Goal: Communication & Community: Answer question/provide support

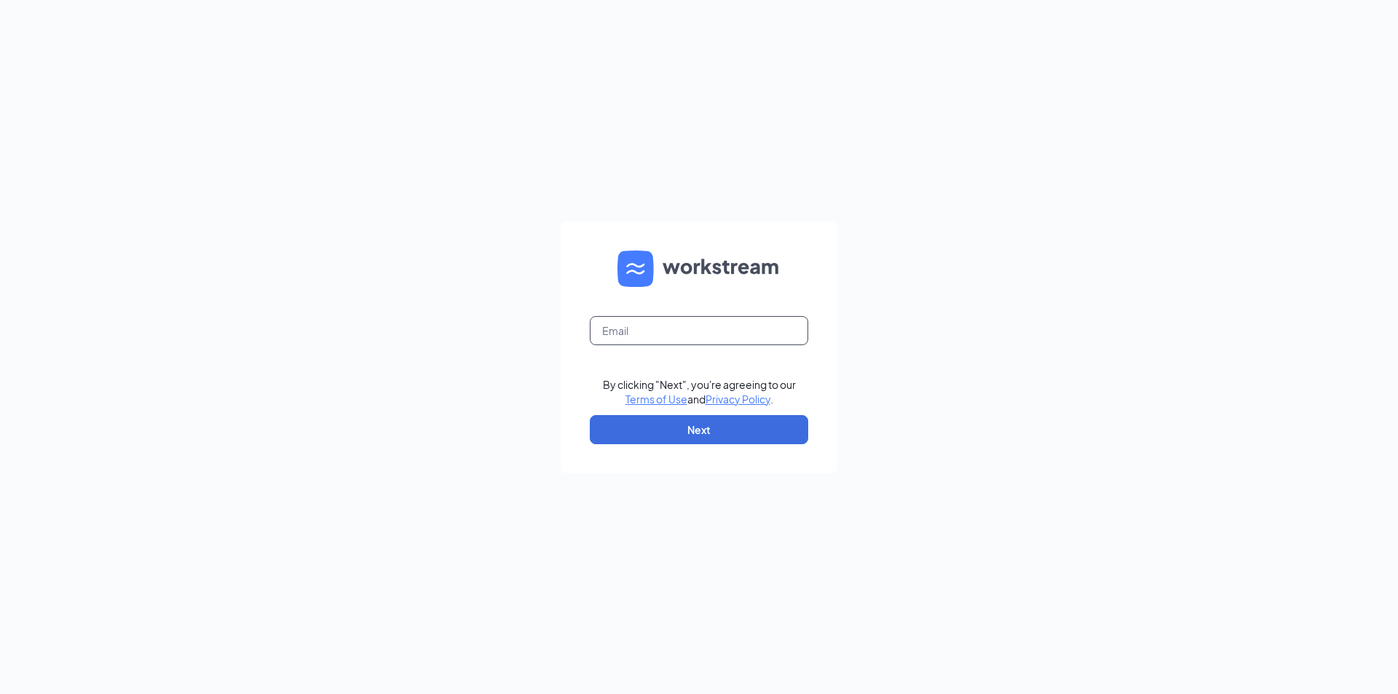
click at [624, 333] on input "text" at bounding box center [699, 330] width 218 height 29
type input "[EMAIL_ADDRESS][DOMAIN_NAME]"
click at [685, 440] on button "Next" at bounding box center [699, 429] width 218 height 29
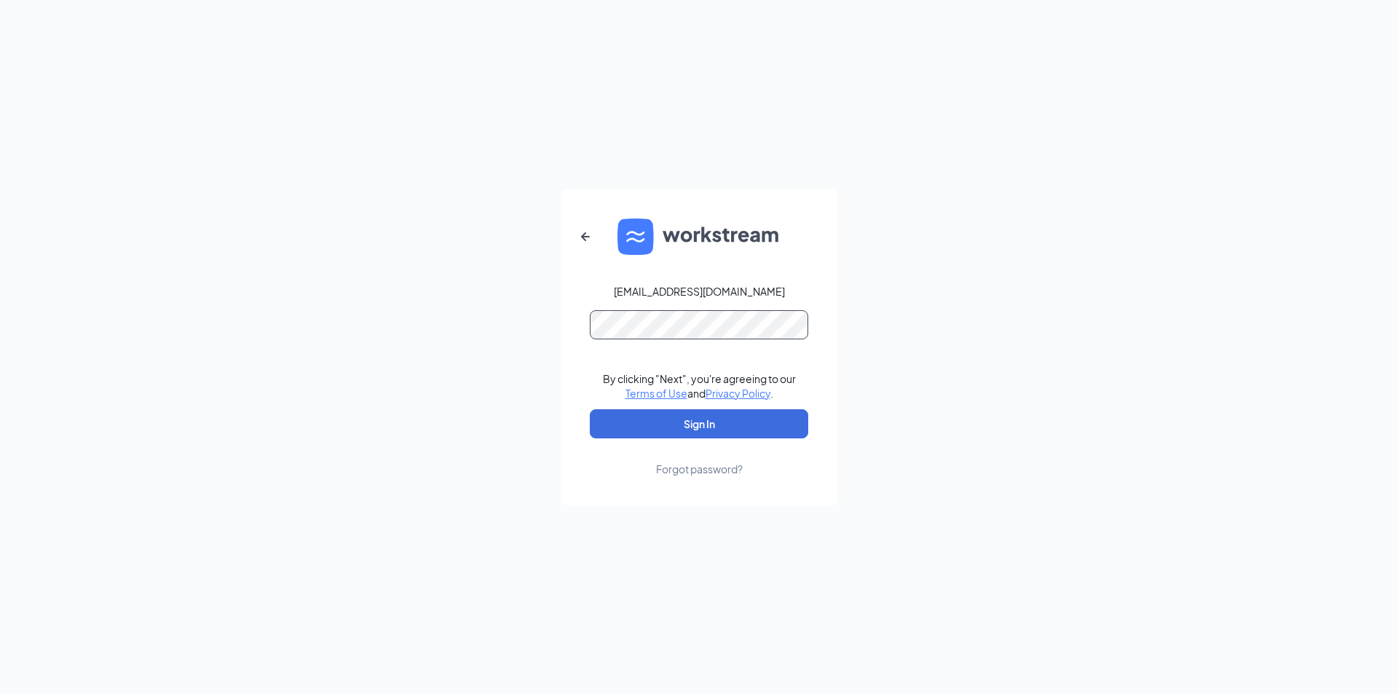
click at [590, 409] on button "Sign In" at bounding box center [699, 423] width 218 height 29
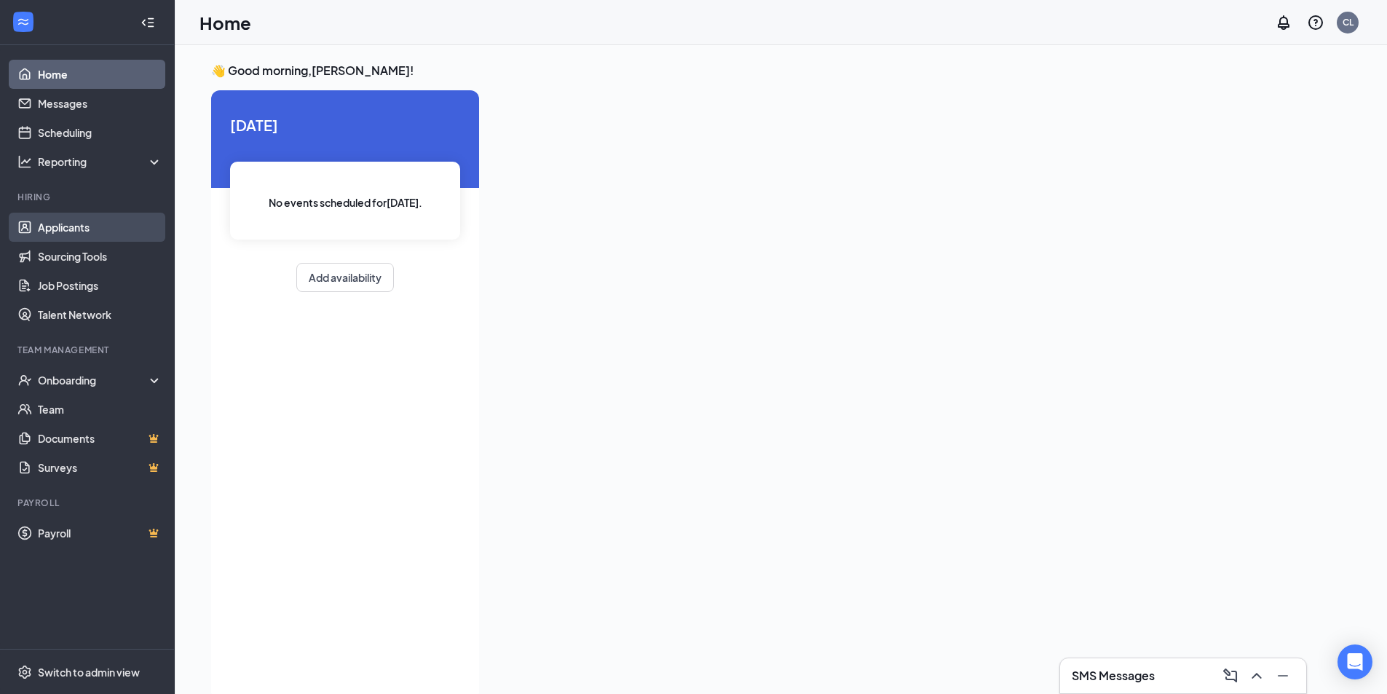
click at [89, 233] on link "Applicants" at bounding box center [100, 227] width 124 height 29
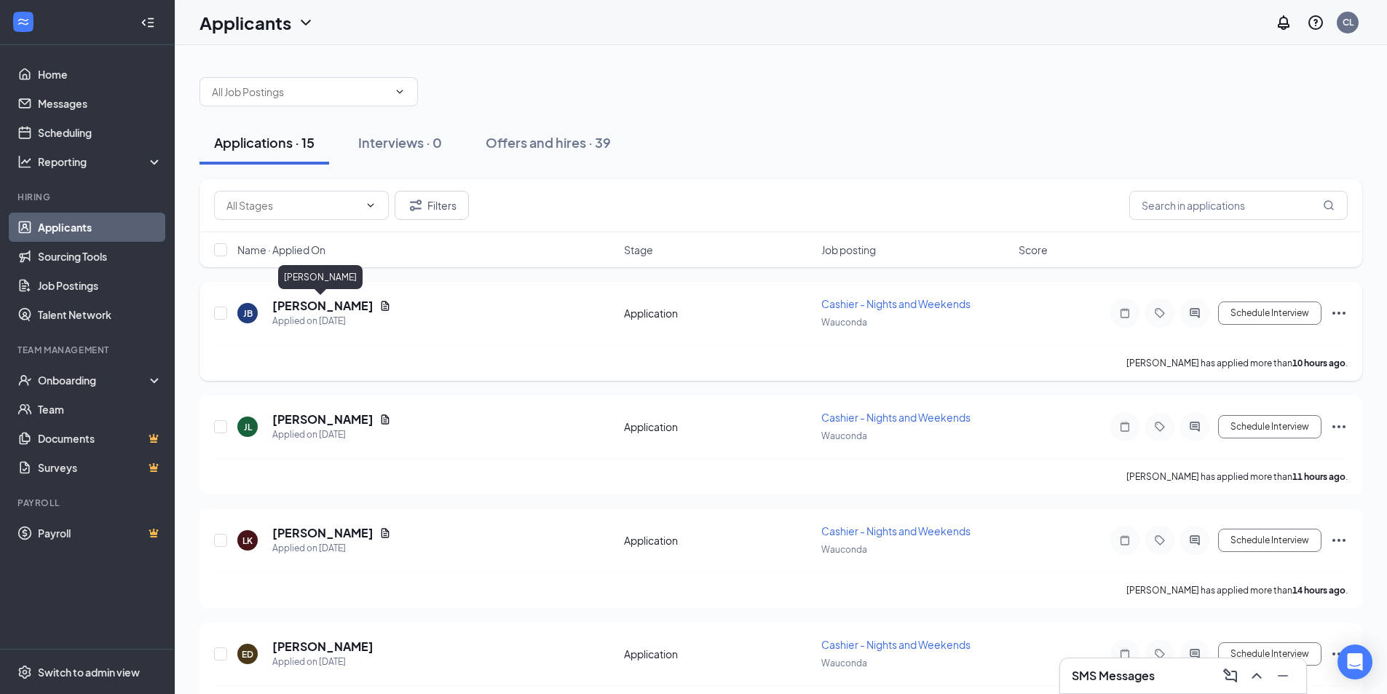
click at [338, 303] on h5 "Julio Barrientos" at bounding box center [322, 306] width 101 height 16
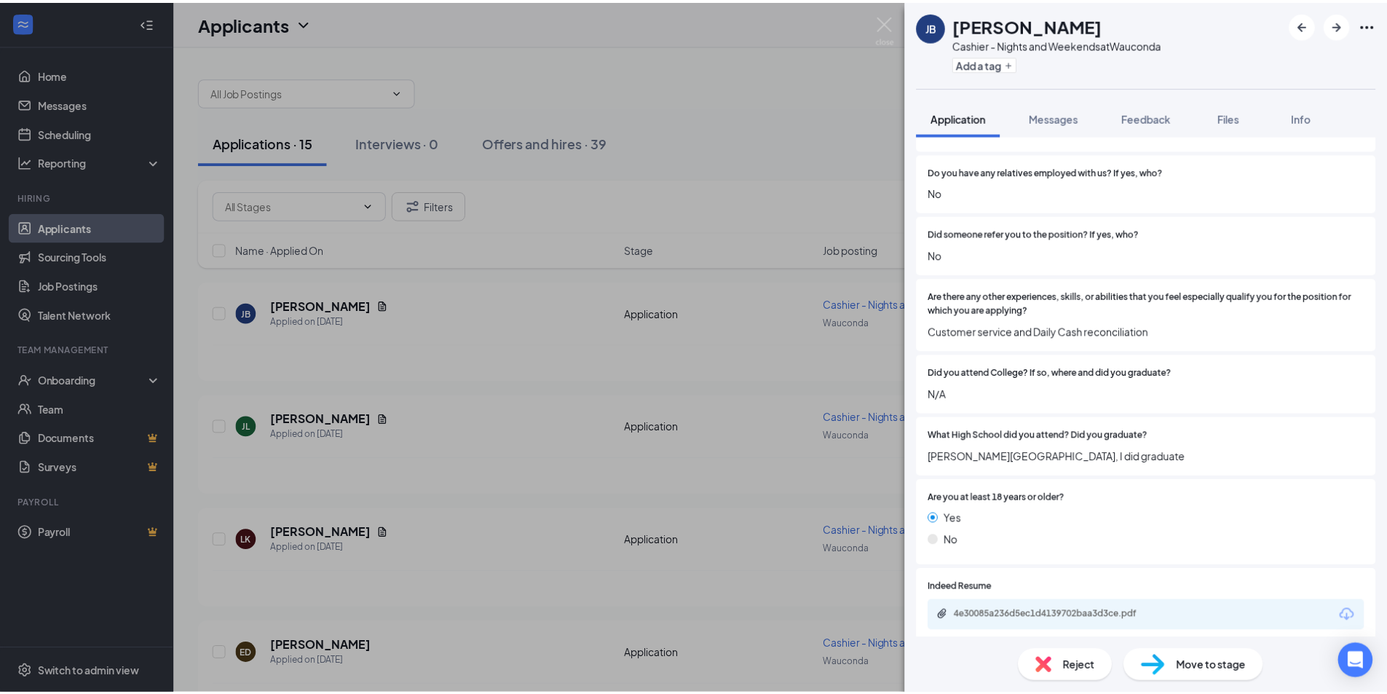
scroll to position [1175, 0]
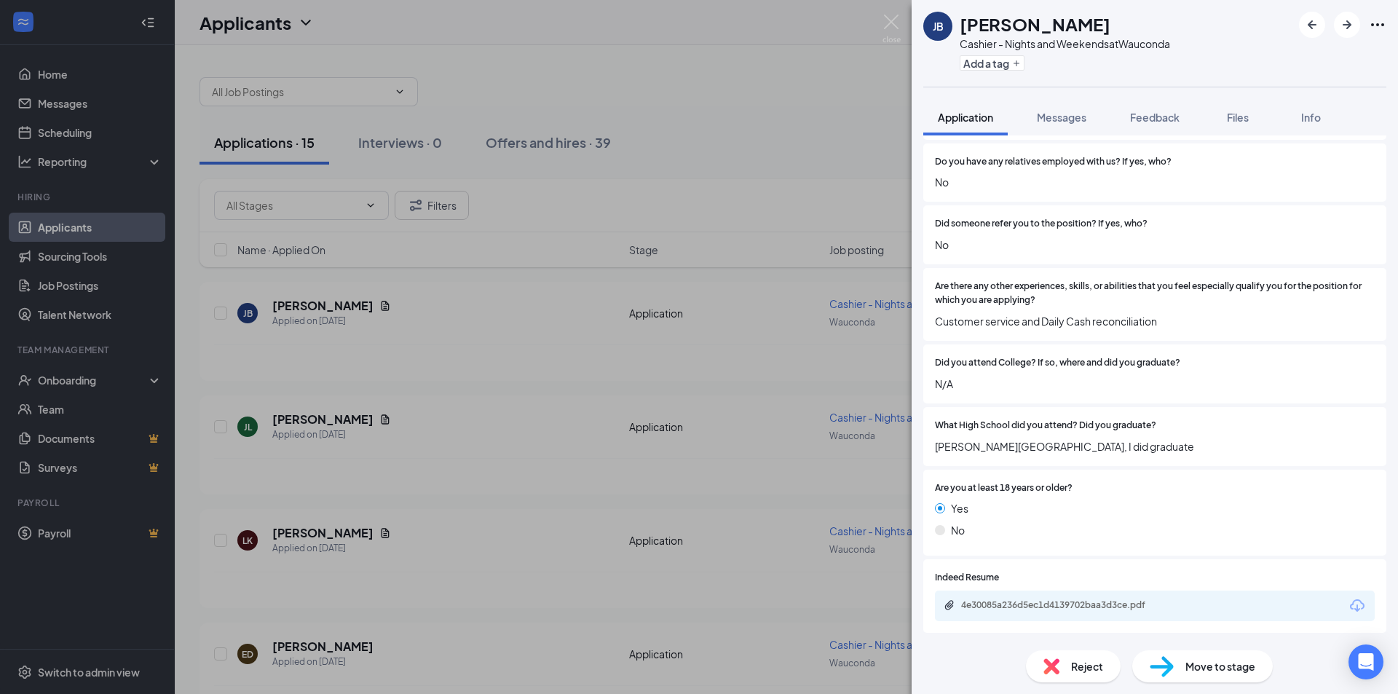
click at [445, 341] on div "JB Julio Barrientos Cashier - Nights and Weekends at Wauconda Add a tag Applica…" at bounding box center [699, 347] width 1398 height 694
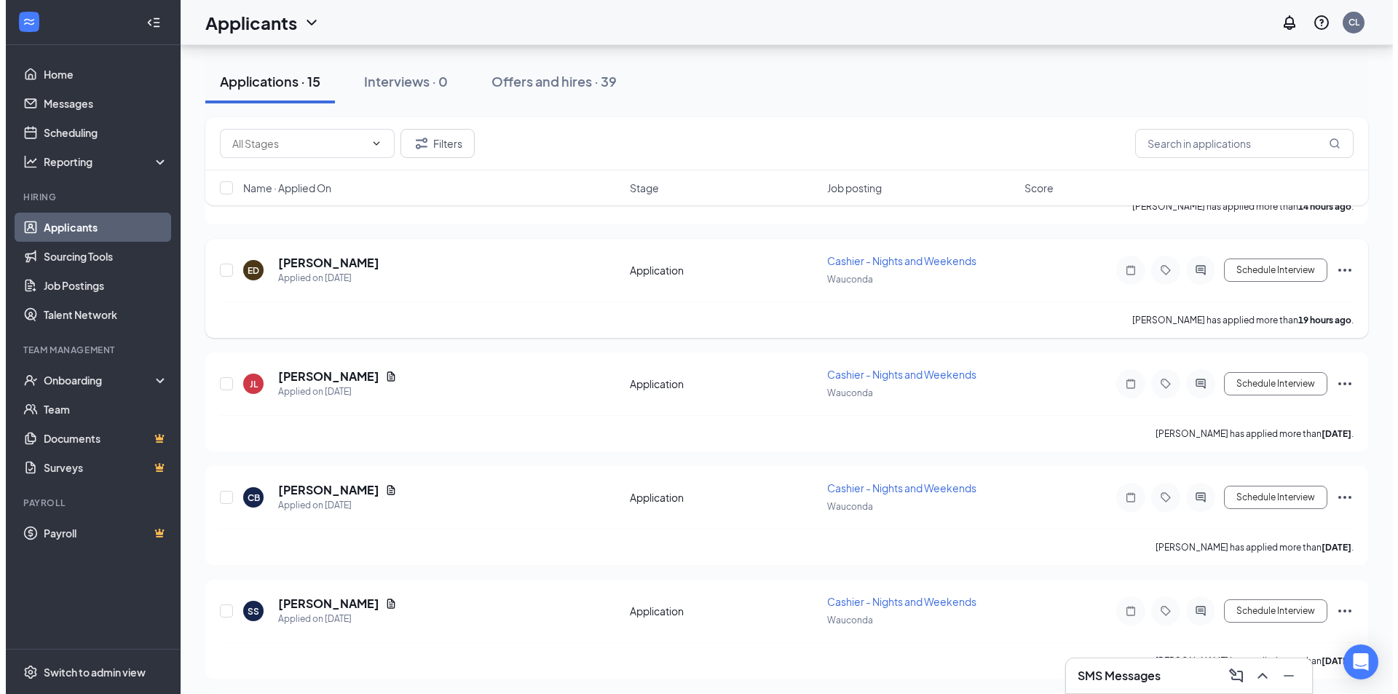
scroll to position [437, 0]
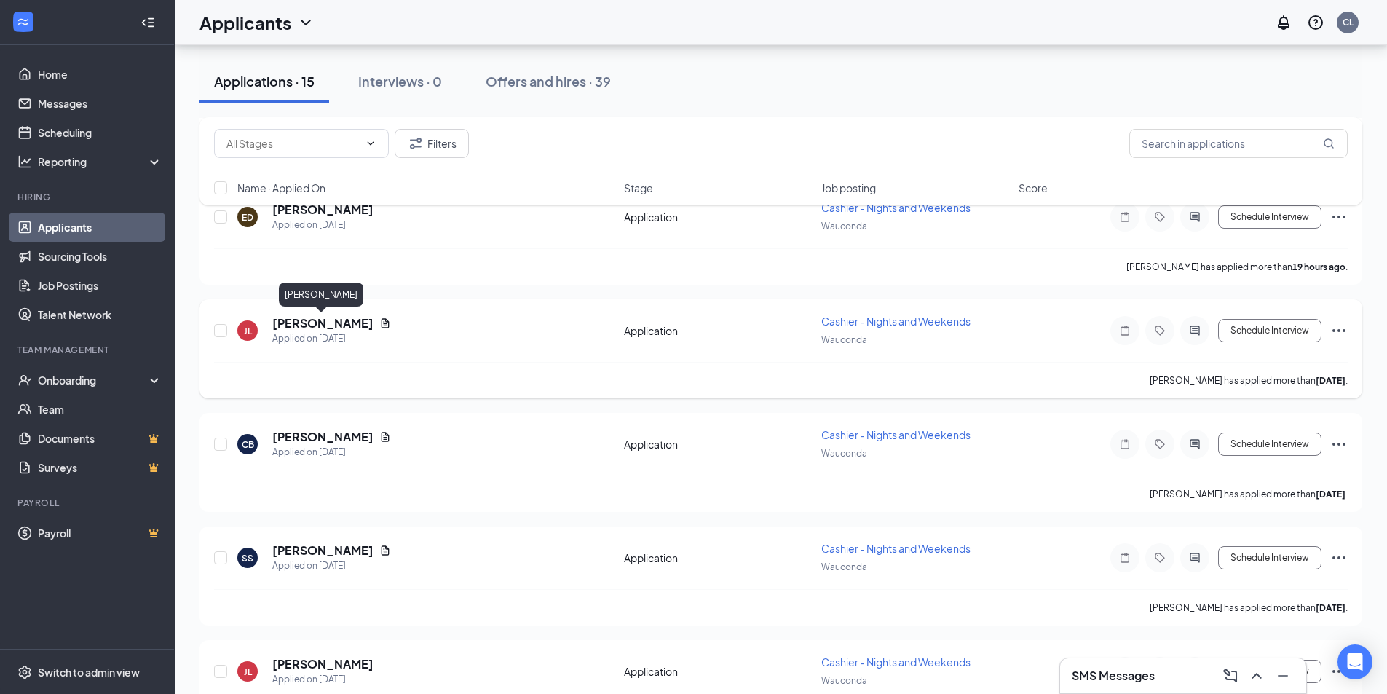
click at [315, 325] on h5 "Jonathon Lester" at bounding box center [322, 323] width 101 height 16
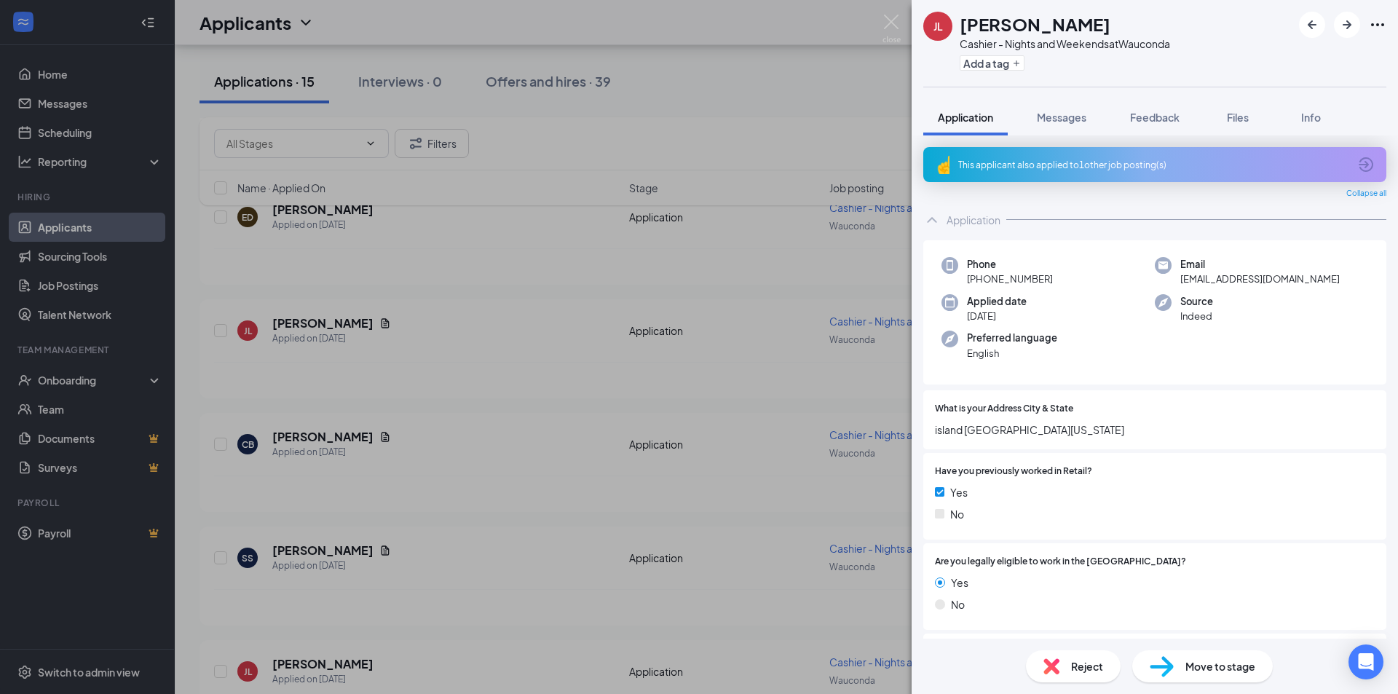
click at [322, 438] on div "JL Jonathon Lester Cashier - Nights and Weekends at Wauconda Add a tag Applicat…" at bounding box center [699, 347] width 1398 height 694
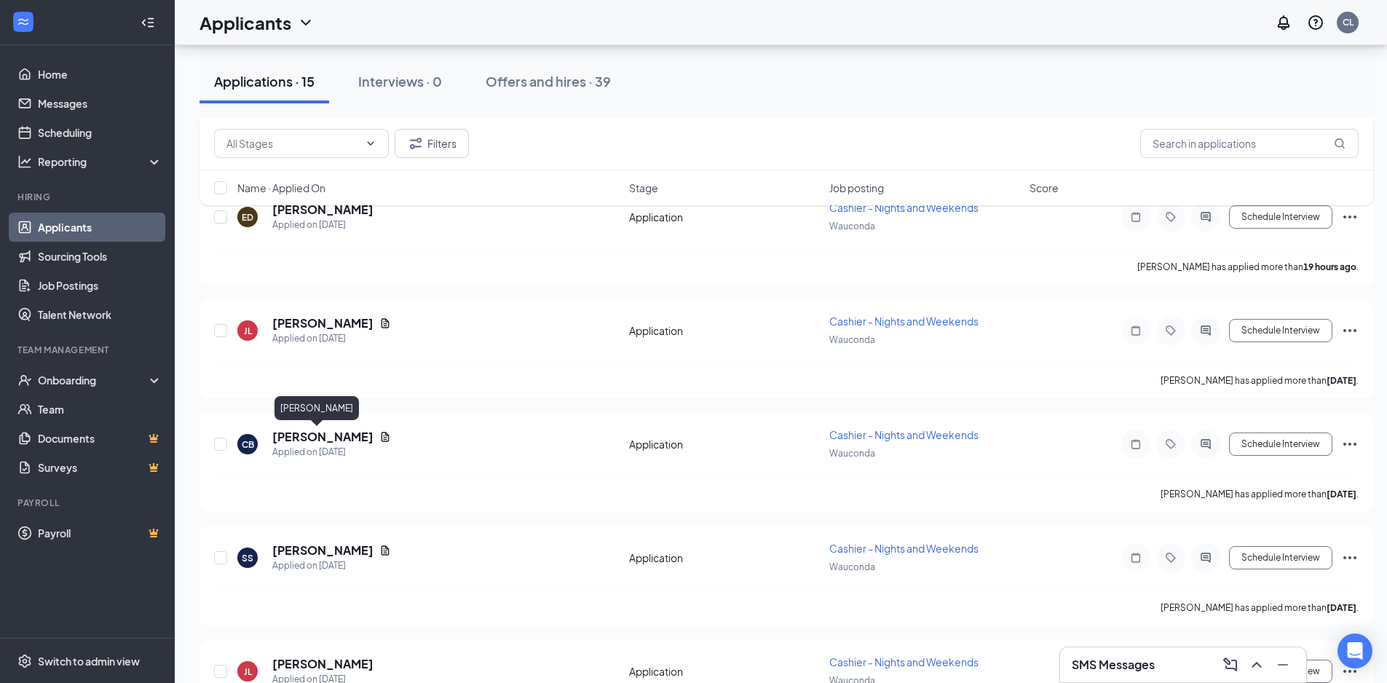
click at [322, 438] on h5 "Cody Berg" at bounding box center [322, 437] width 101 height 16
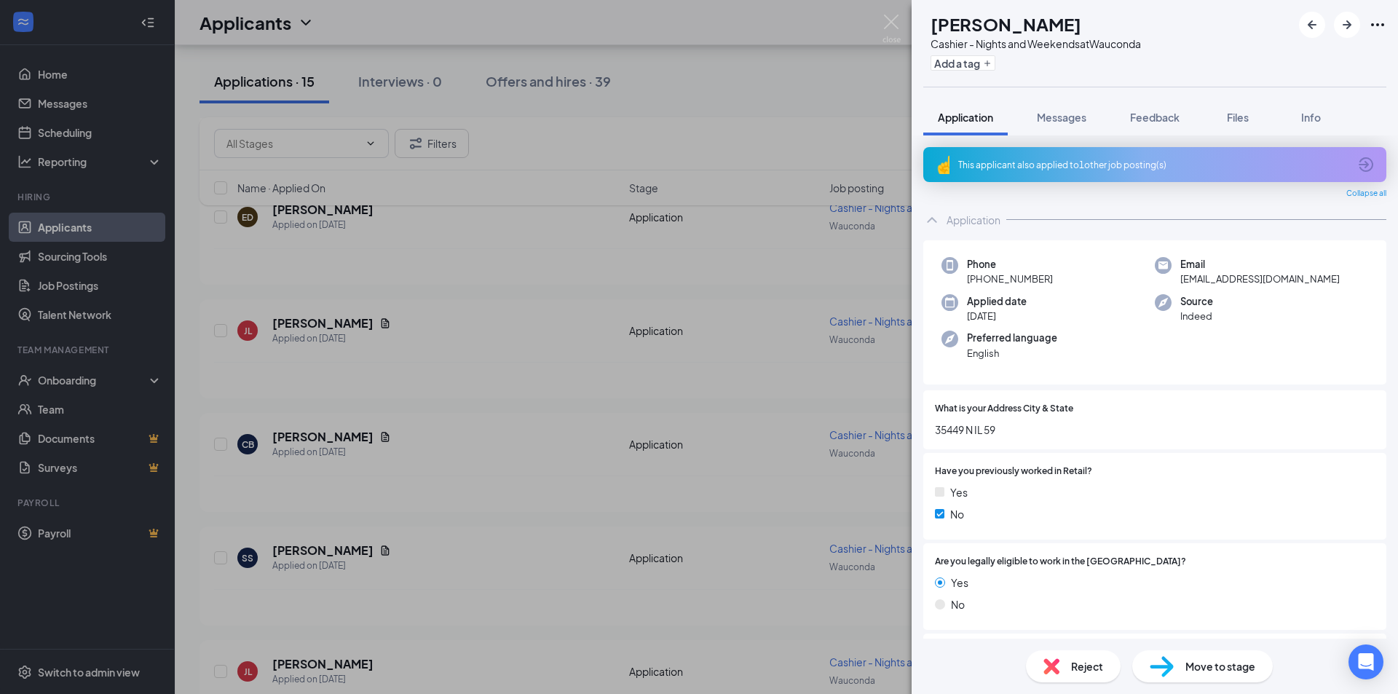
click at [544, 258] on div "CB Cody Berg Cashier - Nights and Weekends at Wauconda Add a tag Application Me…" at bounding box center [699, 347] width 1398 height 694
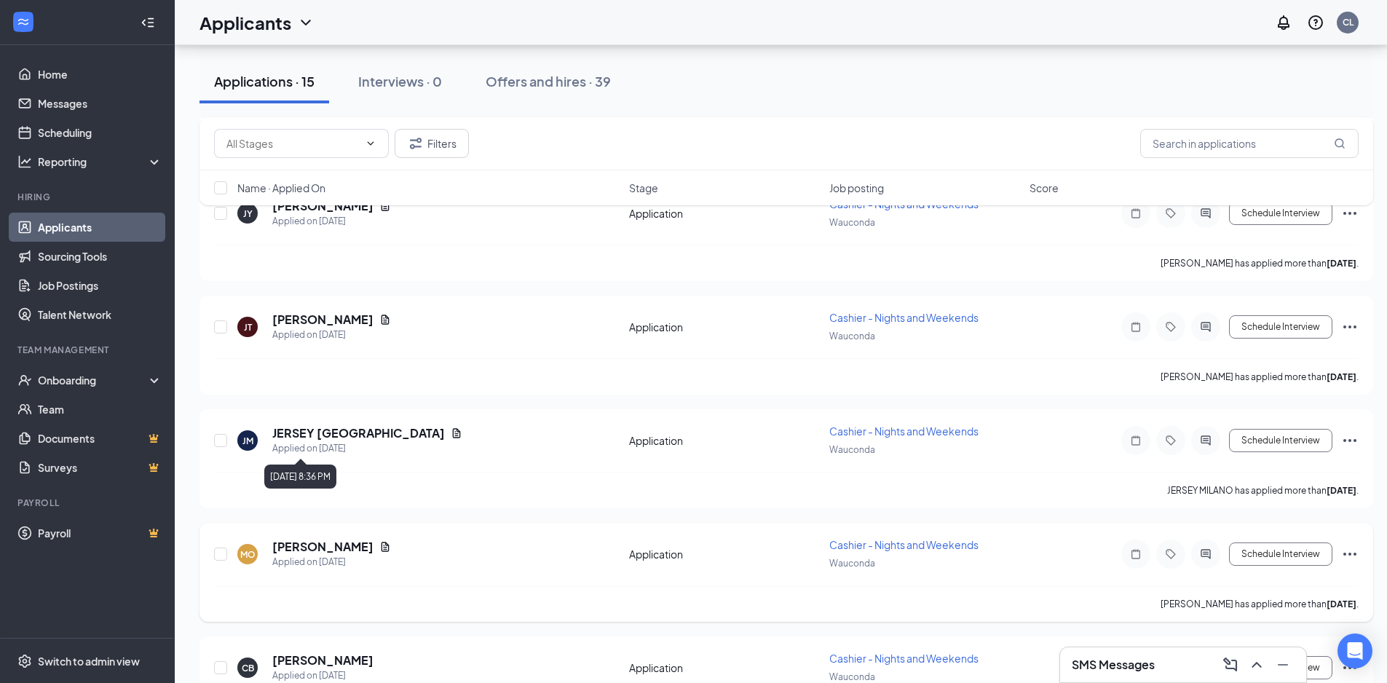
scroll to position [1305, 0]
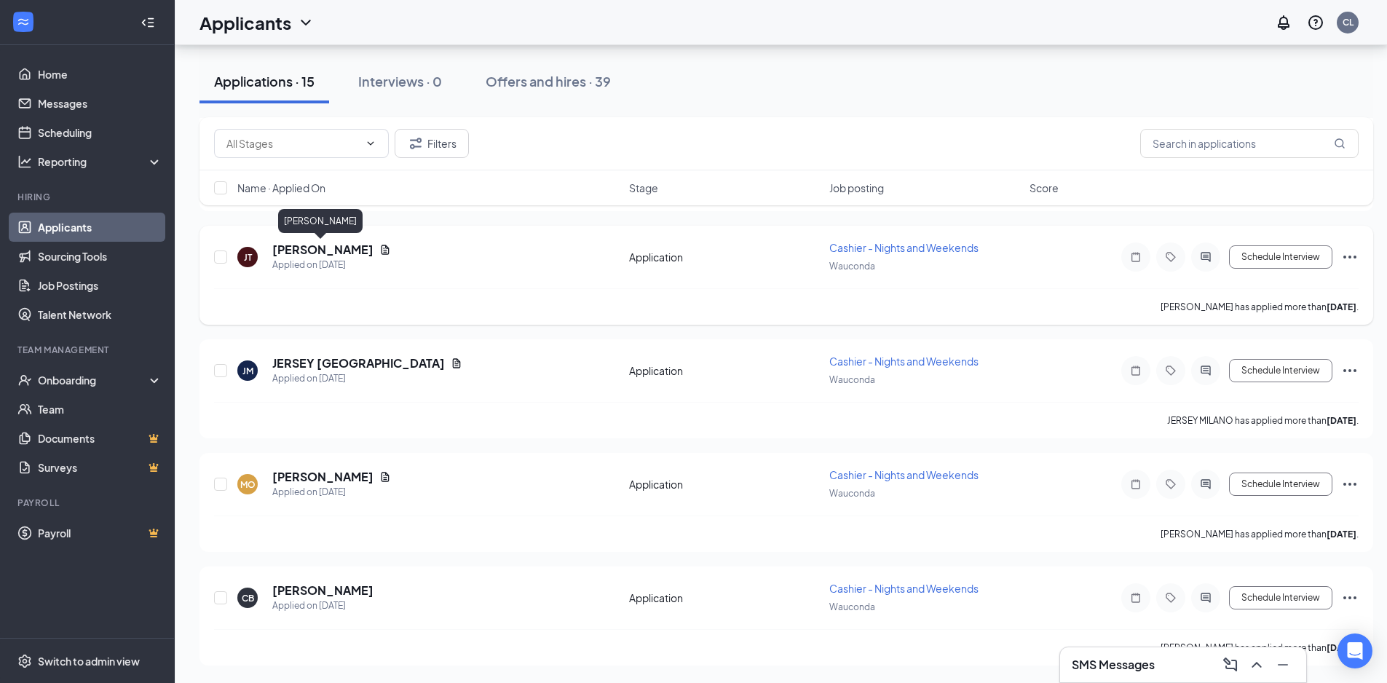
click at [332, 246] on h5 "Joesph Thomas" at bounding box center [322, 250] width 101 height 16
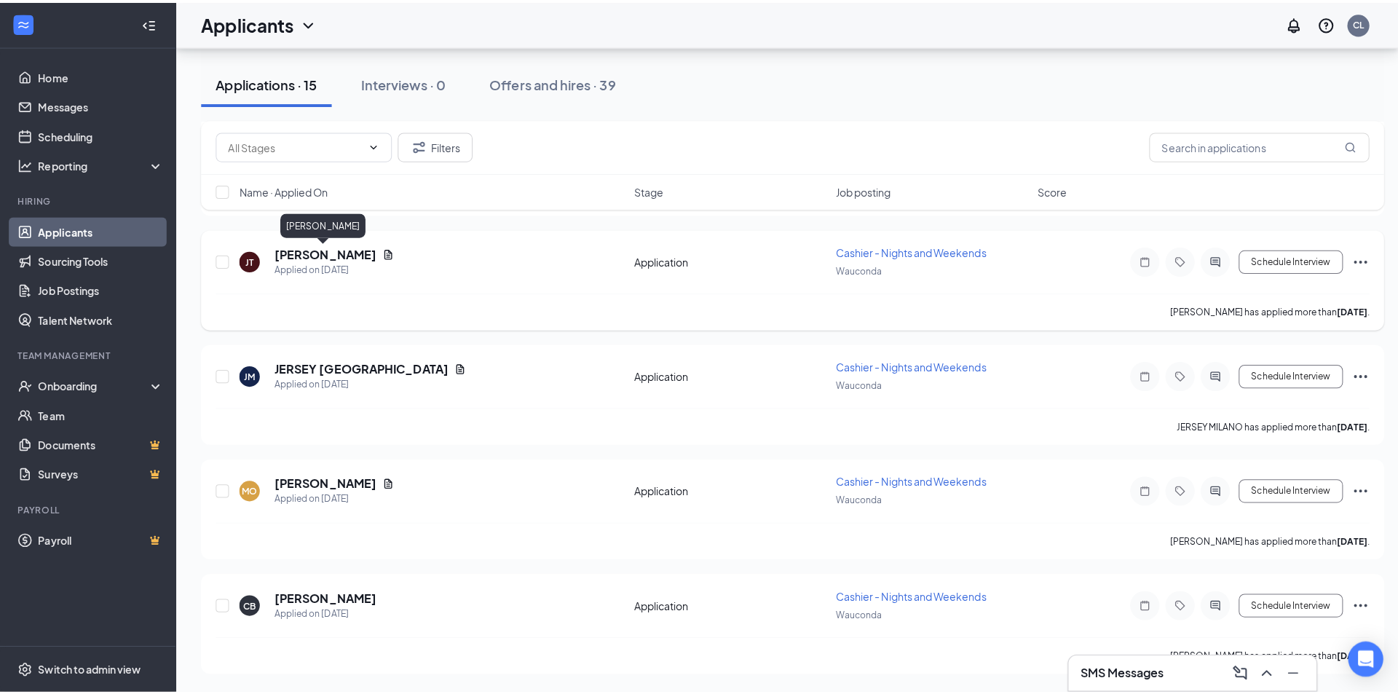
scroll to position [1294, 0]
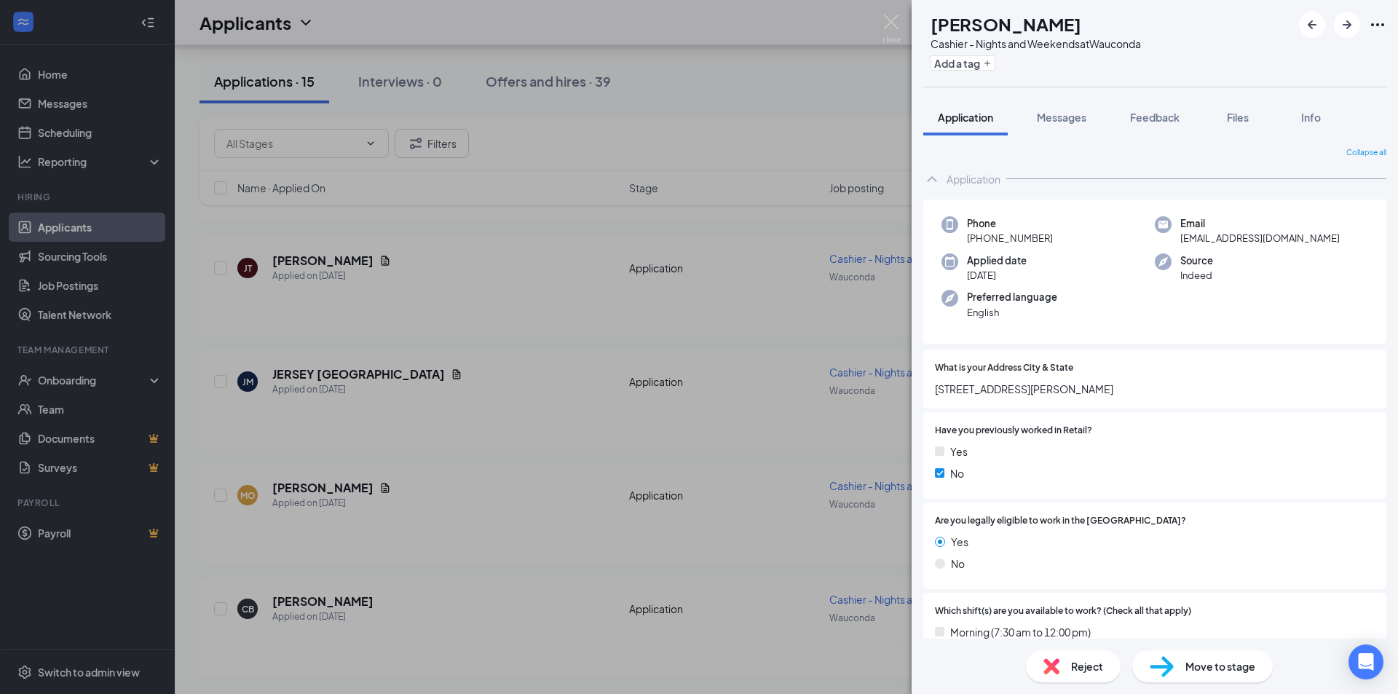
click at [1090, 667] on span "Reject" at bounding box center [1087, 666] width 32 height 16
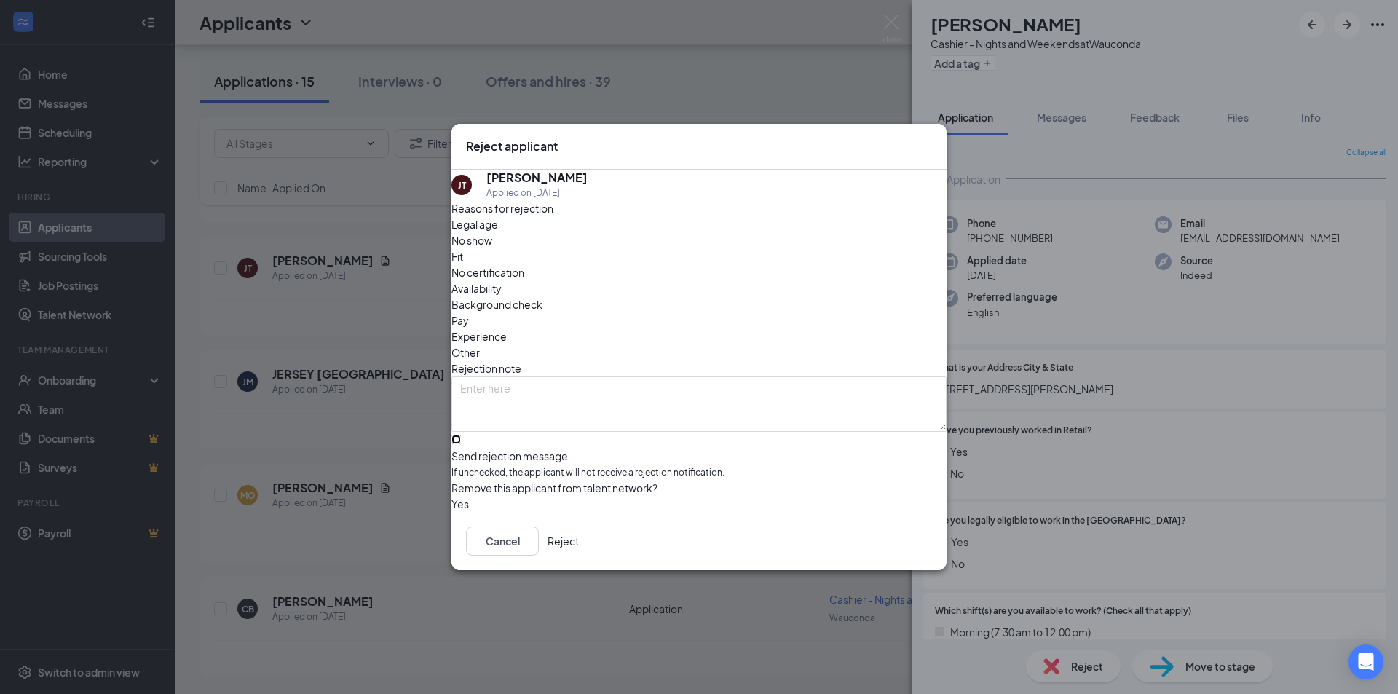
click at [461, 435] on input "Send rejection message If unchecked, the applicant will not receive a rejection…" at bounding box center [455, 439] width 9 height 9
checkbox input "true"
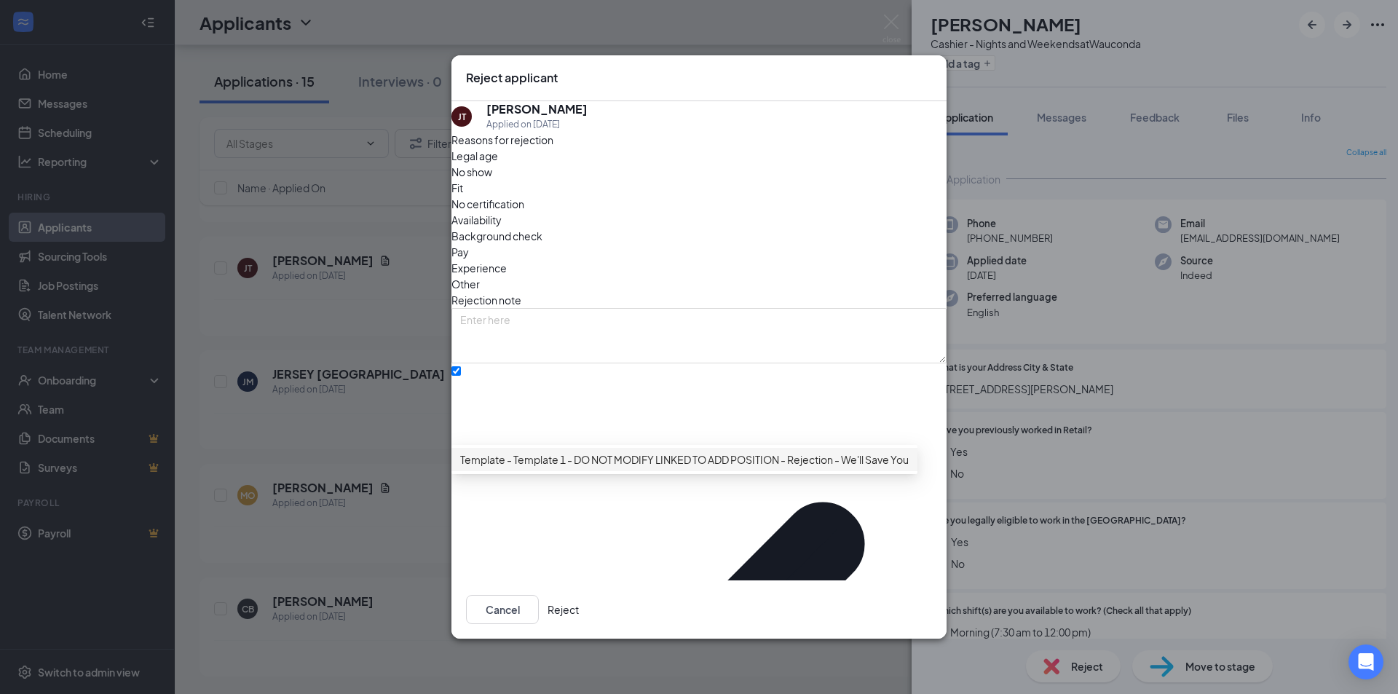
click at [617, 467] on span "Template - Template 1 - DO NOT MODIFY LINKED TO ADD POSITION - Rejection - We'l…" at bounding box center [713, 459] width 507 height 16
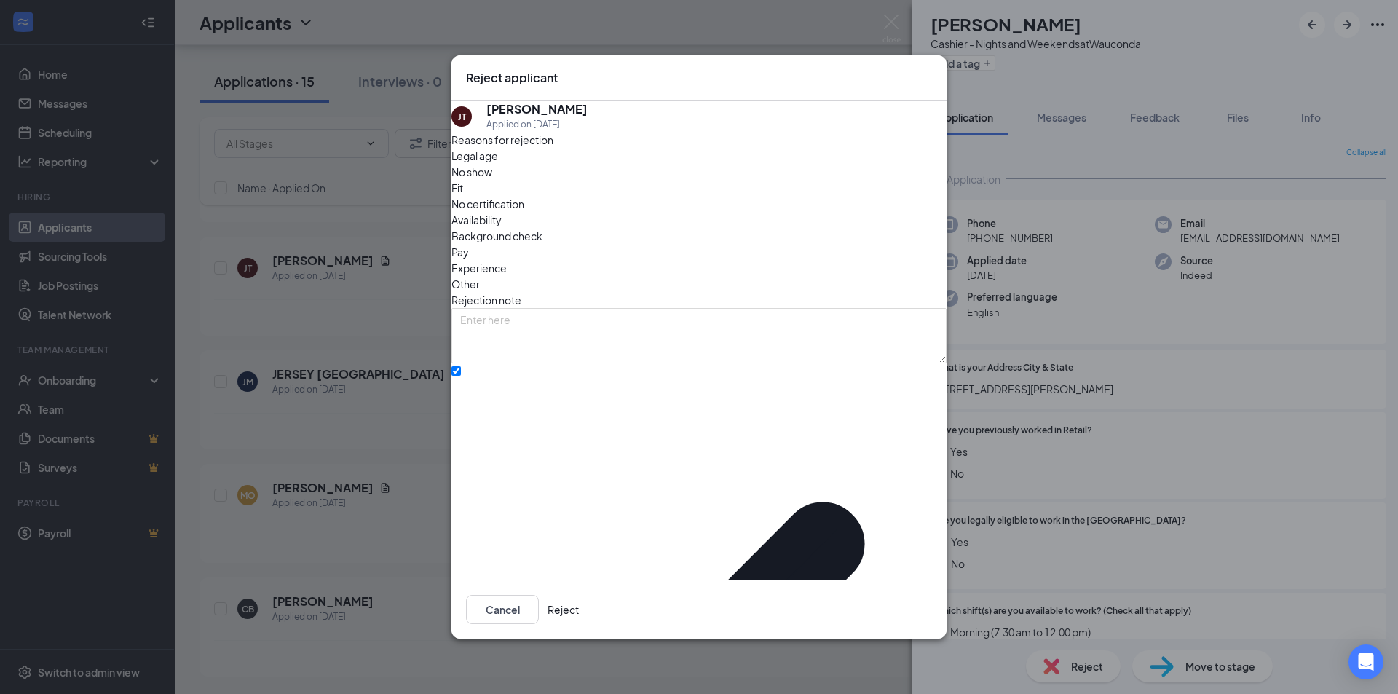
click at [579, 595] on button "Reject" at bounding box center [562, 609] width 31 height 29
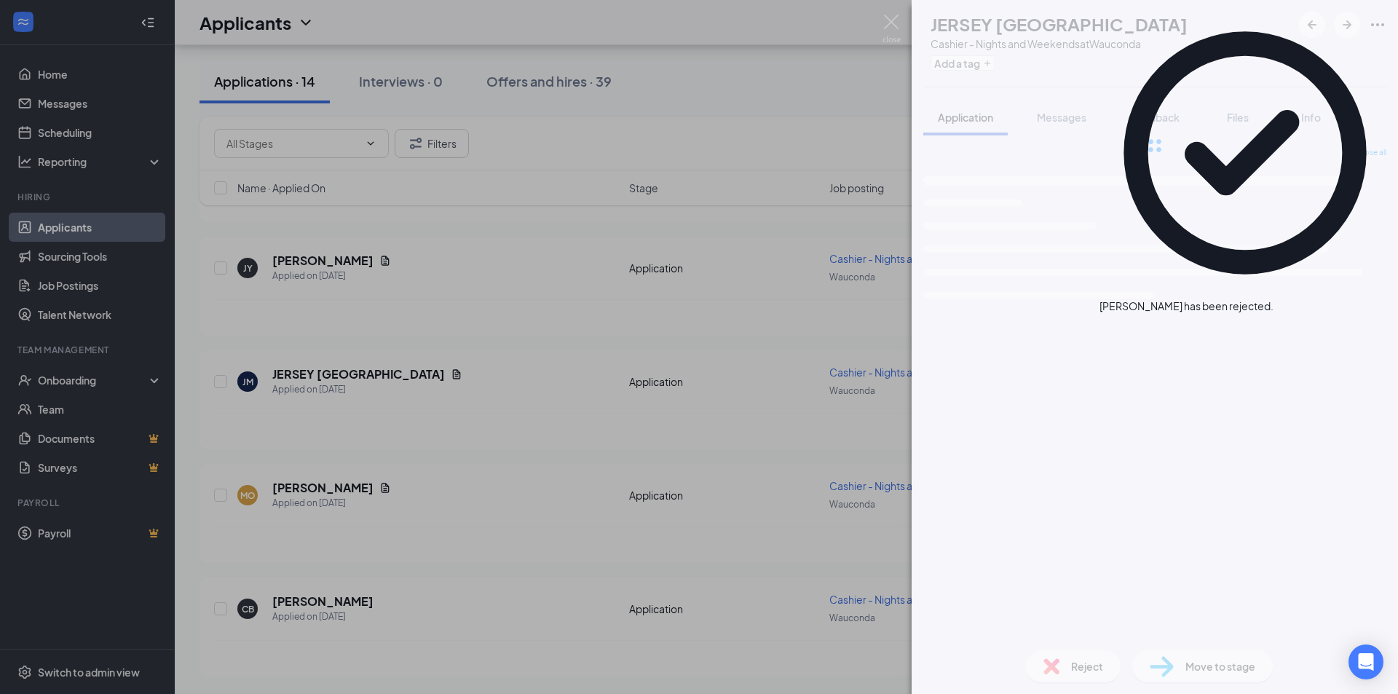
scroll to position [1181, 0]
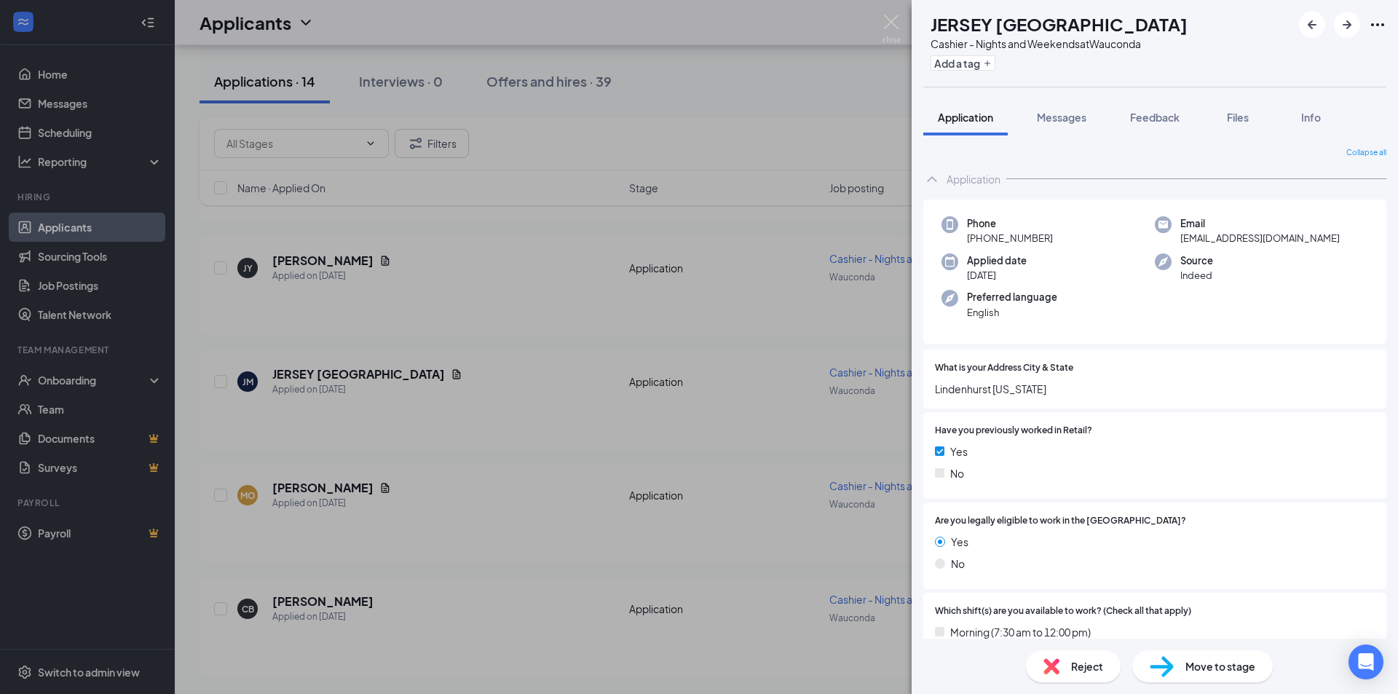
click at [320, 261] on div "JM JERSEY MILANO Cashier - Nights and Weekends at Wauconda Add a tag Applicatio…" at bounding box center [699, 347] width 1398 height 694
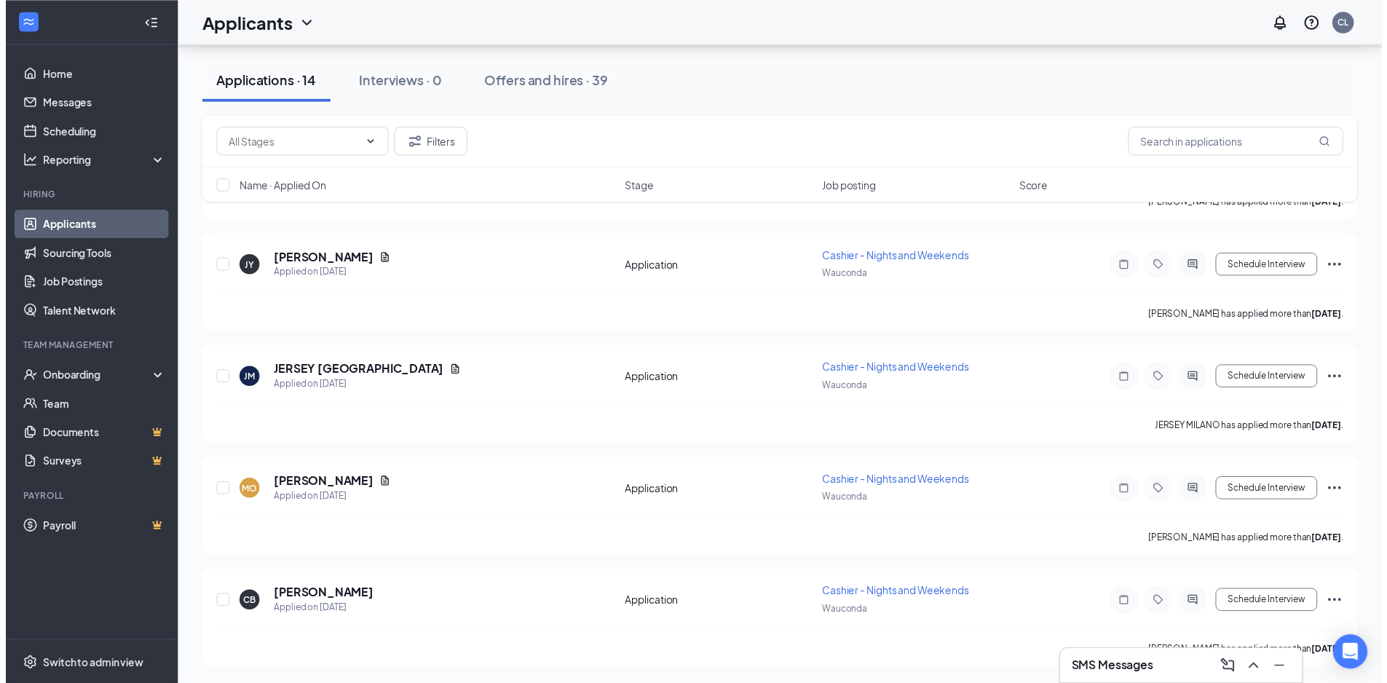
scroll to position [1192, 0]
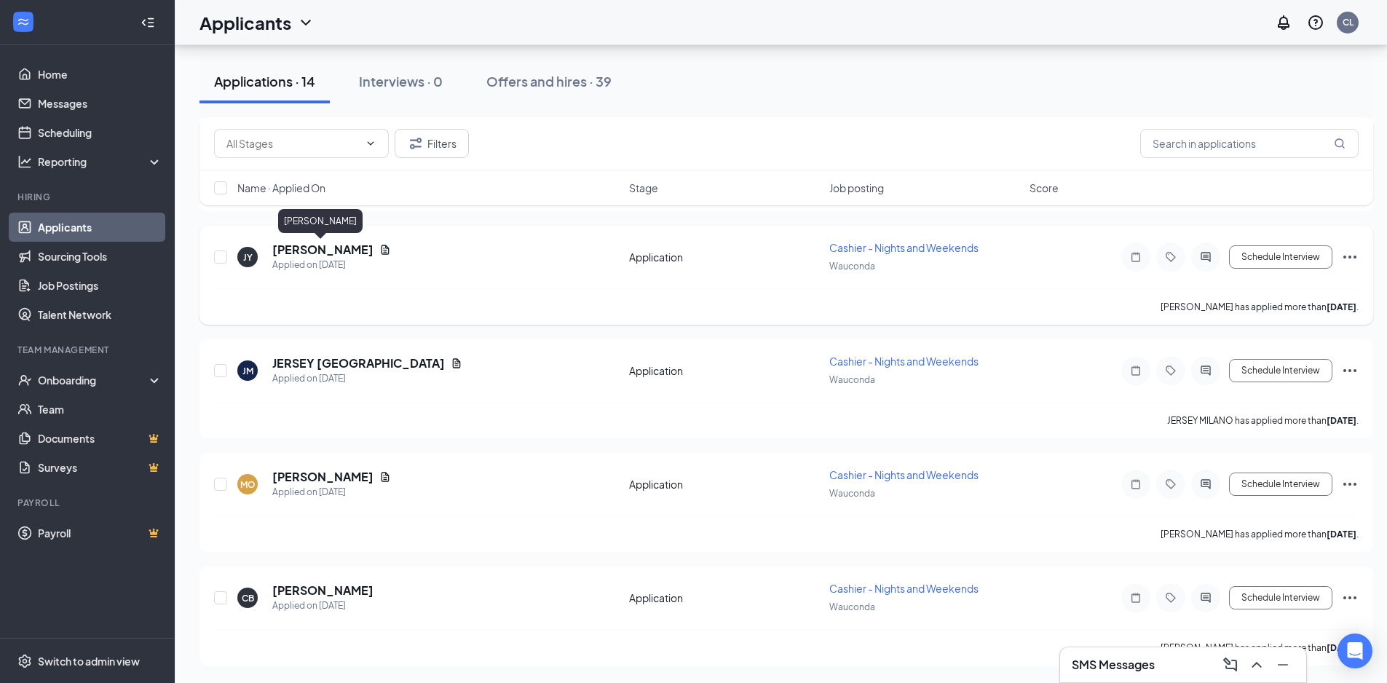
click at [325, 252] on h5 "Jennifer Yeager" at bounding box center [322, 250] width 101 height 16
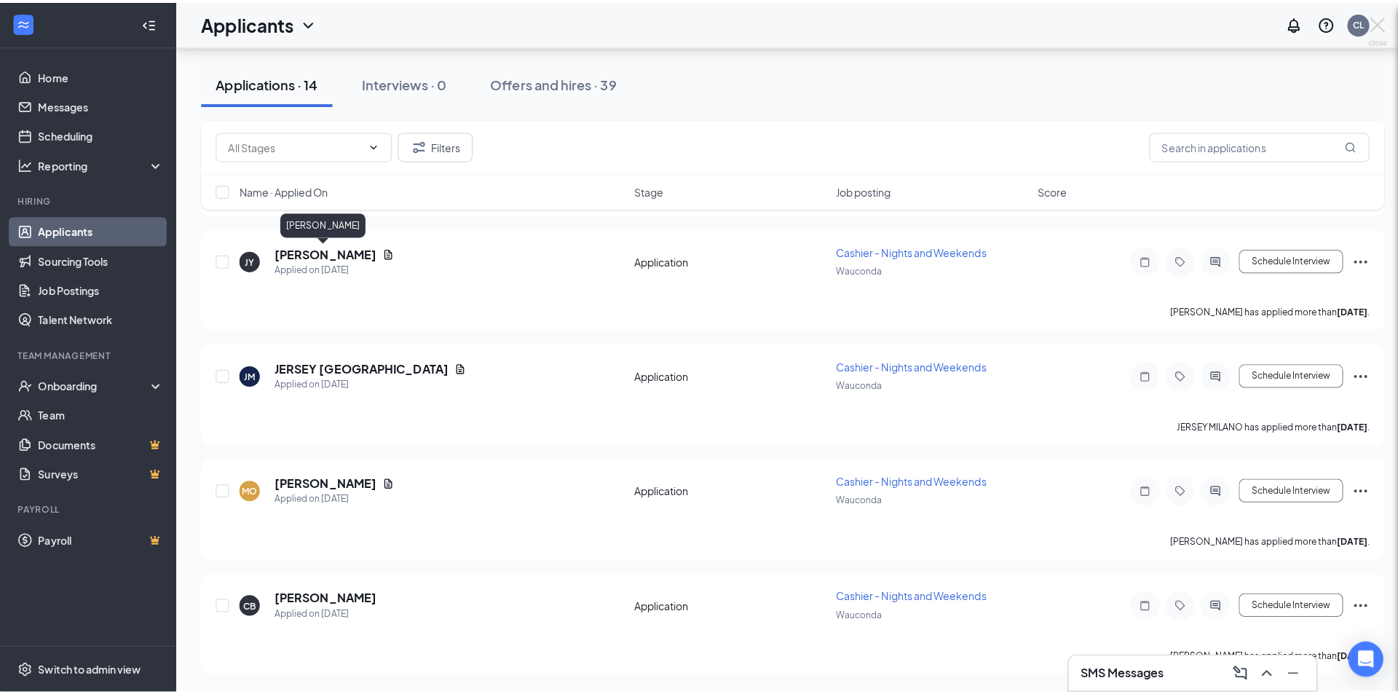
scroll to position [1181, 0]
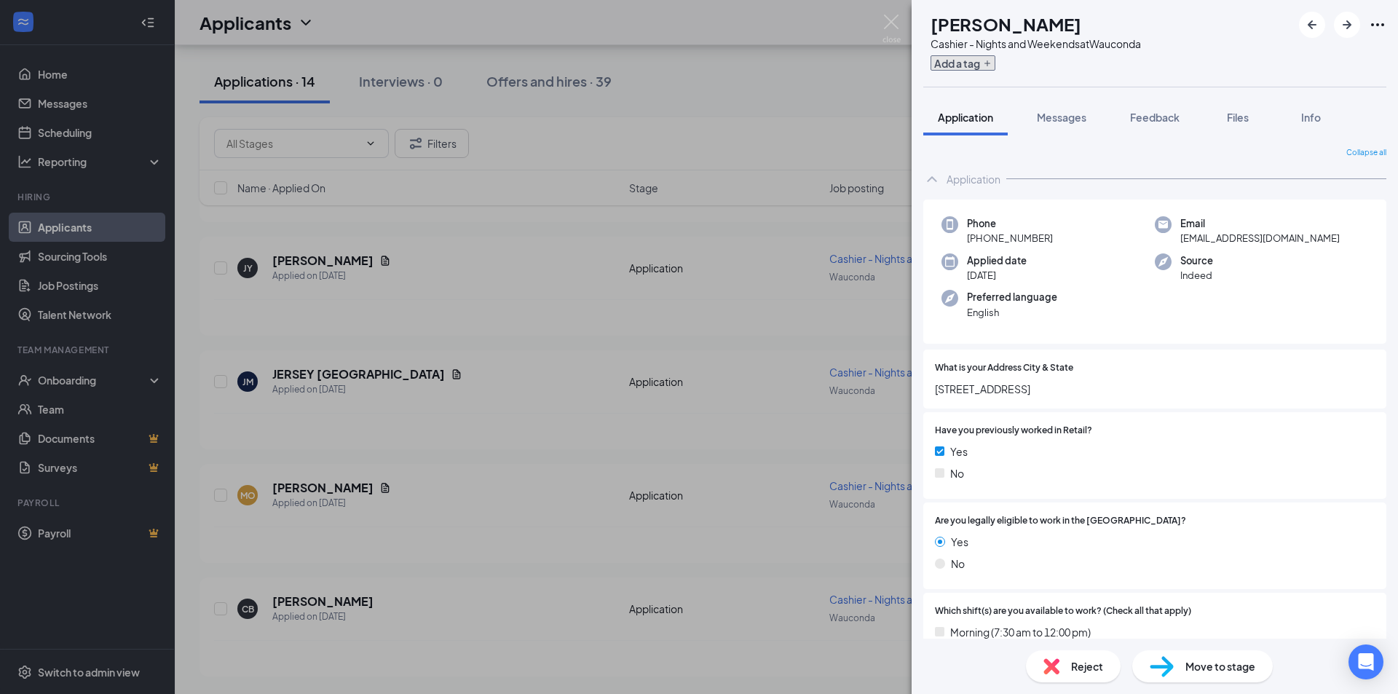
click at [995, 67] on button "Add a tag" at bounding box center [962, 62] width 65 height 15
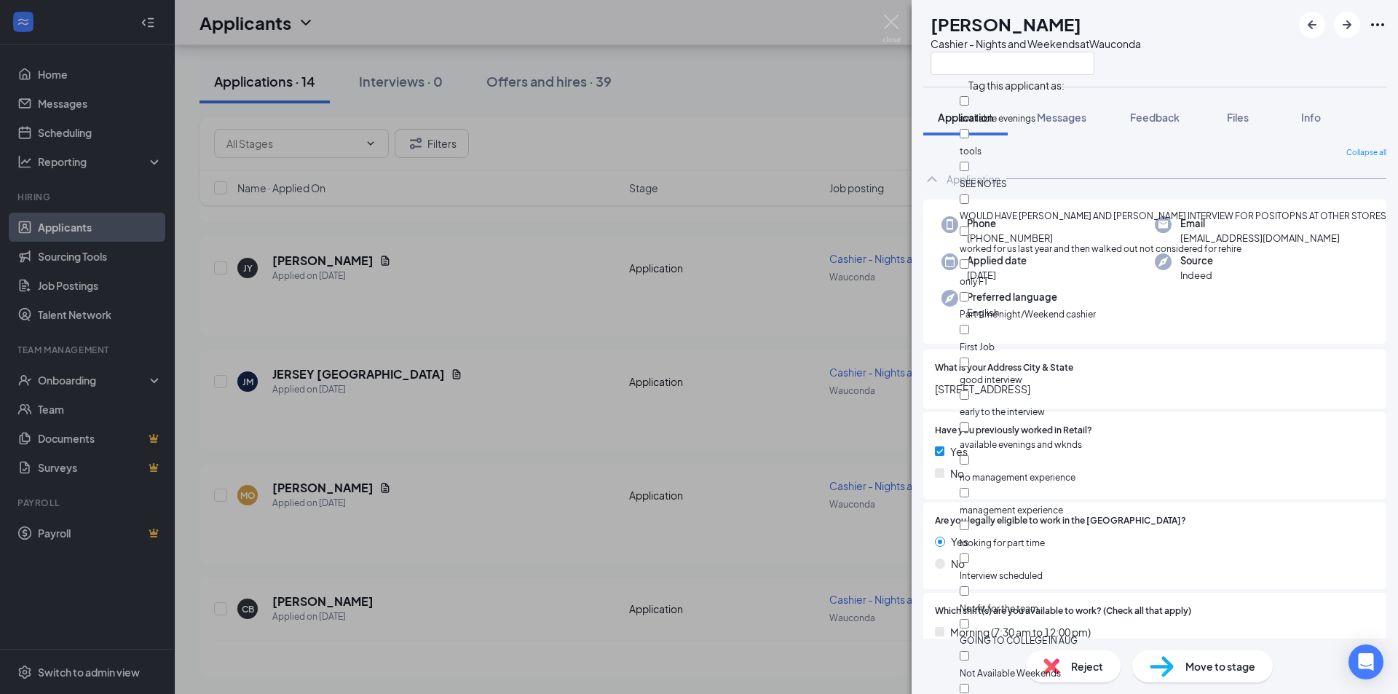
scroll to position [291, 0]
click at [969, 586] on input "Not fit for the team" at bounding box center [963, 590] width 9 height 9
checkbox input "true"
click at [1221, 43] on div "JY Jennifer Yeager Cashier - Nights and Weekends at Wauconda" at bounding box center [1154, 43] width 486 height 87
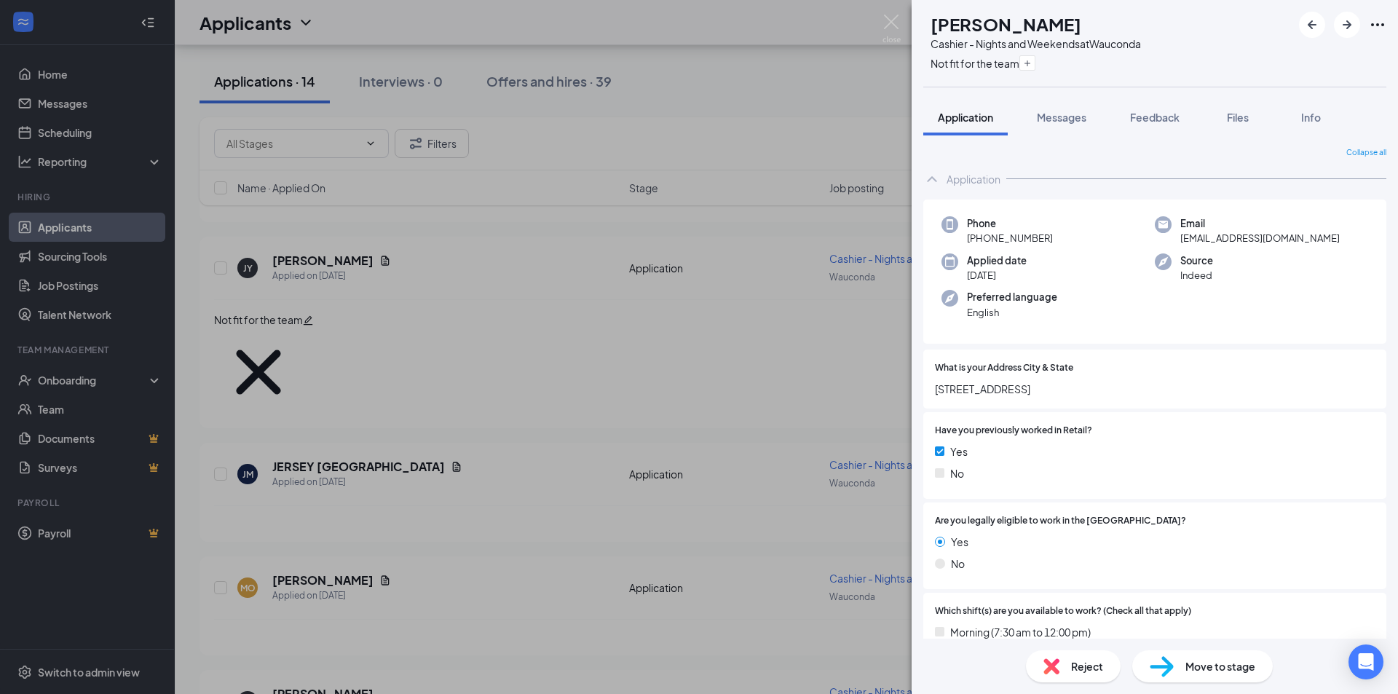
click at [1074, 671] on span "Reject" at bounding box center [1087, 666] width 32 height 16
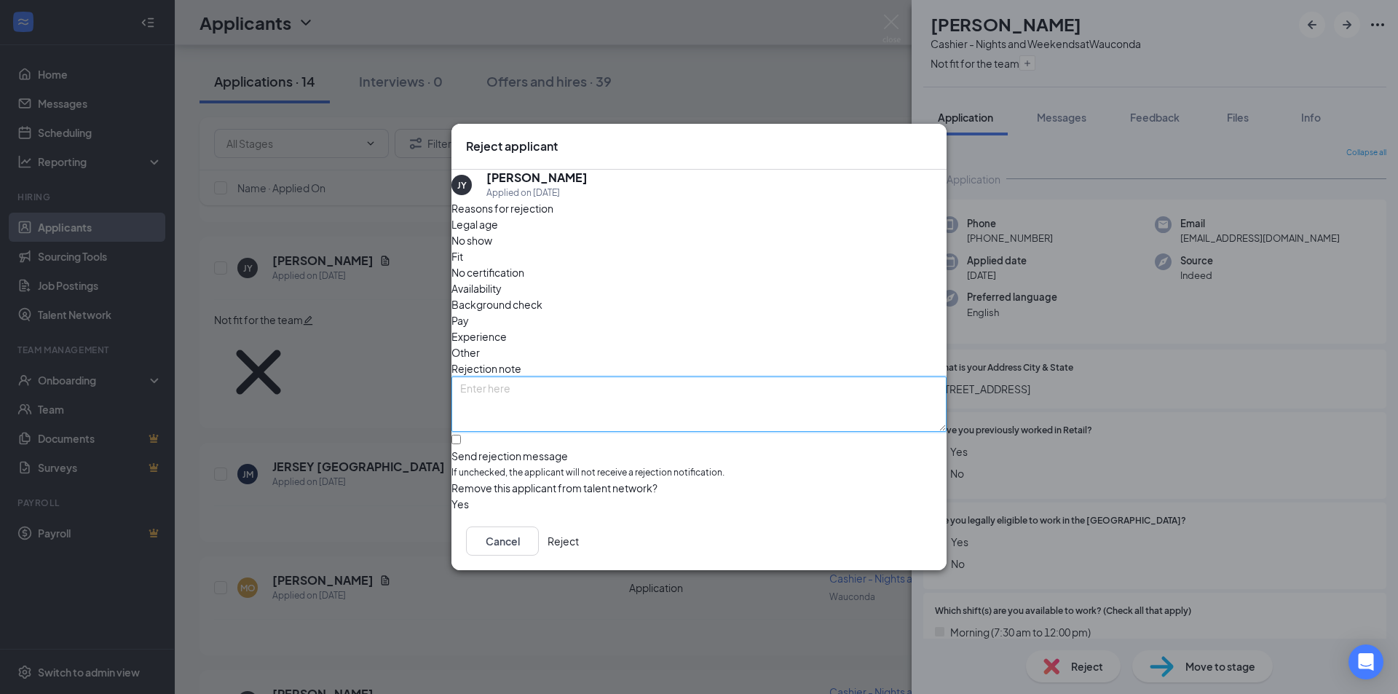
click at [643, 383] on textarea at bounding box center [698, 403] width 495 height 55
click at [461, 435] on input "Send rejection message If unchecked, the applicant will not receive a rejection…" at bounding box center [455, 439] width 9 height 9
checkbox input "true"
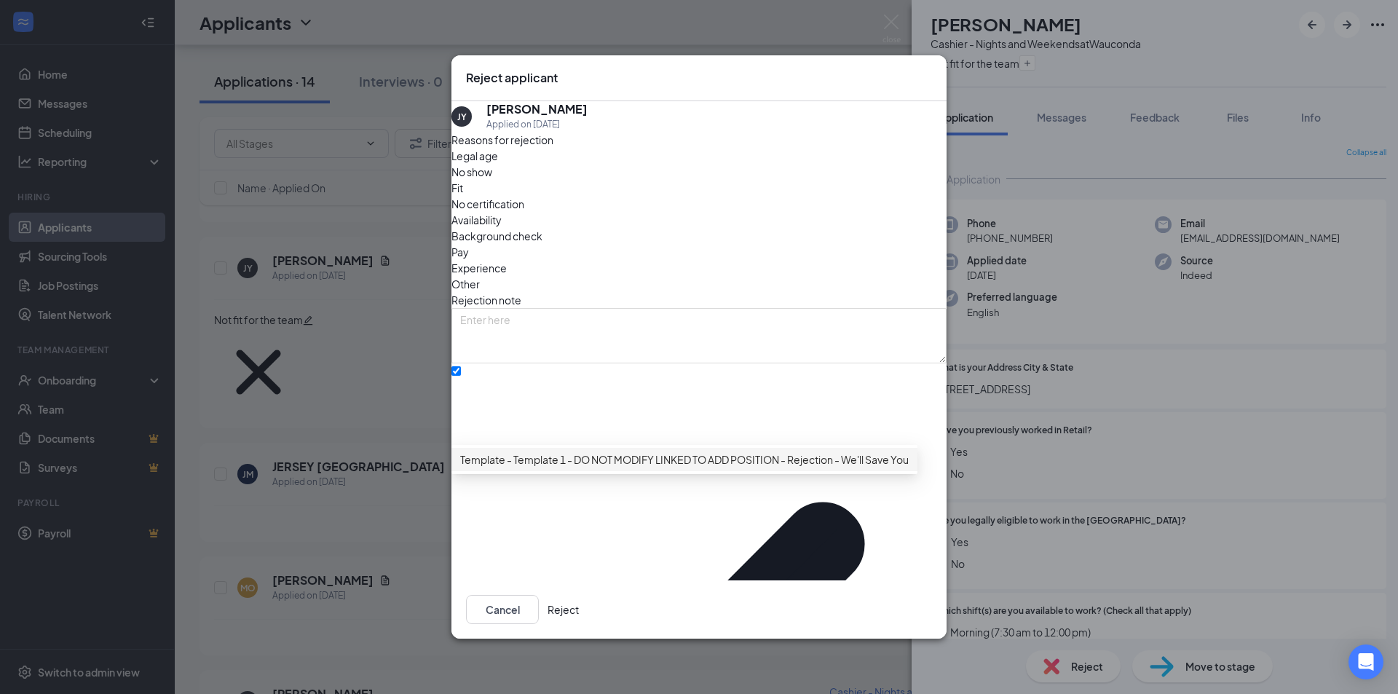
click at [866, 467] on span "Template - Template 1 - DO NOT MODIFY LINKED TO ADD POSITION - Rejection - We'l…" at bounding box center [713, 459] width 507 height 16
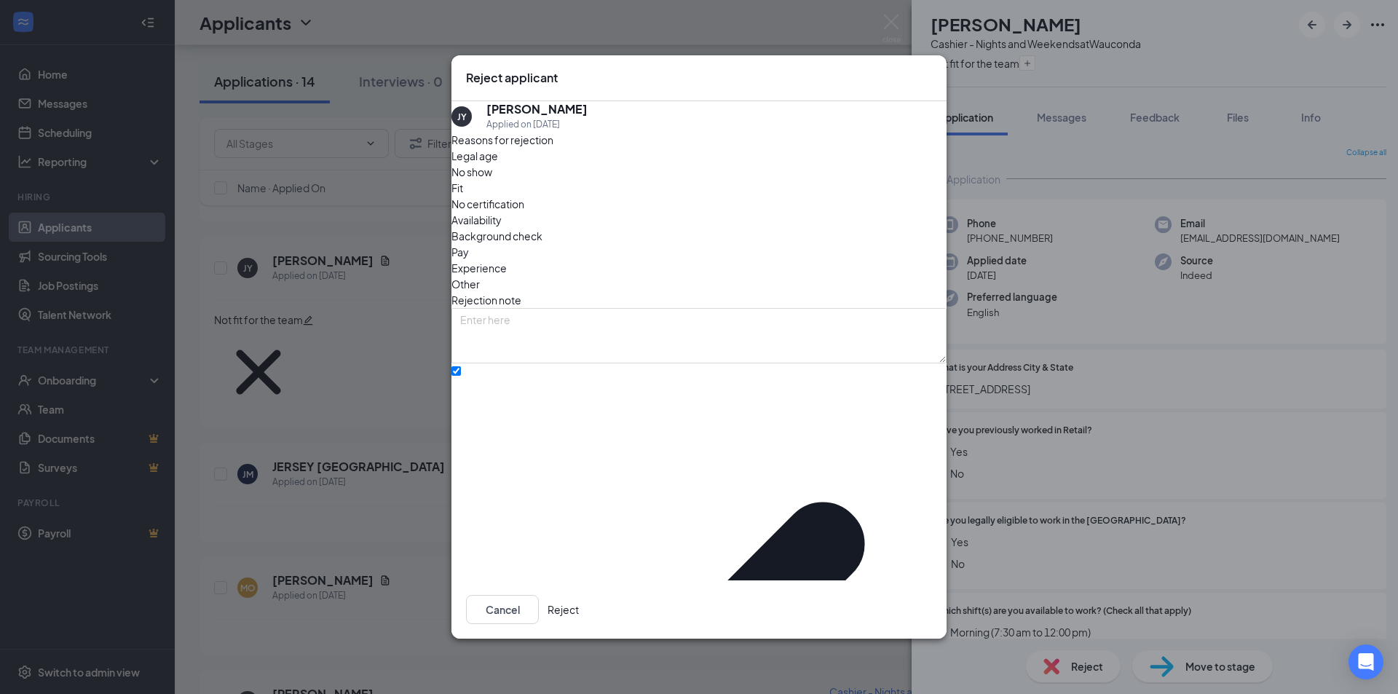
click at [579, 595] on button "Reject" at bounding box center [562, 609] width 31 height 29
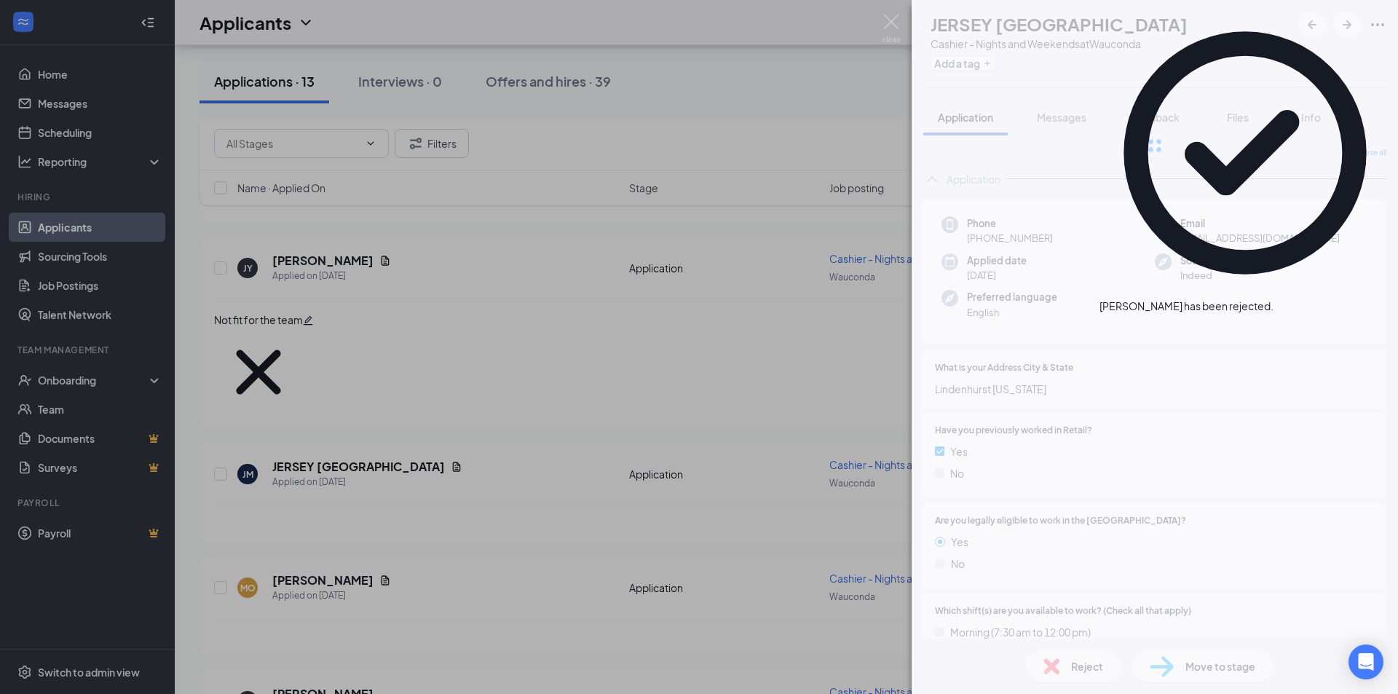
scroll to position [1067, 0]
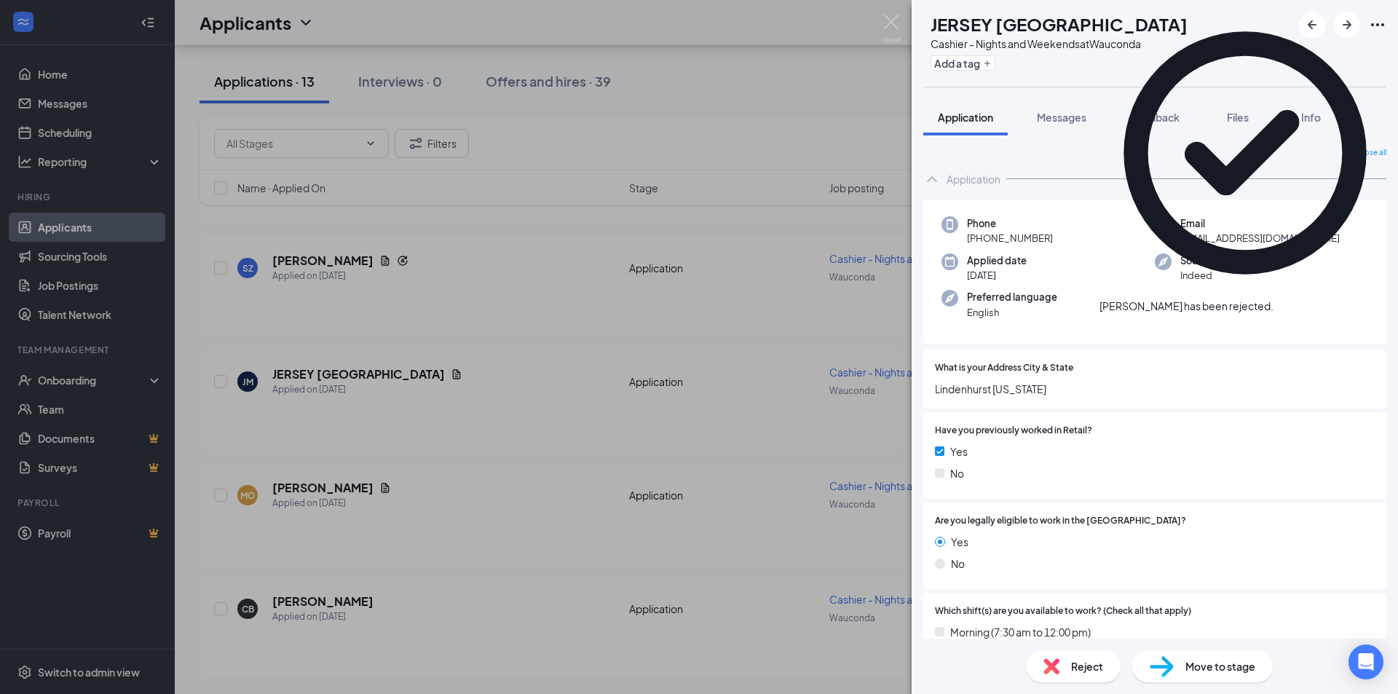
click at [309, 598] on div "JM JERSEY MILANO Cashier - Nights and Weekends at Wauconda Add a tag Applicatio…" at bounding box center [699, 347] width 1398 height 694
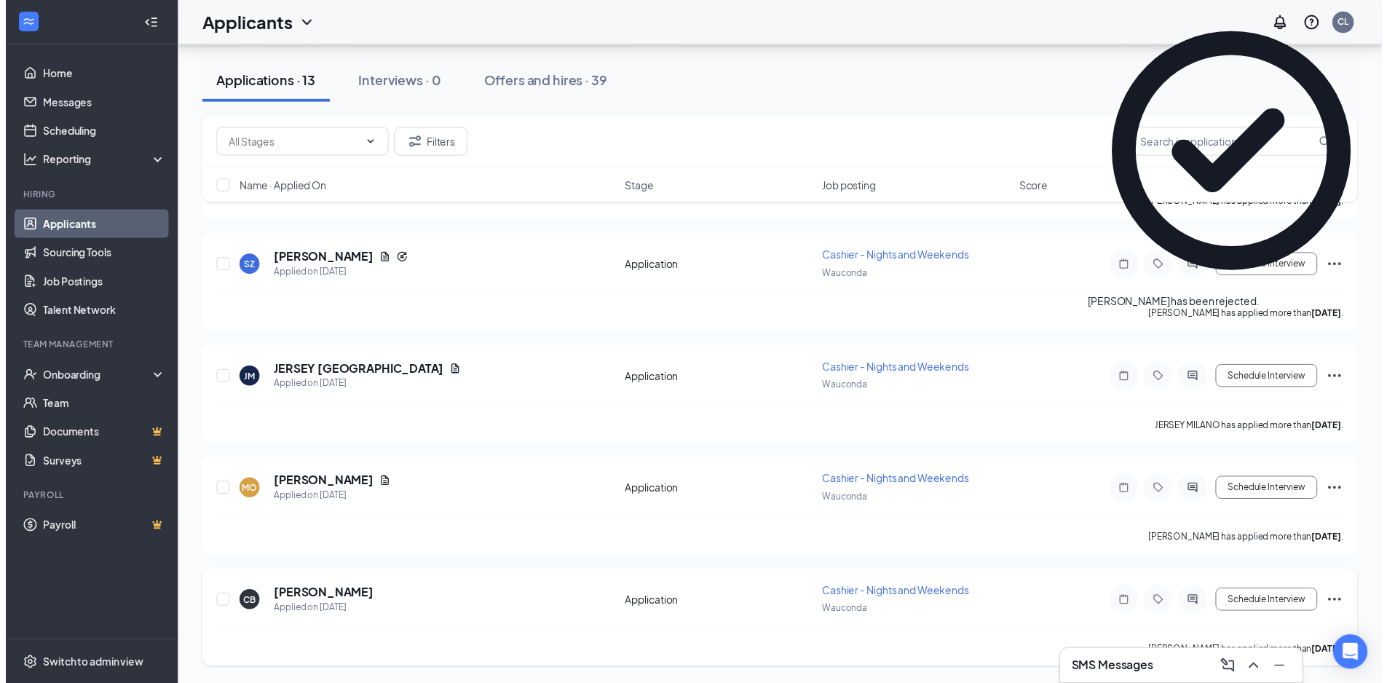
scroll to position [1078, 0]
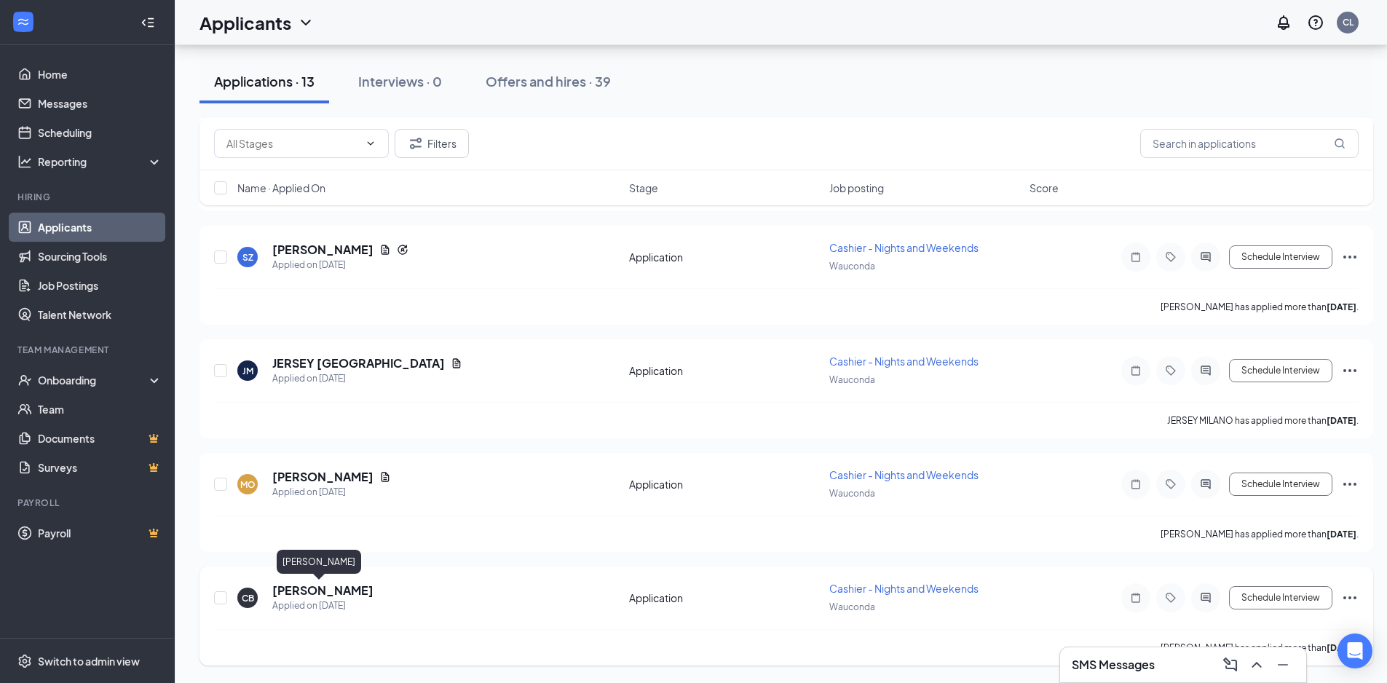
click at [293, 589] on h5 "Chloe Bundy" at bounding box center [322, 590] width 101 height 16
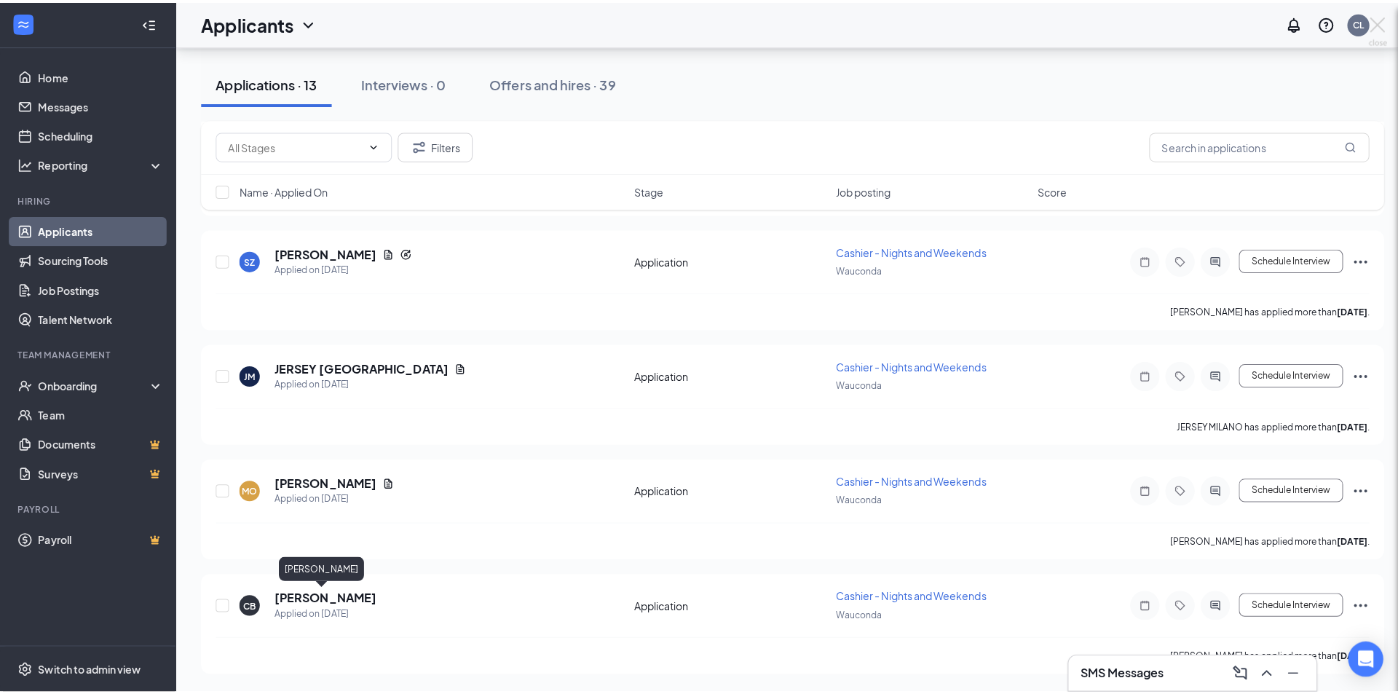
scroll to position [1067, 0]
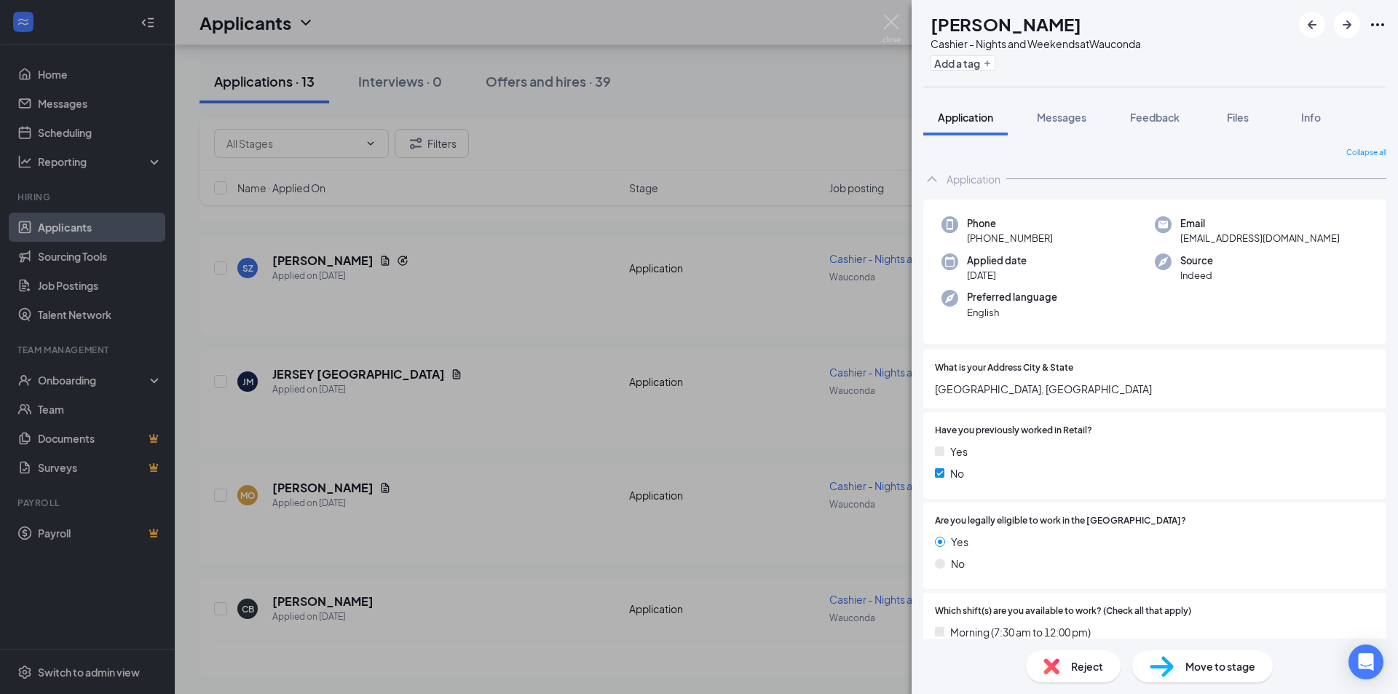
click at [1072, 674] on div "Reject" at bounding box center [1073, 666] width 95 height 32
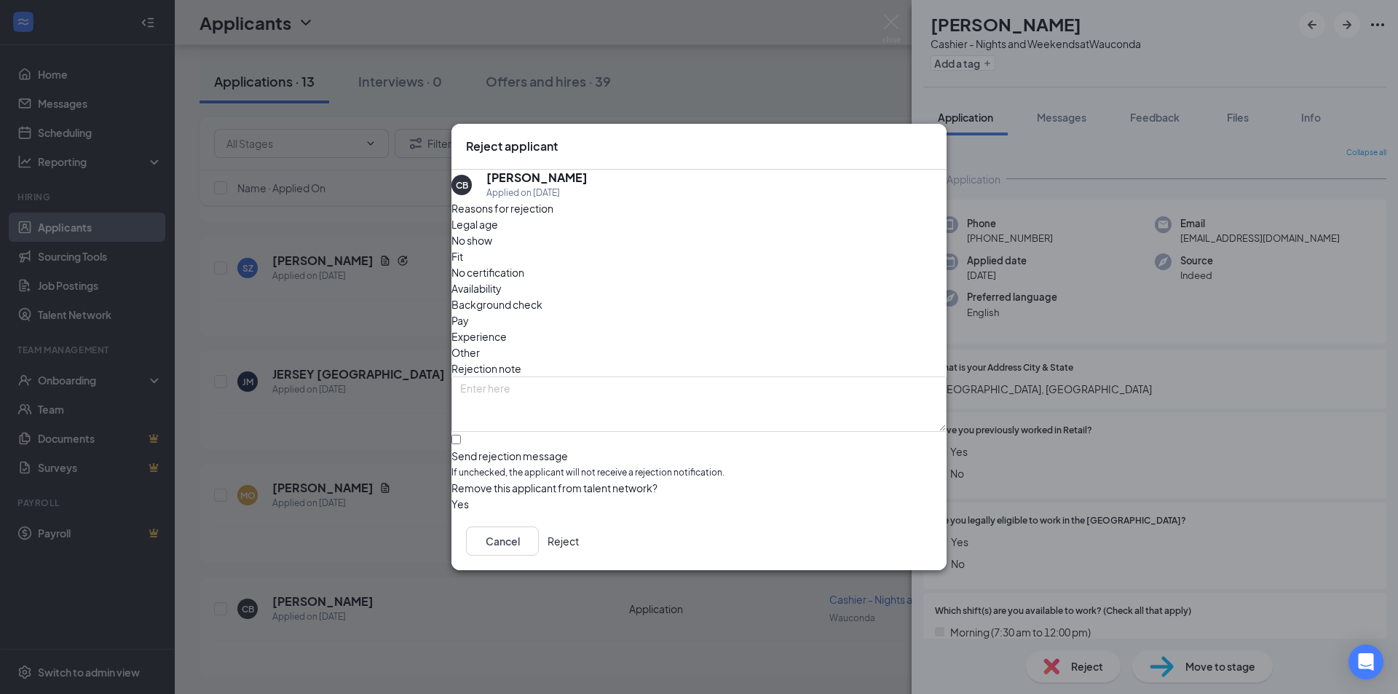
click at [463, 259] on span "Fit" at bounding box center [457, 256] width 12 height 16
click at [461, 435] on input "Send rejection message If unchecked, the applicant will not receive a rejection…" at bounding box center [455, 439] width 9 height 9
checkbox input "true"
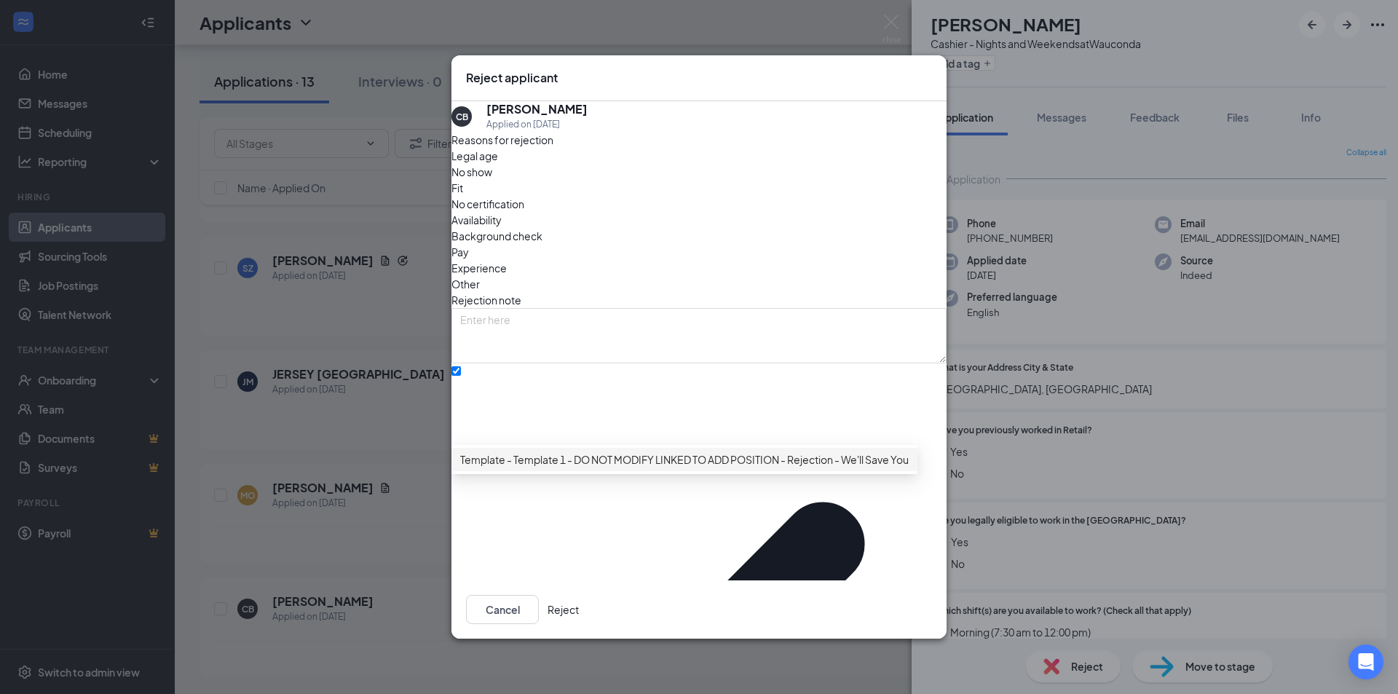
click at [616, 467] on span "Template - Template 1 - DO NOT MODIFY LINKED TO ADD POSITION - Rejection - We'l…" at bounding box center [713, 459] width 507 height 16
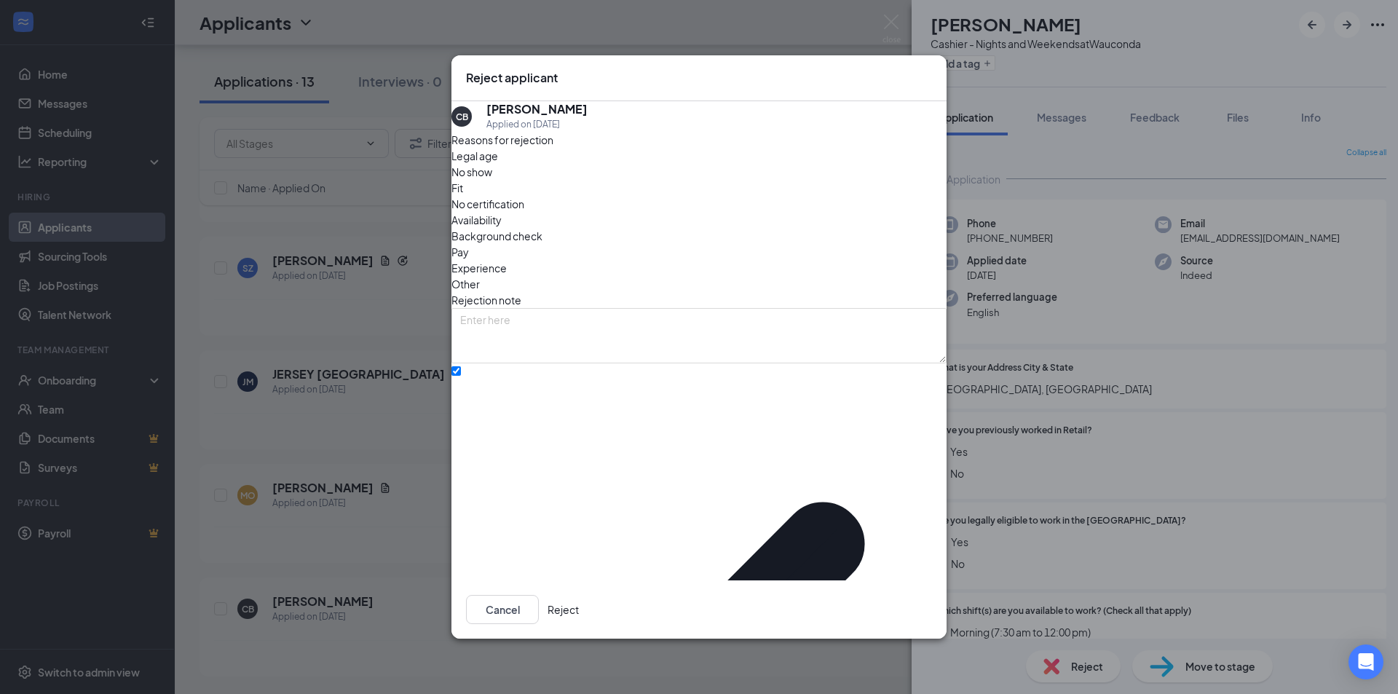
click at [579, 595] on button "Reject" at bounding box center [562, 609] width 31 height 29
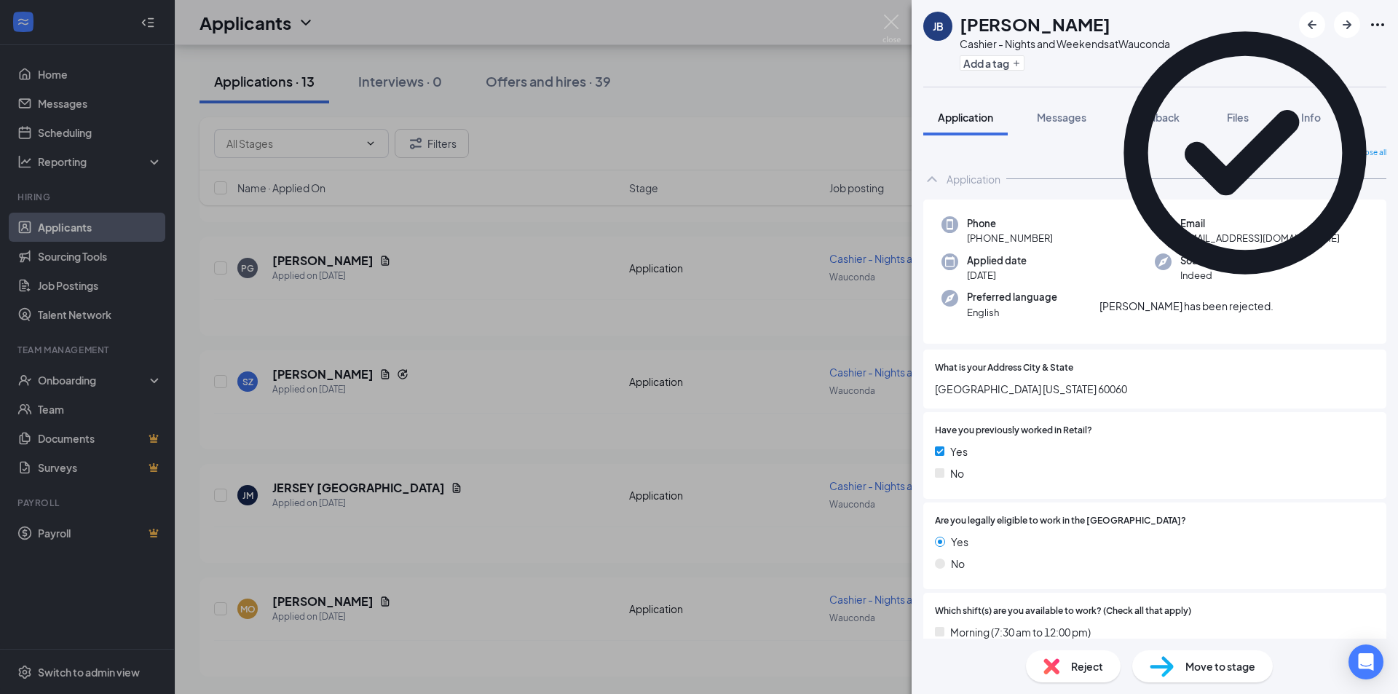
scroll to position [954, 0]
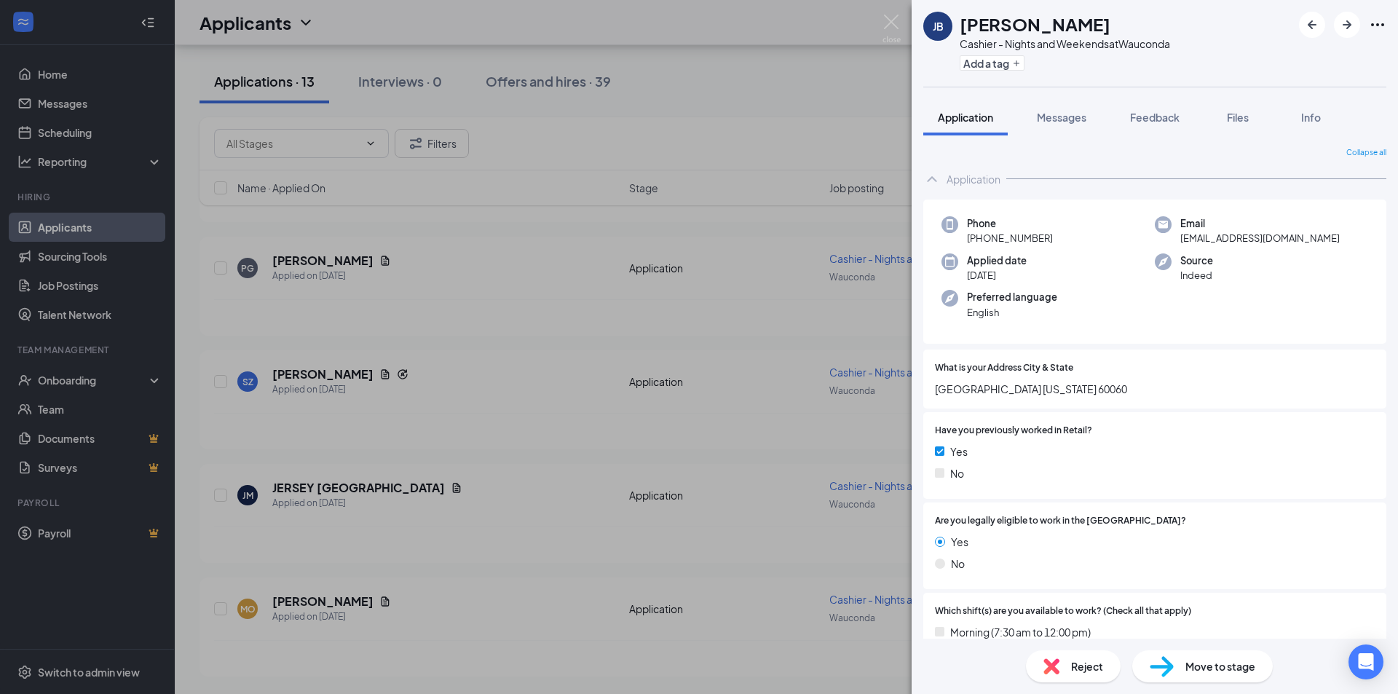
click at [346, 485] on div "JB Julio Barrientos Cashier - Nights and Weekends at Wauconda Add a tag Applica…" at bounding box center [699, 347] width 1398 height 694
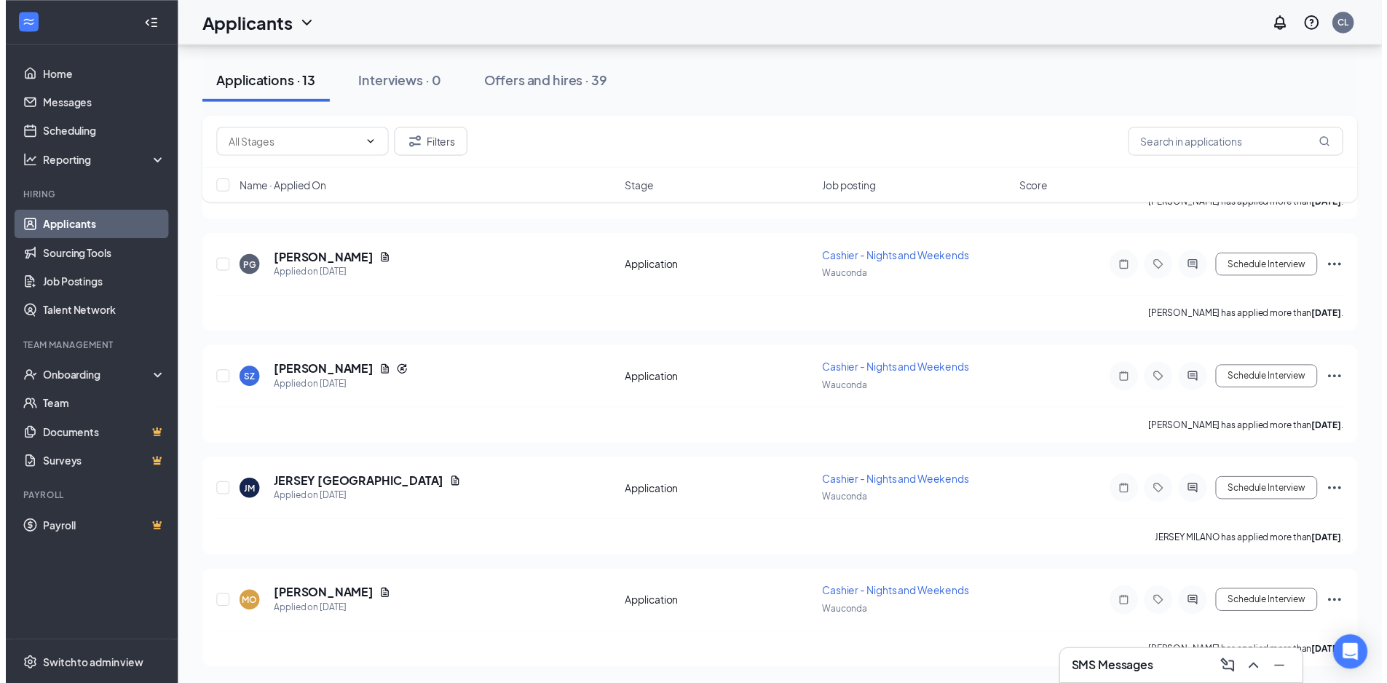
scroll to position [964, 0]
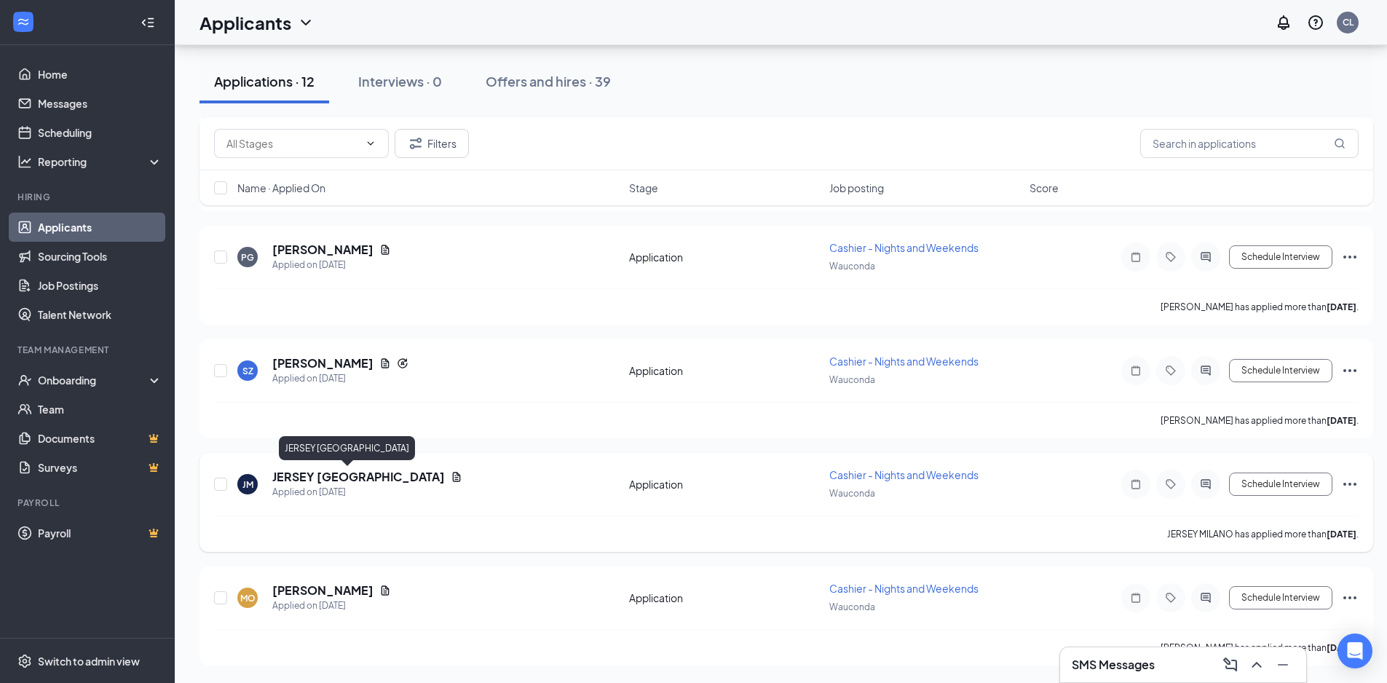
click at [354, 481] on h5 "JERSEY MILANO" at bounding box center [358, 477] width 173 height 16
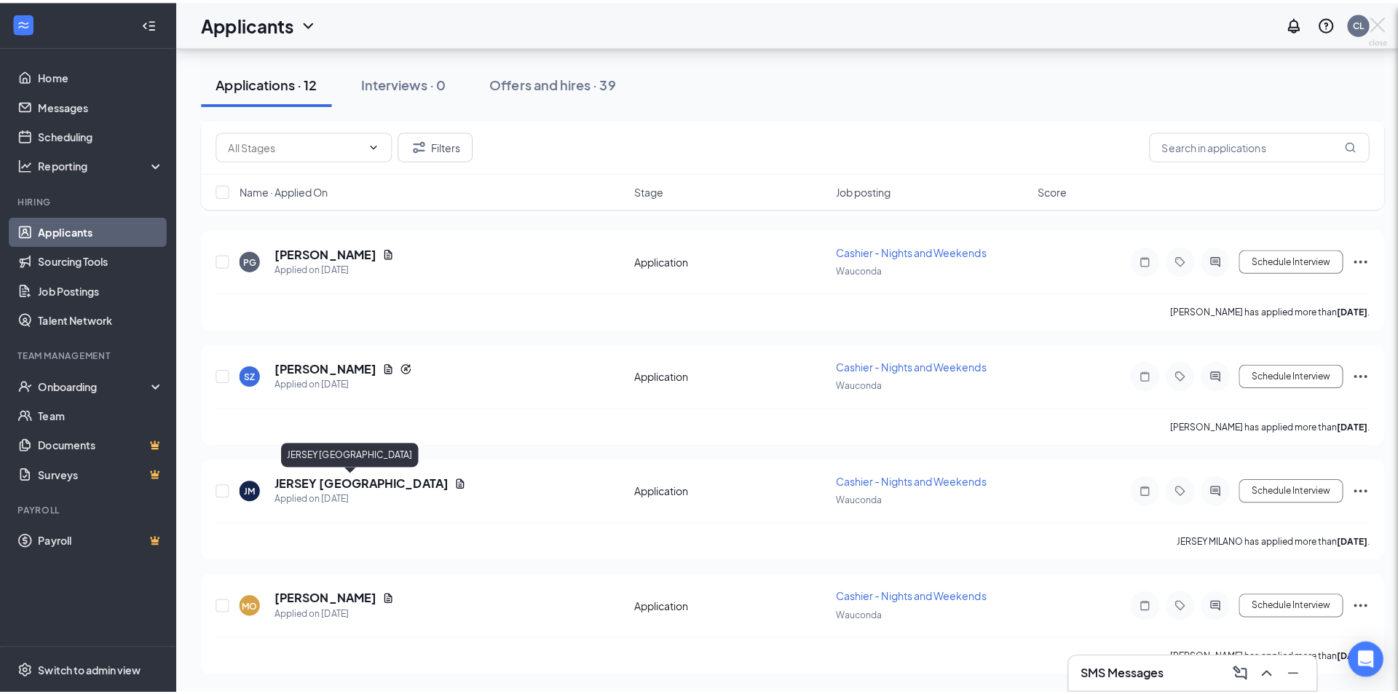
scroll to position [954, 0]
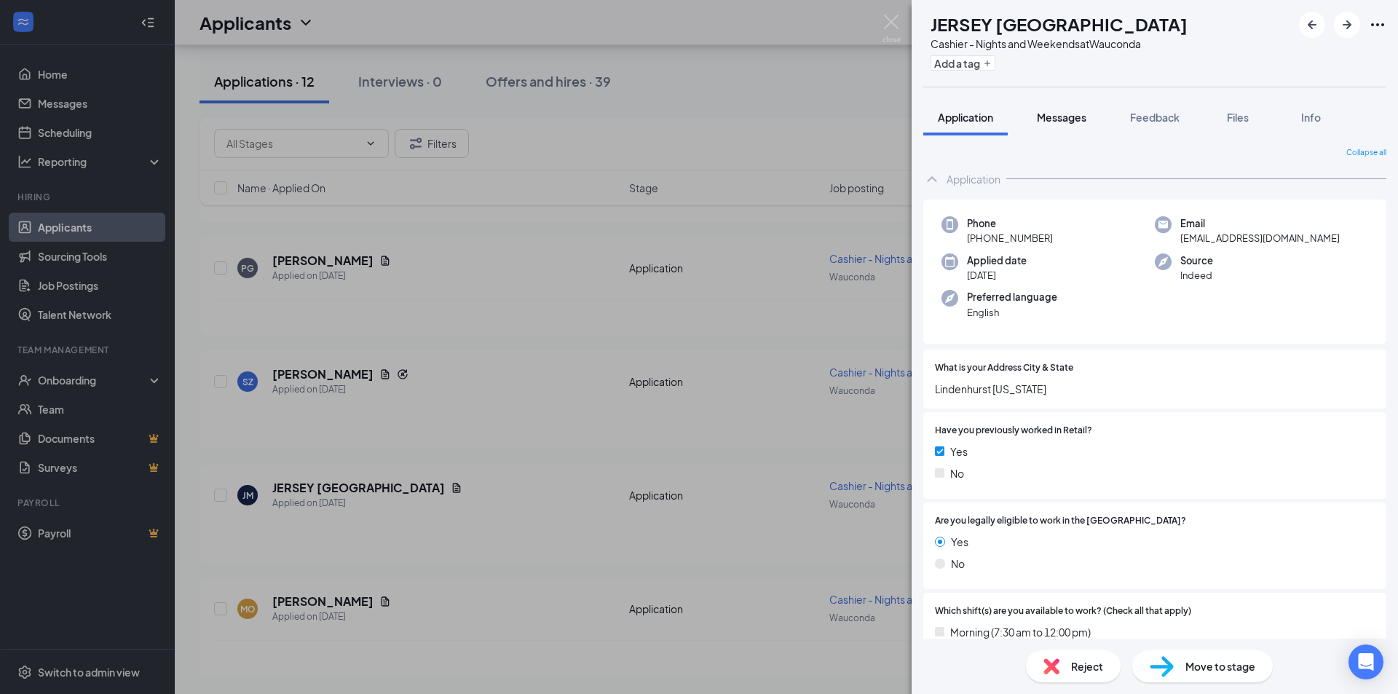
click at [1063, 118] on span "Messages" at bounding box center [1060, 117] width 49 height 13
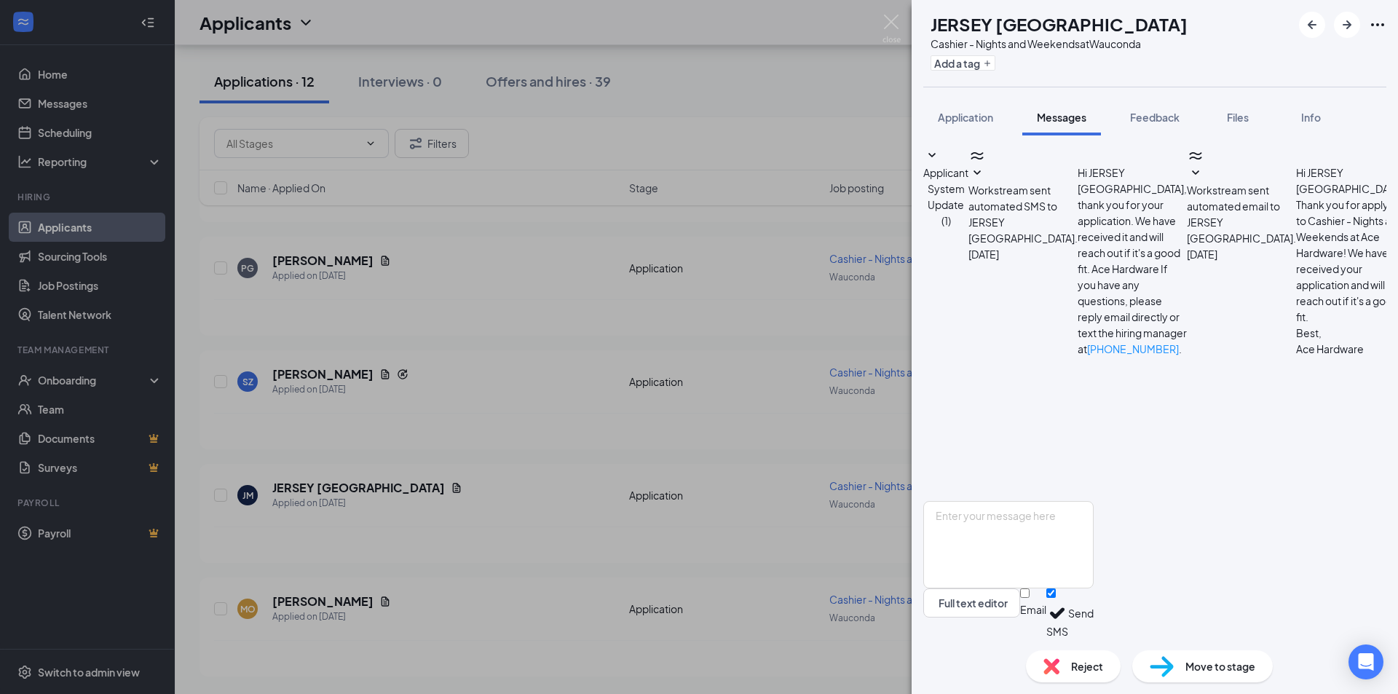
scroll to position [261, 0]
click at [772, 102] on div "JM JERSEY MILANO Cashier - Nights and Weekends at Wauconda Add a tag Applicatio…" at bounding box center [699, 347] width 1398 height 694
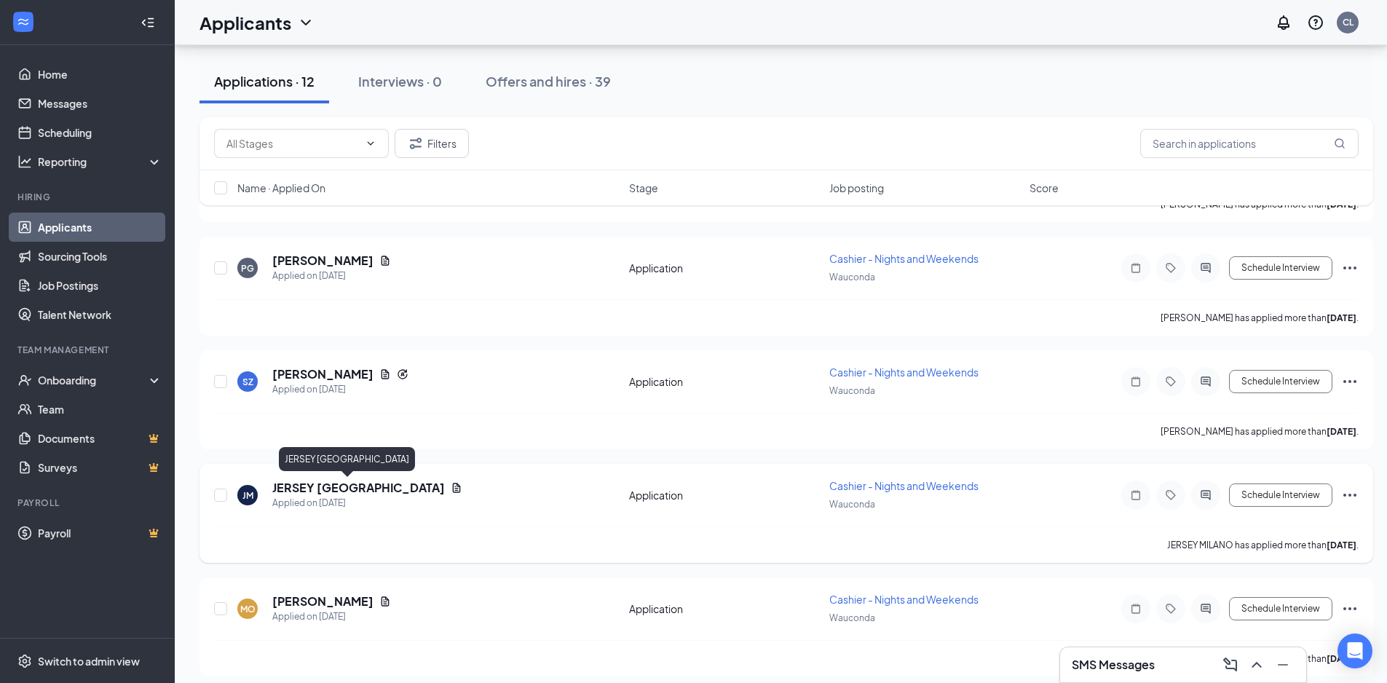
click at [346, 482] on h5 "JERSEY MILANO" at bounding box center [358, 488] width 173 height 16
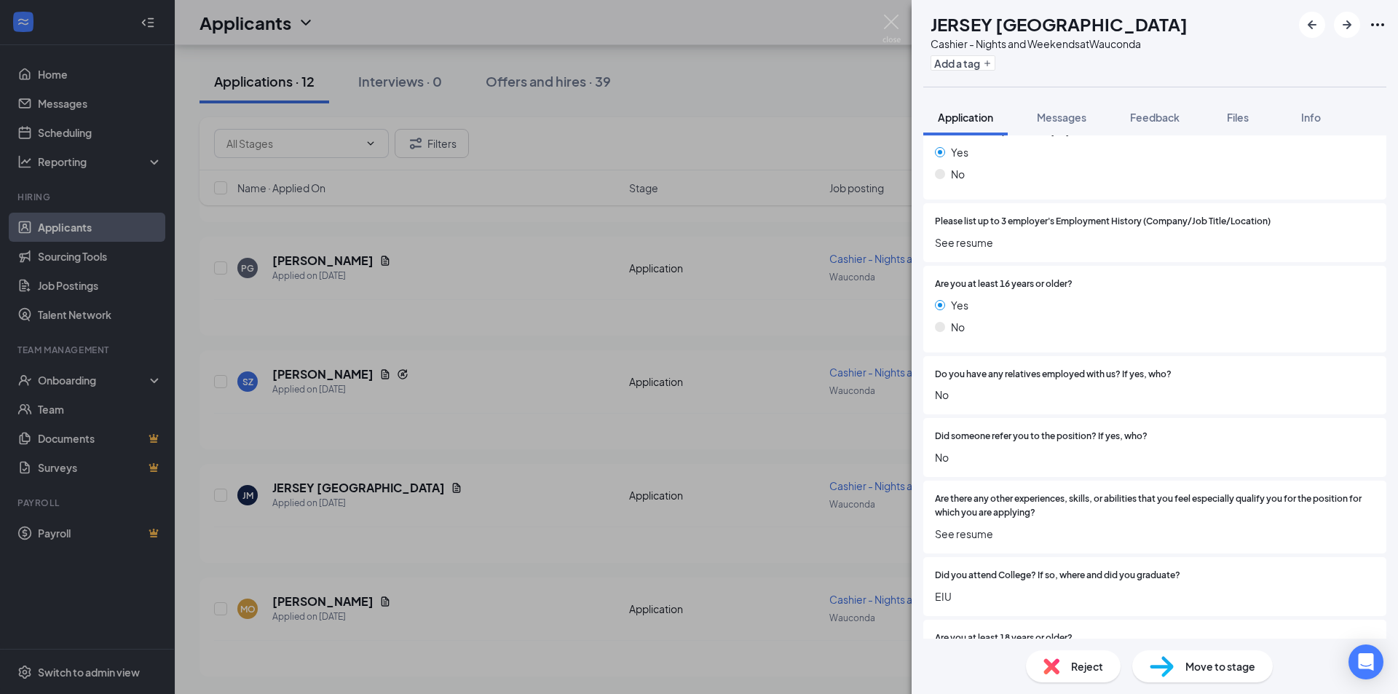
scroll to position [1096, 0]
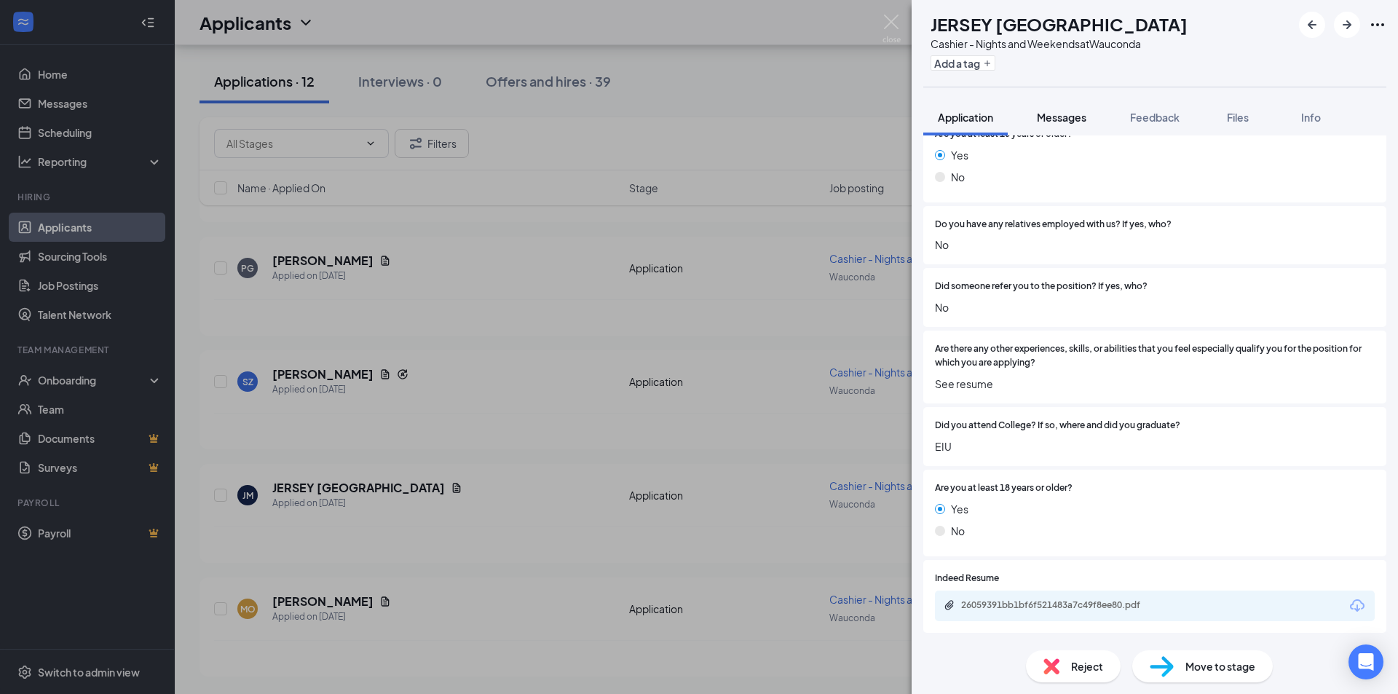
click at [1076, 121] on span "Messages" at bounding box center [1060, 117] width 49 height 13
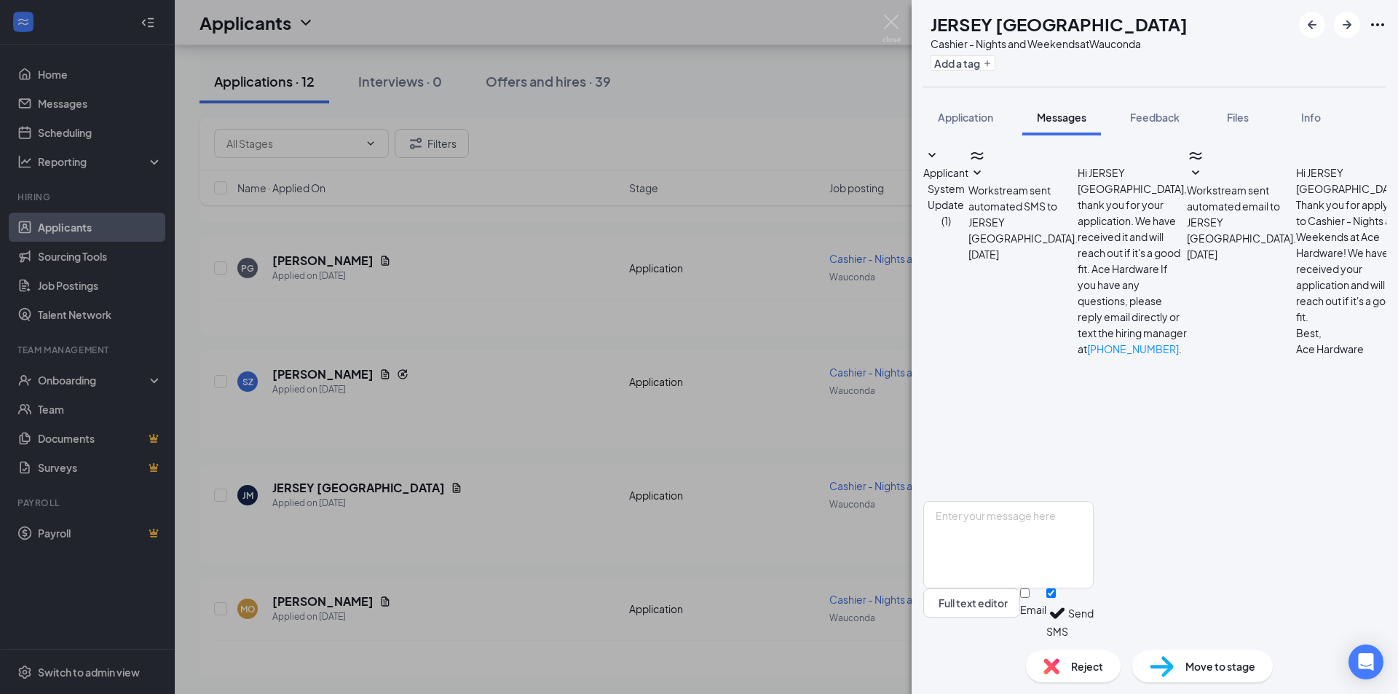
scroll to position [261, 0]
click at [1068, 664] on div "Reject" at bounding box center [1073, 666] width 95 height 32
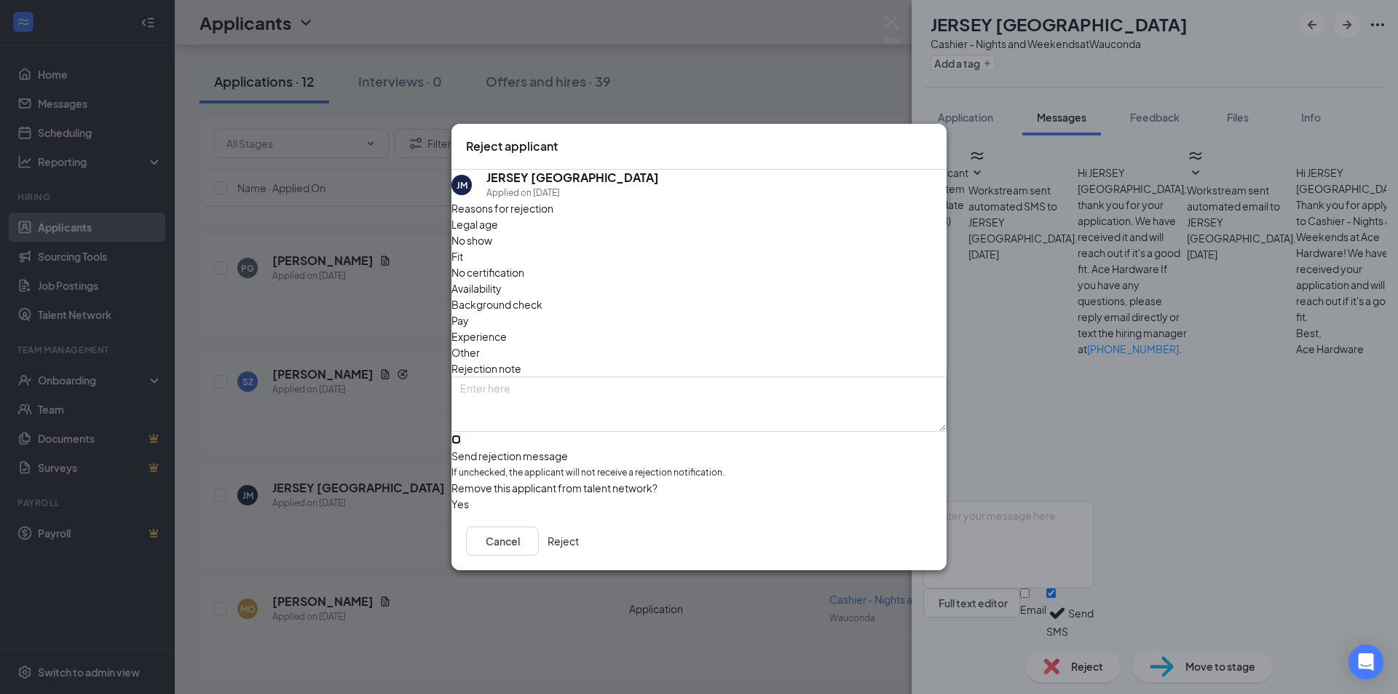
click at [461, 435] on input "Send rejection message If unchecked, the applicant will not receive a rejection…" at bounding box center [455, 439] width 9 height 9
checkbox input "true"
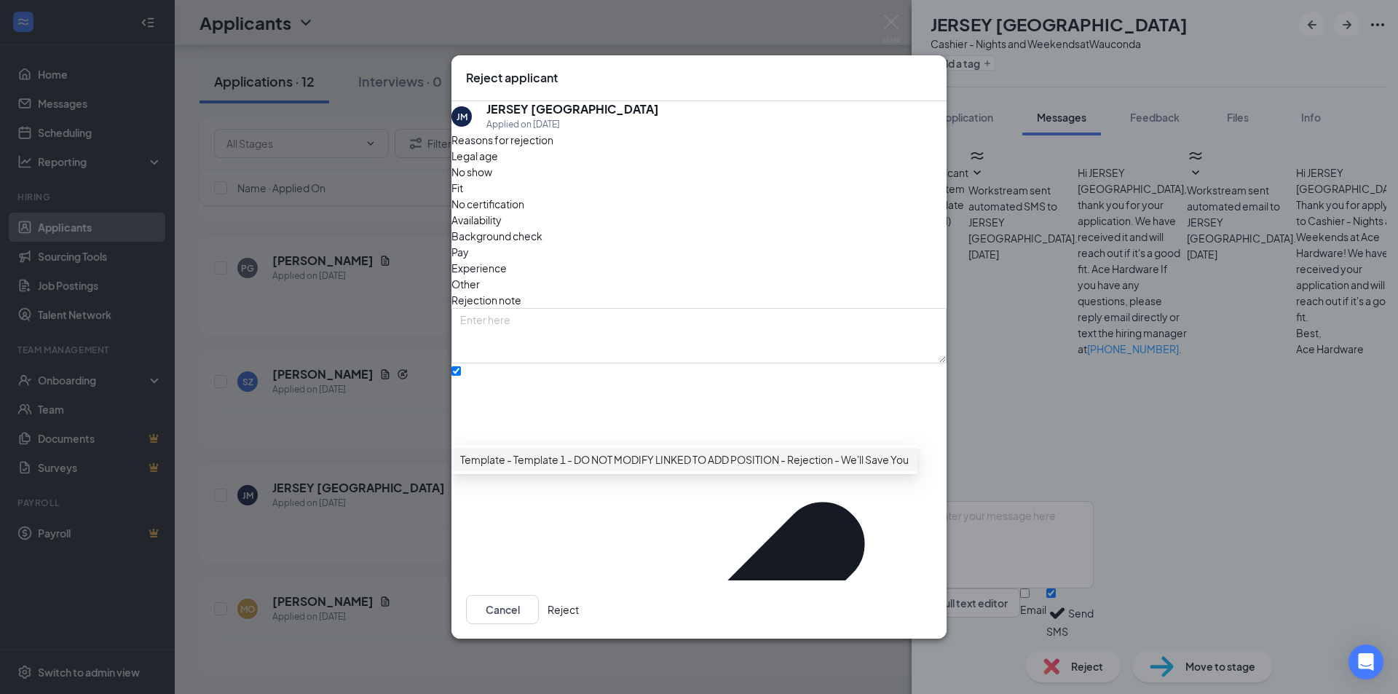
click at [655, 467] on span "Template - Template 1 - DO NOT MODIFY LINKED TO ADD POSITION - Rejection - We'l…" at bounding box center [713, 459] width 507 height 16
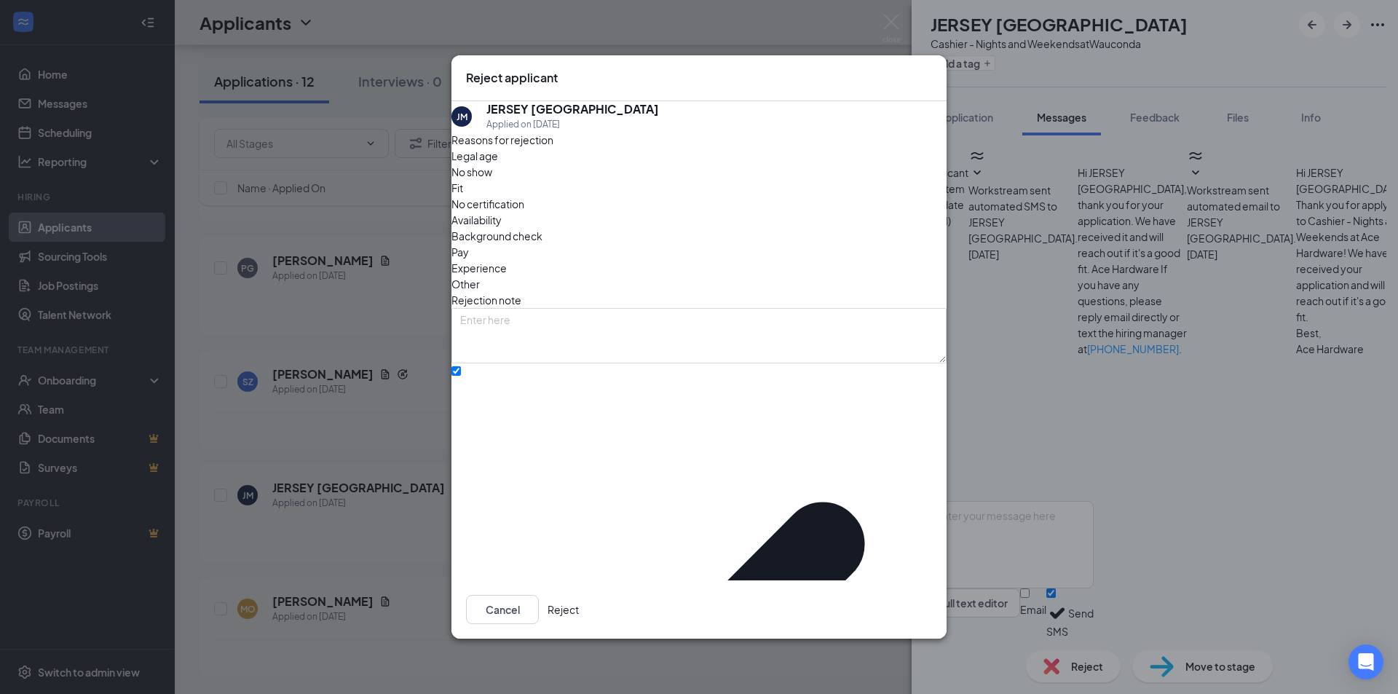
click at [1011, 105] on div "Reject applicant JM JERSEY MILANO Applied on Sep 3 Reasons for rejection Legal …" at bounding box center [699, 347] width 1398 height 694
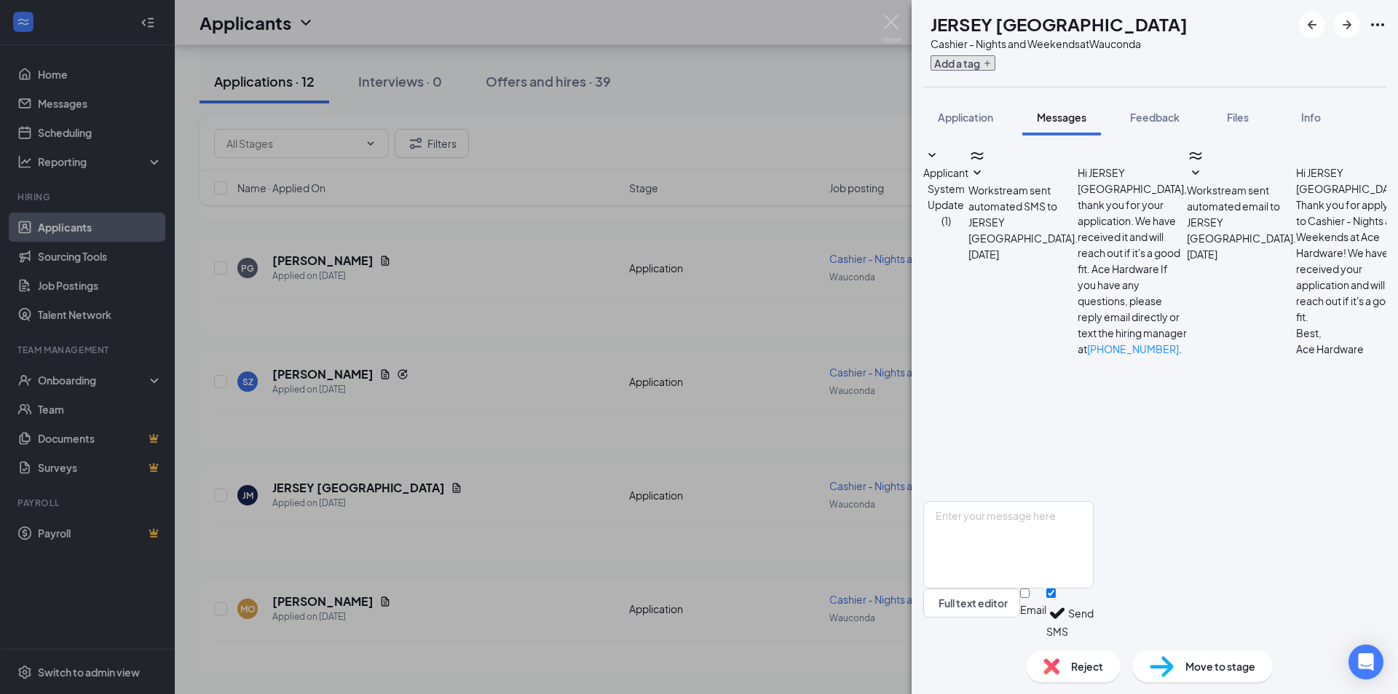
click at [995, 60] on button "Add a tag" at bounding box center [962, 62] width 65 height 15
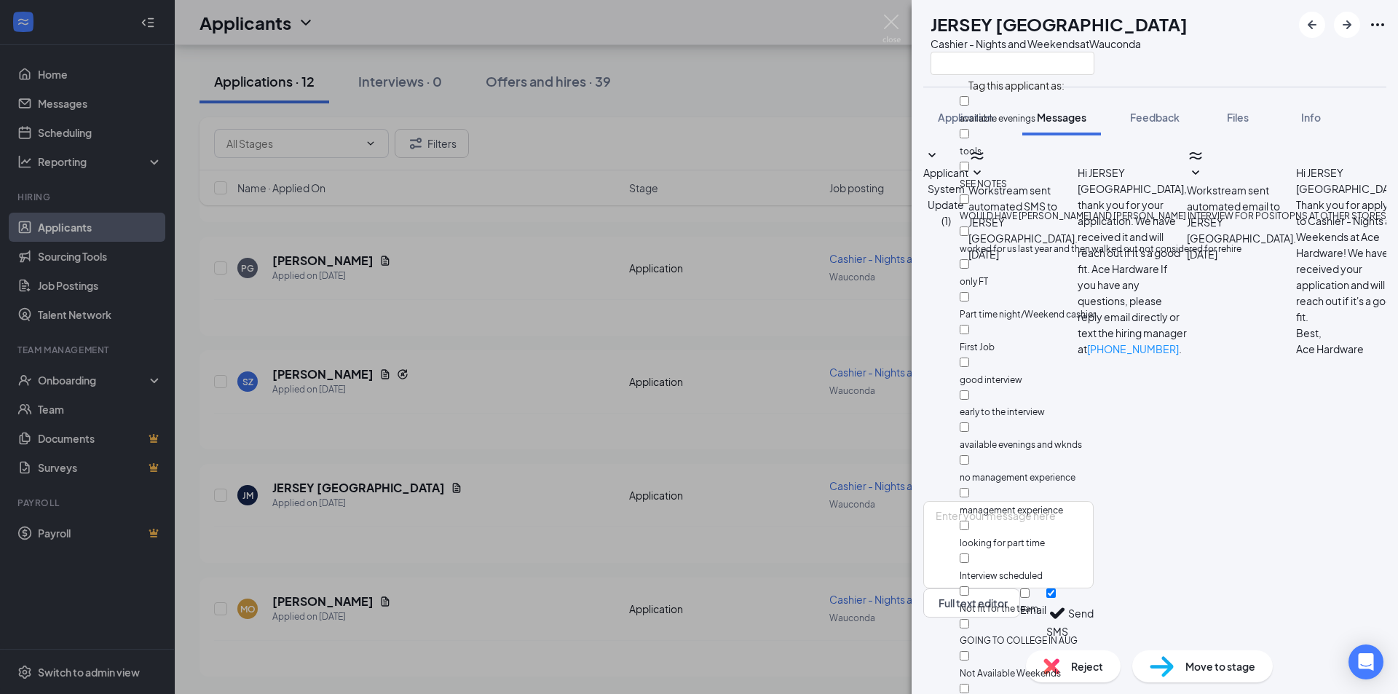
scroll to position [1529, 0]
checkbox input "true"
click at [1247, 49] on div "JM JERSEY MILANO Cashier - Nights and Weekends at Wauconda" at bounding box center [1154, 43] width 486 height 87
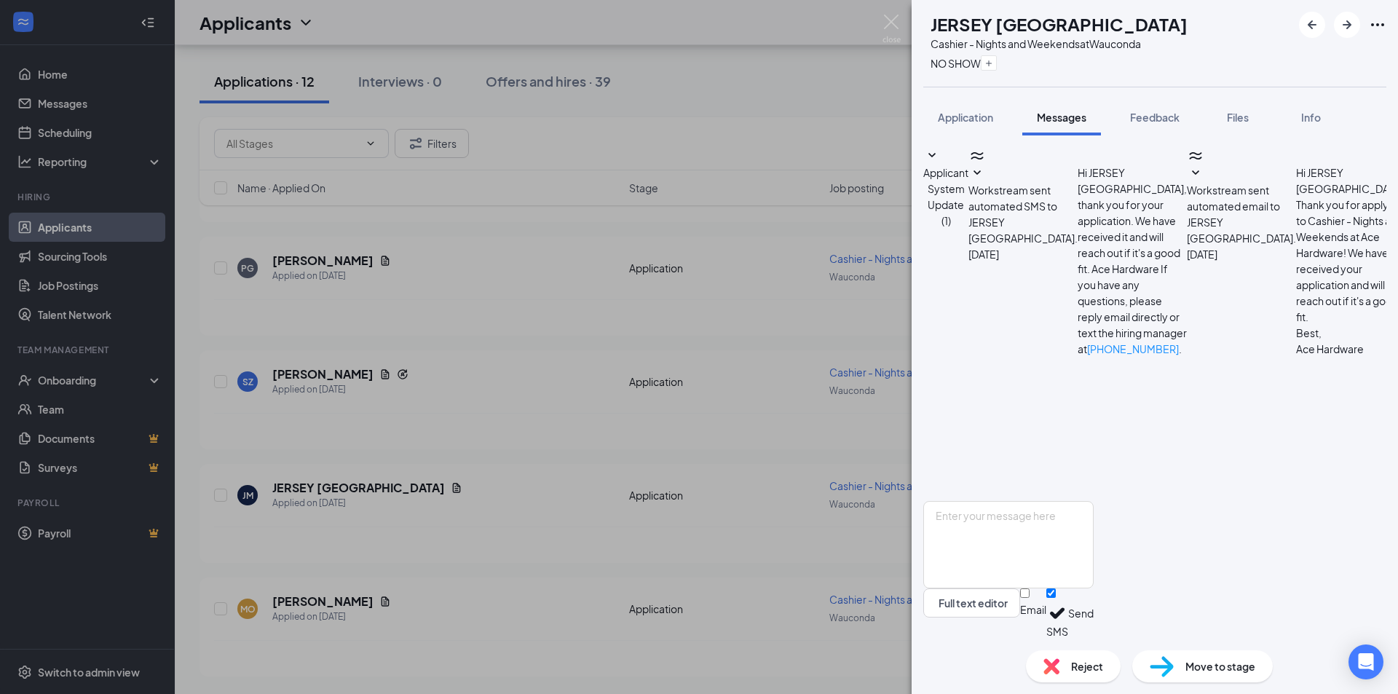
click at [1097, 666] on span "Reject" at bounding box center [1087, 666] width 32 height 16
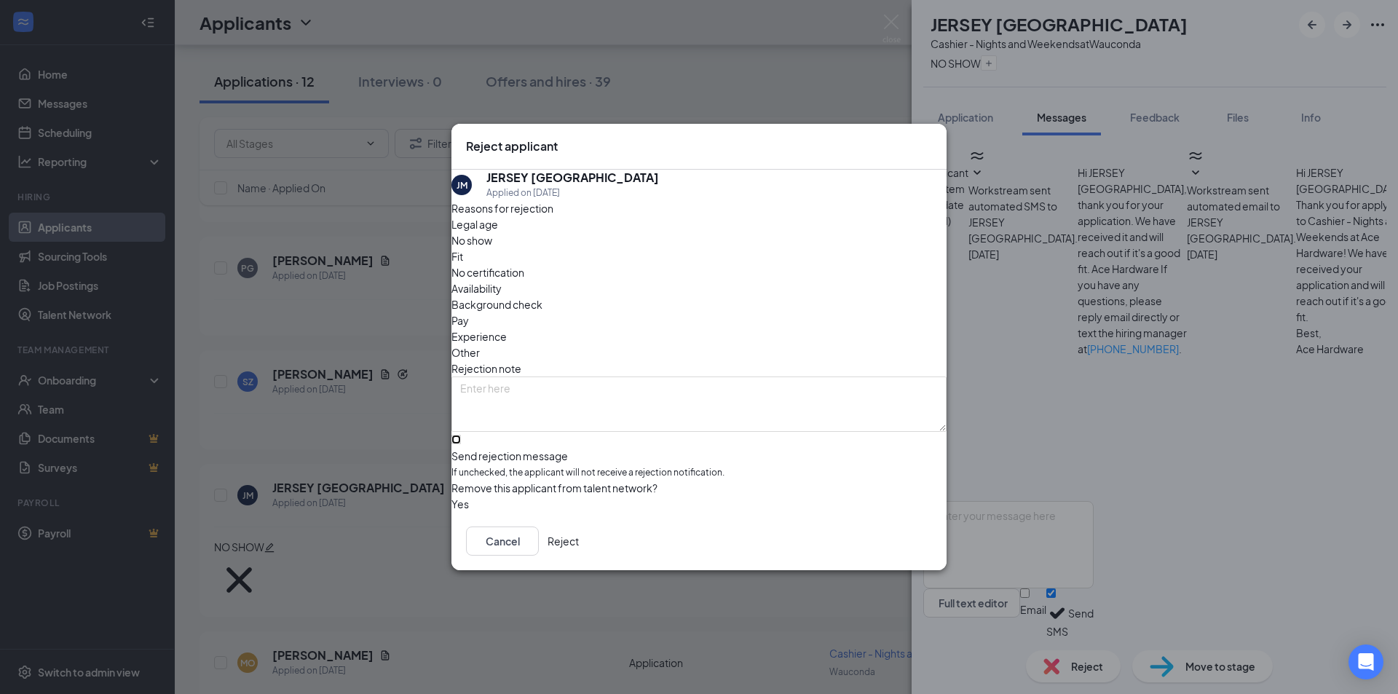
click at [461, 435] on input "Send rejection message If unchecked, the applicant will not receive a rejection…" at bounding box center [455, 439] width 9 height 9
checkbox input "true"
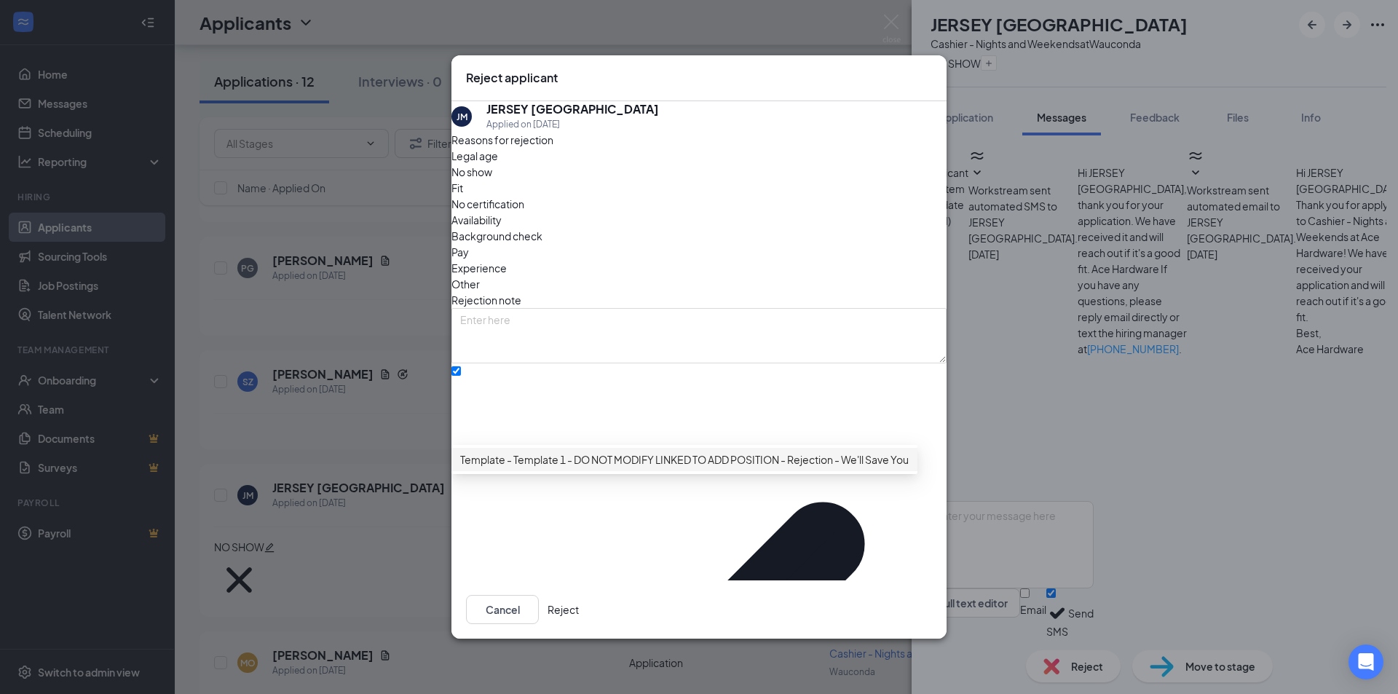
click at [579, 467] on span "Template - Template 1 - DO NOT MODIFY LINKED TO ADD POSITION - Rejection - We'l…" at bounding box center [713, 459] width 507 height 16
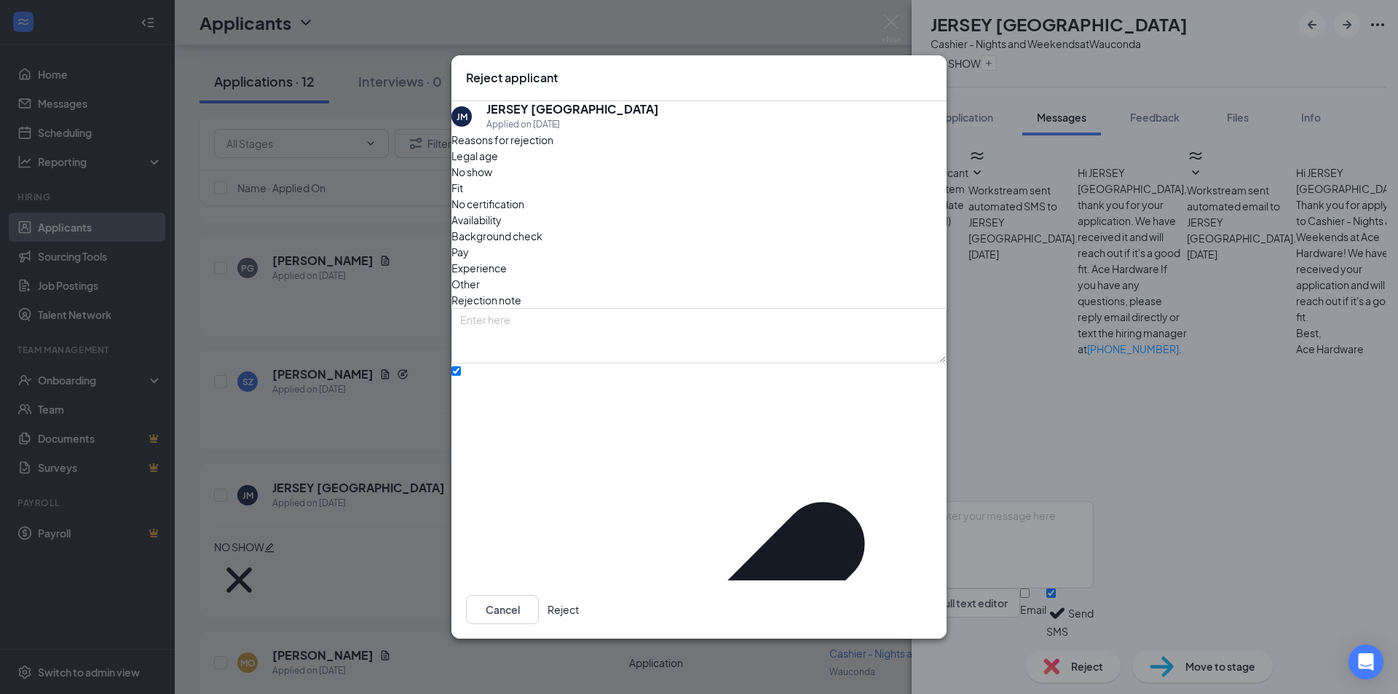
click at [579, 595] on button "Reject" at bounding box center [562, 609] width 31 height 29
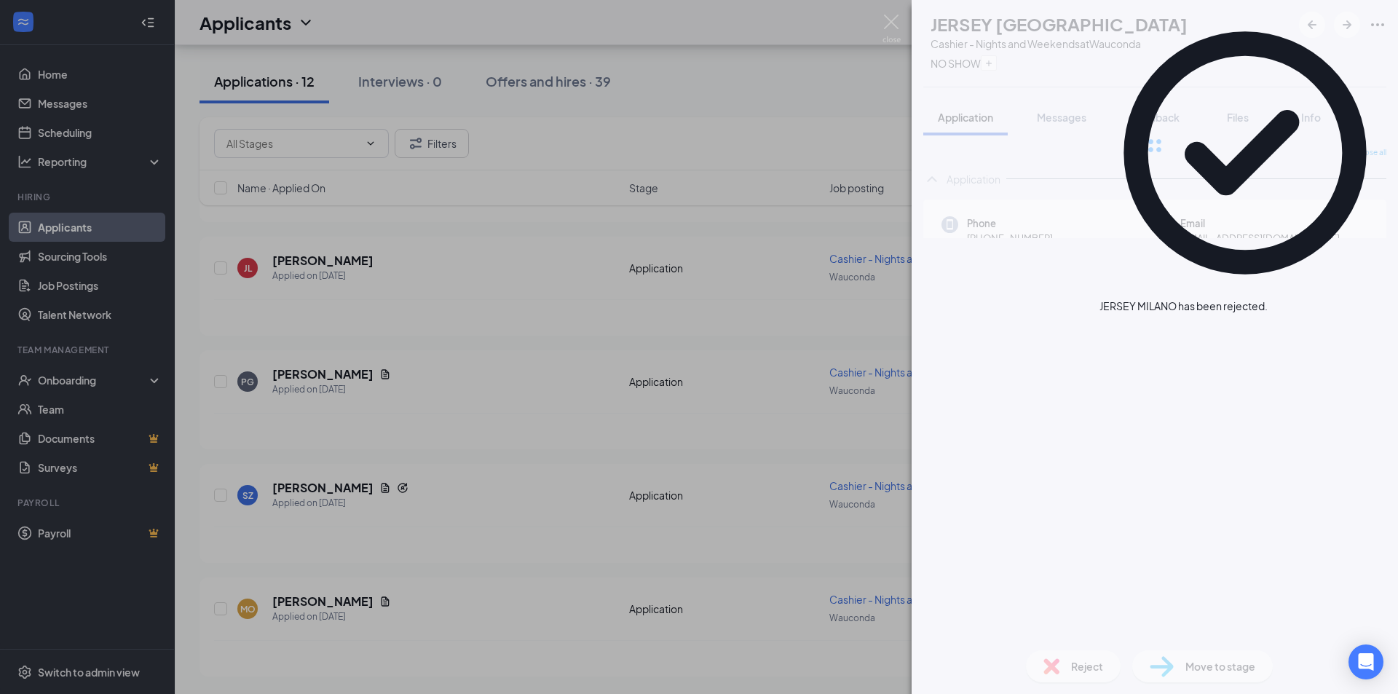
scroll to position [840, 0]
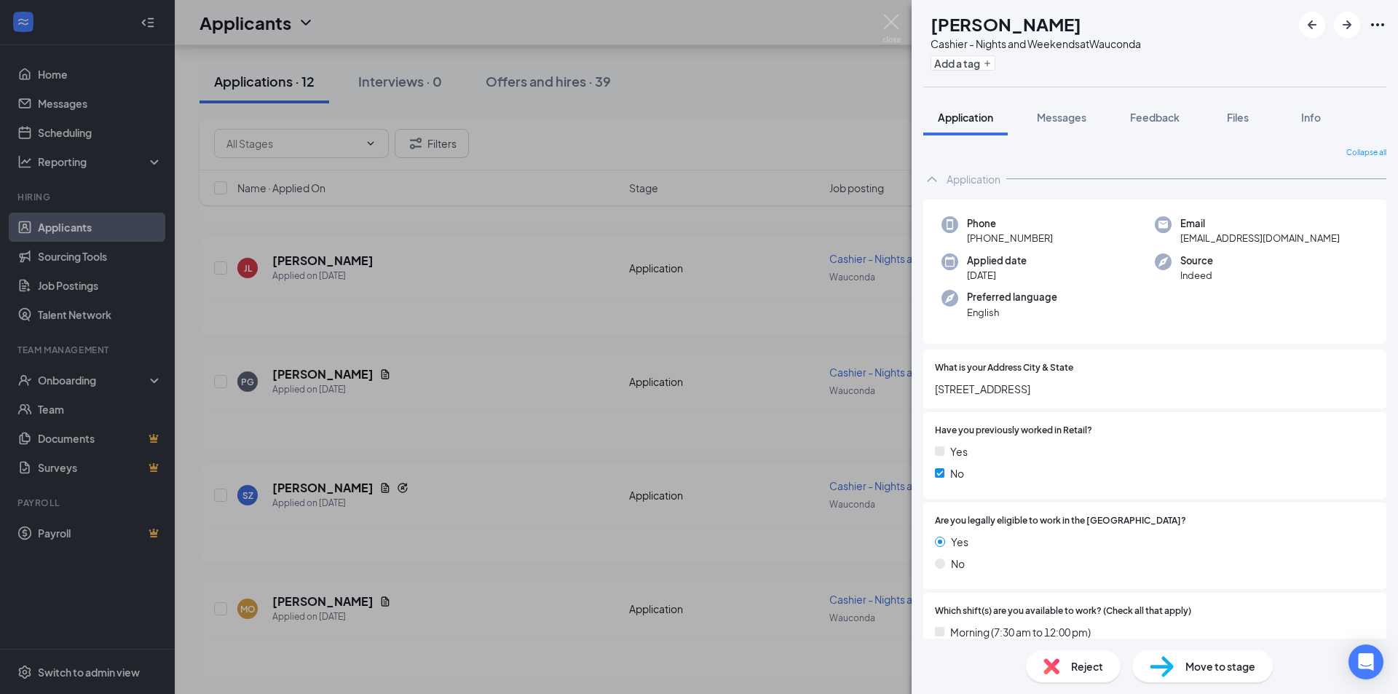
click at [304, 487] on div "MO Mackenzie Opal Cashier - Nights and Weekends at Wauconda Add a tag Applicati…" at bounding box center [699, 347] width 1398 height 694
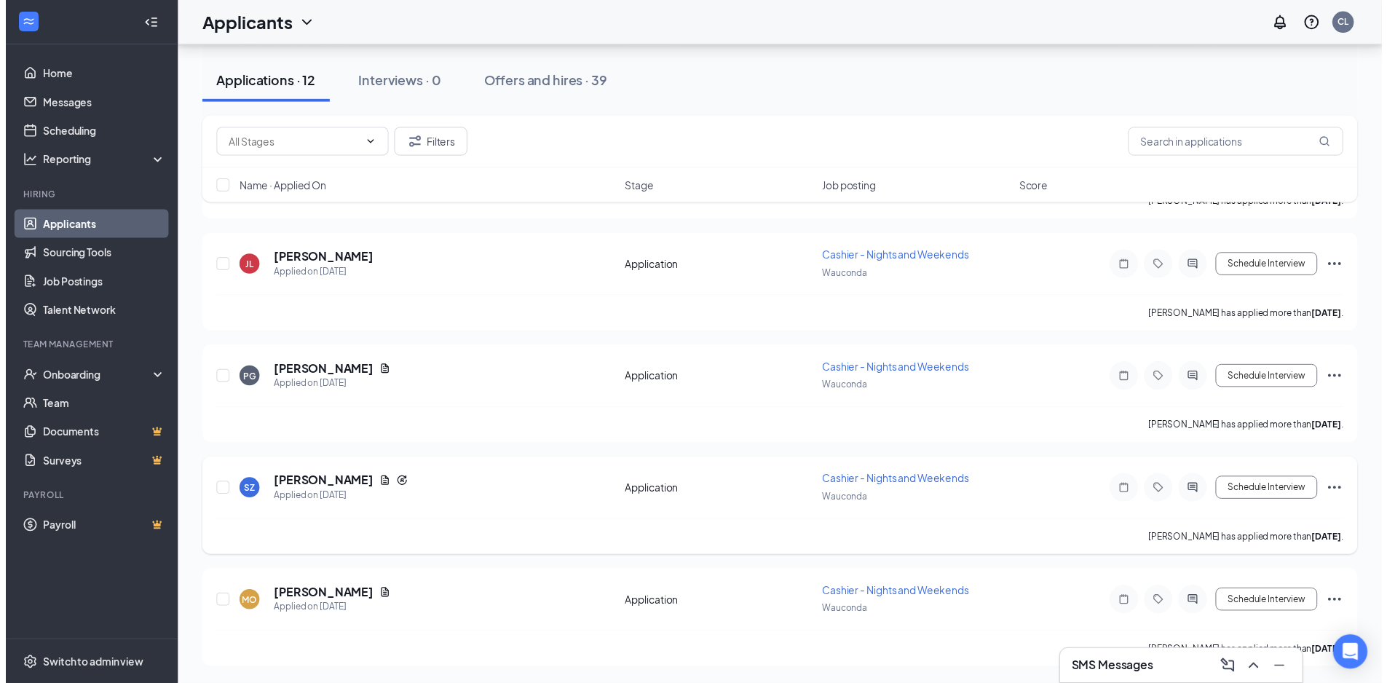
scroll to position [851, 0]
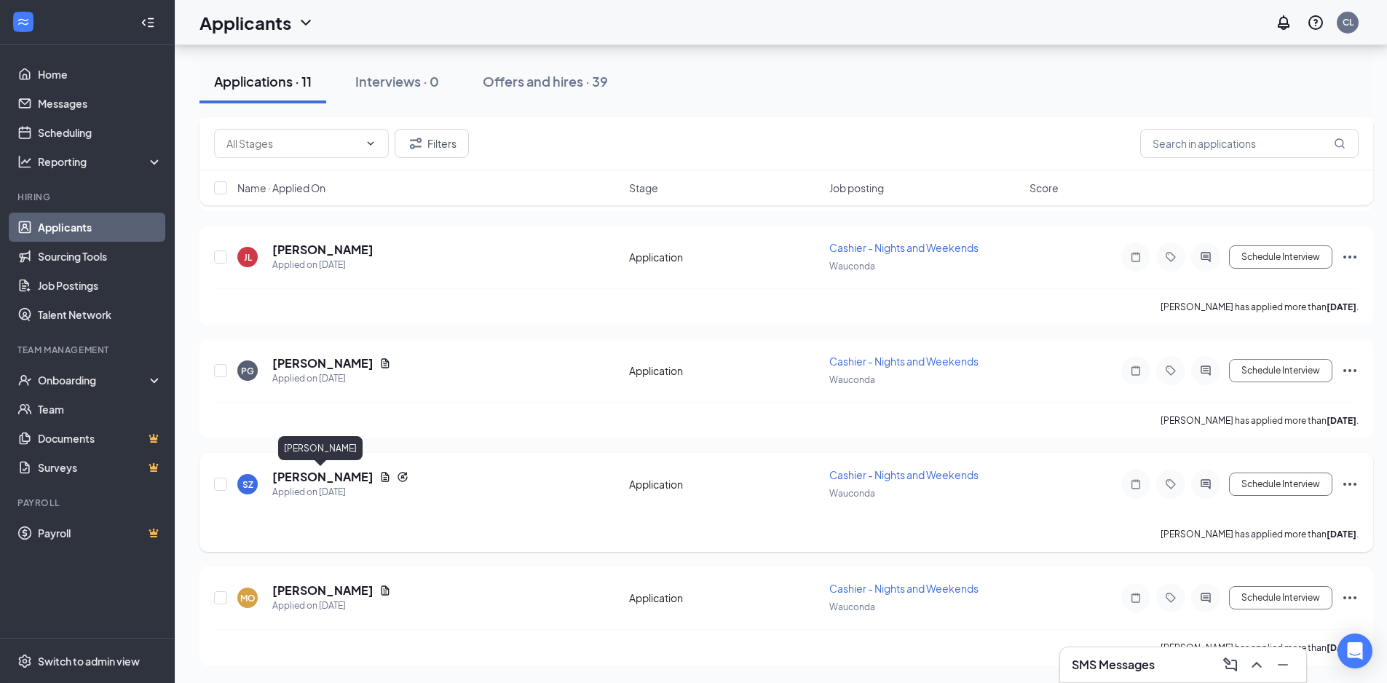
click at [312, 476] on h5 "Sheri Ziccarelli" at bounding box center [322, 477] width 101 height 16
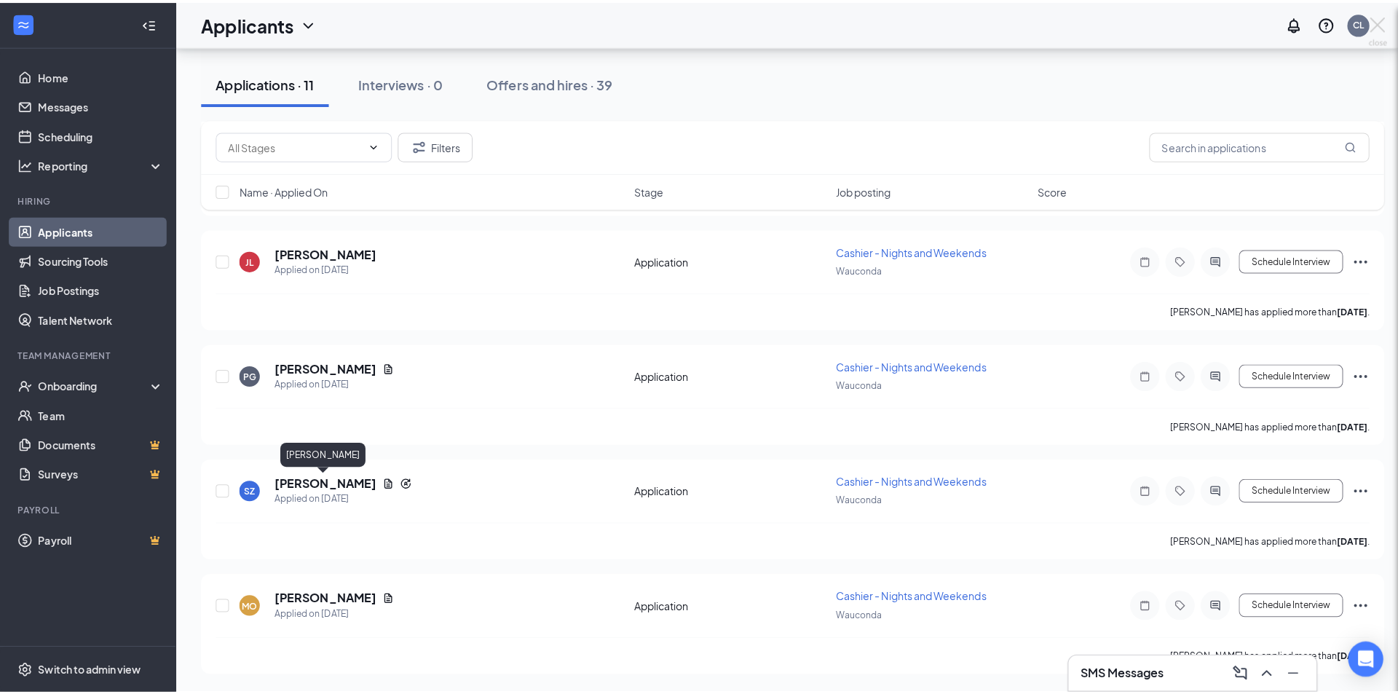
scroll to position [840, 0]
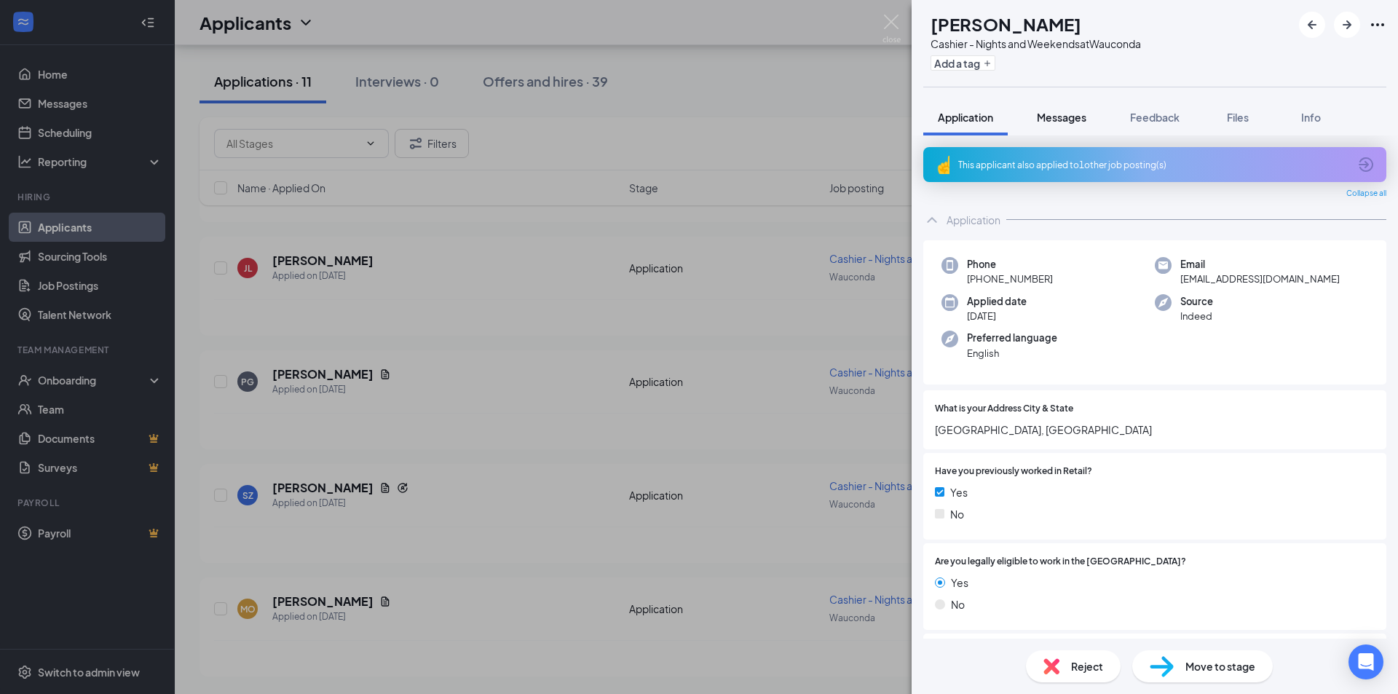
click at [1077, 118] on span "Messages" at bounding box center [1060, 117] width 49 height 13
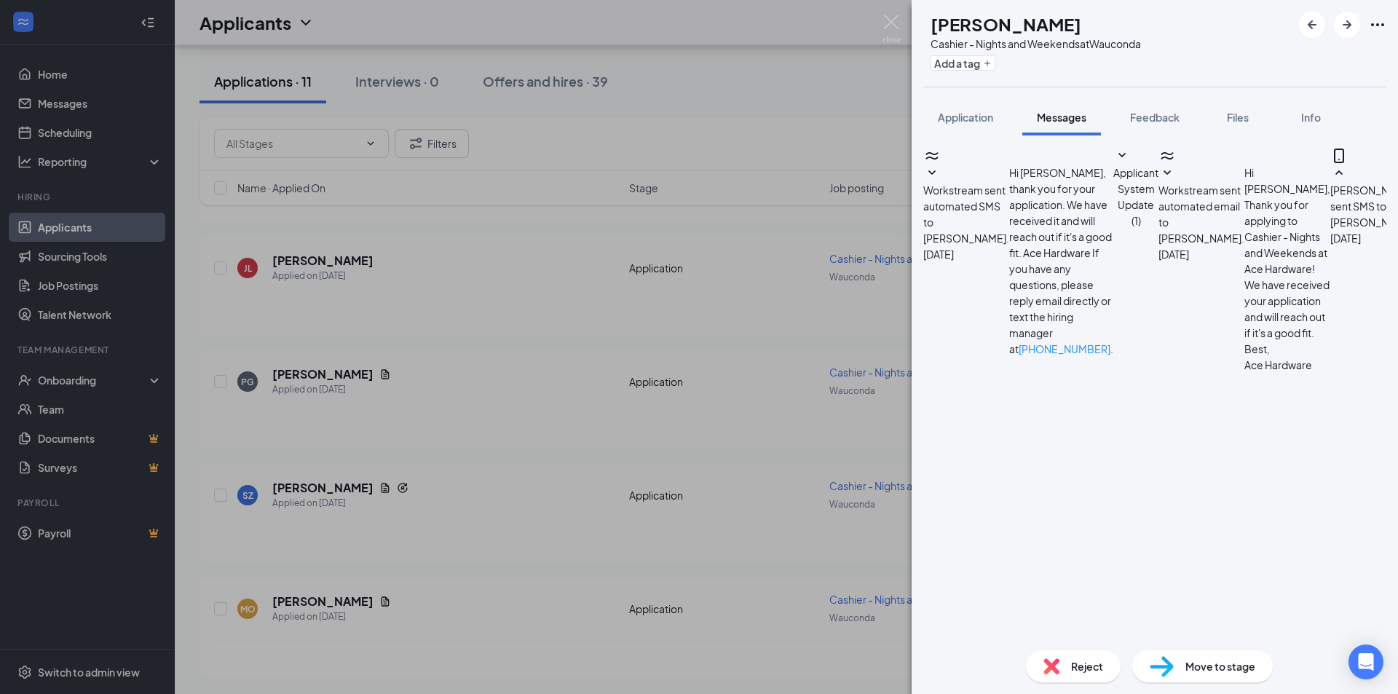
scroll to position [368, 0]
click at [1006, 661] on textarea at bounding box center [1008, 704] width 170 height 87
type textarea "A"
type textarea "Are you still interested in an interview with Wauconda Ace Hardware?"
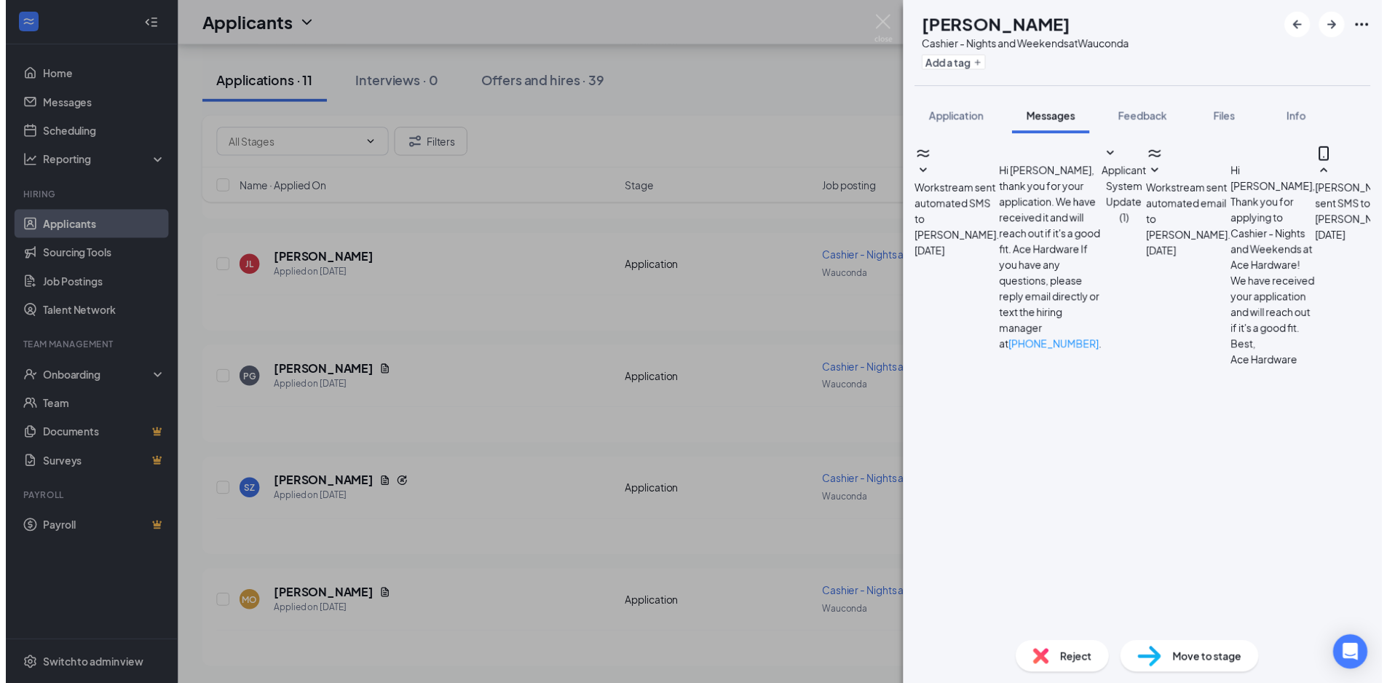
scroll to position [477, 0]
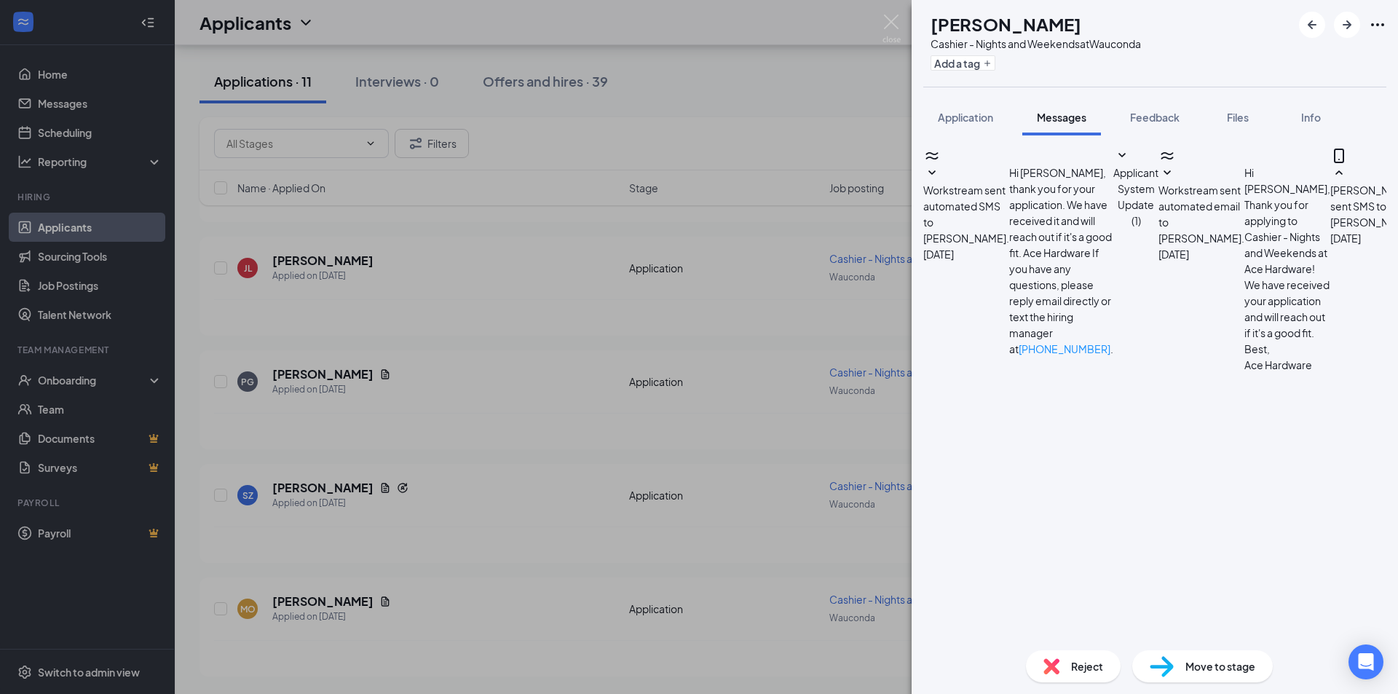
click at [554, 347] on div "SZ Sheri Ziccarelli Cashier - Nights and Weekends at Wauconda Add a tag Applica…" at bounding box center [699, 347] width 1398 height 694
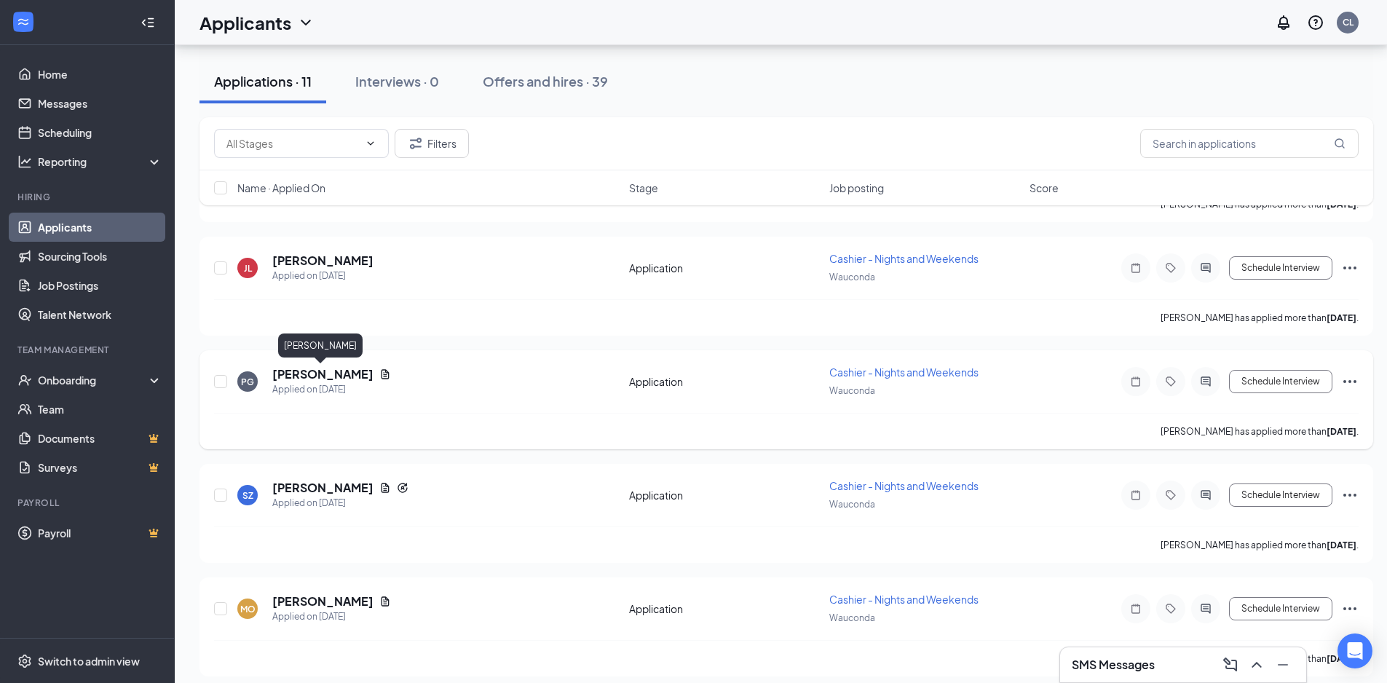
click at [343, 378] on h5 "Payton Grogan" at bounding box center [322, 374] width 101 height 16
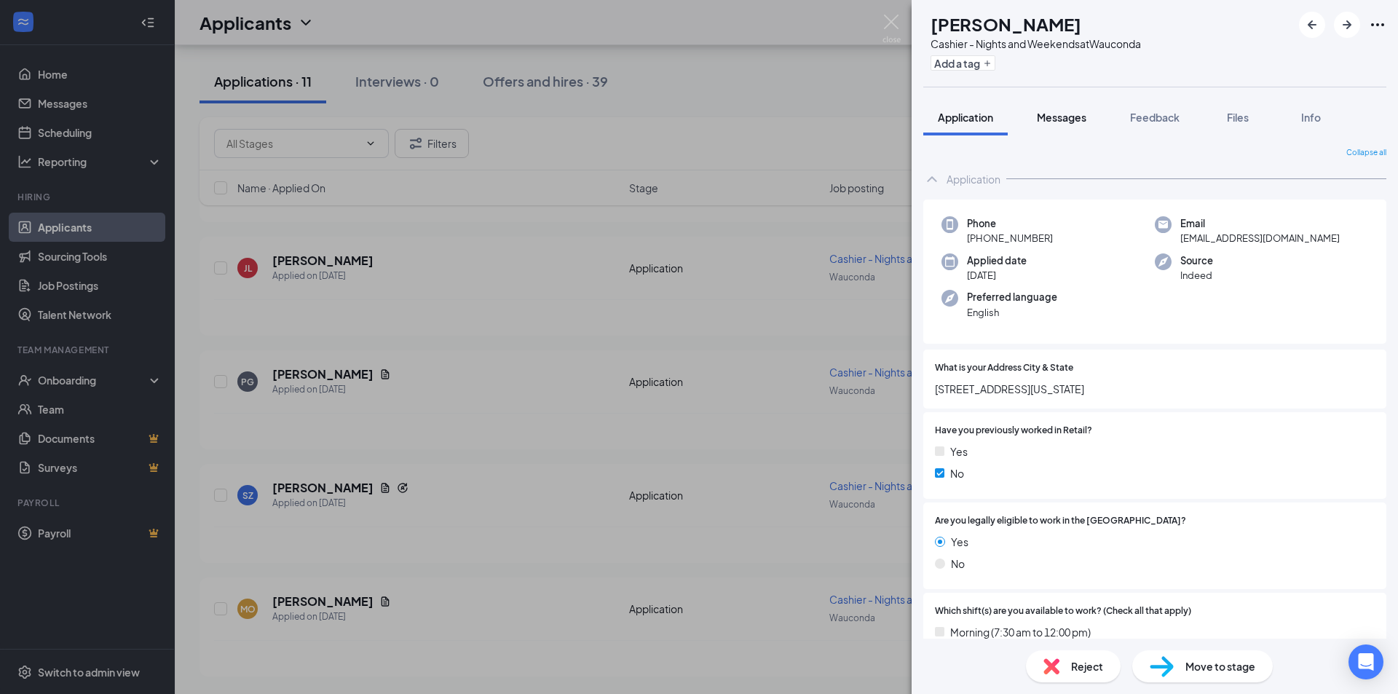
click at [1068, 114] on span "Messages" at bounding box center [1060, 117] width 49 height 13
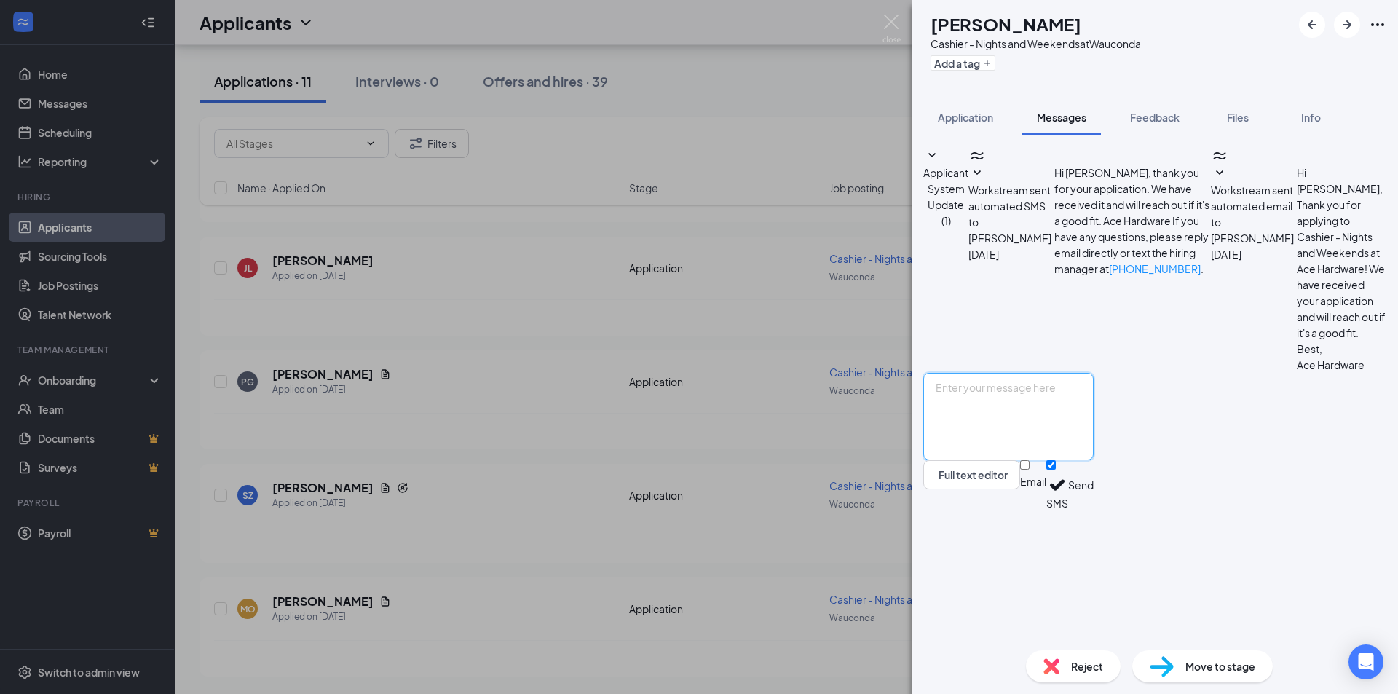
click at [1045, 460] on textarea at bounding box center [1008, 416] width 170 height 87
drag, startPoint x: 1028, startPoint y: 539, endPoint x: 950, endPoint y: 518, distance: 81.6
click at [950, 460] on textarea "Are you still interested in an interview for the cashier position at Wauconda A…" at bounding box center [1008, 416] width 170 height 87
click at [1093, 460] on textarea "Are you still interested in an interview for the cashier position at Wauconda A…" at bounding box center [1008, 416] width 170 height 87
type textarea "Are you still interested in an interview for the cashier position at Wauconda A…"
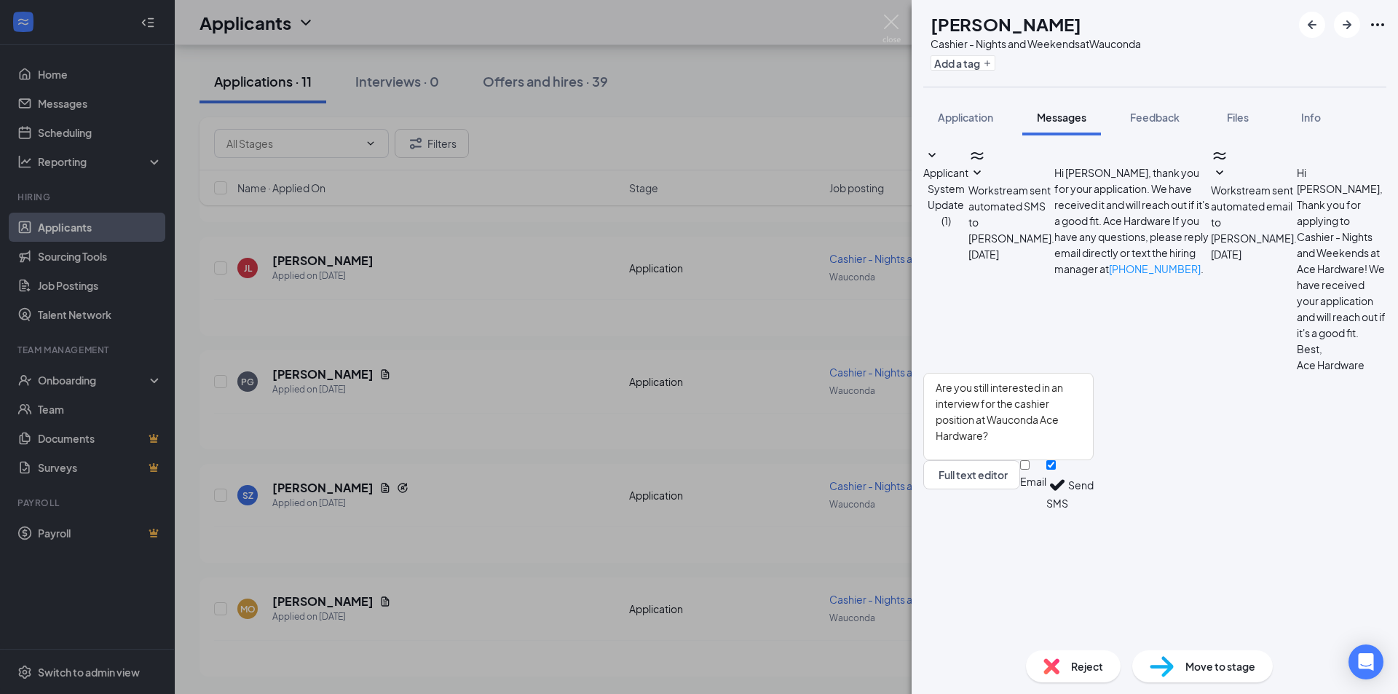
click at [1093, 510] on button "Send" at bounding box center [1080, 485] width 25 height 50
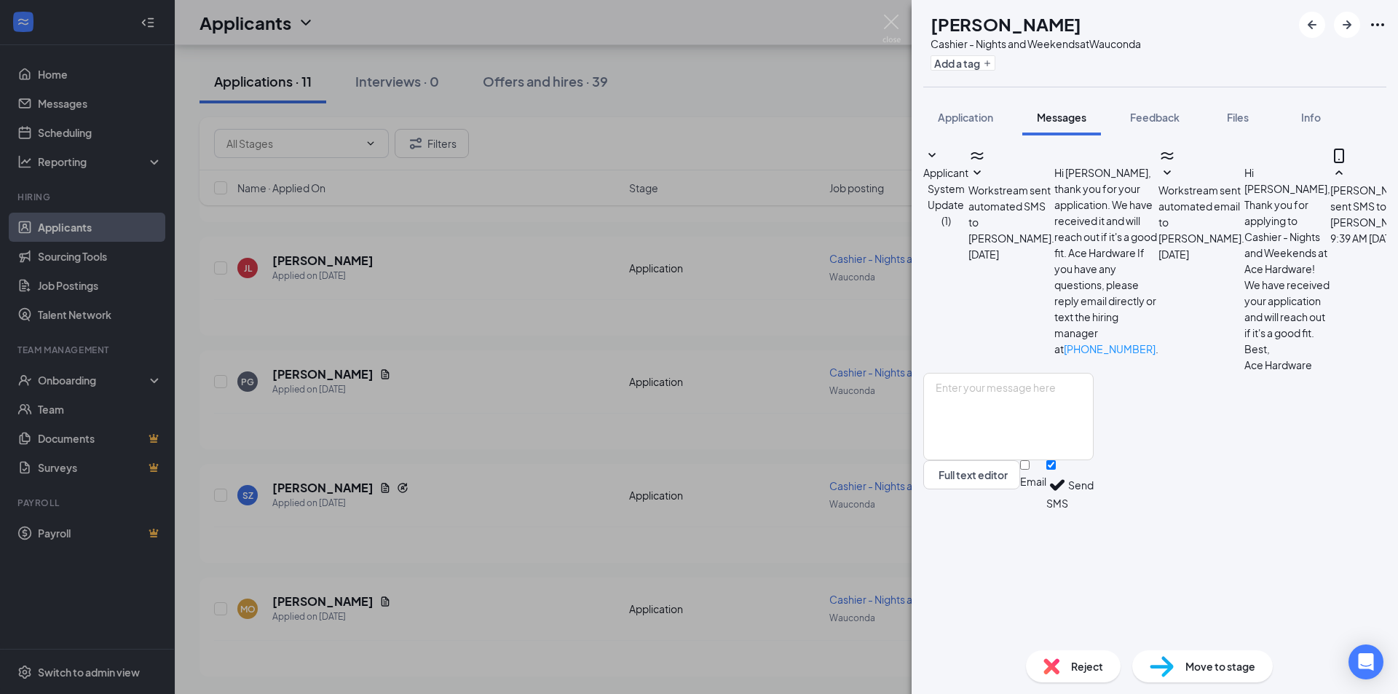
click at [512, 408] on div "PG Payton Grogan Cashier - Nights and Weekends at Wauconda Add a tag Applicatio…" at bounding box center [699, 347] width 1398 height 694
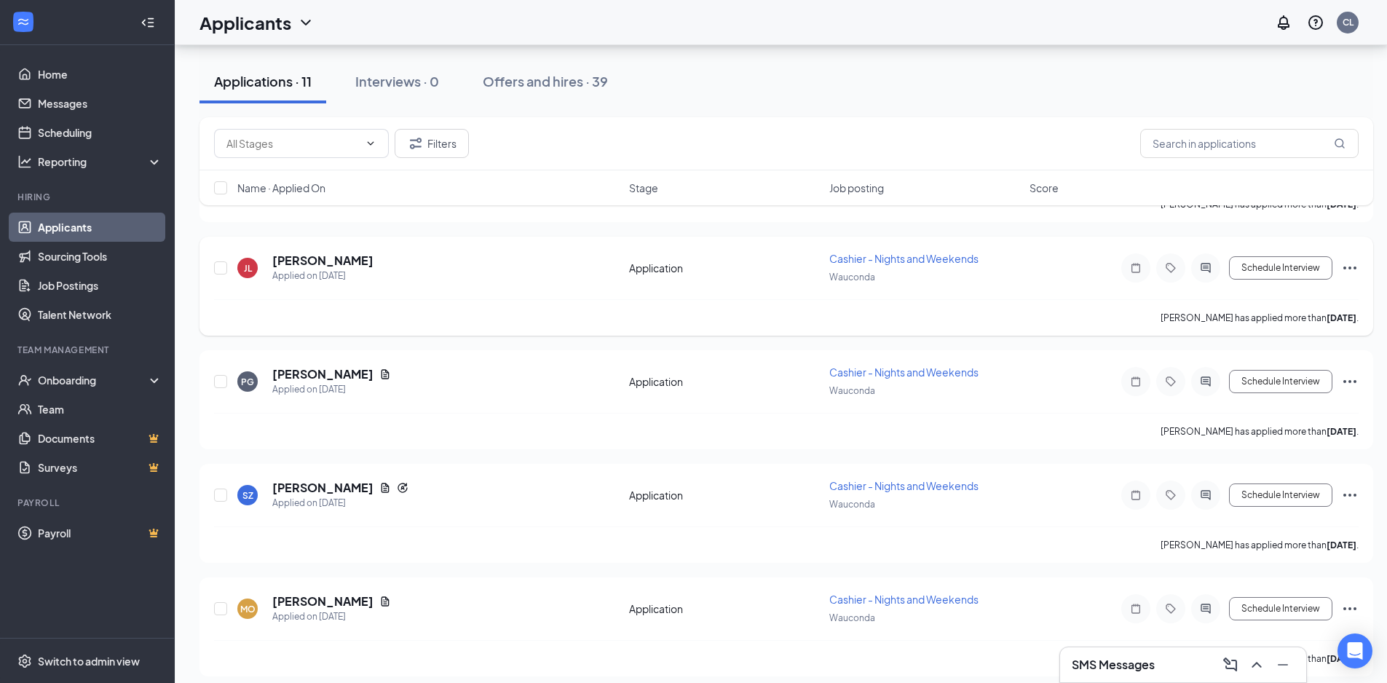
click at [437, 277] on div "JL Jonathan Lassota Applied on Sep 11" at bounding box center [428, 268] width 383 height 31
click at [354, 260] on h5 "Jonathan Lassota" at bounding box center [322, 261] width 101 height 16
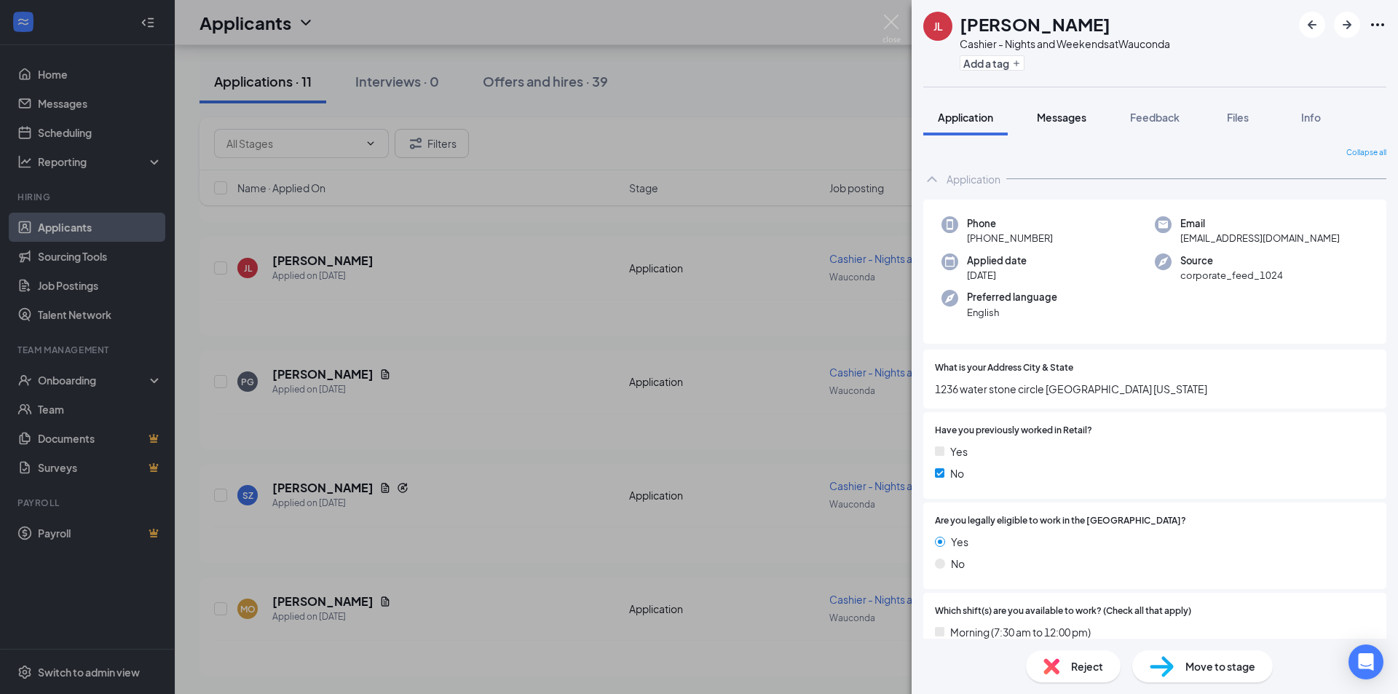
click at [1060, 122] on span "Messages" at bounding box center [1060, 117] width 49 height 13
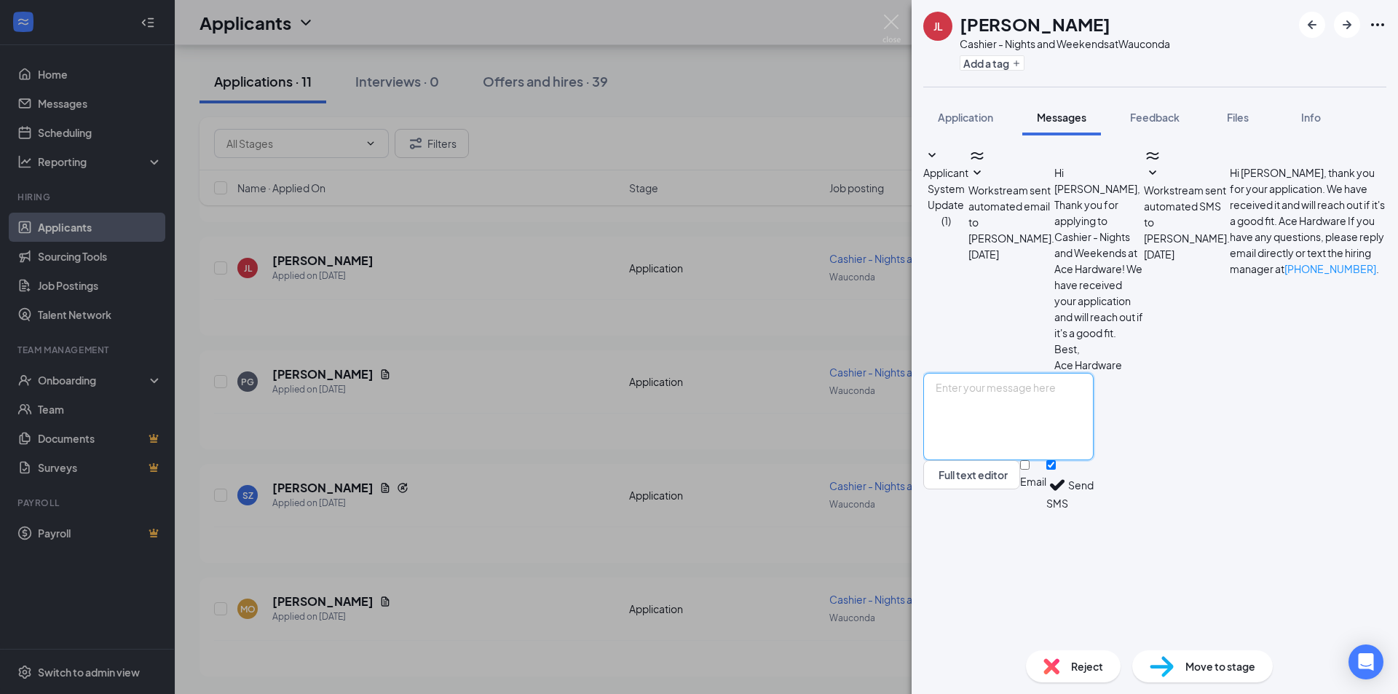
paste textarea "Are you still interested in an interview for the cashier position at Wauconda A…"
type textarea "Are you still interested in an interview for the cashier position at Wauconda A…"
click at [1093, 510] on button "Send" at bounding box center [1080, 485] width 25 height 50
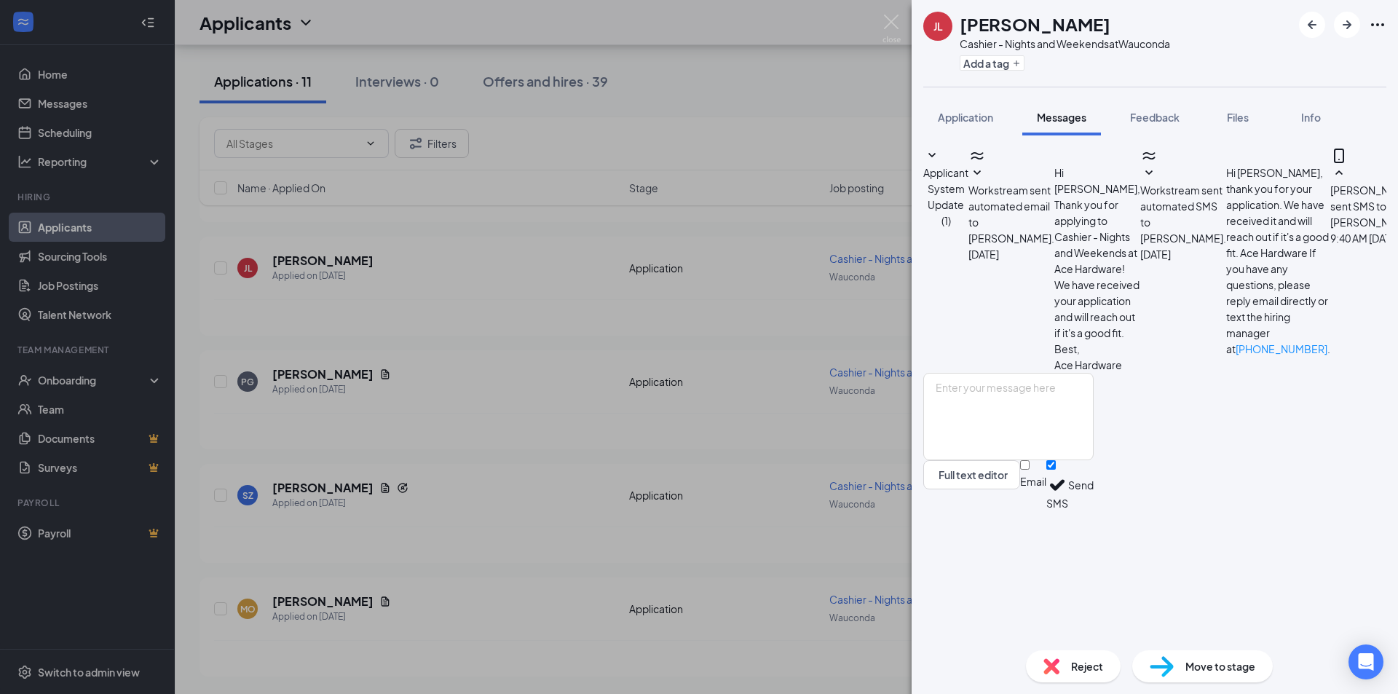
click at [765, 334] on div "JL Jonathan Lassota Cashier - Nights and Weekends at Wauconda Add a tag Applica…" at bounding box center [699, 347] width 1398 height 694
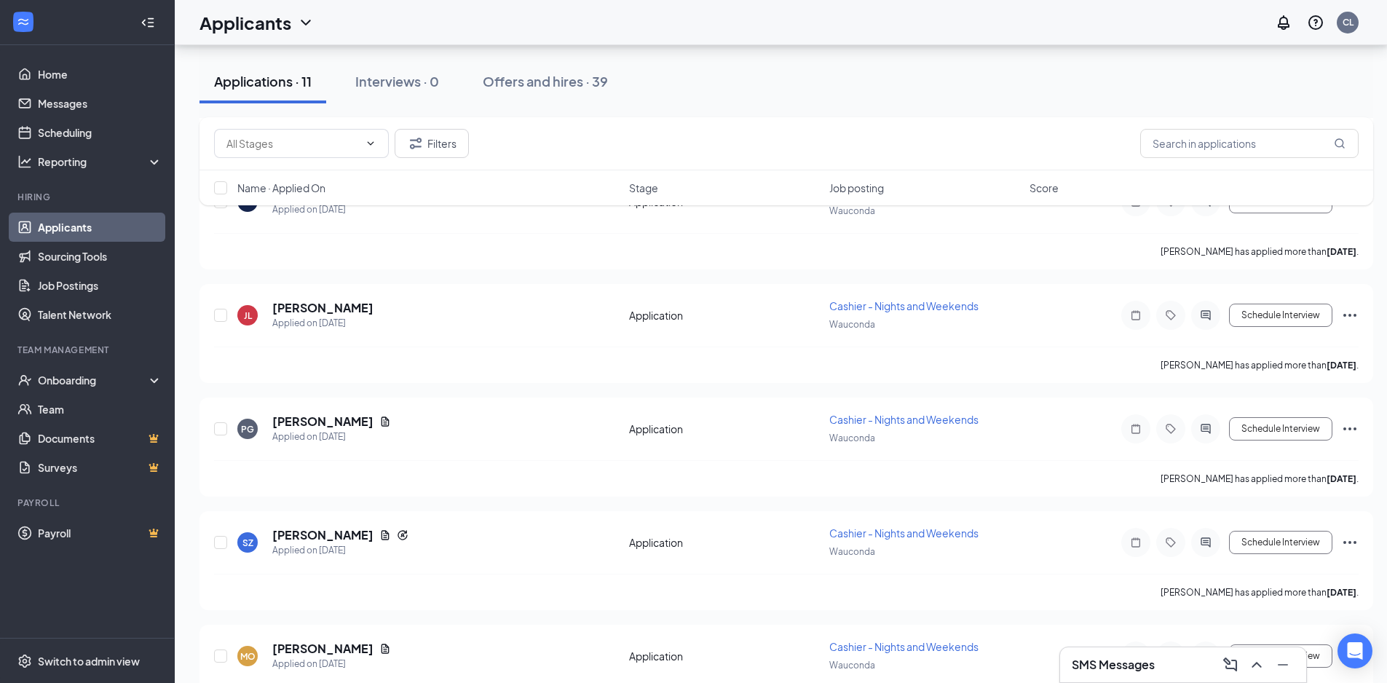
scroll to position [694, 0]
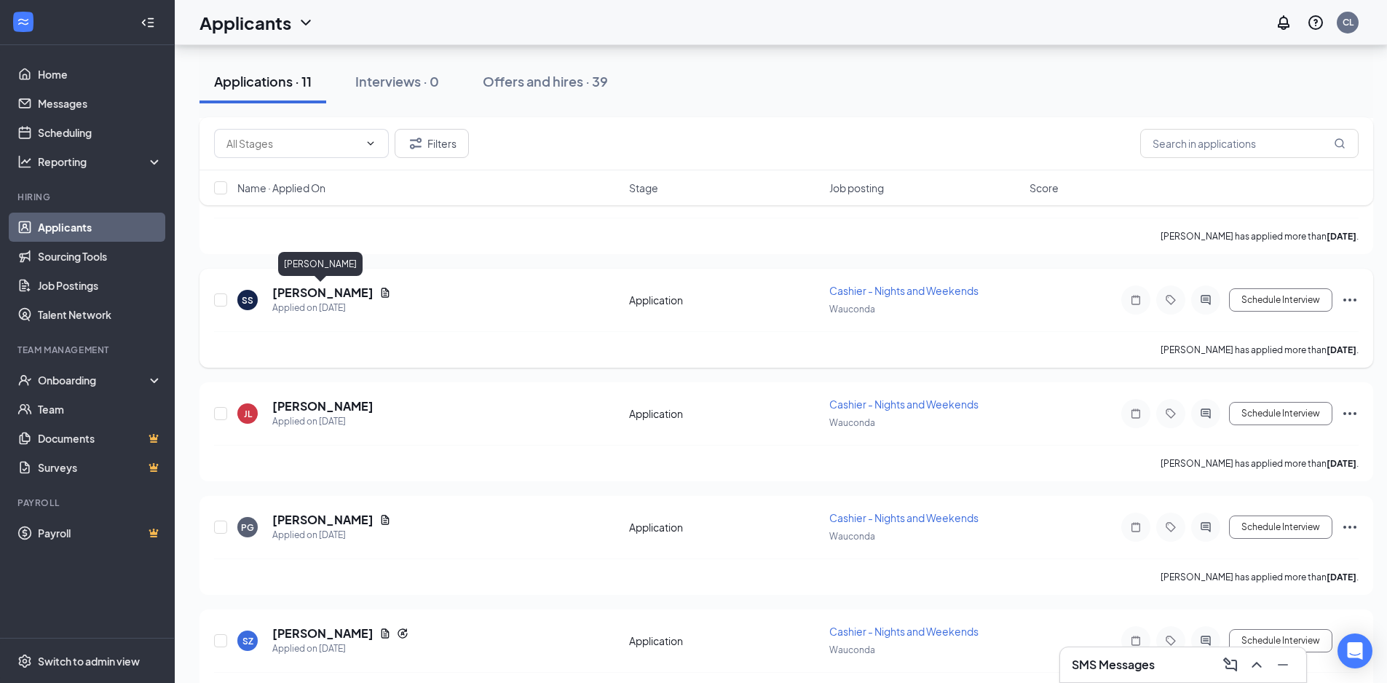
click at [338, 294] on h5 "Sabryna Secoy" at bounding box center [322, 293] width 101 height 16
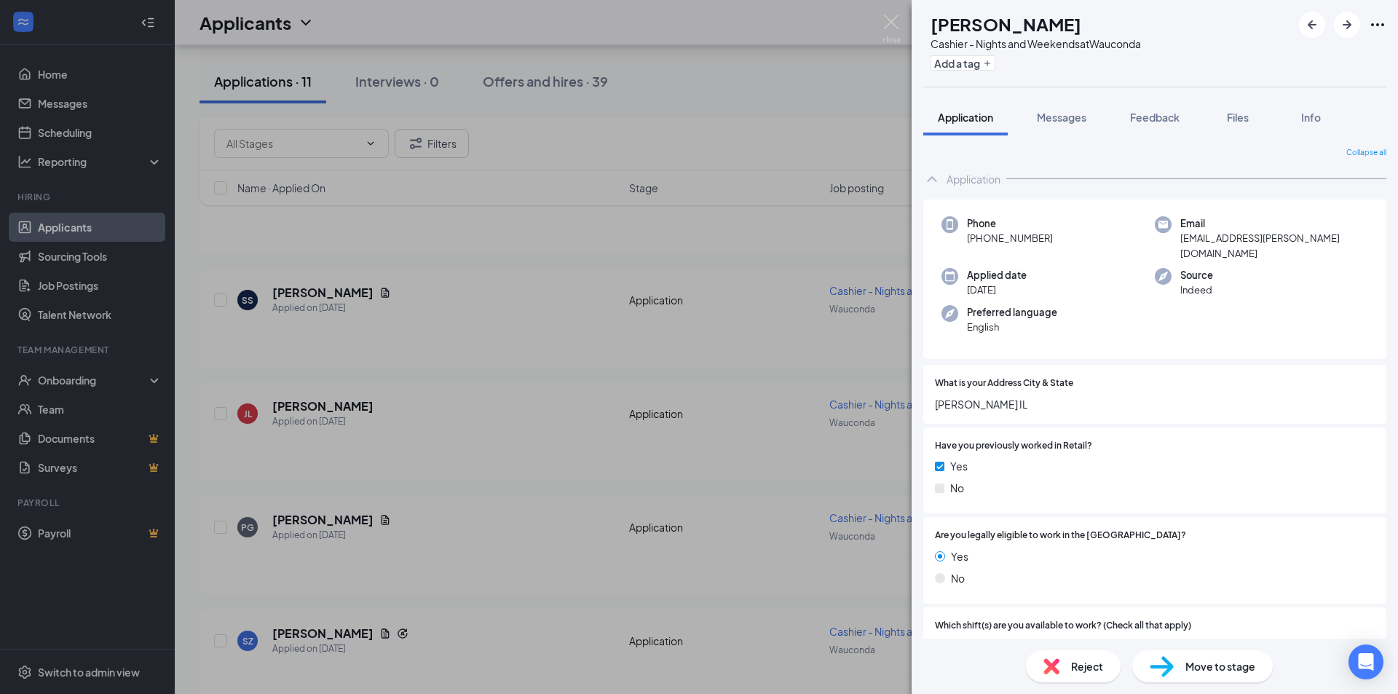
click at [1089, 669] on span "Reject" at bounding box center [1087, 666] width 32 height 16
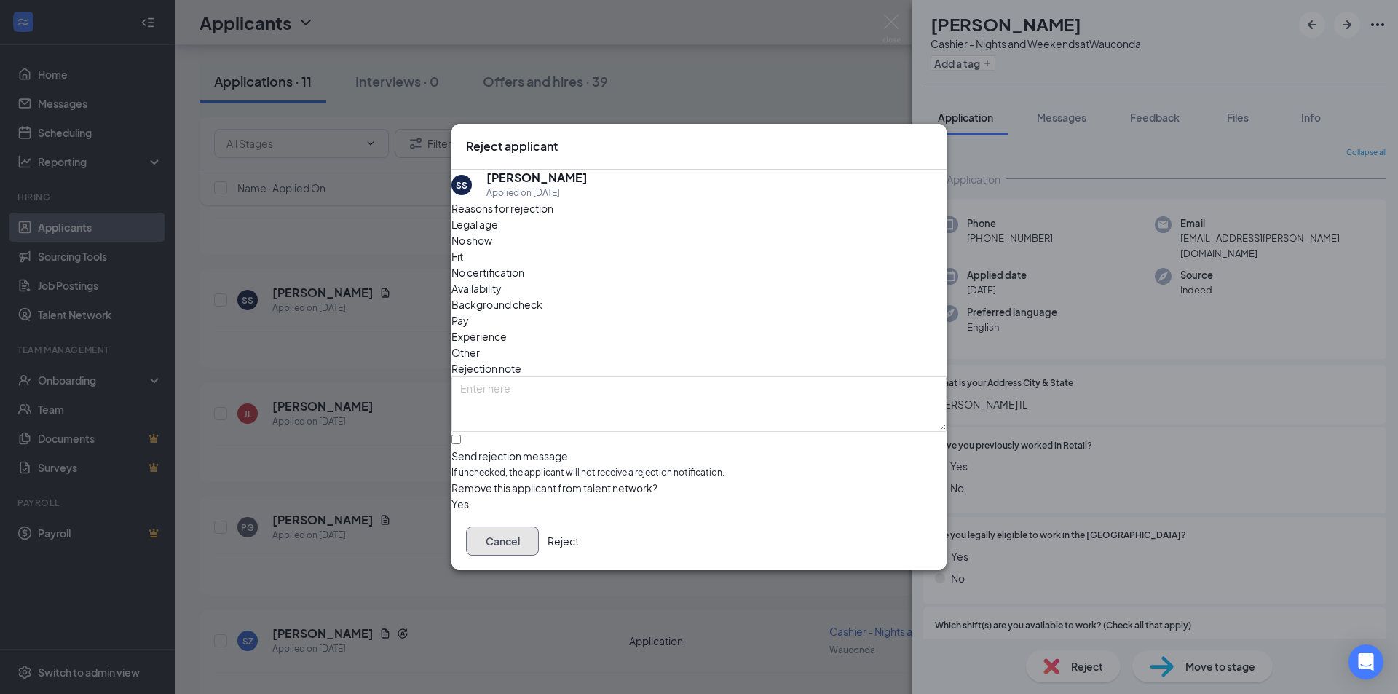
click at [539, 545] on button "Cancel" at bounding box center [502, 540] width 73 height 29
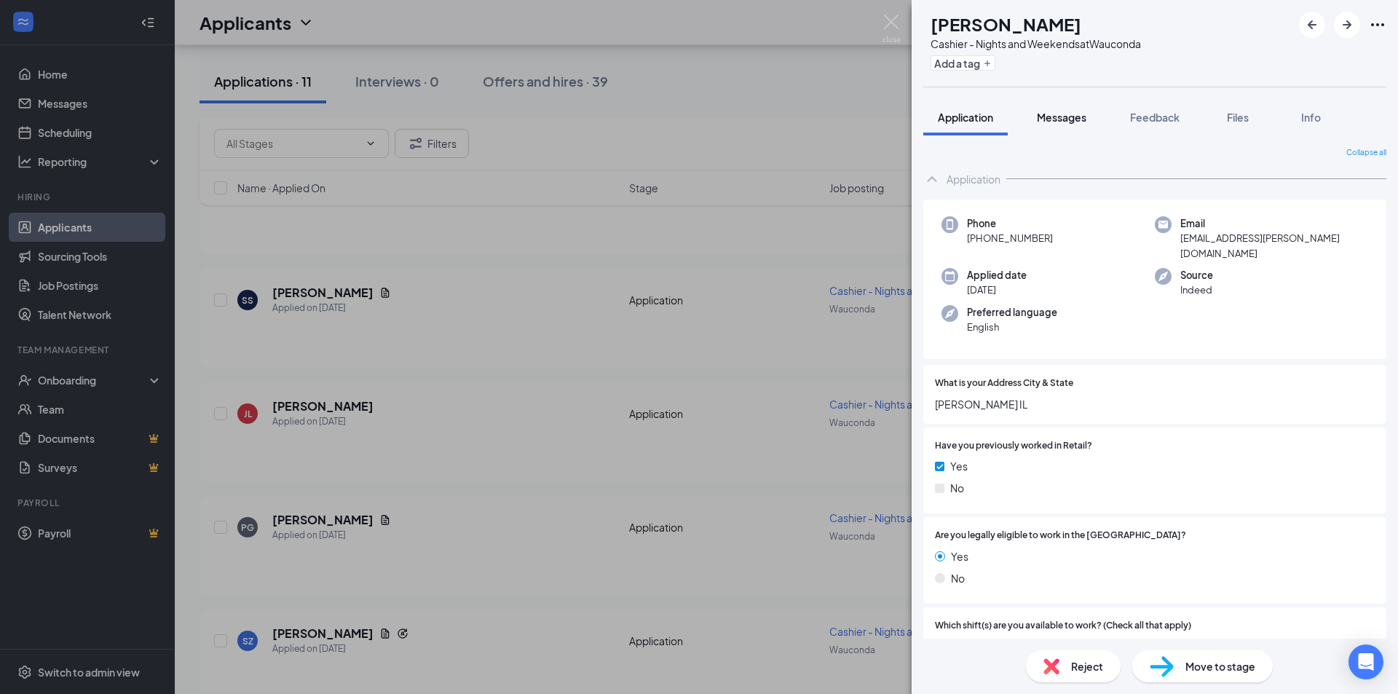
click at [1060, 122] on span "Messages" at bounding box center [1060, 117] width 49 height 13
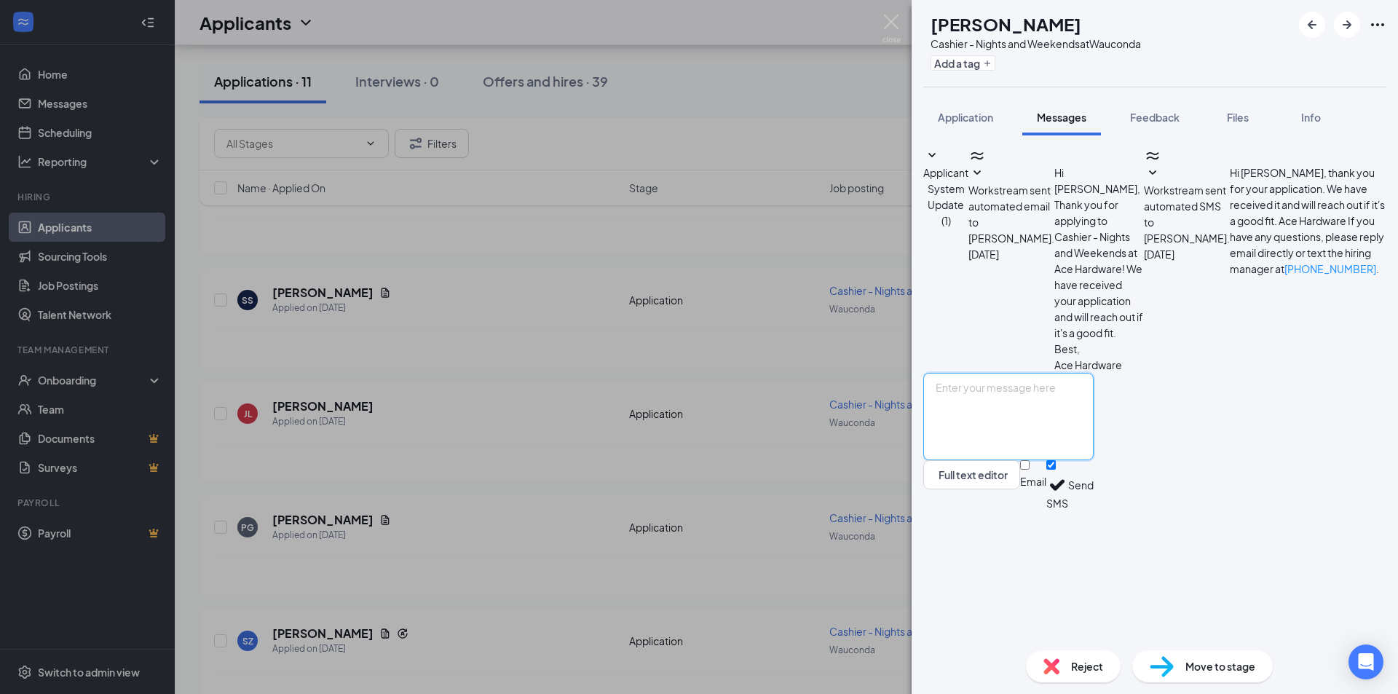
click at [1000, 460] on textarea at bounding box center [1008, 416] width 170 height 87
paste textarea "Are you still interested in an interview for the cashier position at Wauconda A…"
type textarea "Are you still interested in an interview for the cashier position at Wauconda A…"
click at [1093, 510] on button "Send" at bounding box center [1080, 485] width 25 height 50
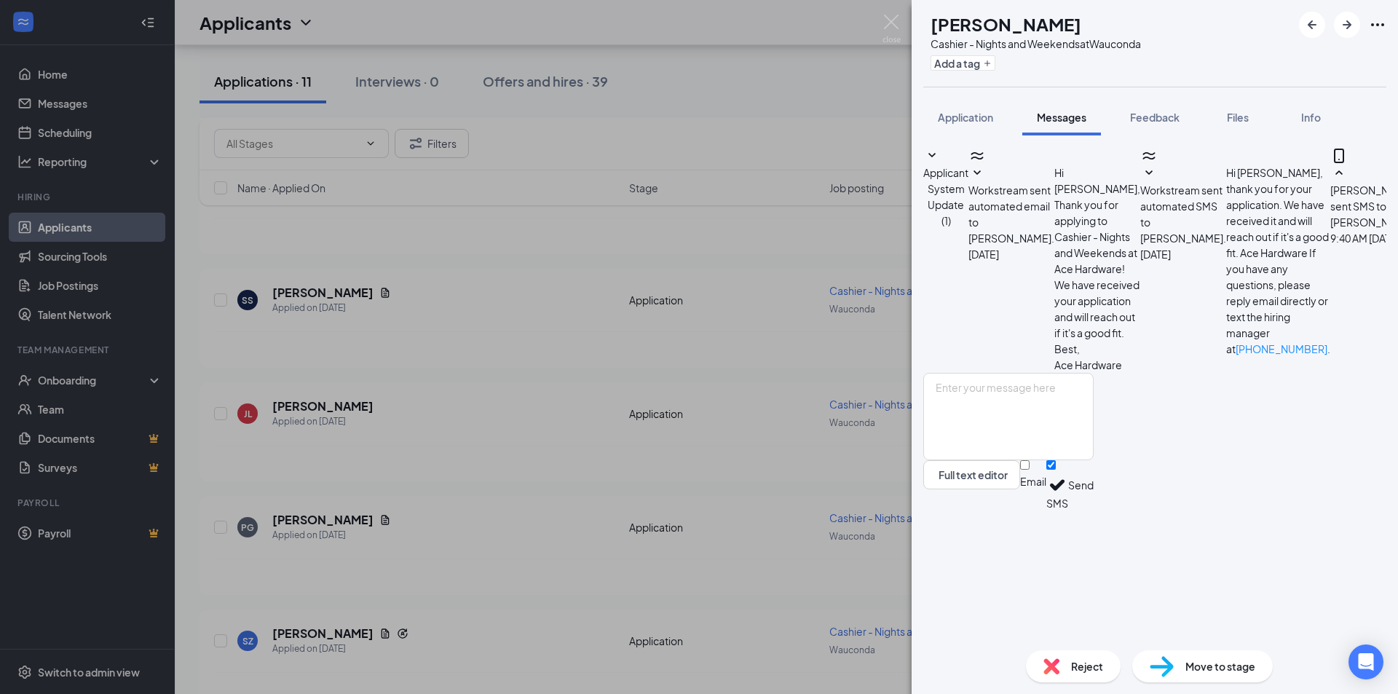
click at [506, 434] on div "SS Sabryna Secoy Cashier - Nights and Weekends at Wauconda Add a tag Applicatio…" at bounding box center [699, 347] width 1398 height 694
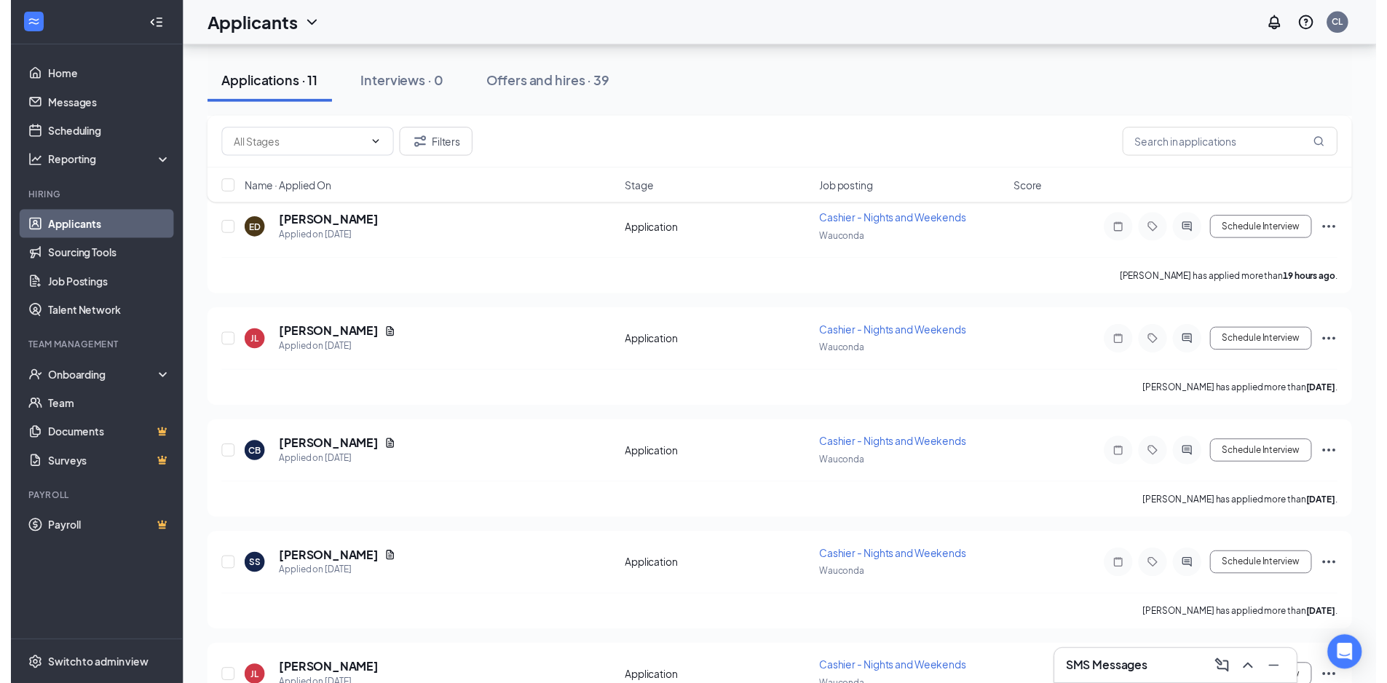
scroll to position [437, 0]
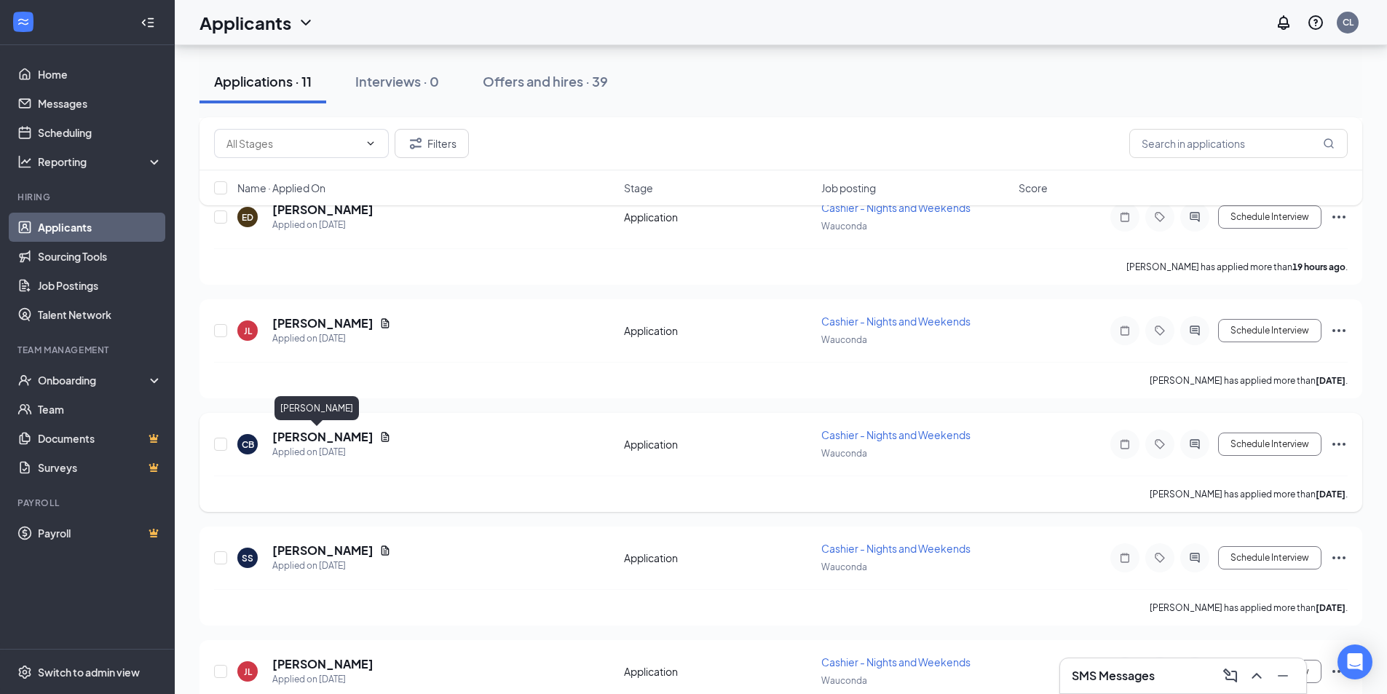
click at [314, 440] on h5 "Cody Berg" at bounding box center [322, 437] width 101 height 16
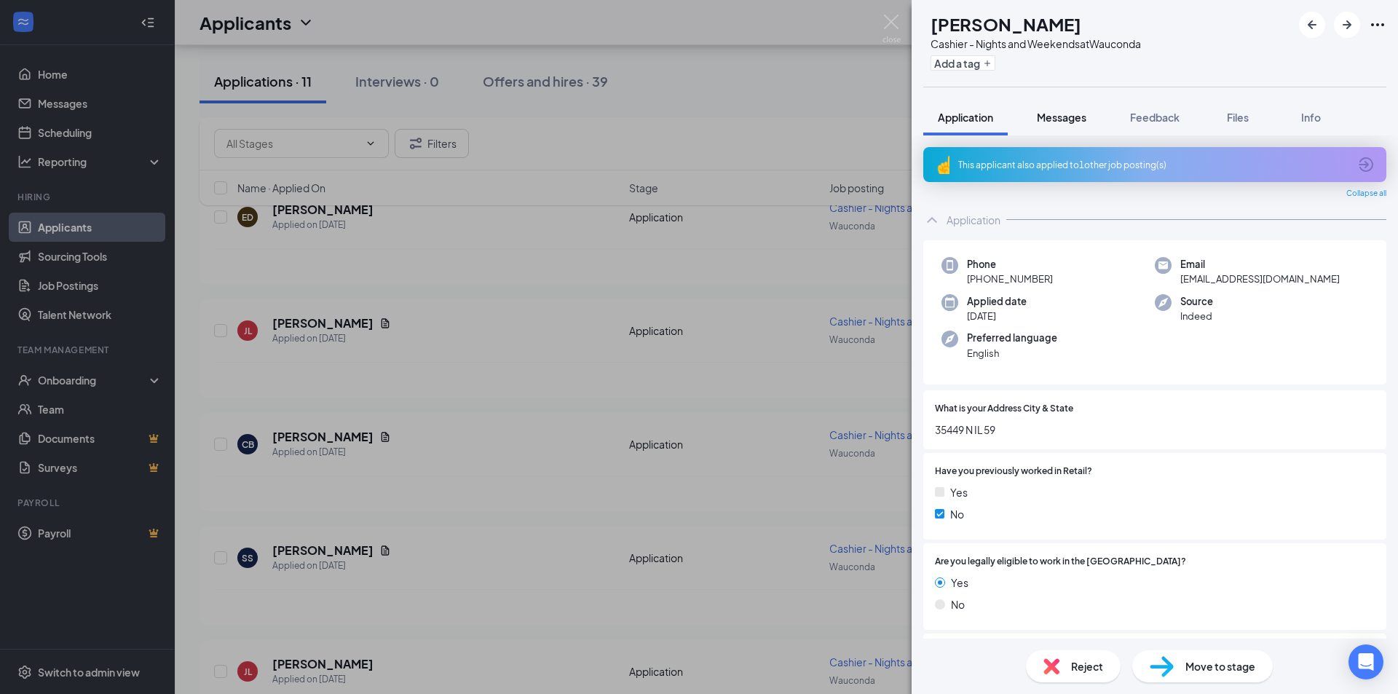
click at [1050, 119] on span "Messages" at bounding box center [1060, 117] width 49 height 13
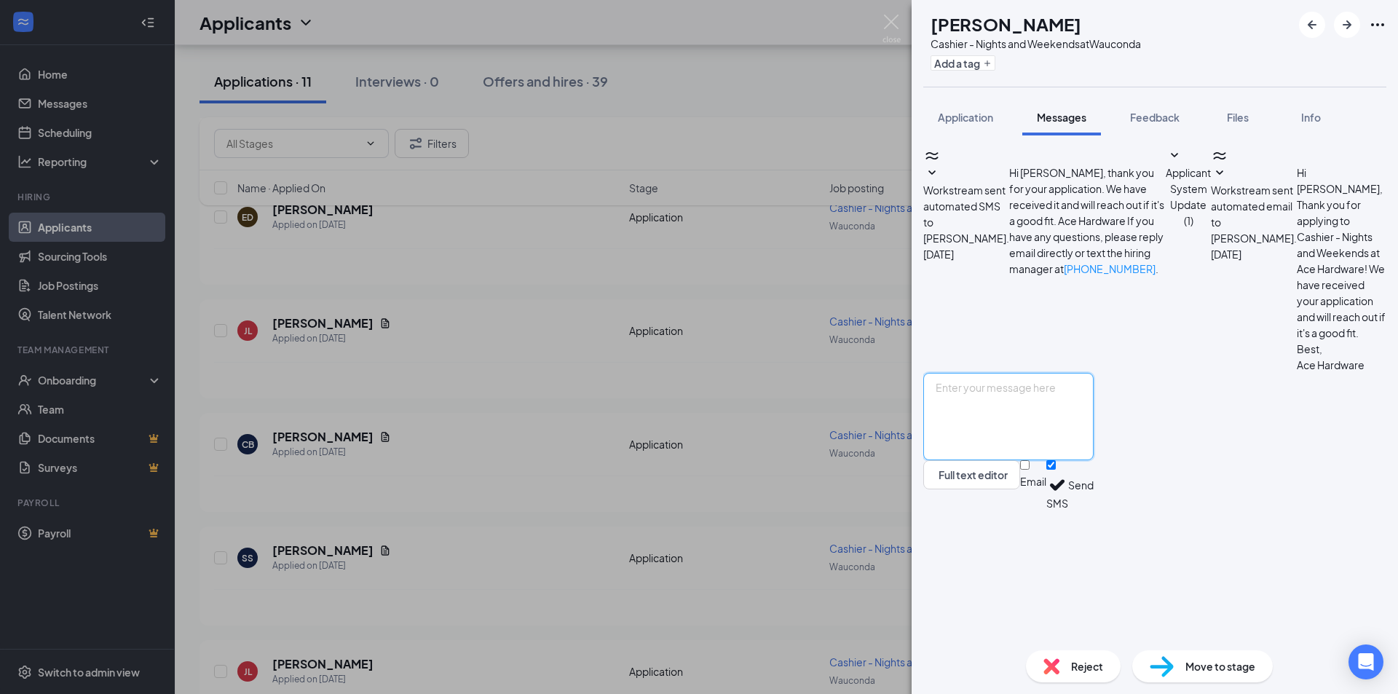
click at [1074, 460] on textarea at bounding box center [1008, 416] width 170 height 87
type textarea "A"
click at [533, 337] on div "CB Cody Berg Cashier - Nights and Weekends at Wauconda Add a tag Application Me…" at bounding box center [699, 347] width 1398 height 694
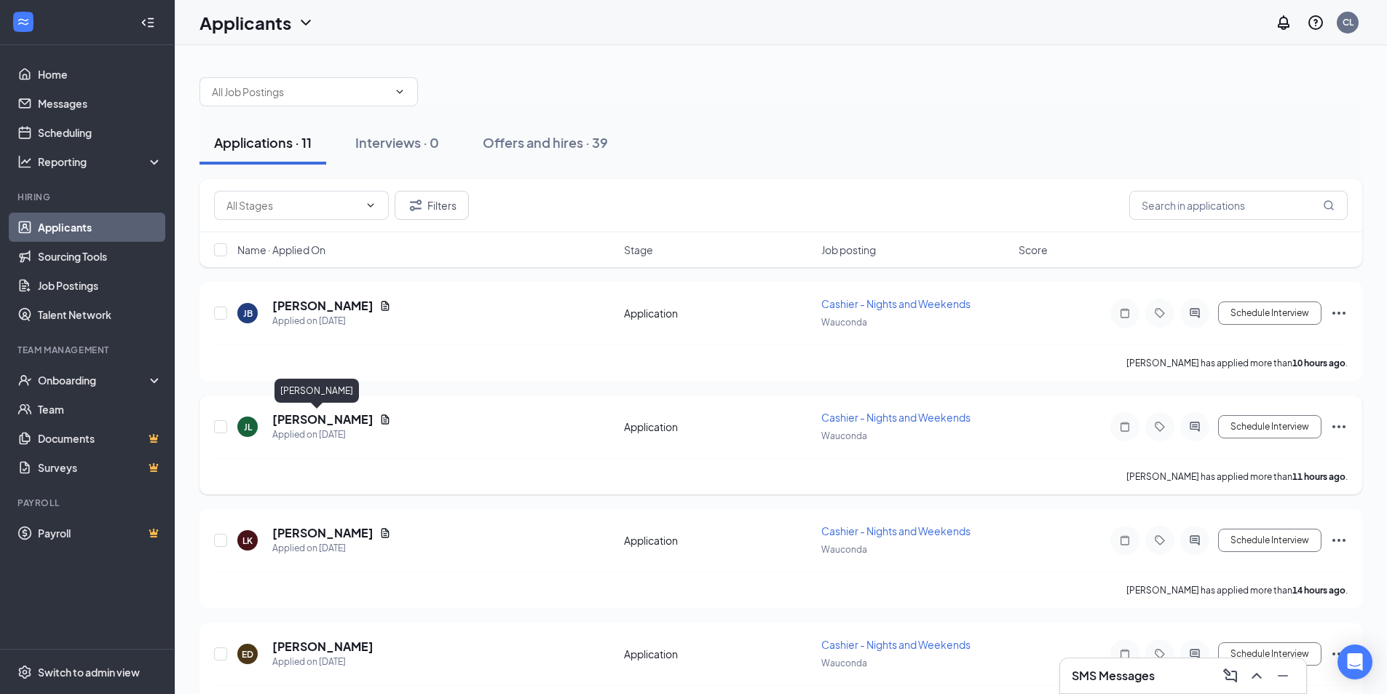
click at [324, 420] on h5 "Jaime Lara" at bounding box center [322, 419] width 101 height 16
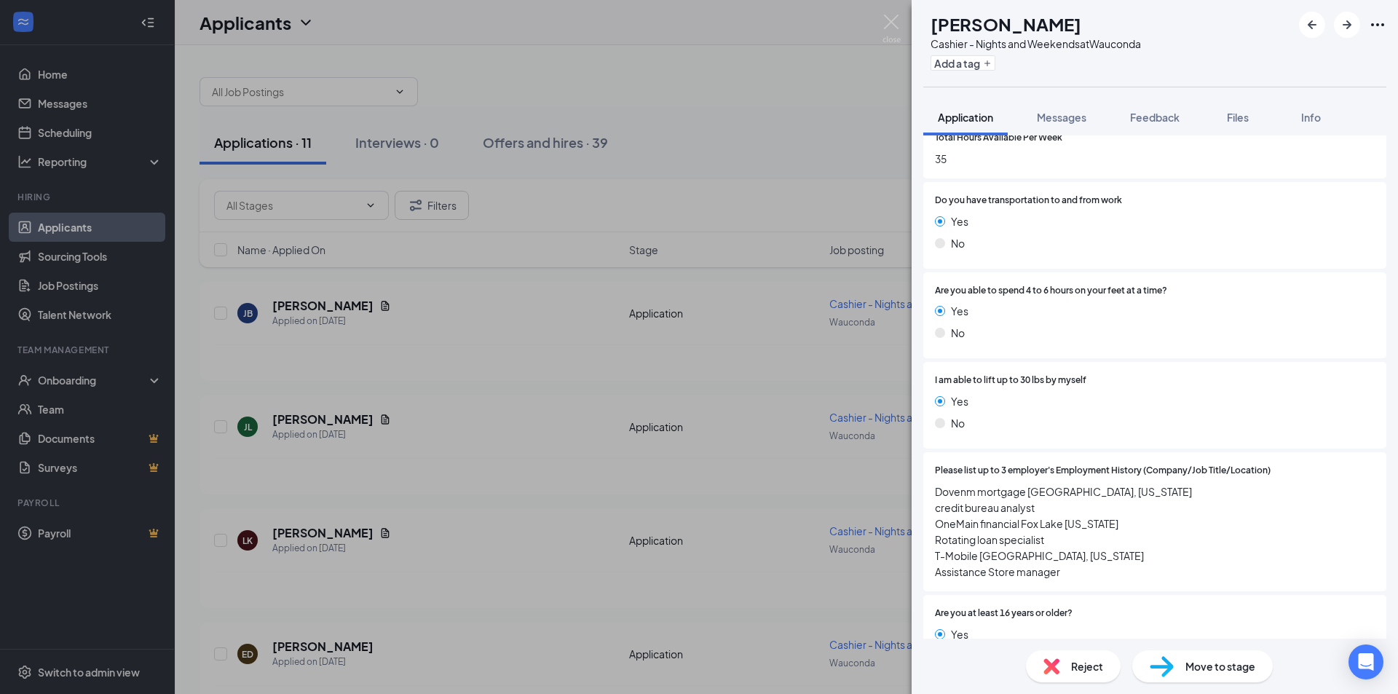
scroll to position [542, 0]
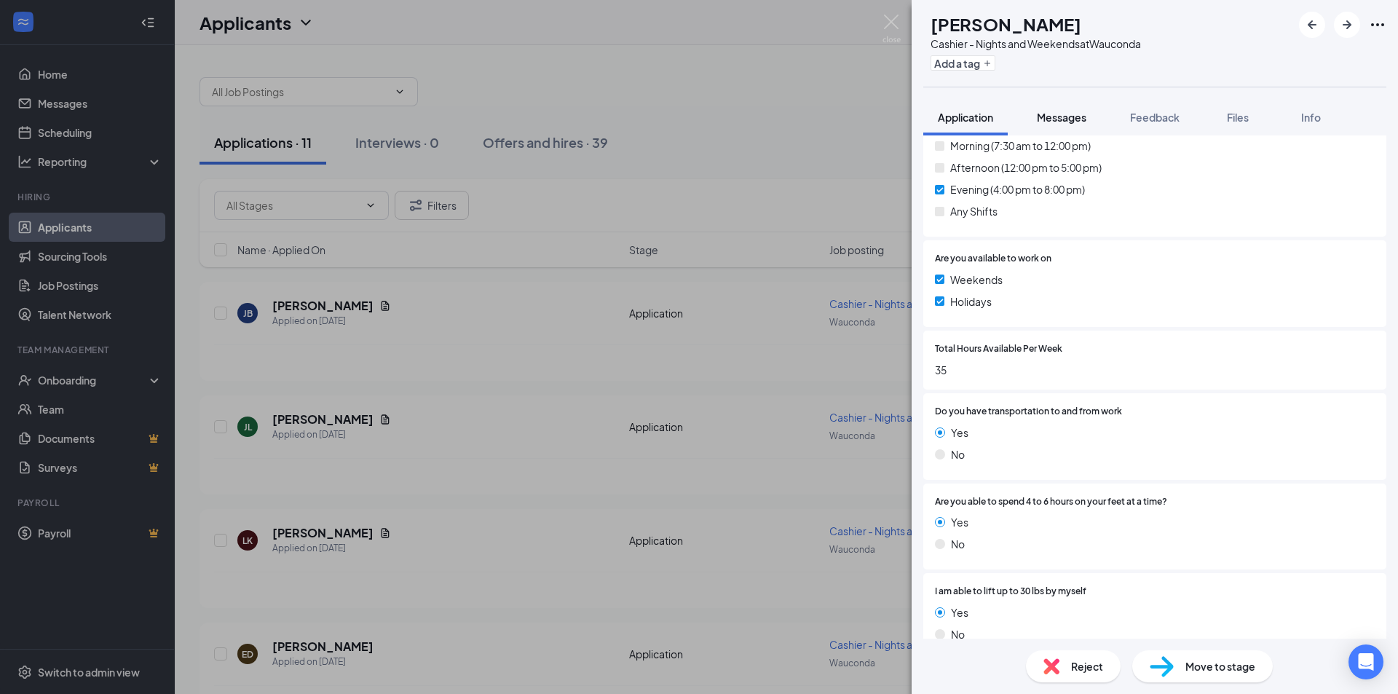
click at [1055, 122] on span "Messages" at bounding box center [1060, 117] width 49 height 13
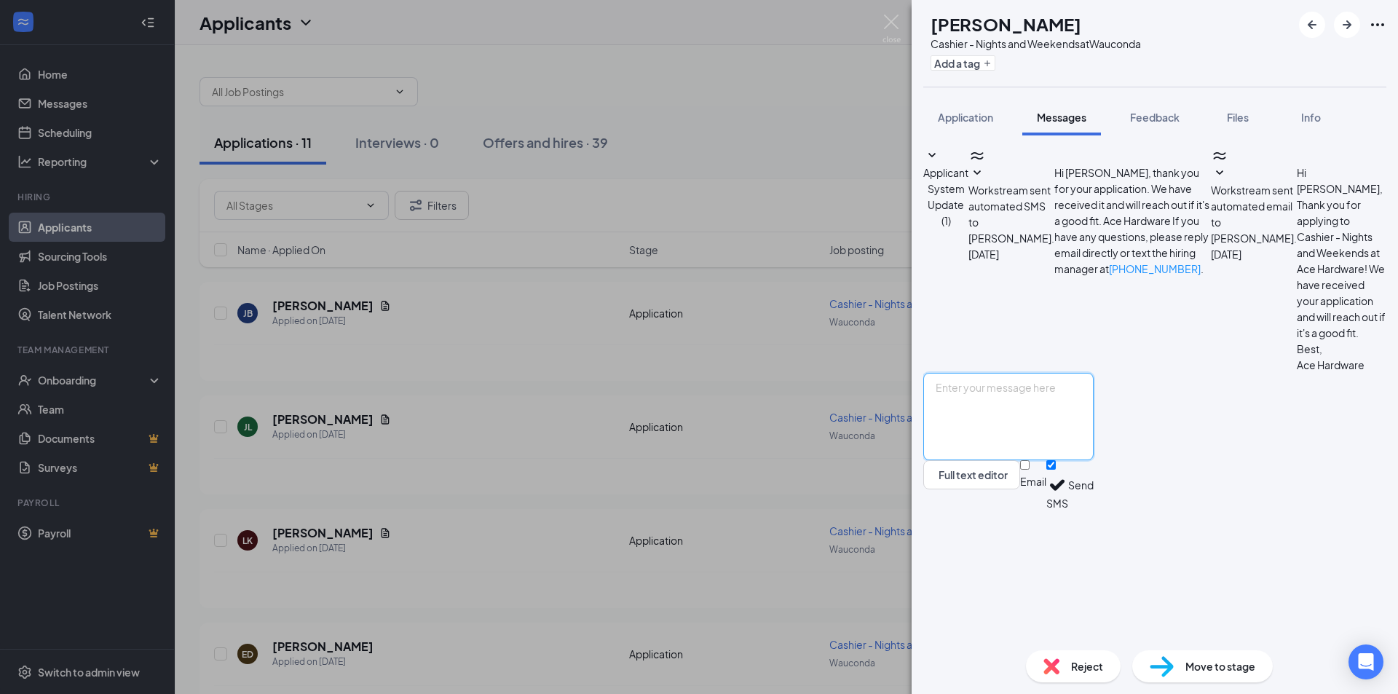
click at [1002, 460] on textarea at bounding box center [1008, 416] width 170 height 87
type textarea "Would you be available for an interview with Wauconda Ace Hardware on Thursday …"
click at [1093, 510] on button "Send" at bounding box center [1080, 485] width 25 height 50
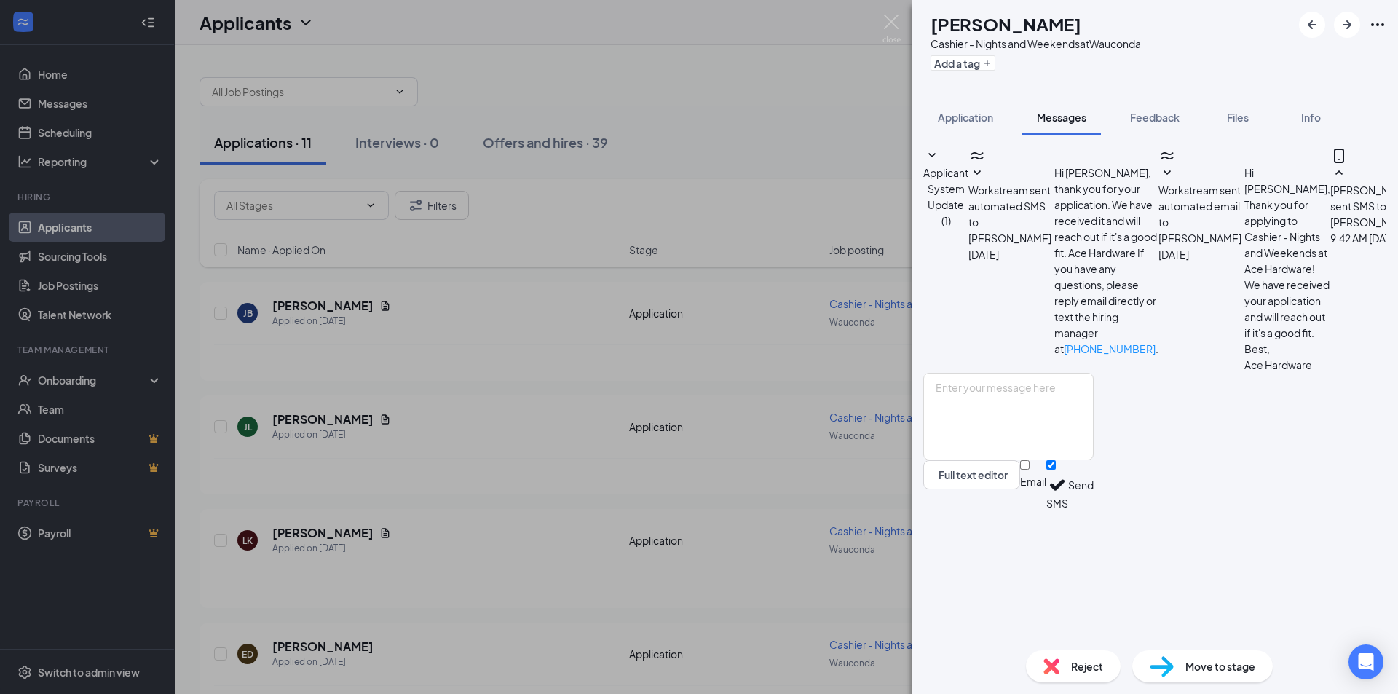
click at [534, 441] on div "JL Jaime Lara Cashier - Nights and Weekends at Wauconda Add a tag Application M…" at bounding box center [699, 347] width 1398 height 694
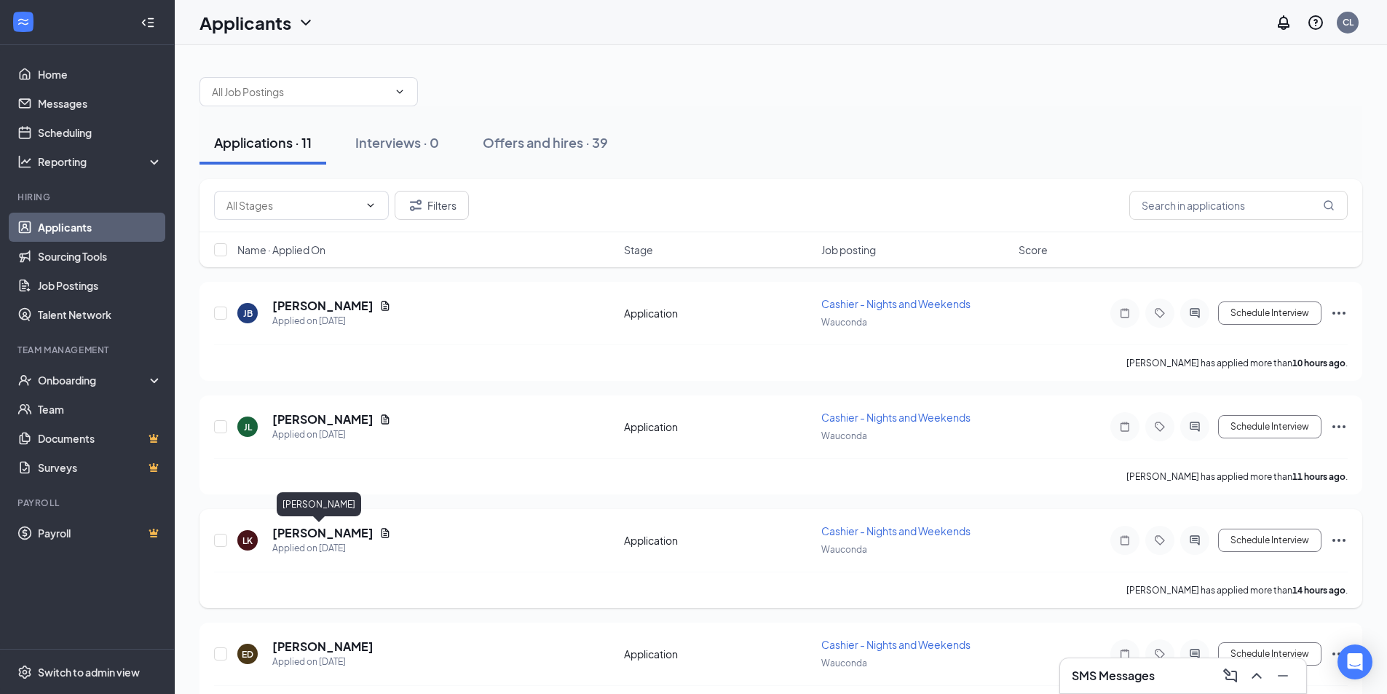
click at [312, 534] on h5 "Lauren Keach" at bounding box center [322, 533] width 101 height 16
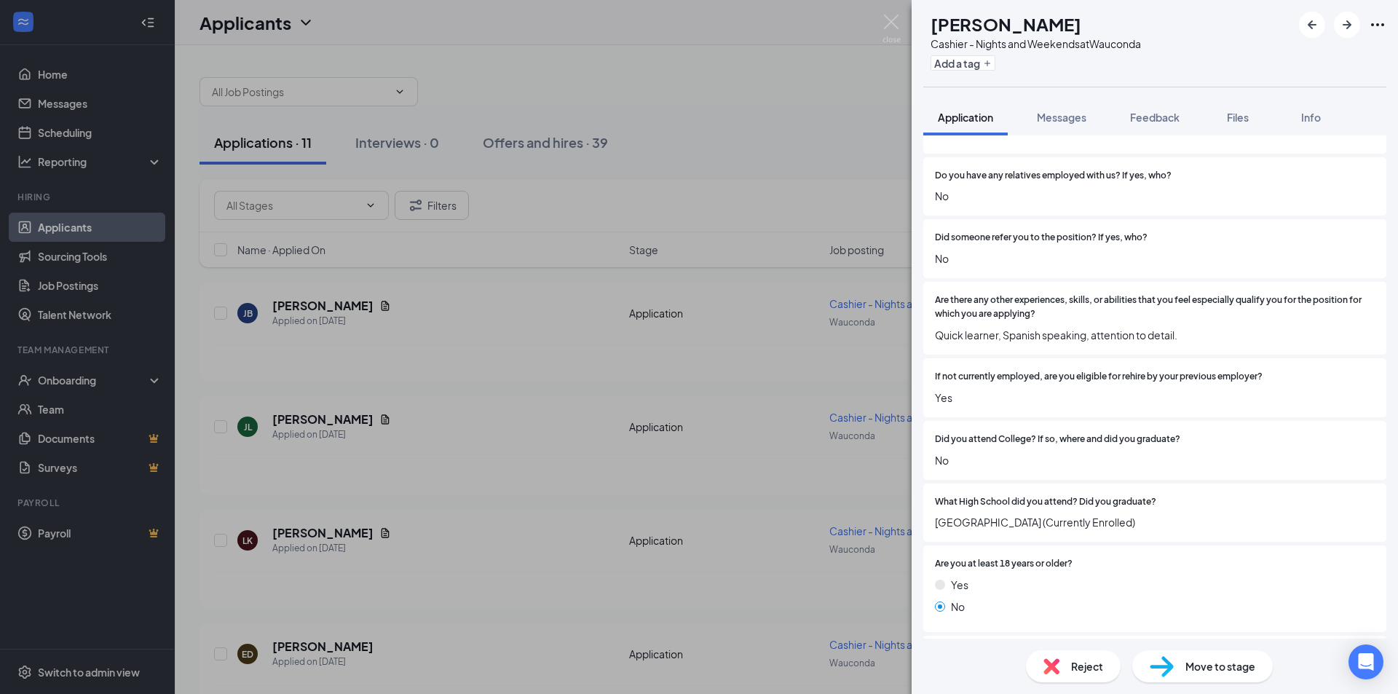
scroll to position [1262, 0]
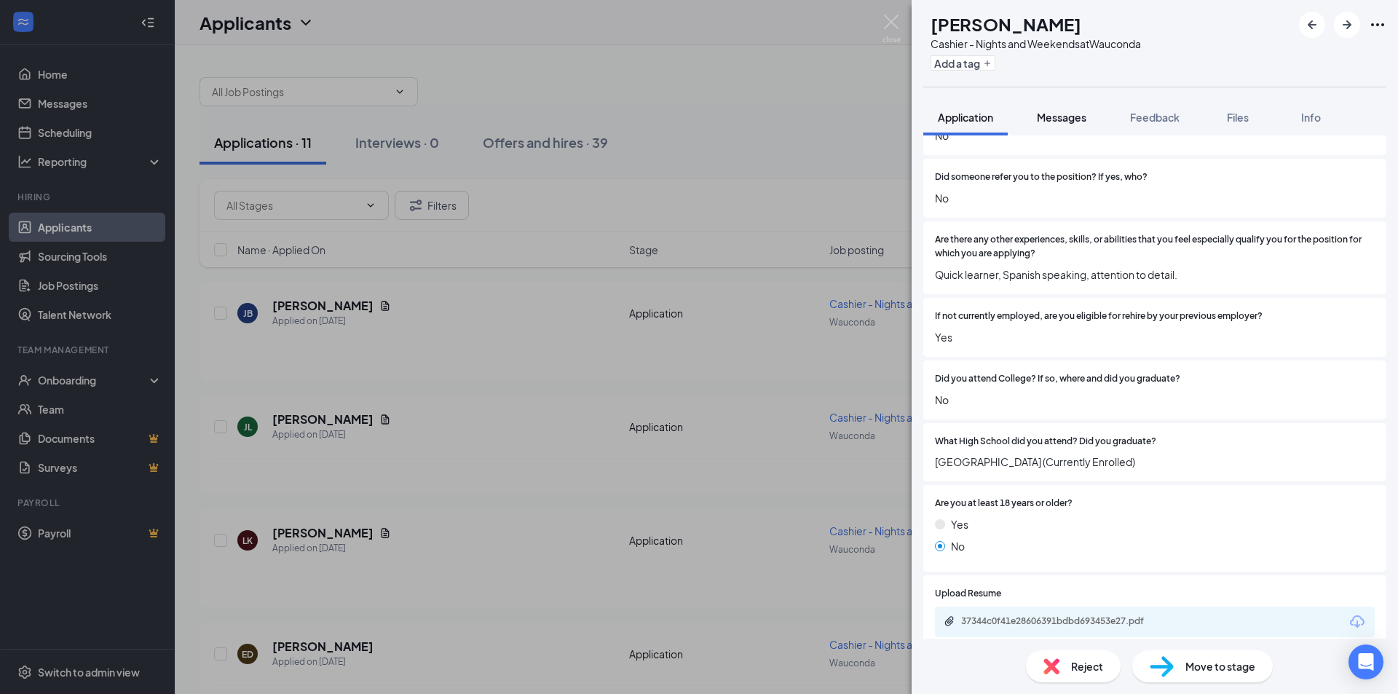
click at [1074, 119] on span "Messages" at bounding box center [1060, 117] width 49 height 13
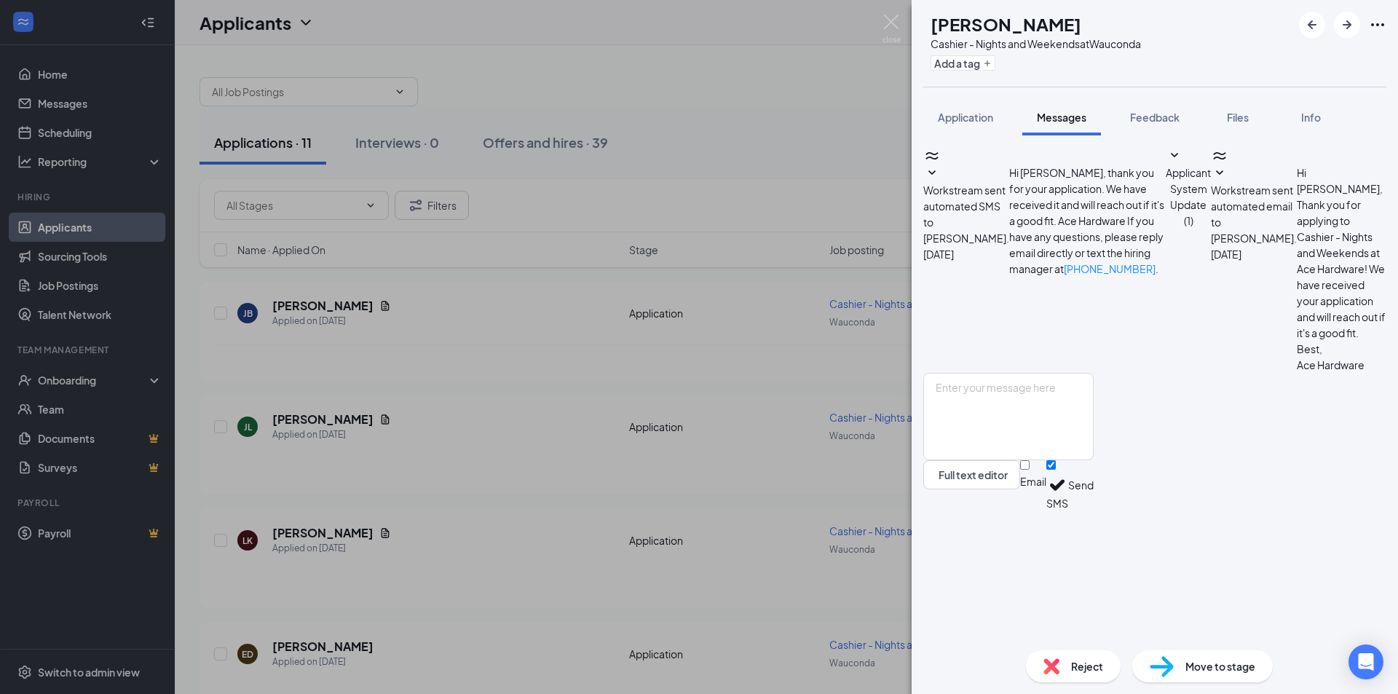
click at [419, 453] on div "LK Lauren Keach Cashier - Nights and Weekends at Wauconda Add a tag Application…" at bounding box center [699, 347] width 1398 height 694
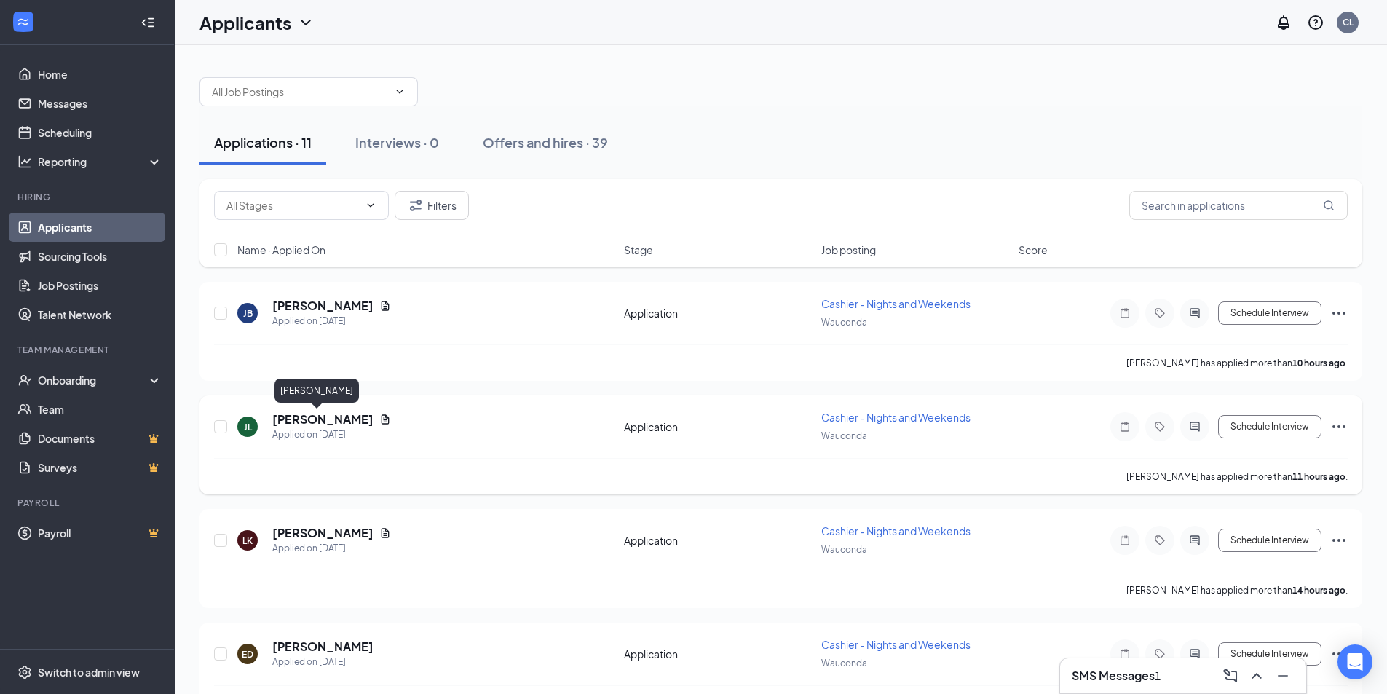
click at [312, 416] on h5 "Jaime Lara" at bounding box center [322, 419] width 101 height 16
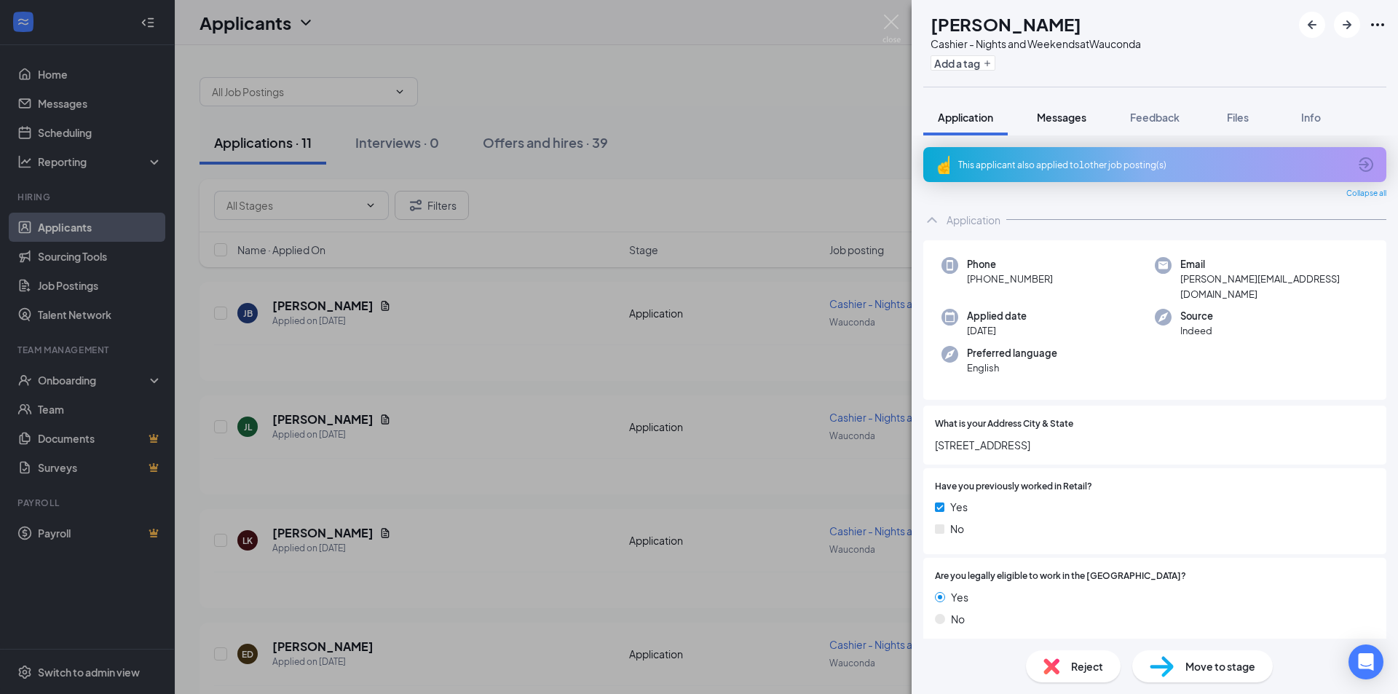
click at [1059, 116] on span "Messages" at bounding box center [1060, 117] width 49 height 13
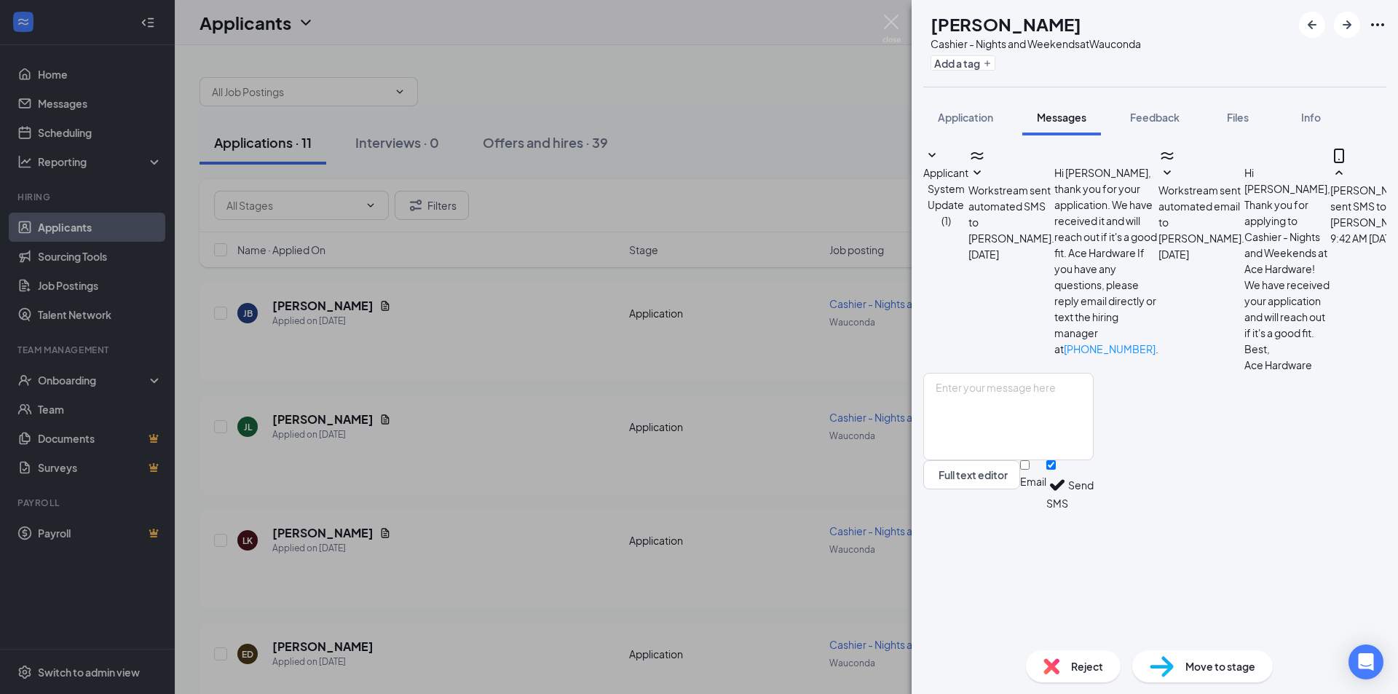
drag, startPoint x: 1258, startPoint y: 405, endPoint x: 1004, endPoint y: 392, distance: 253.6
click at [1330, 373] on div "Candy Leatherman sent SMS to Jaime Lara. Today 9:42 AM Would you be available f…" at bounding box center [1399, 260] width 138 height 226
copy span "Would you be available for an interview with Wauconda Ace Hardware on Thursday …"
click at [549, 421] on div "JL Jaime Lara Cashier - Nights and Weekends at Wauconda Add a tag Application M…" at bounding box center [699, 347] width 1398 height 694
click at [508, 493] on div "JL Jaime Lara Cashier - Nights and Weekends at Wauconda Add a tag Application M…" at bounding box center [699, 347] width 1398 height 694
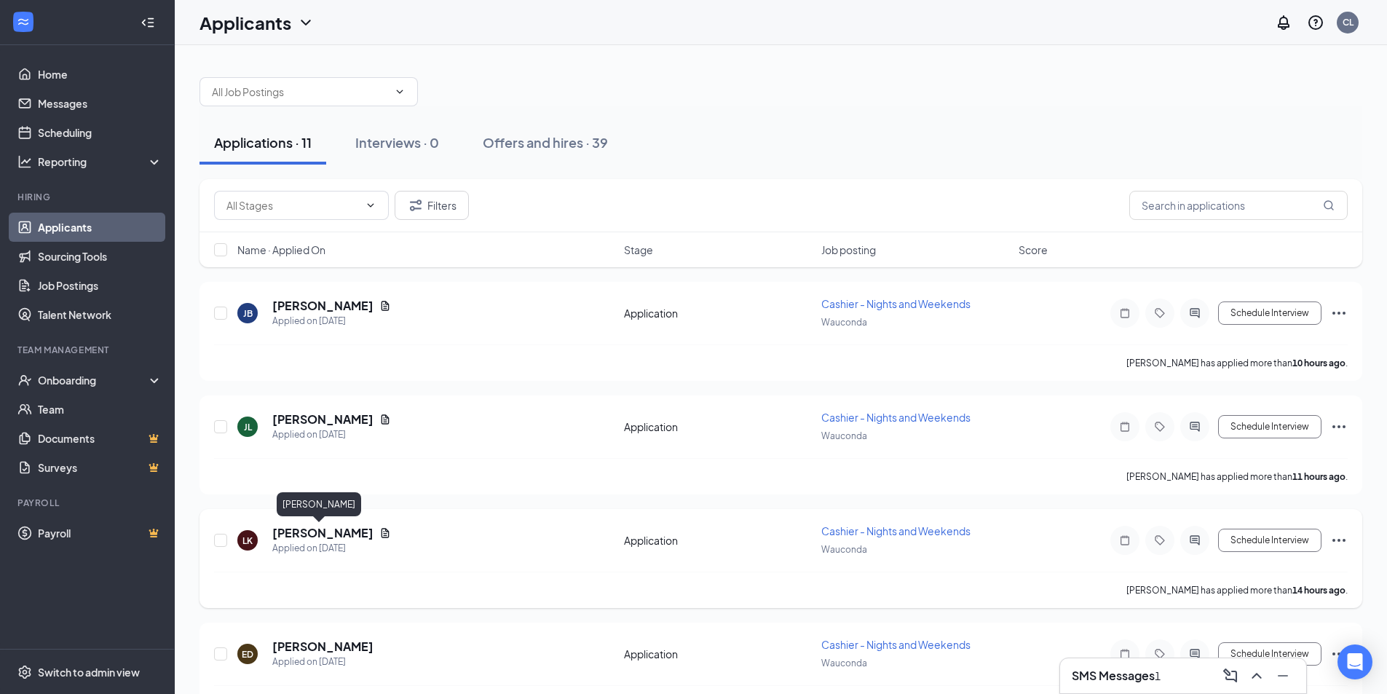
click at [344, 534] on h5 "Lauren Keach" at bounding box center [322, 533] width 101 height 16
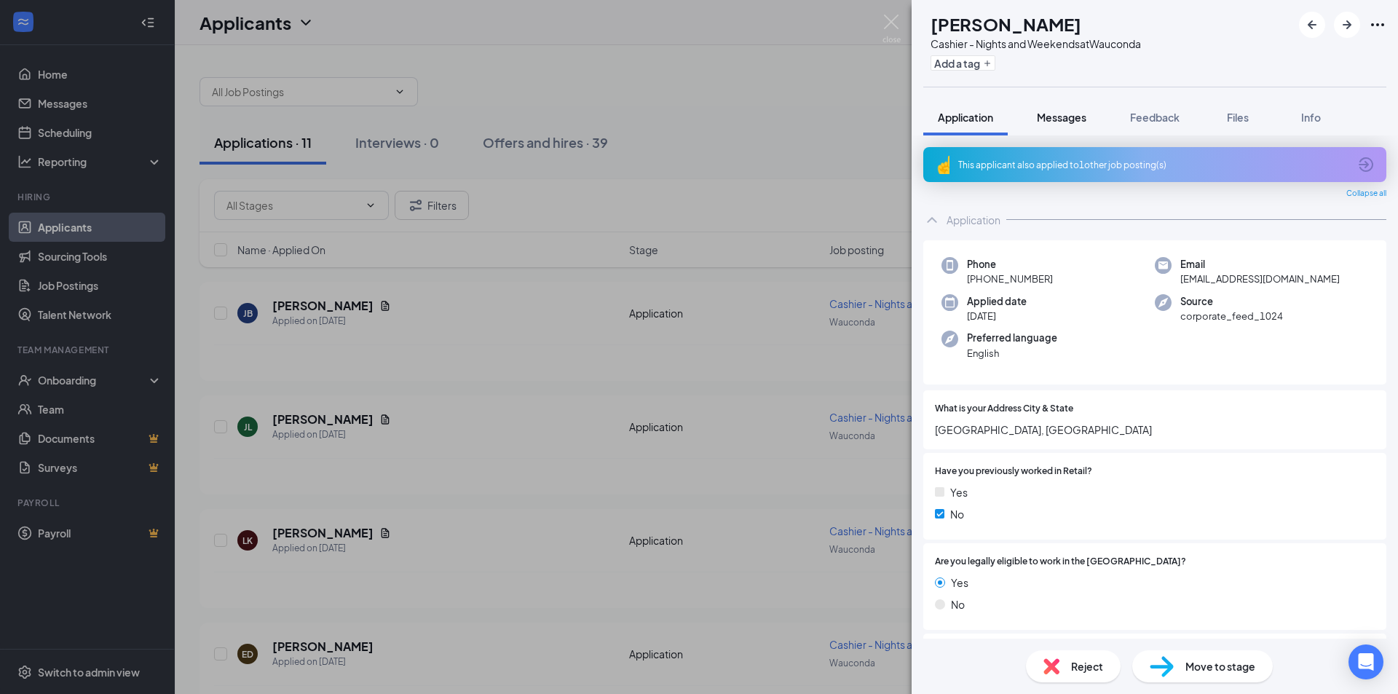
click at [1071, 124] on div "Messages" at bounding box center [1060, 117] width 49 height 15
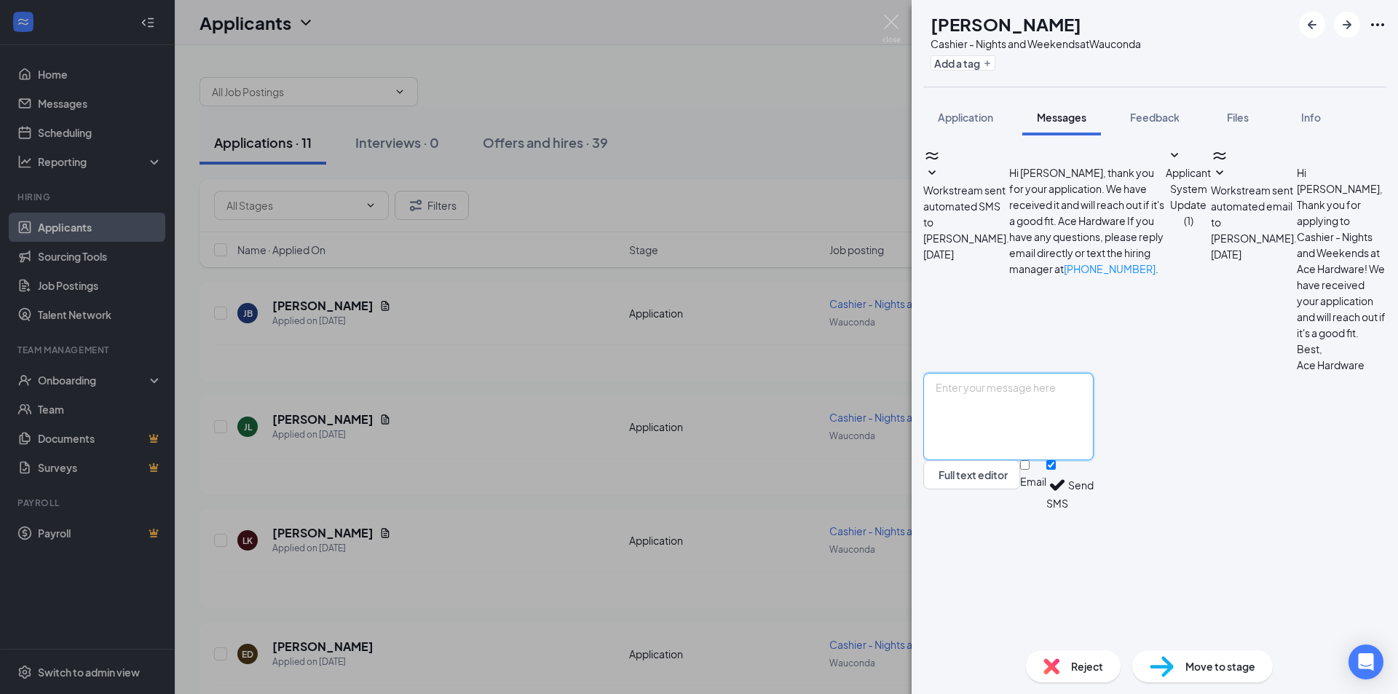
paste textarea "Would you be available for an interview with Wauconda Ace Hardware on Thursday …"
click at [1022, 460] on textarea "Would you be available for an interview with Wauconda Ace Hardware on Thursday …" at bounding box center [1008, 416] width 170 height 87
type textarea "Would you be available for an interview with Wauconda Ace Hardware on Thursday …"
click at [1093, 510] on button "Send" at bounding box center [1080, 485] width 25 height 50
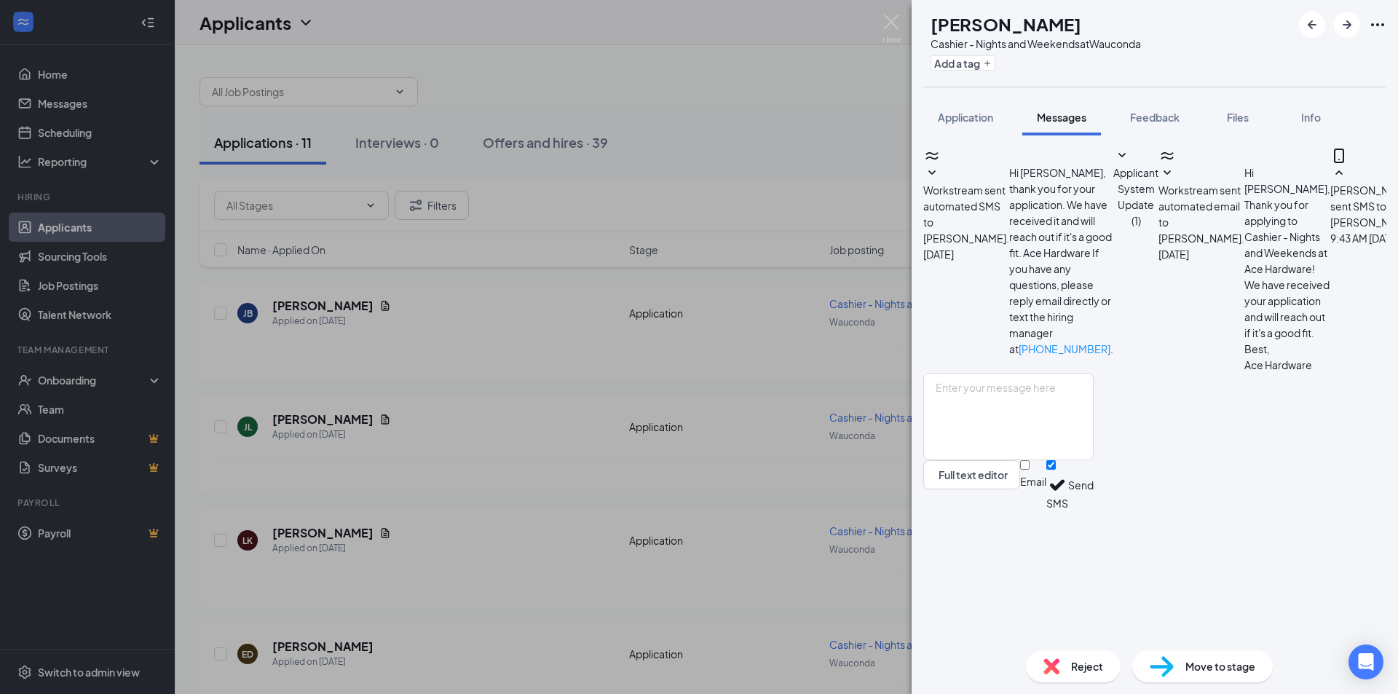
click at [536, 540] on div "LK Lauren Keach Cashier - Nights and Weekends at Wauconda Add a tag Application…" at bounding box center [699, 347] width 1398 height 694
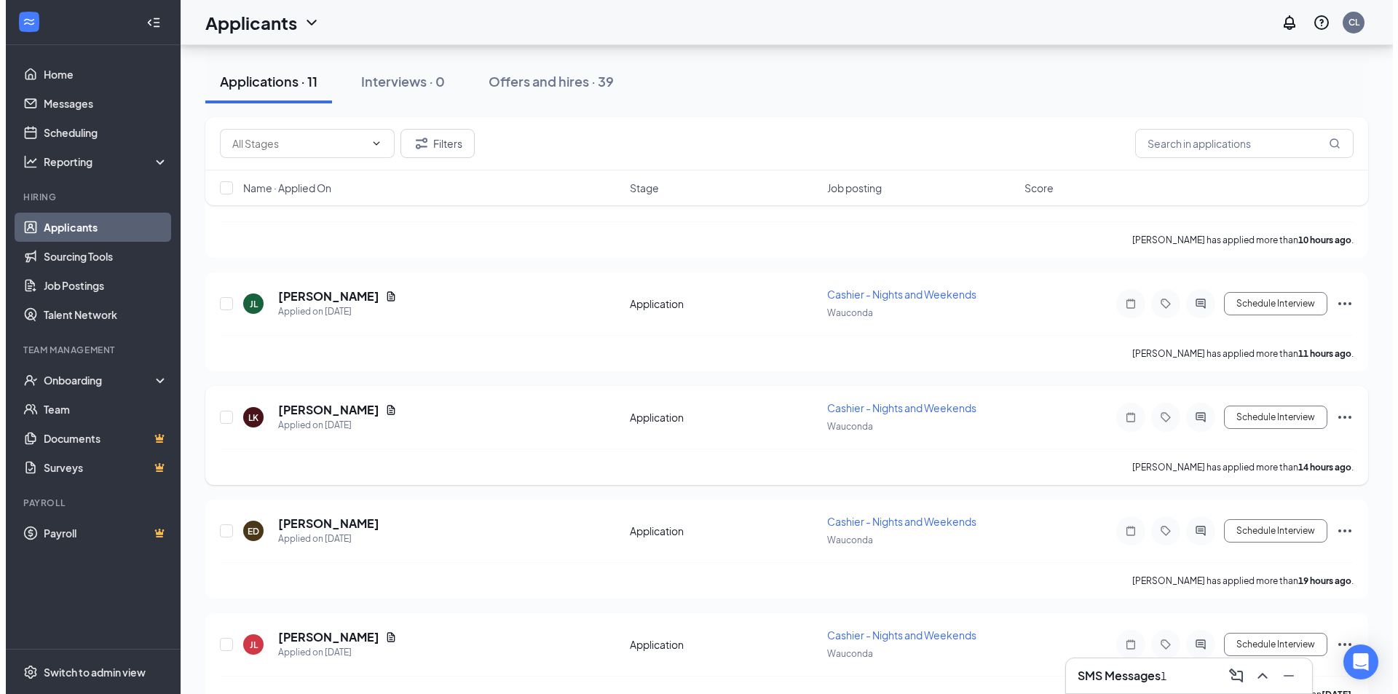
scroll to position [146, 0]
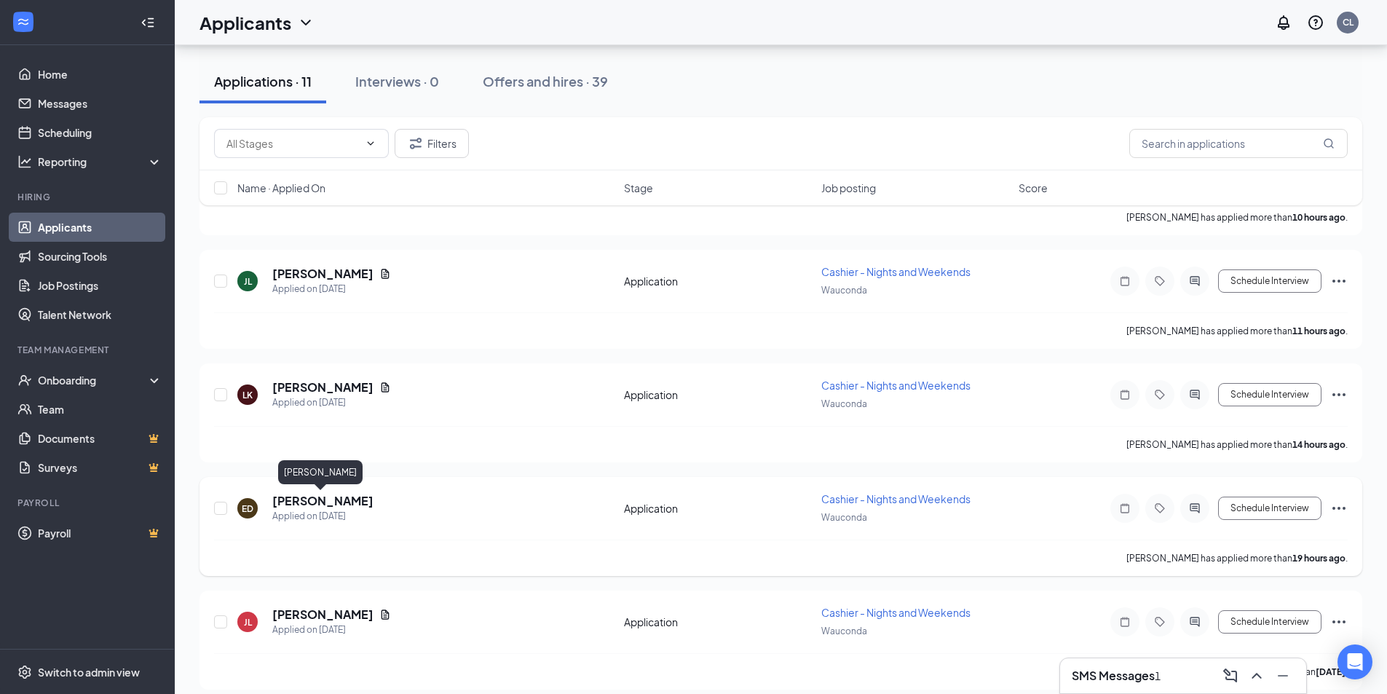
click at [347, 506] on h5 "Ethan DeWelde" at bounding box center [322, 501] width 101 height 16
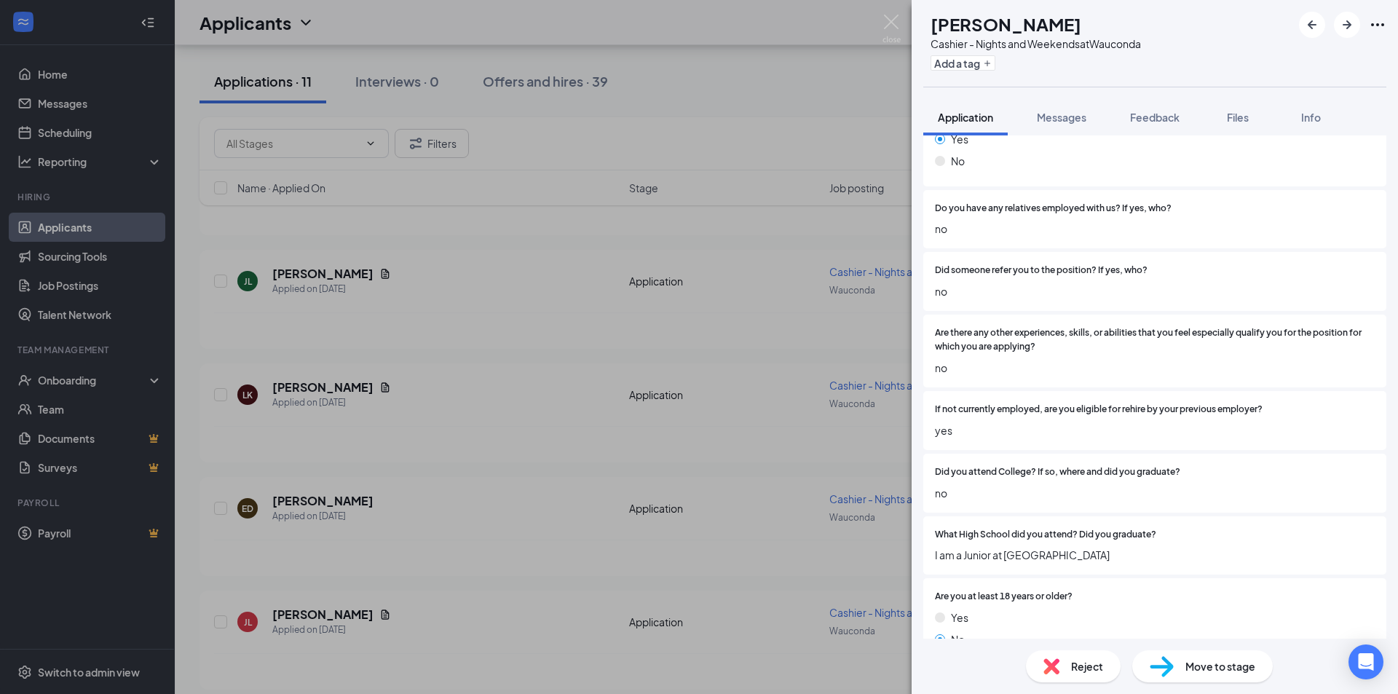
scroll to position [1158, 0]
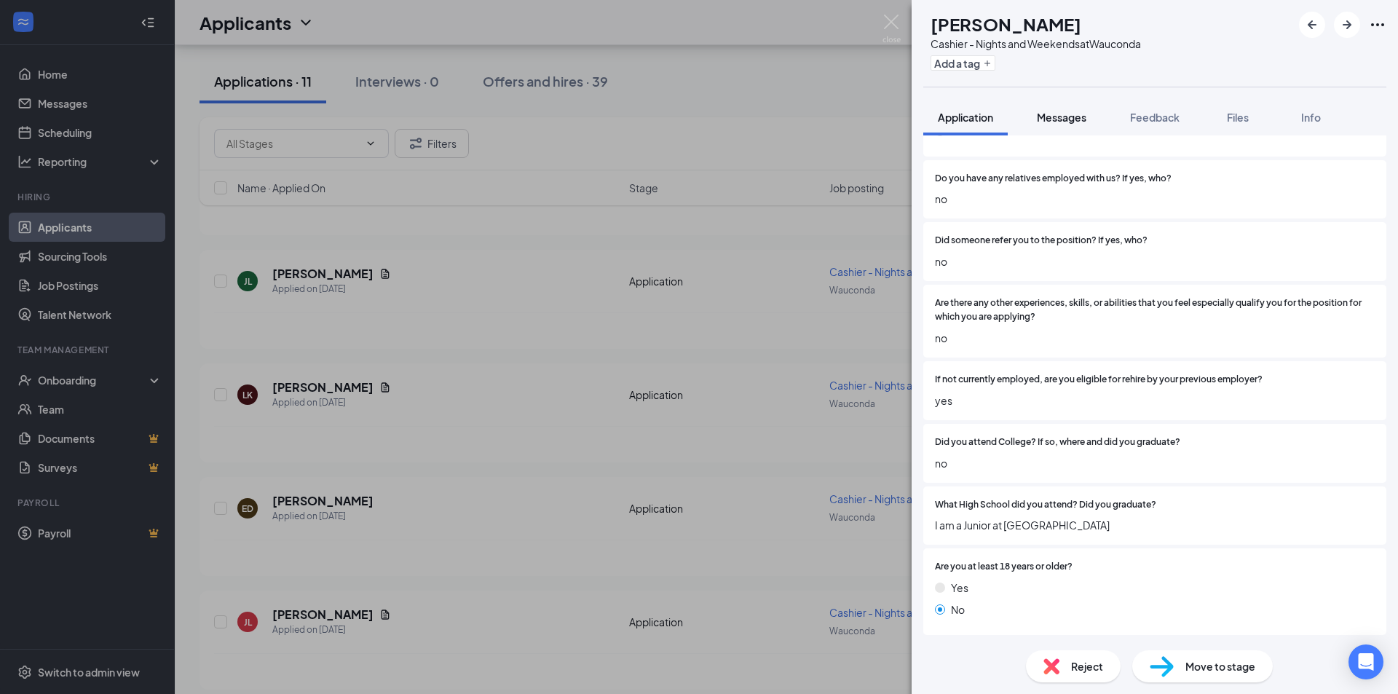
click at [1074, 122] on span "Messages" at bounding box center [1060, 117] width 49 height 13
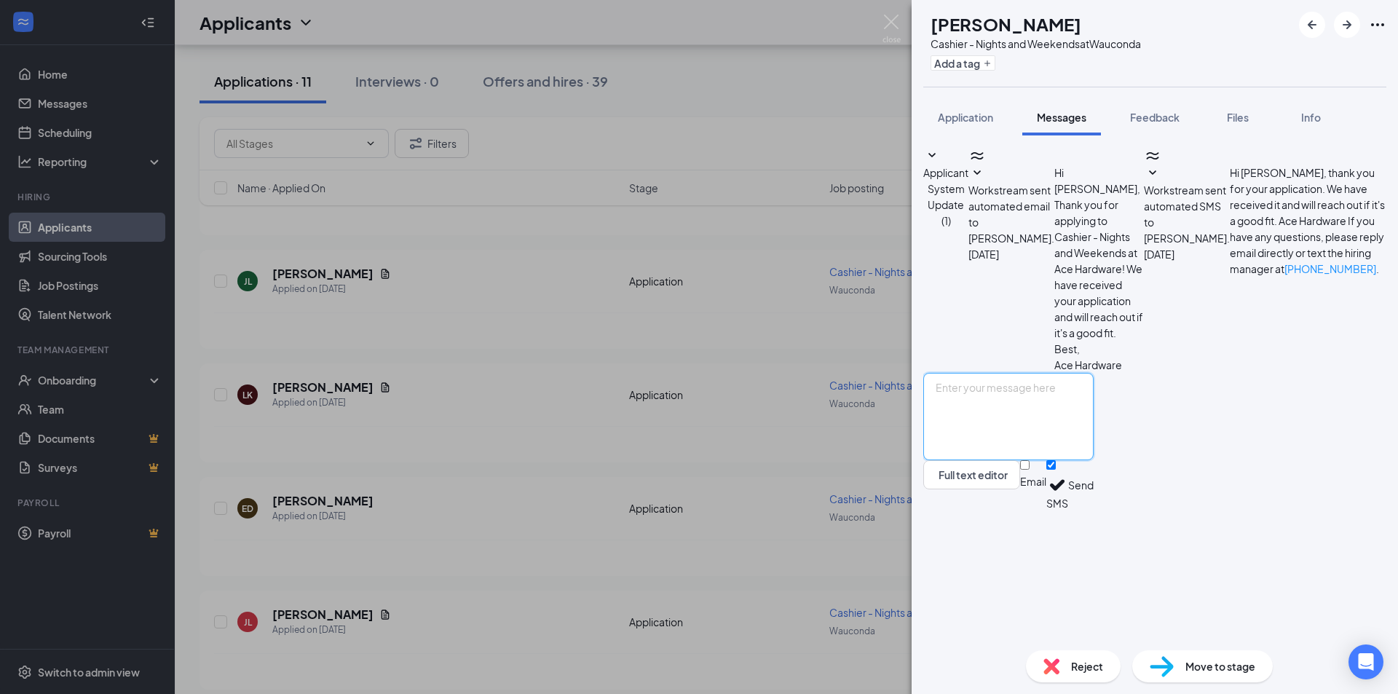
paste textarea "Would you be available for an interview with Wauconda Ace Hardware on Thursday …"
click at [1022, 460] on textarea "Would you be available for an interview with Wauconda Ace Hardware on Thursday …" at bounding box center [1008, 416] width 170 height 87
click at [1002, 460] on textarea "Would you be available for an interview with Wauconda Ace Hardware on Thursday …" at bounding box center [1008, 416] width 170 height 87
type textarea "Would you be available for an interview with Wauconda Ace Hardware on Thursday …"
click at [1093, 510] on button "Send" at bounding box center [1080, 485] width 25 height 50
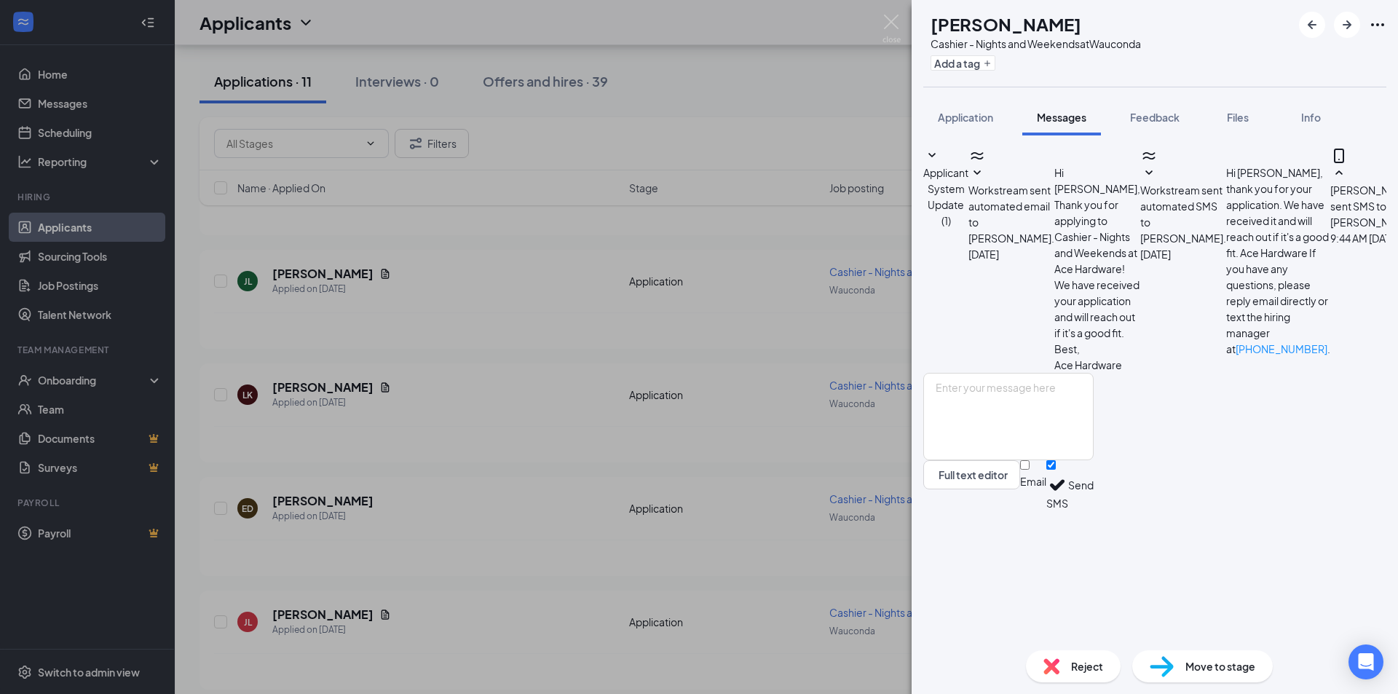
click at [531, 403] on div "ED Ethan DeWelde Cashier - Nights and Weekends at Wauconda Add a tag Applicatio…" at bounding box center [699, 347] width 1398 height 694
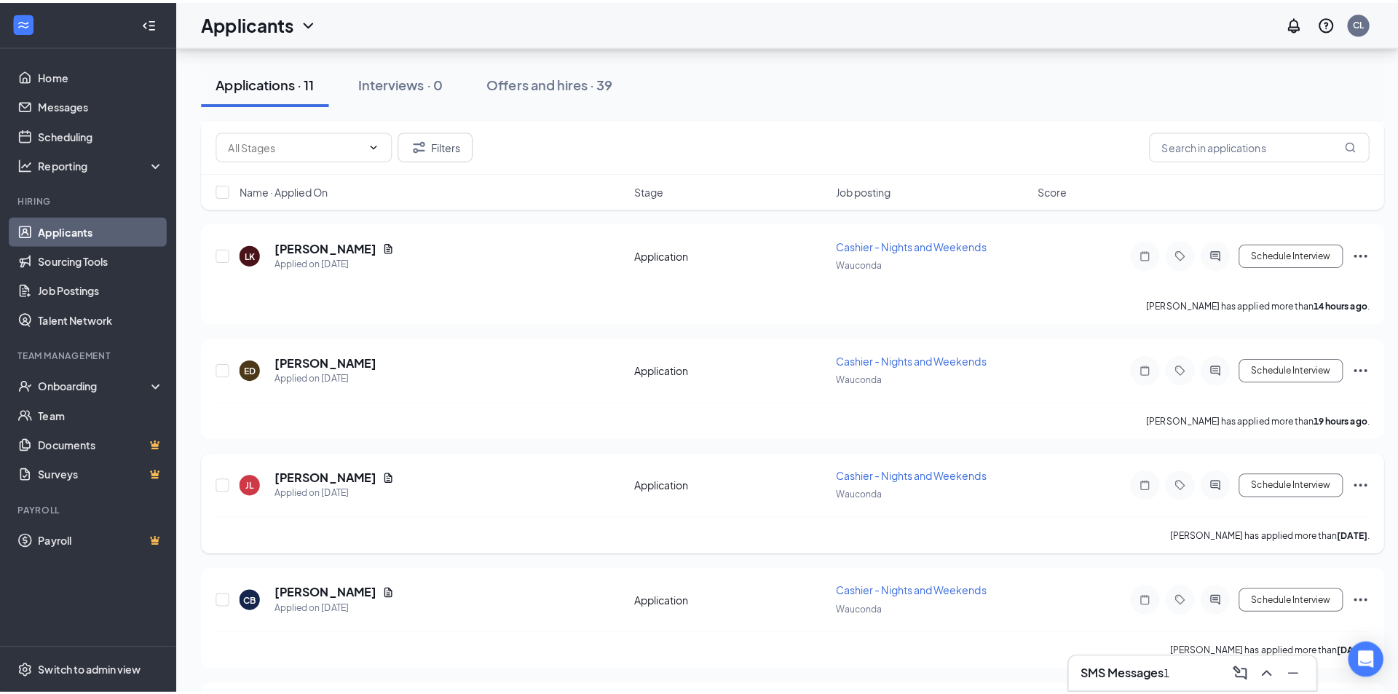
scroll to position [291, 0]
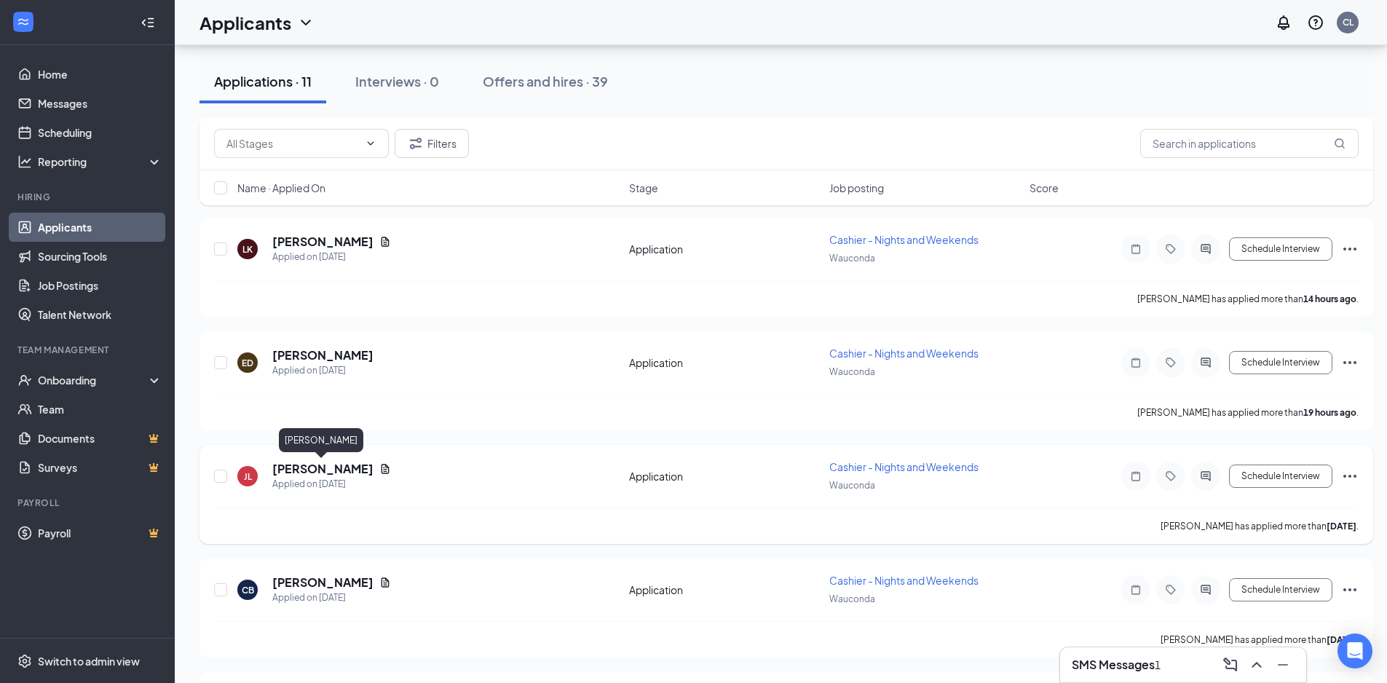
click at [317, 471] on h5 "Jonathon Lester" at bounding box center [322, 469] width 101 height 16
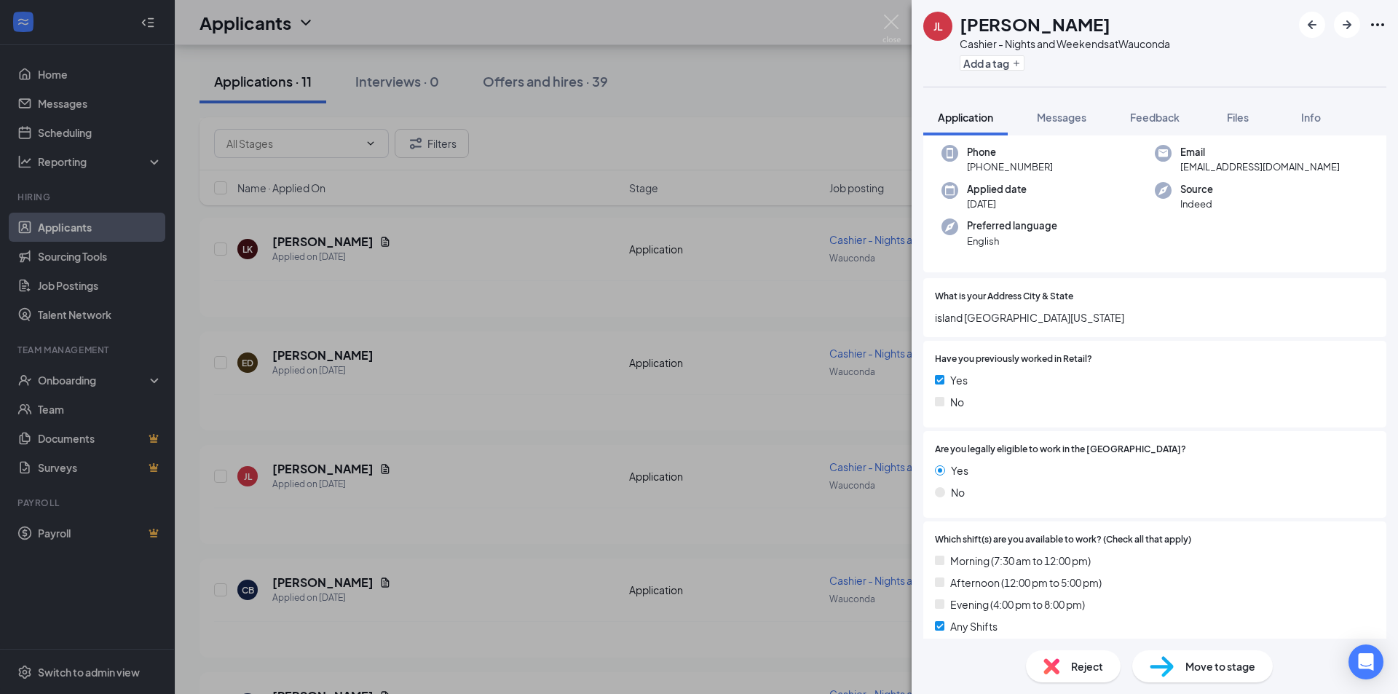
scroll to position [15, 0]
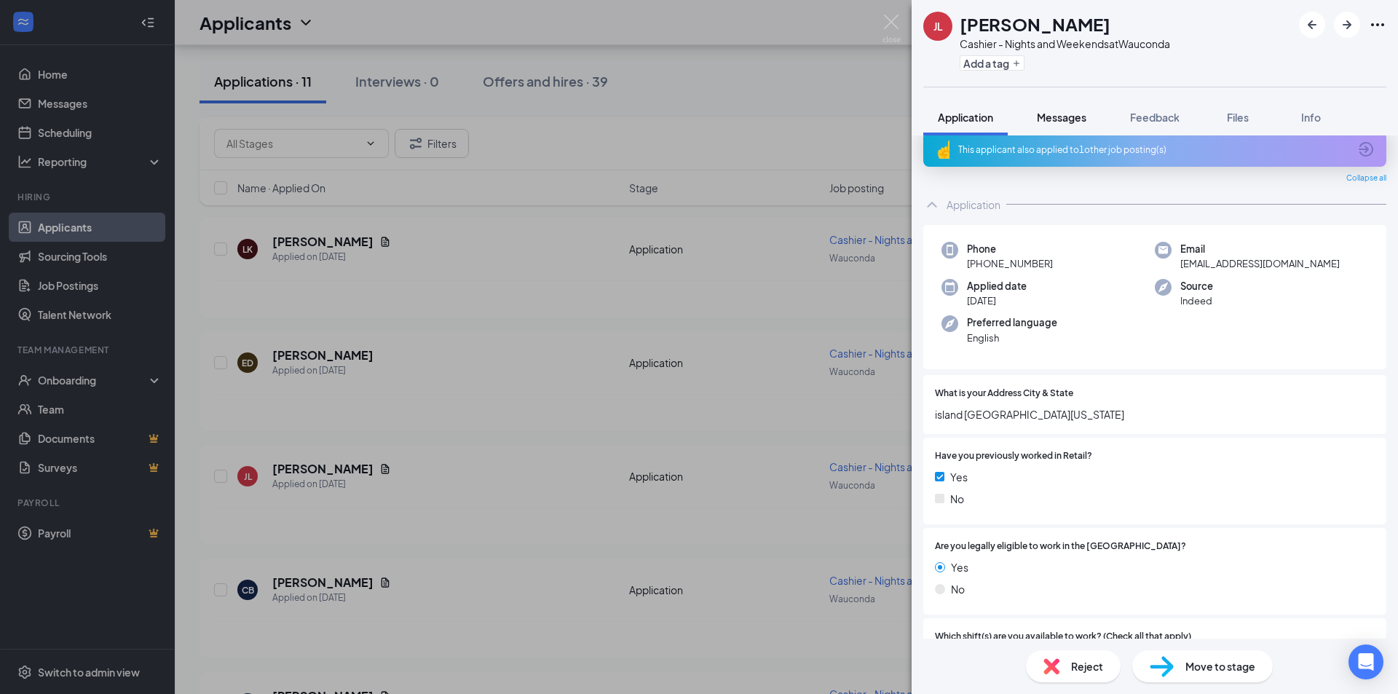
click at [1052, 121] on span "Messages" at bounding box center [1060, 117] width 49 height 13
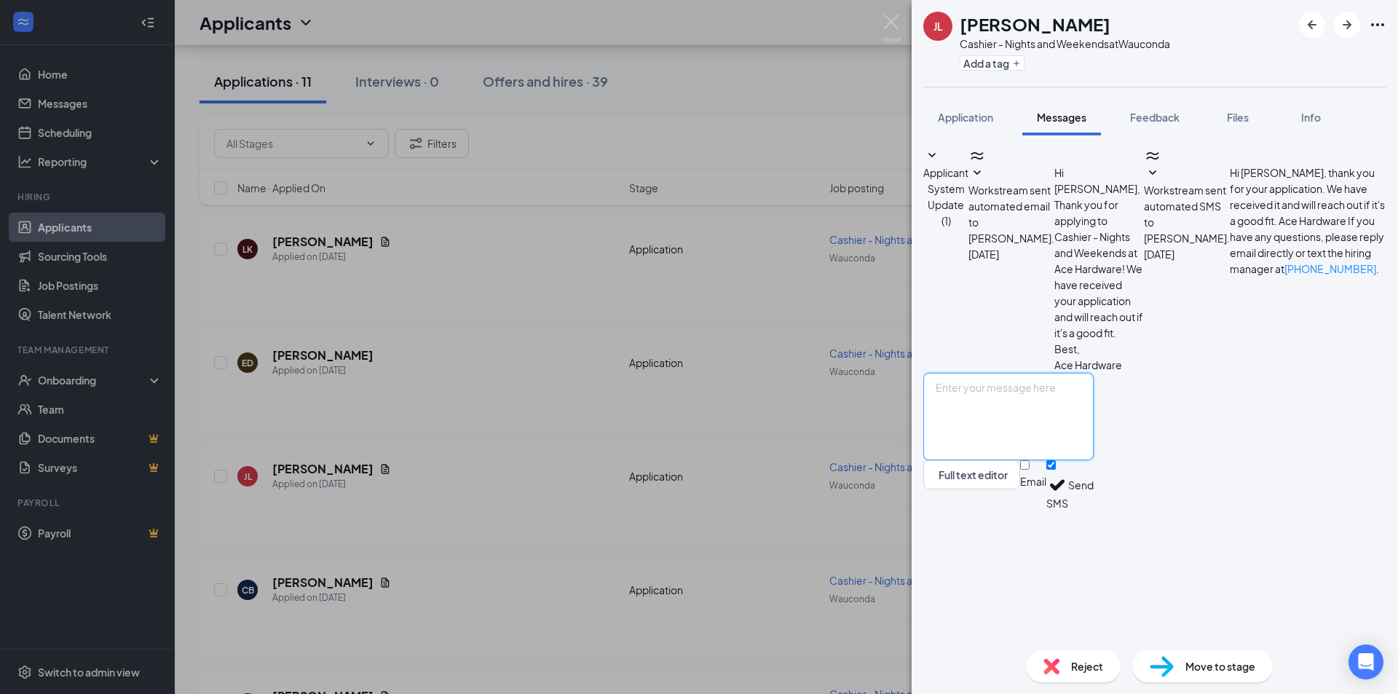
click at [1036, 460] on textarea at bounding box center [1008, 416] width 170 height 87
paste textarea "Would you be available for an interview with Wauconda Ace Hardware on Thursday …"
drag, startPoint x: 1021, startPoint y: 531, endPoint x: 1001, endPoint y: 540, distance: 22.2
click at [1001, 460] on textarea "Would you be available for an interview with Wauconda Ace Hardware on Thursday …" at bounding box center [1008, 416] width 170 height 87
click at [1012, 460] on textarea "Would you be available for an interview with Wauconda Ace Hardware on Thursday …" at bounding box center [1008, 416] width 170 height 87
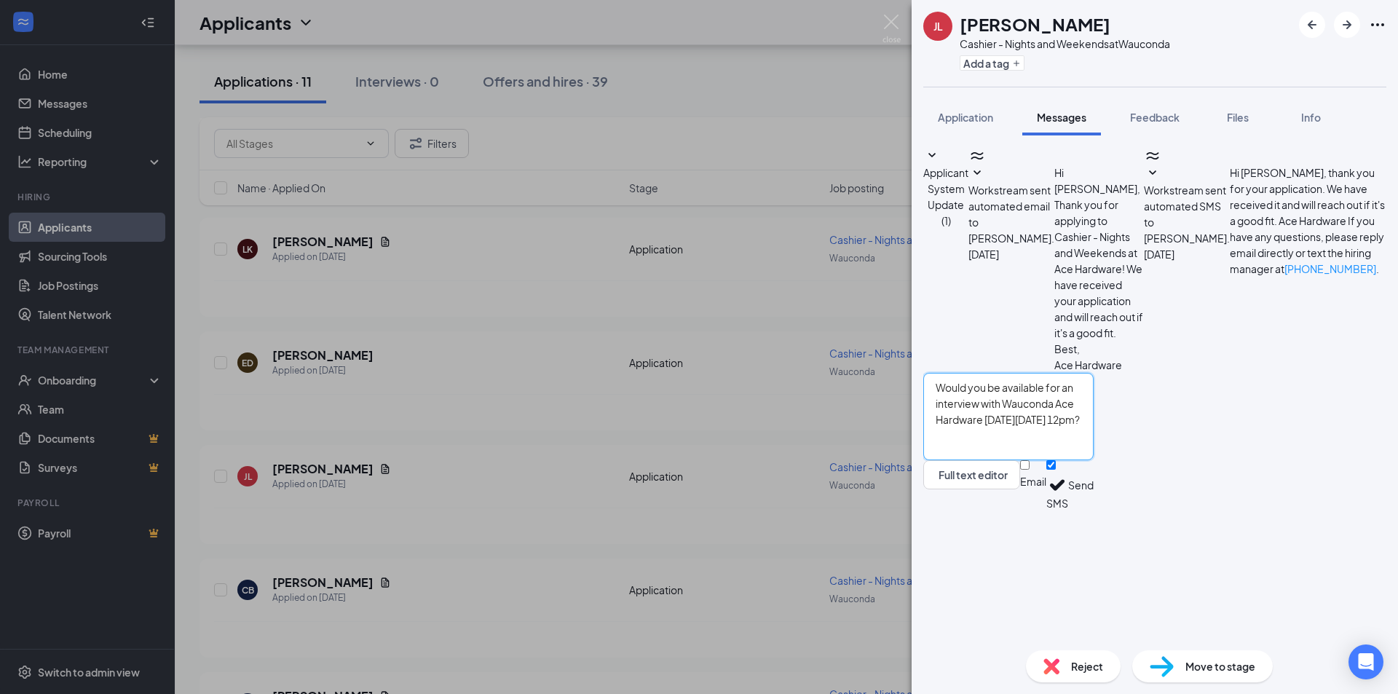
type textarea "Would you be available for an interview with Wauconda Ace Hardware on Thursday …"
click at [1093, 510] on button "Send" at bounding box center [1080, 485] width 25 height 50
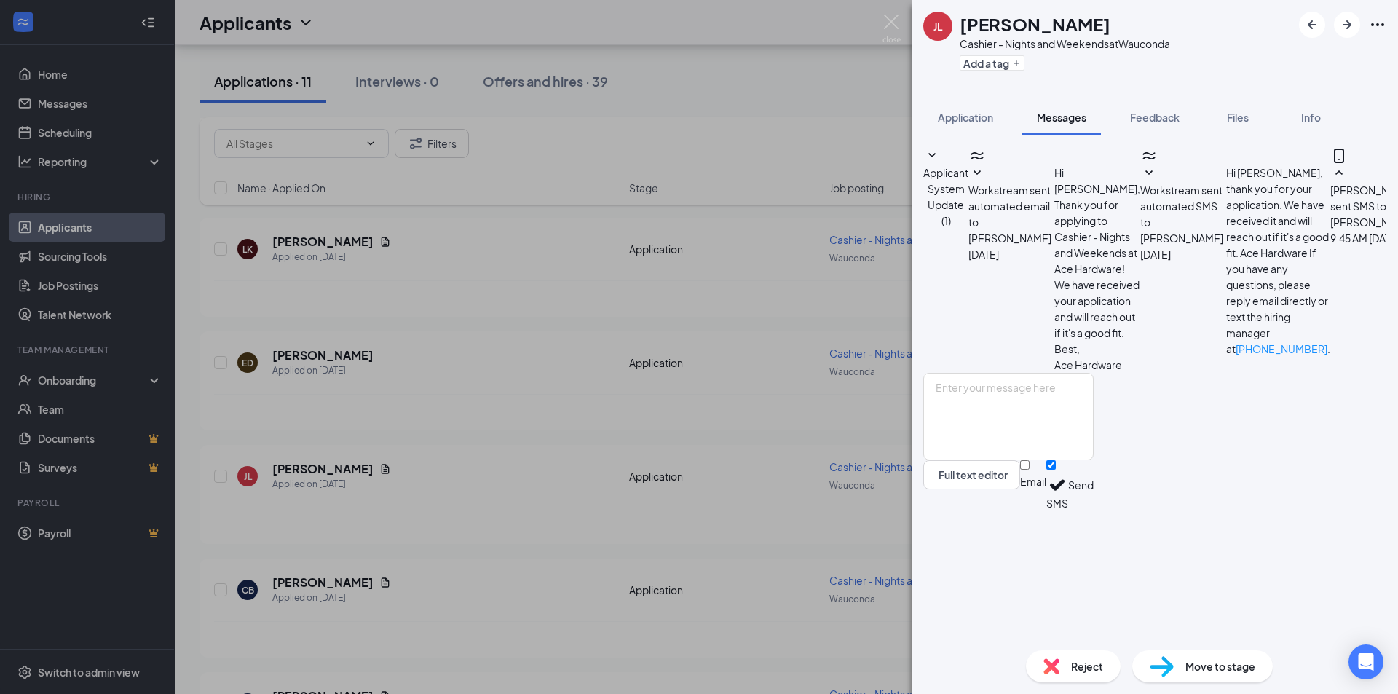
click at [789, 403] on div "JL Jonathon Lester Cashier - Nights and Weekends at Wauconda Add a tag Applicat…" at bounding box center [699, 347] width 1398 height 694
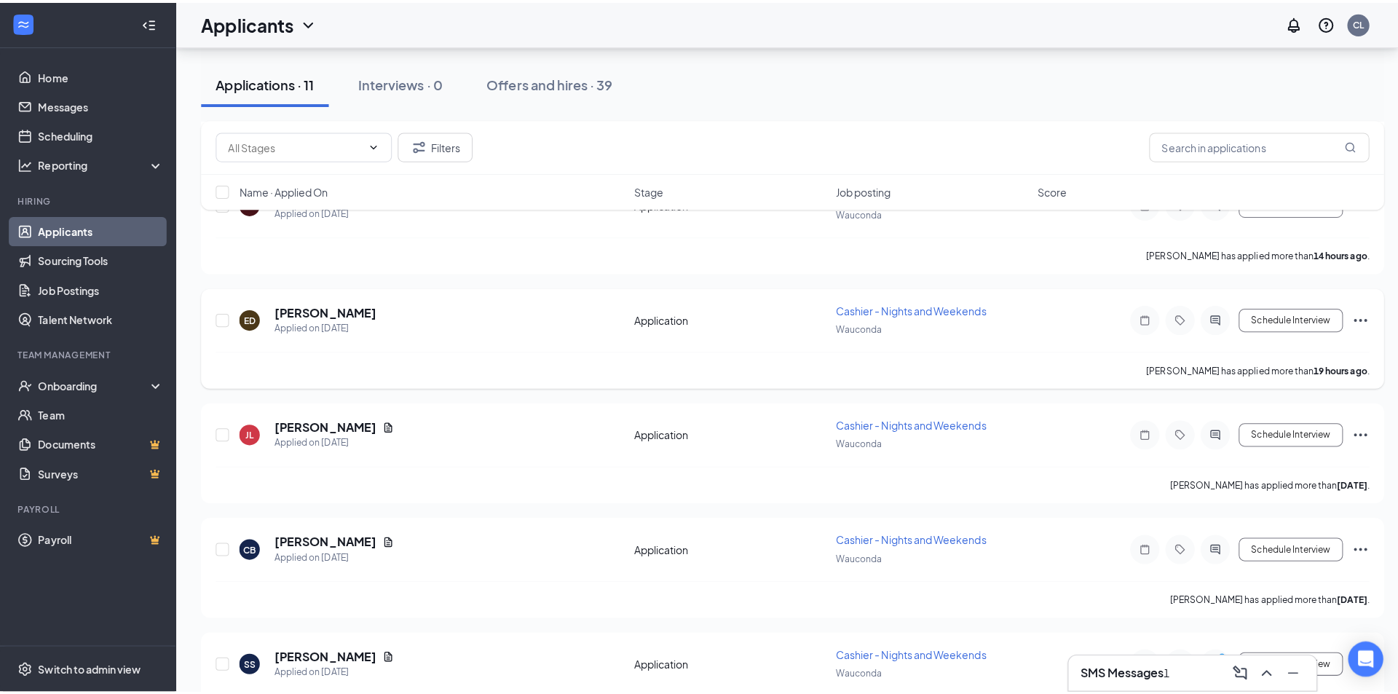
scroll to position [364, 0]
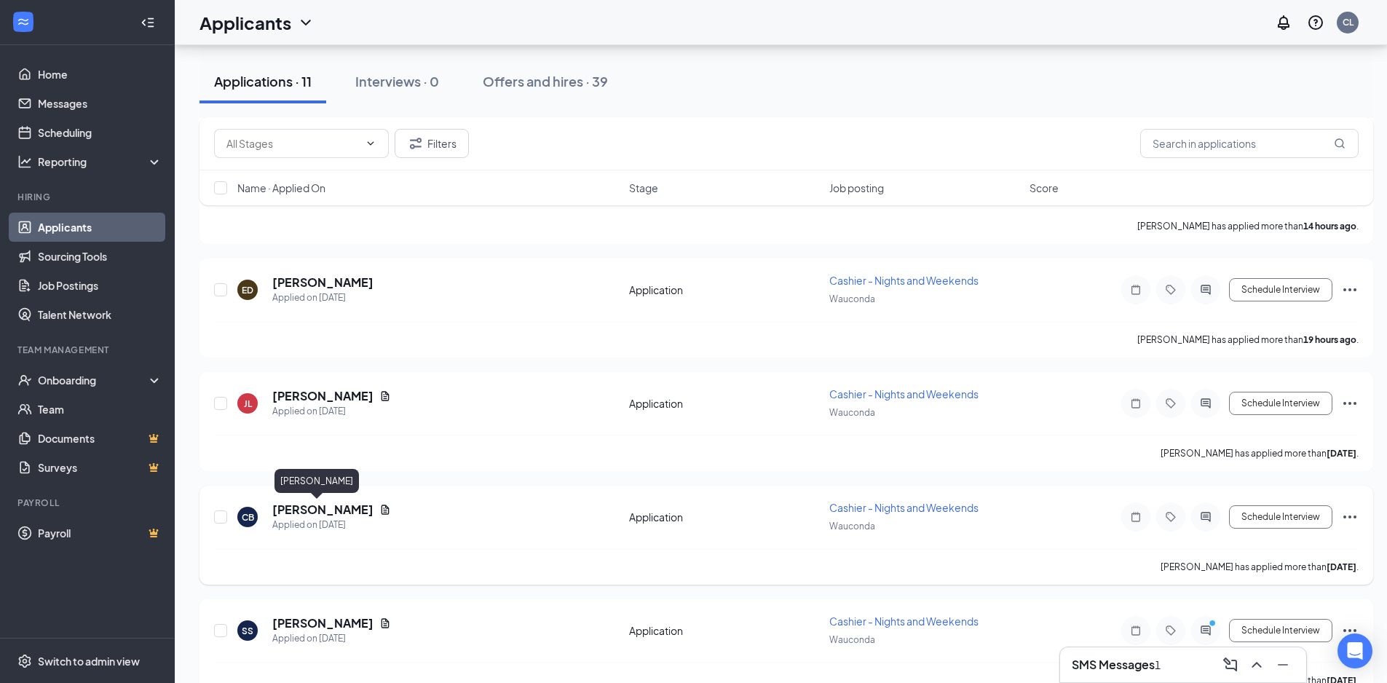
click at [320, 511] on h5 "Cody Berg" at bounding box center [322, 509] width 101 height 16
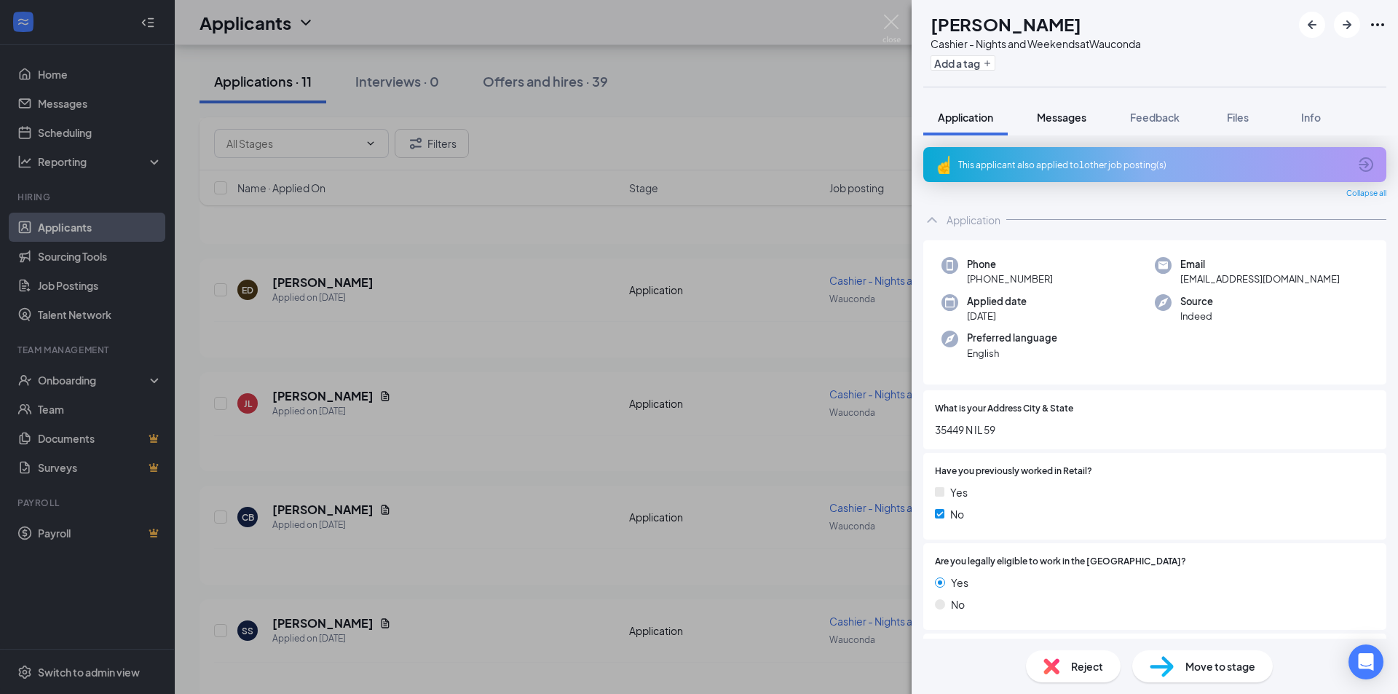
click at [1076, 117] on span "Messages" at bounding box center [1060, 117] width 49 height 13
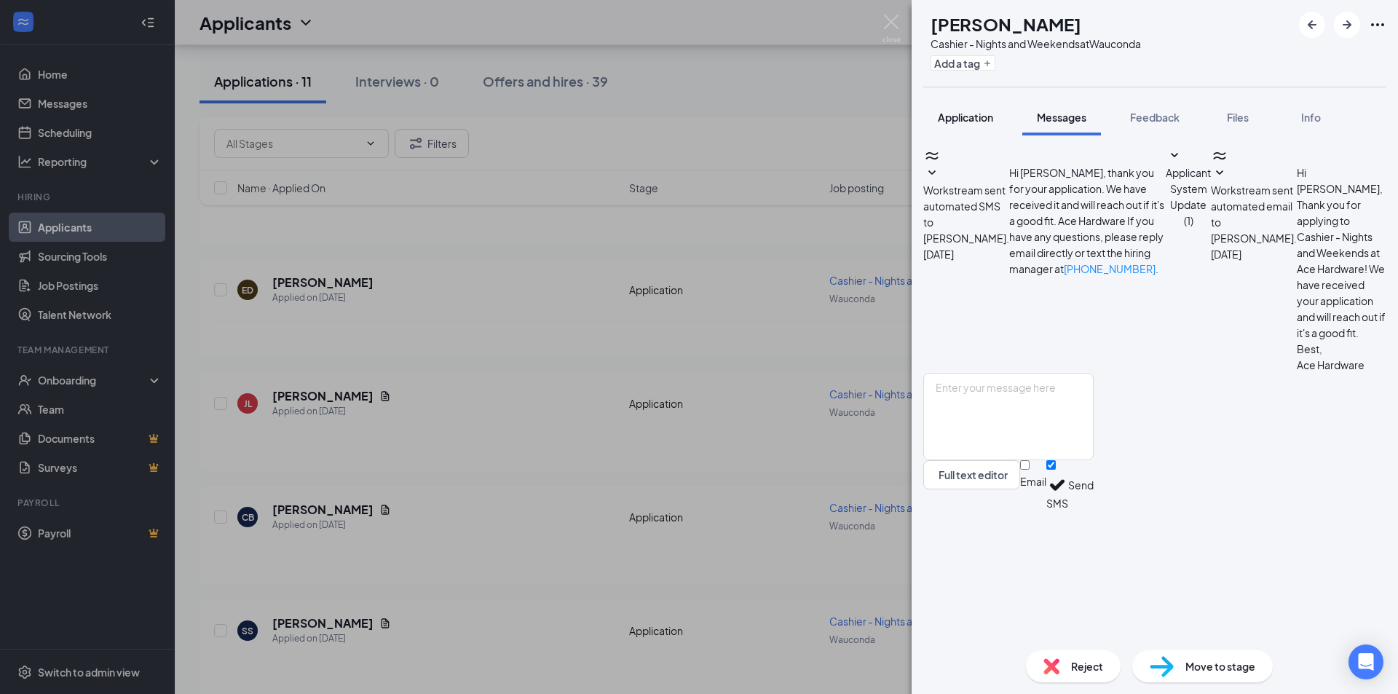
drag, startPoint x: 970, startPoint y: 114, endPoint x: 995, endPoint y: 120, distance: 26.3
click at [970, 114] on span "Application" at bounding box center [964, 117] width 55 height 13
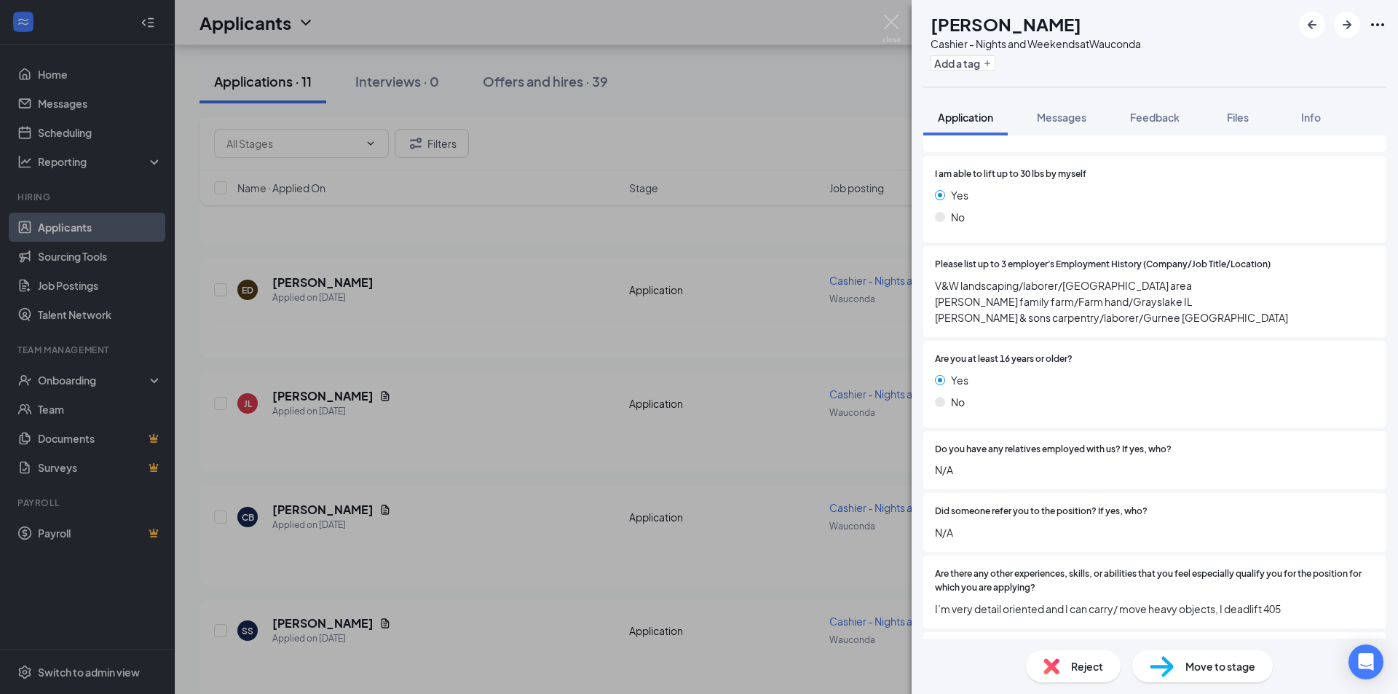
scroll to position [873, 0]
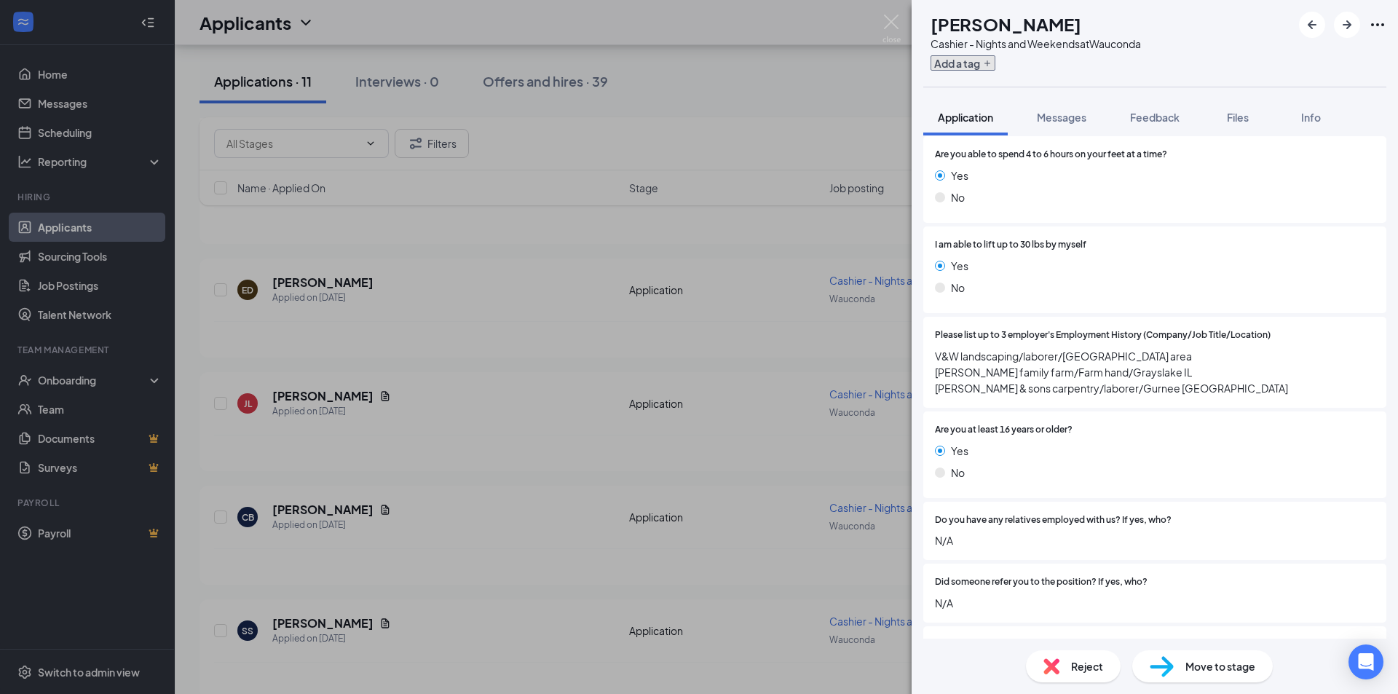
click at [994, 63] on button "Add a tag" at bounding box center [962, 62] width 65 height 15
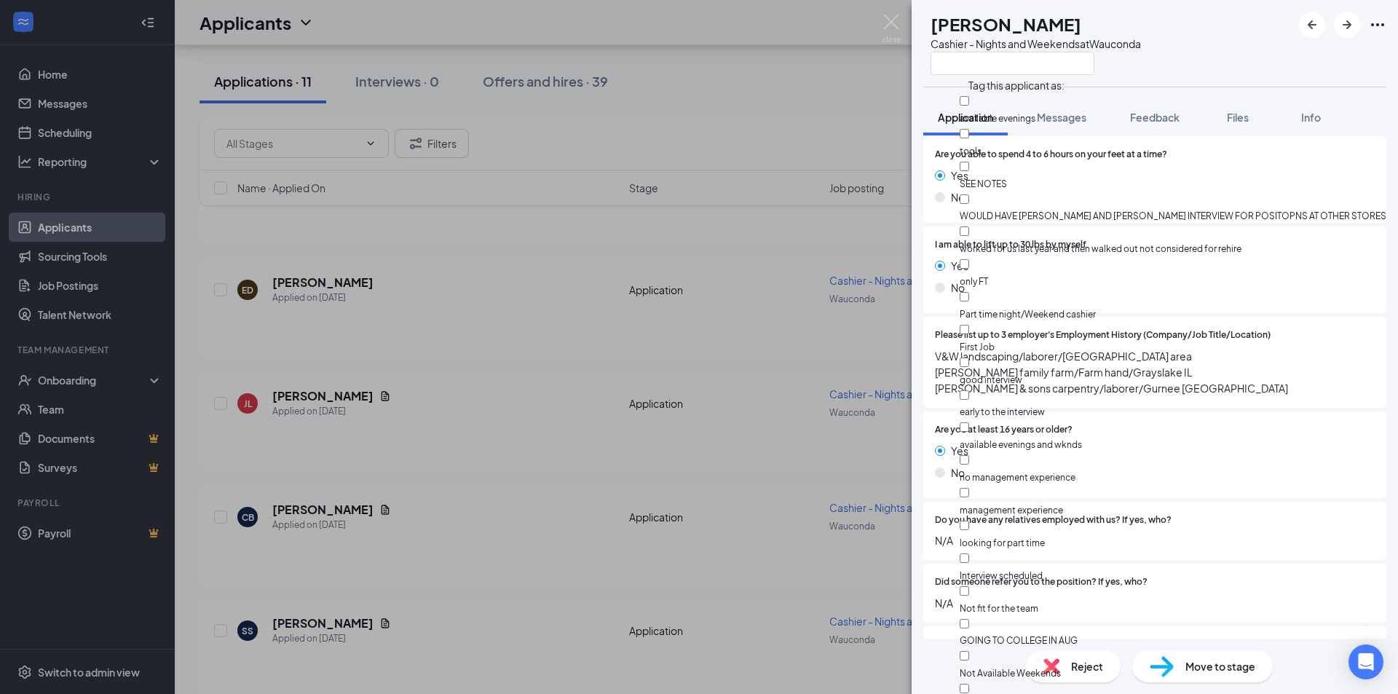
scroll to position [291, 0]
click at [969, 586] on input "Not fit for the team" at bounding box center [963, 590] width 9 height 9
checkbox input "true"
click at [1242, 71] on div "CB Cody Berg Cashier - Nights and Weekends at Wauconda" at bounding box center [1154, 43] width 486 height 87
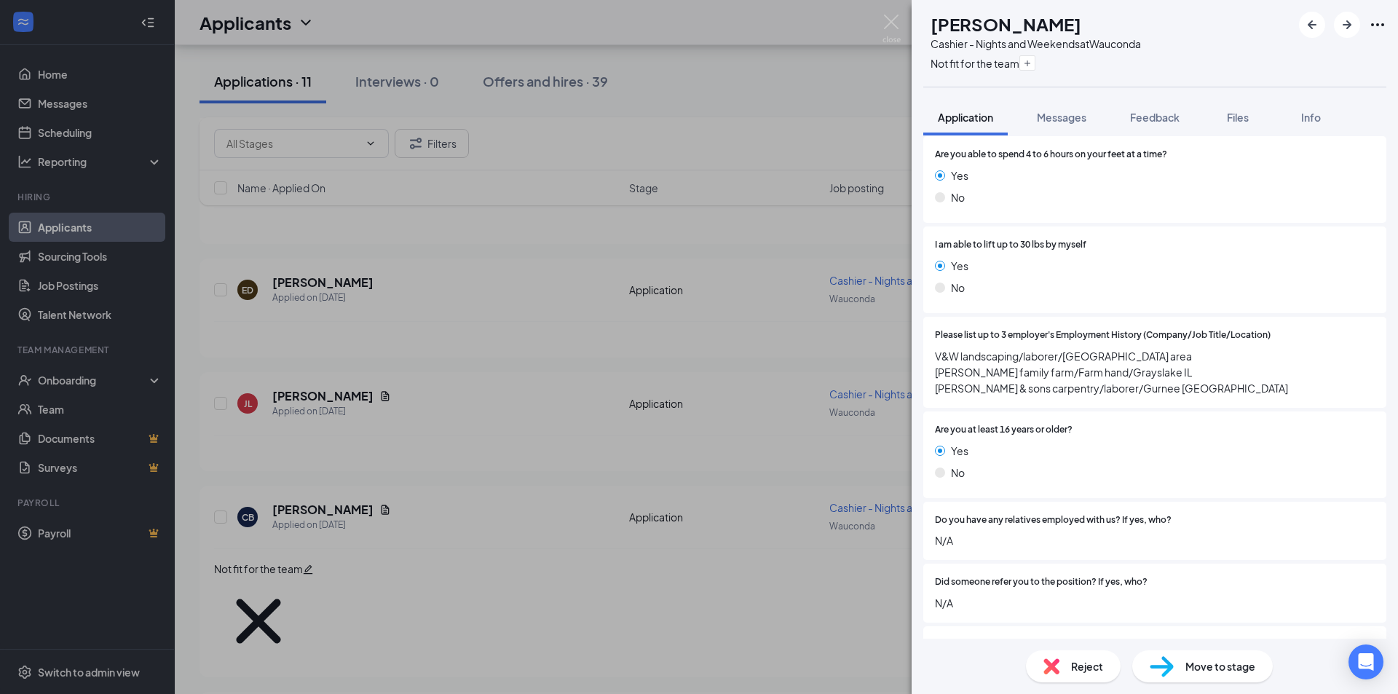
click at [1071, 669] on span "Reject" at bounding box center [1087, 666] width 32 height 16
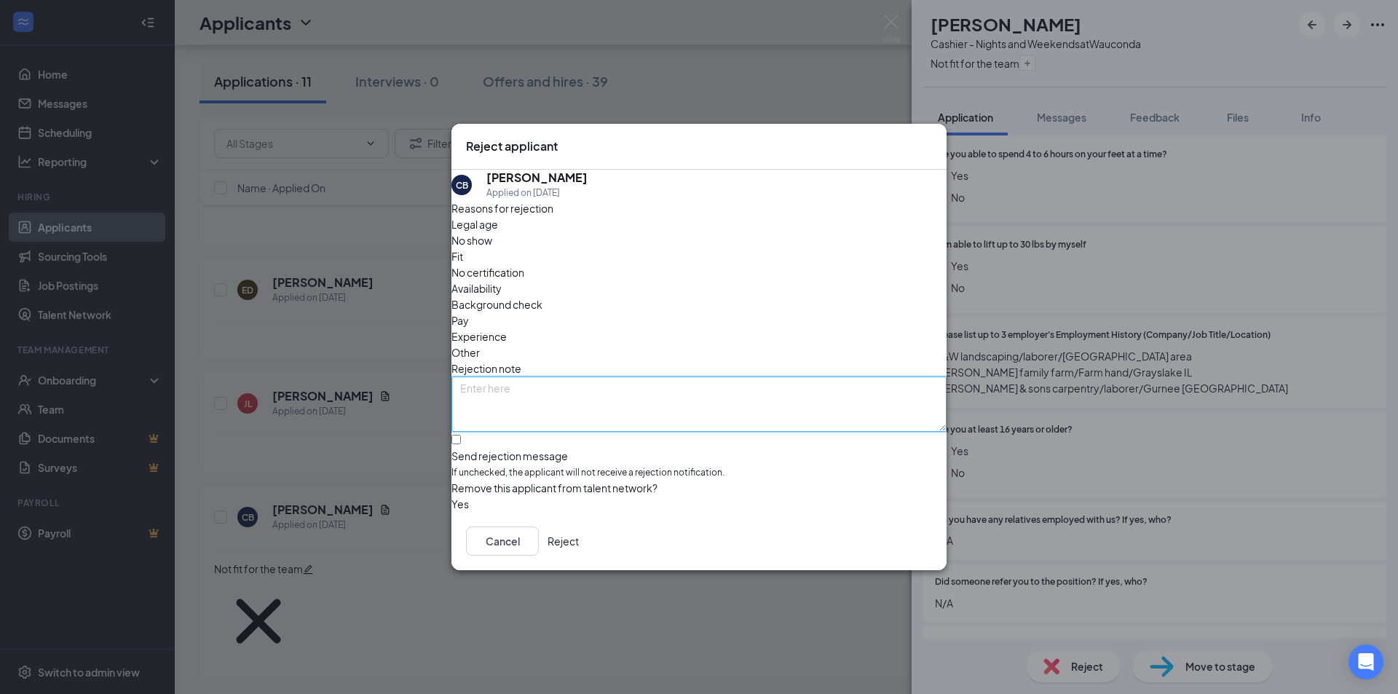
click at [782, 376] on textarea at bounding box center [698, 403] width 495 height 55
click at [461, 435] on input "Send rejection message If unchecked, the applicant will not receive a rejection…" at bounding box center [455, 439] width 9 height 9
checkbox input "true"
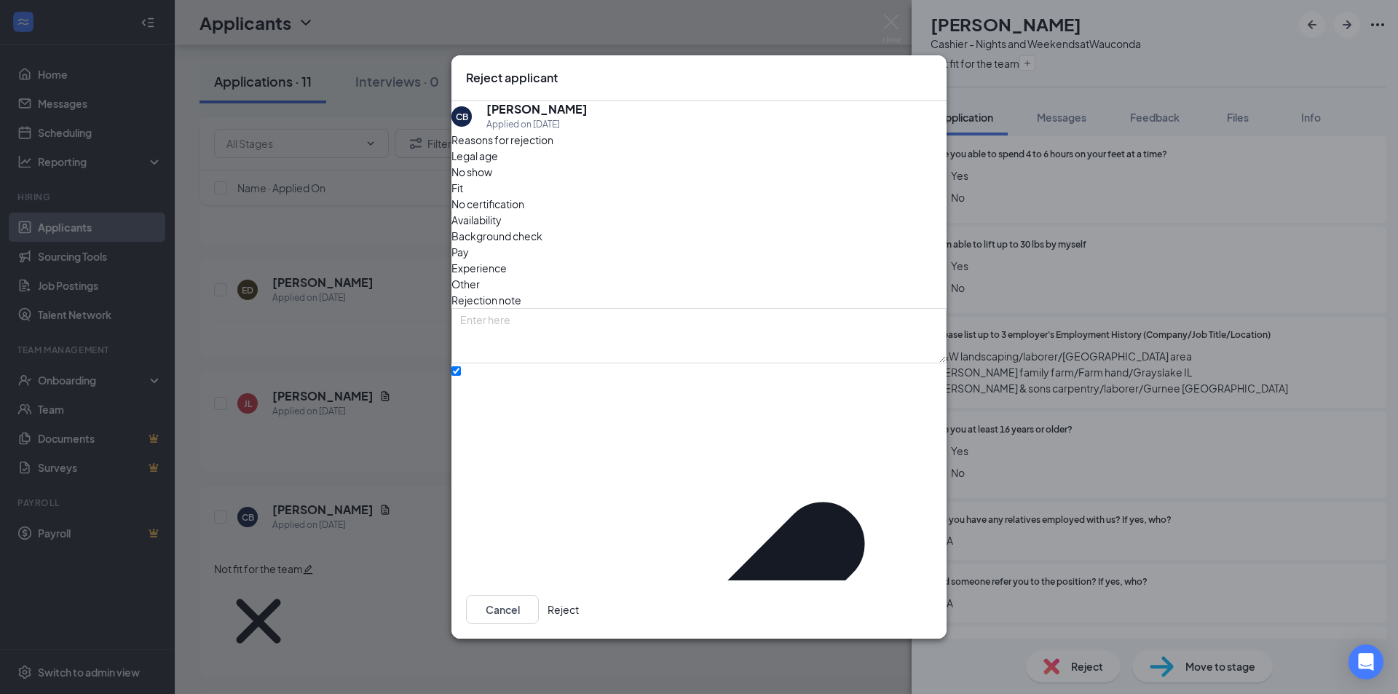
drag, startPoint x: 635, startPoint y: 451, endPoint x: 651, endPoint y: 453, distance: 15.4
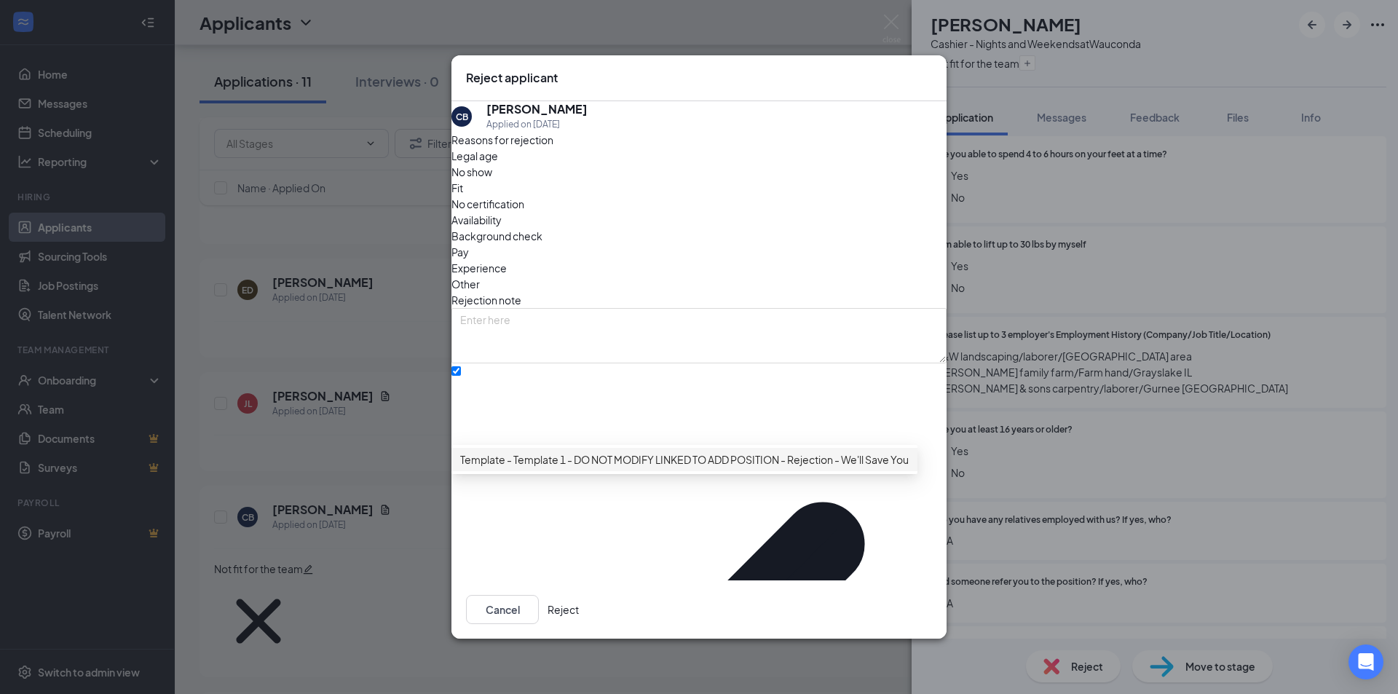
drag, startPoint x: 878, startPoint y: 490, endPoint x: 880, endPoint y: 526, distance: 36.5
click at [878, 467] on span "Template - Template 1 - DO NOT MODIFY LINKED TO ADD POSITION - Rejection - We'l…" at bounding box center [713, 459] width 507 height 16
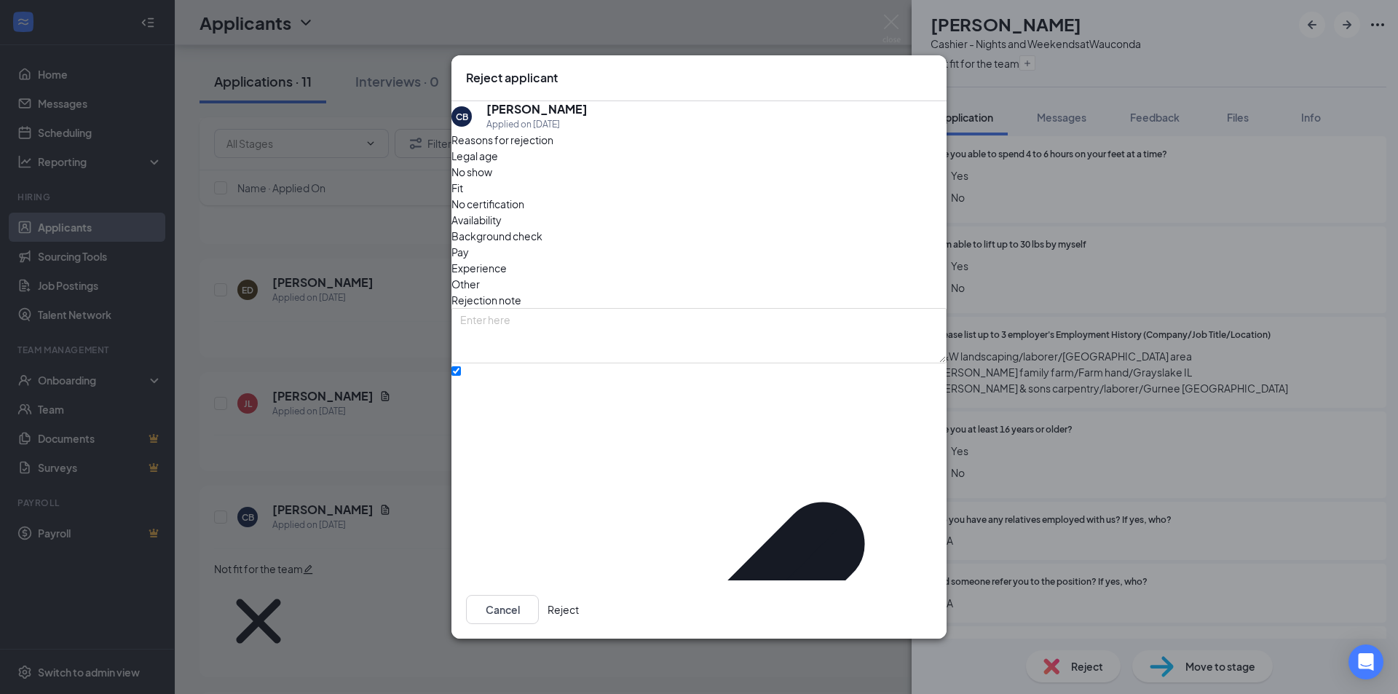
click at [579, 598] on button "Reject" at bounding box center [562, 609] width 31 height 29
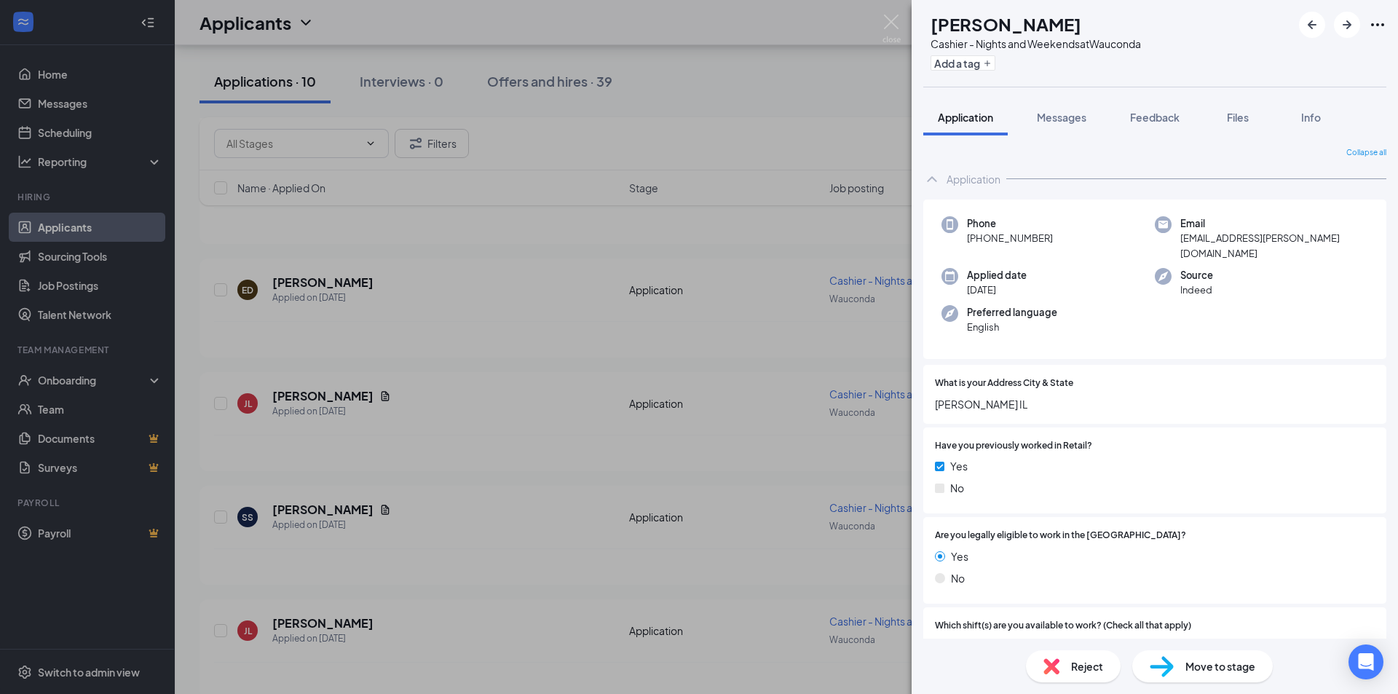
click at [447, 509] on div "SS Sabryna Secoy Cashier - Nights and Weekends at Wauconda Add a tag Applicatio…" at bounding box center [699, 347] width 1398 height 694
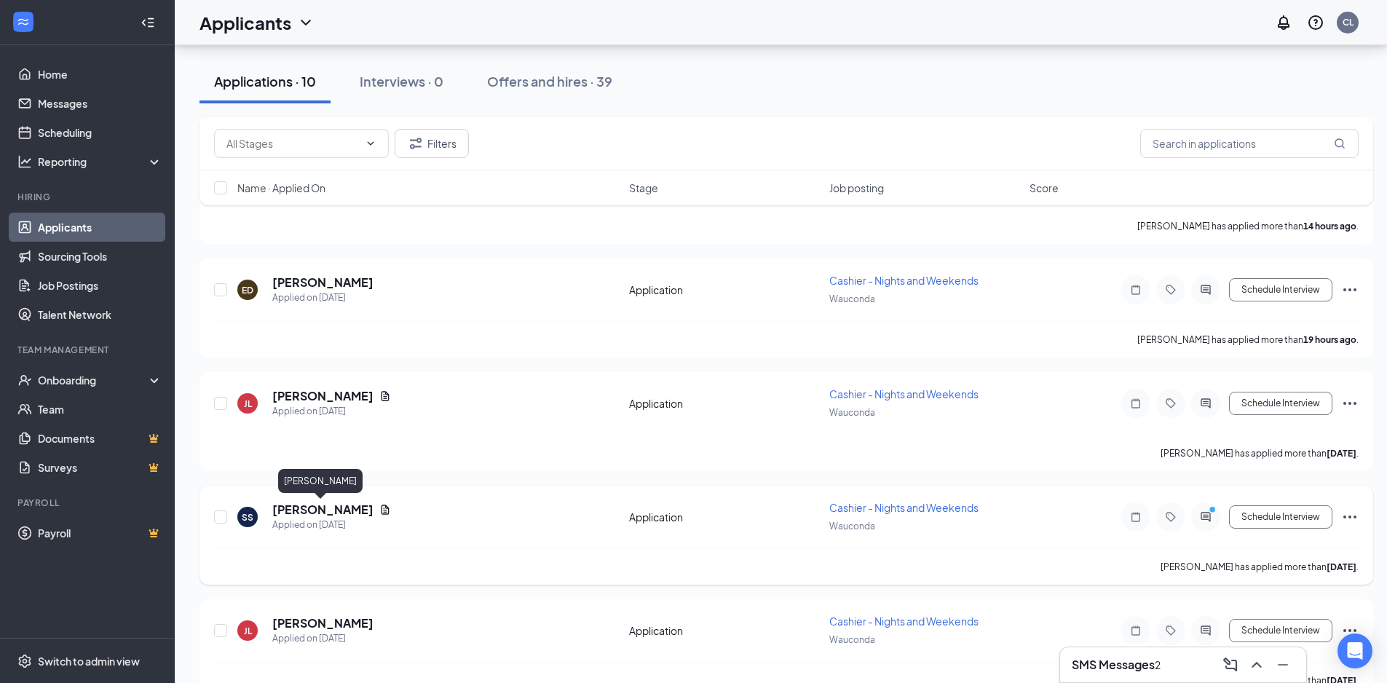
click at [345, 507] on h5 "Sabryna Secoy" at bounding box center [322, 509] width 101 height 16
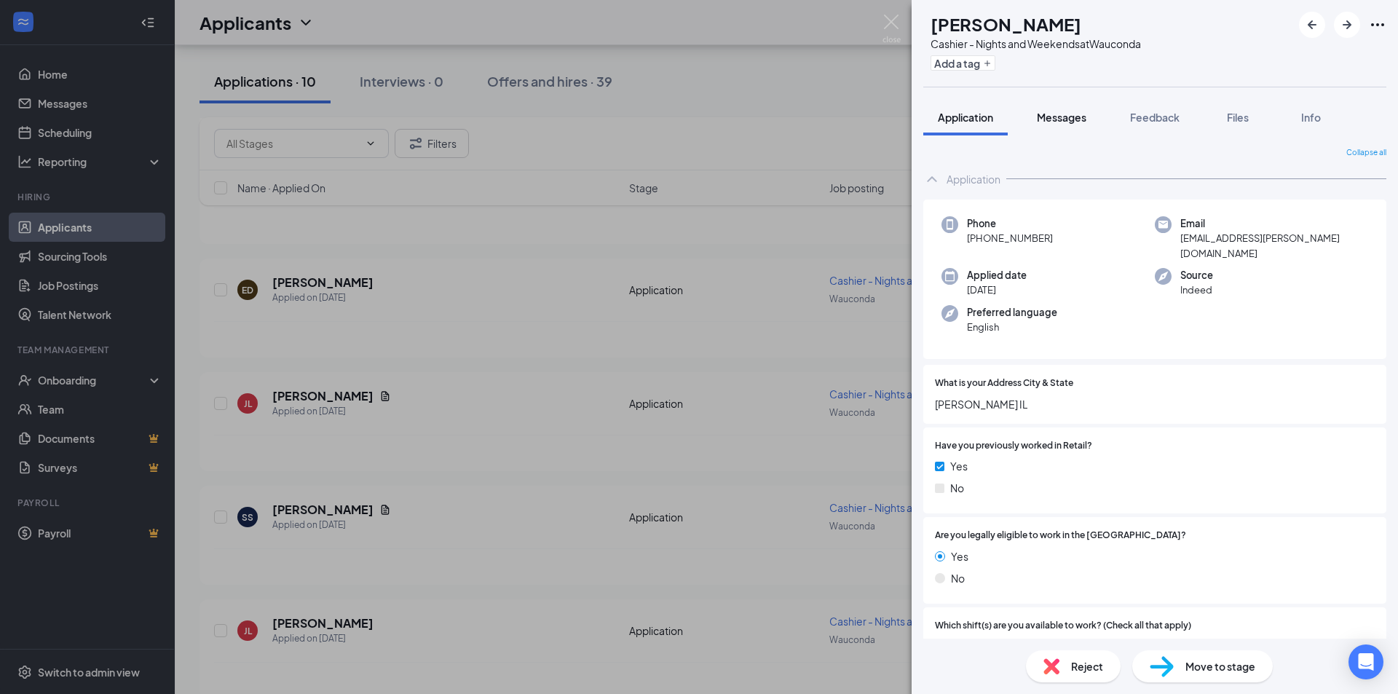
click at [1064, 122] on span "Messages" at bounding box center [1060, 117] width 49 height 13
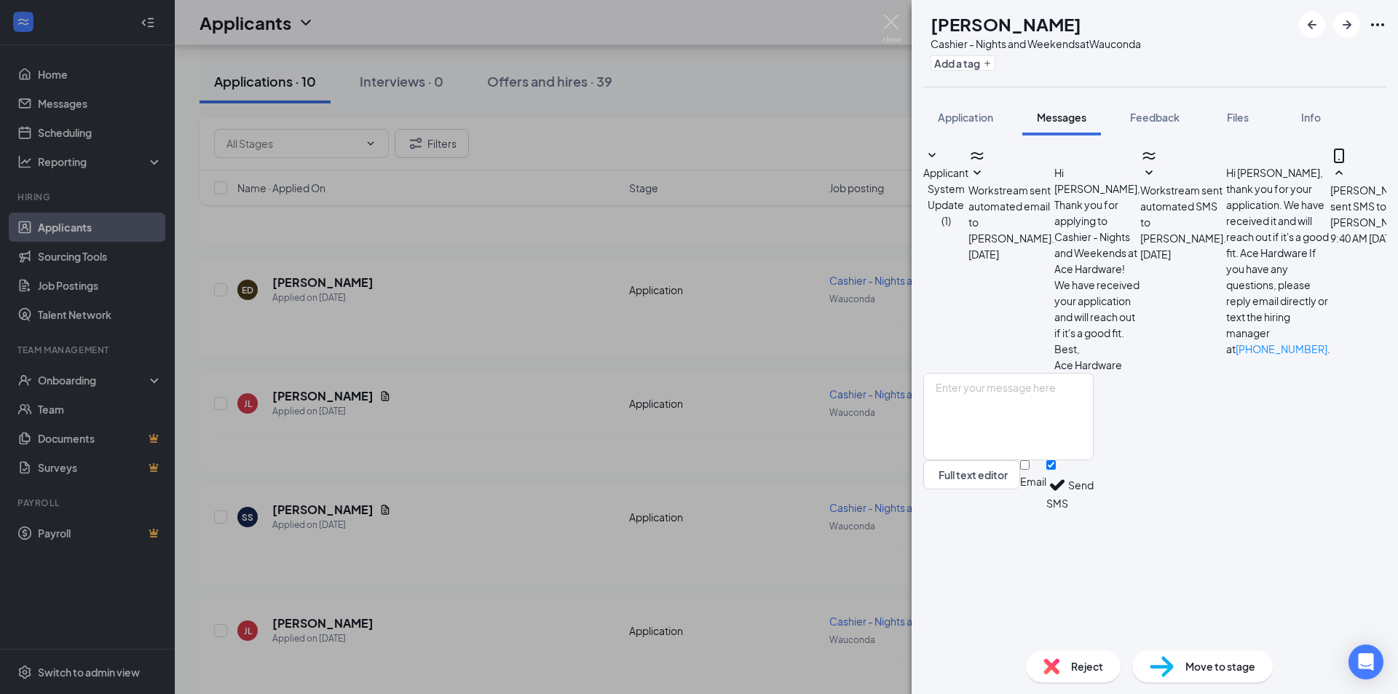
scroll to position [41, 0]
click at [1075, 460] on textarea at bounding box center [1008, 416] width 170 height 87
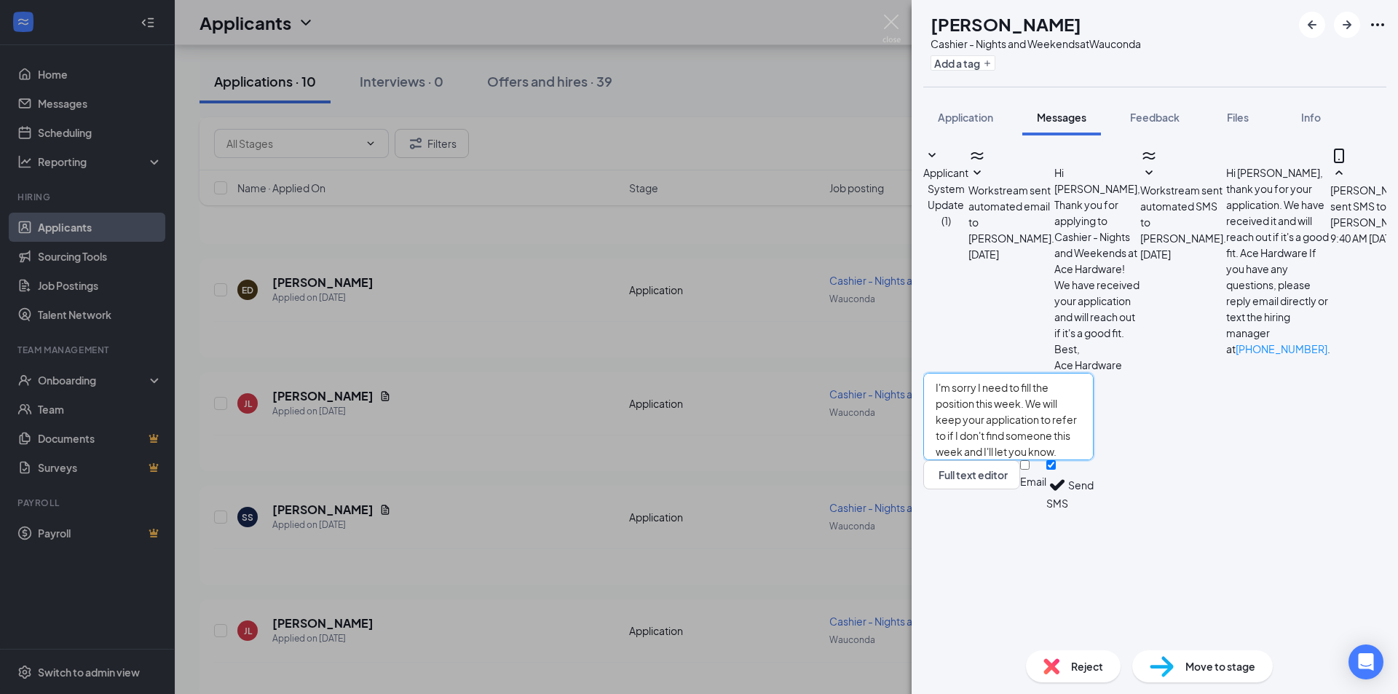
type textarea "I'm sorry I need to fill the position this week. We will keep your application …"
click at [1093, 510] on button "Send" at bounding box center [1080, 485] width 25 height 50
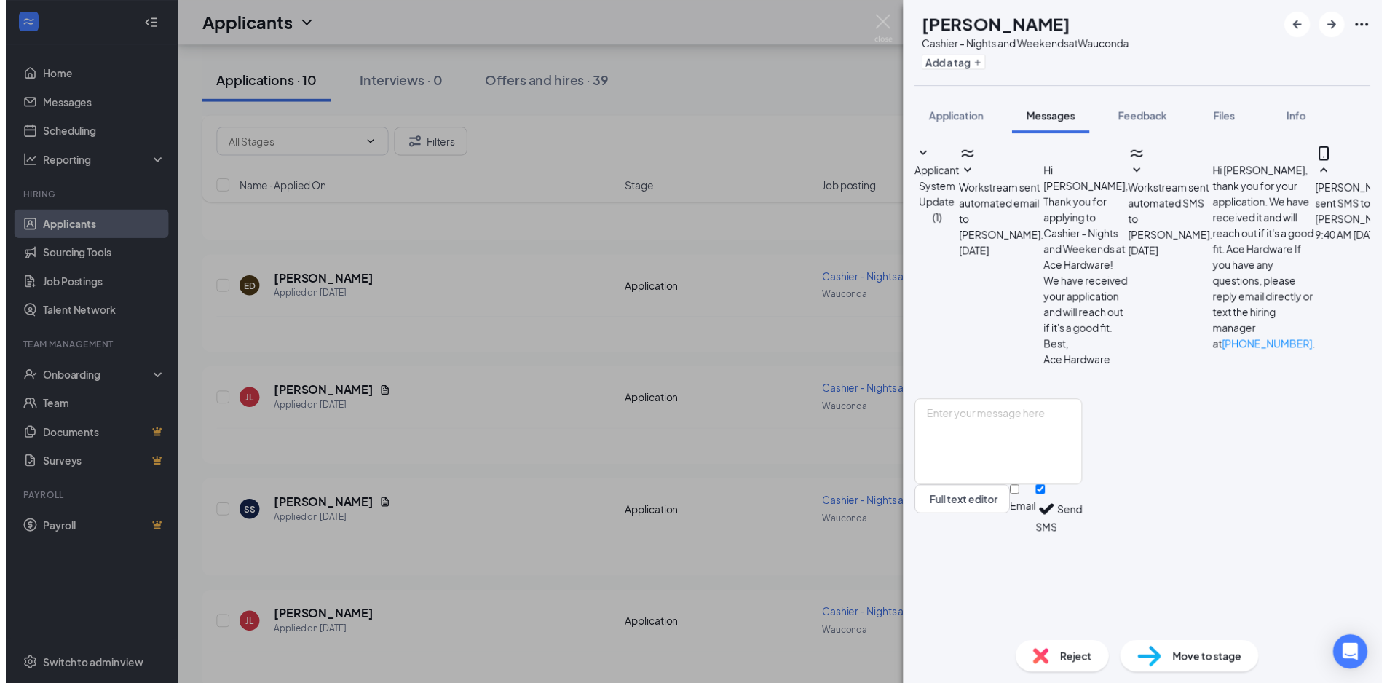
scroll to position [166, 0]
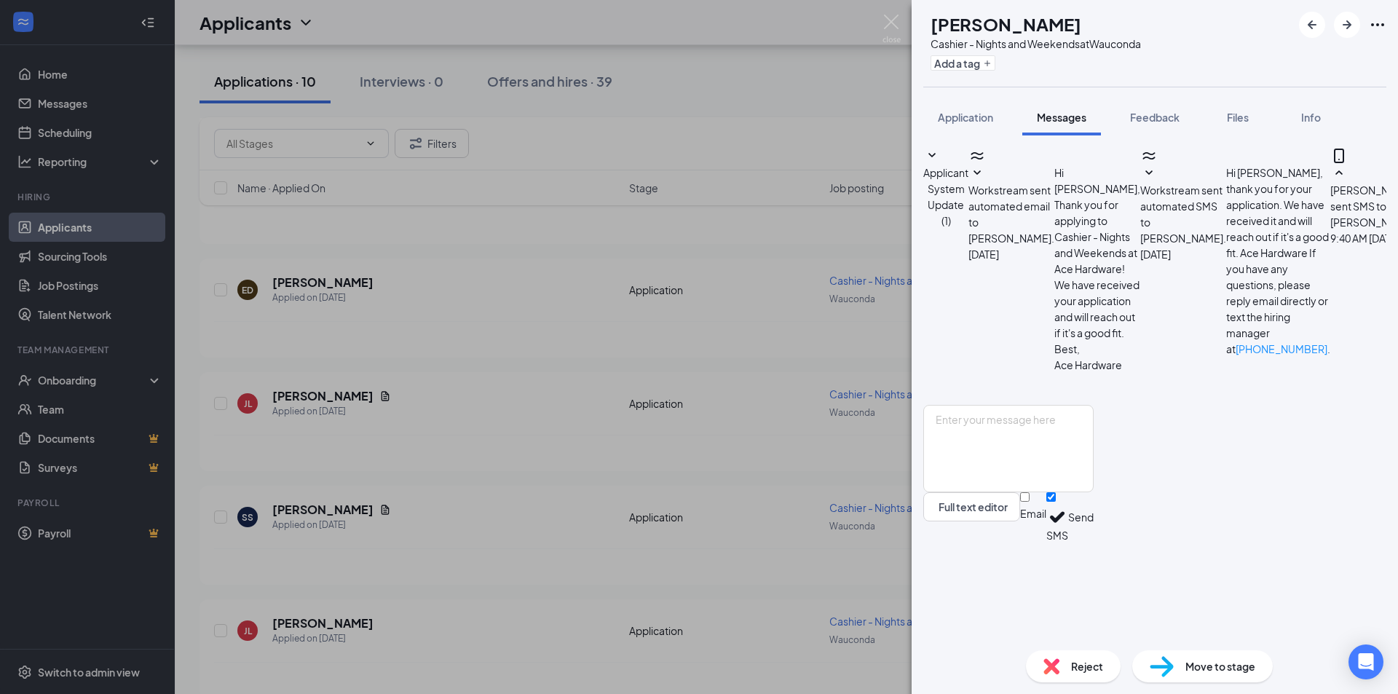
click at [447, 639] on div "SS Sabryna Secoy Cashier - Nights and Weekends at Wauconda Add a tag Applicatio…" at bounding box center [699, 347] width 1398 height 694
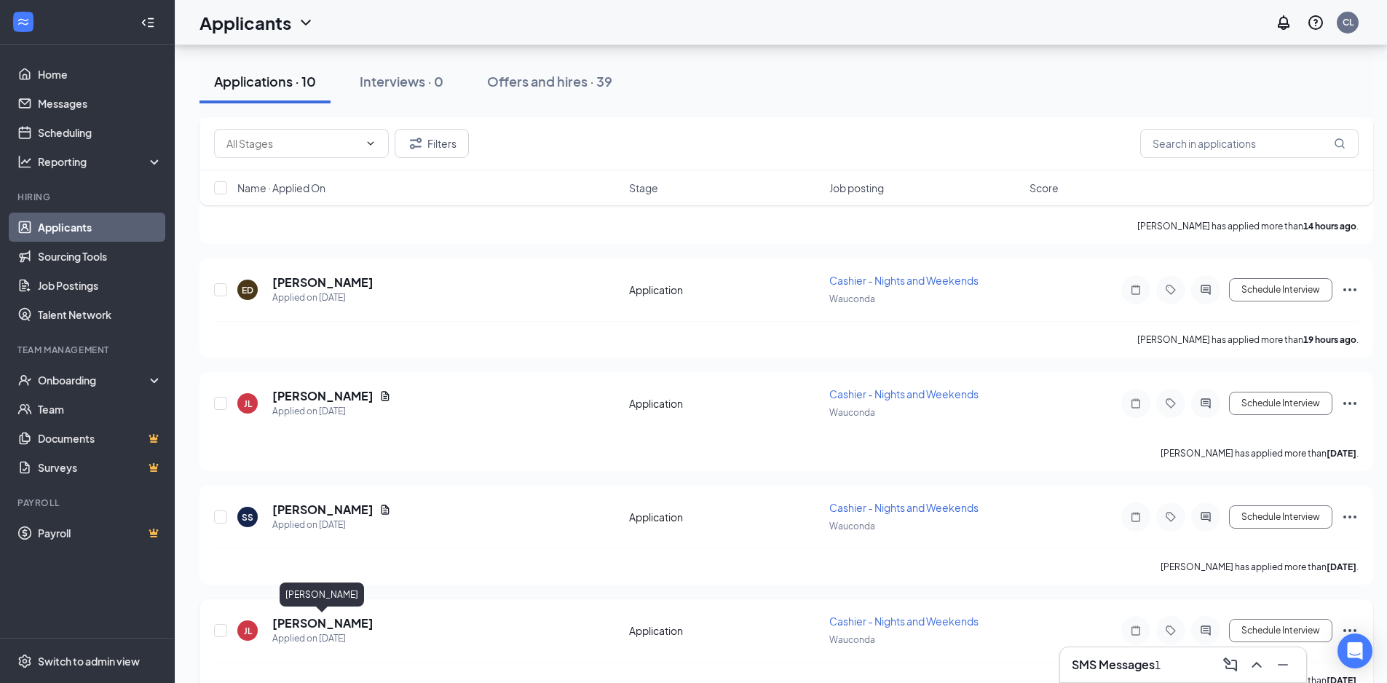
click at [325, 629] on h5 "Jonathan Lassota" at bounding box center [322, 623] width 101 height 16
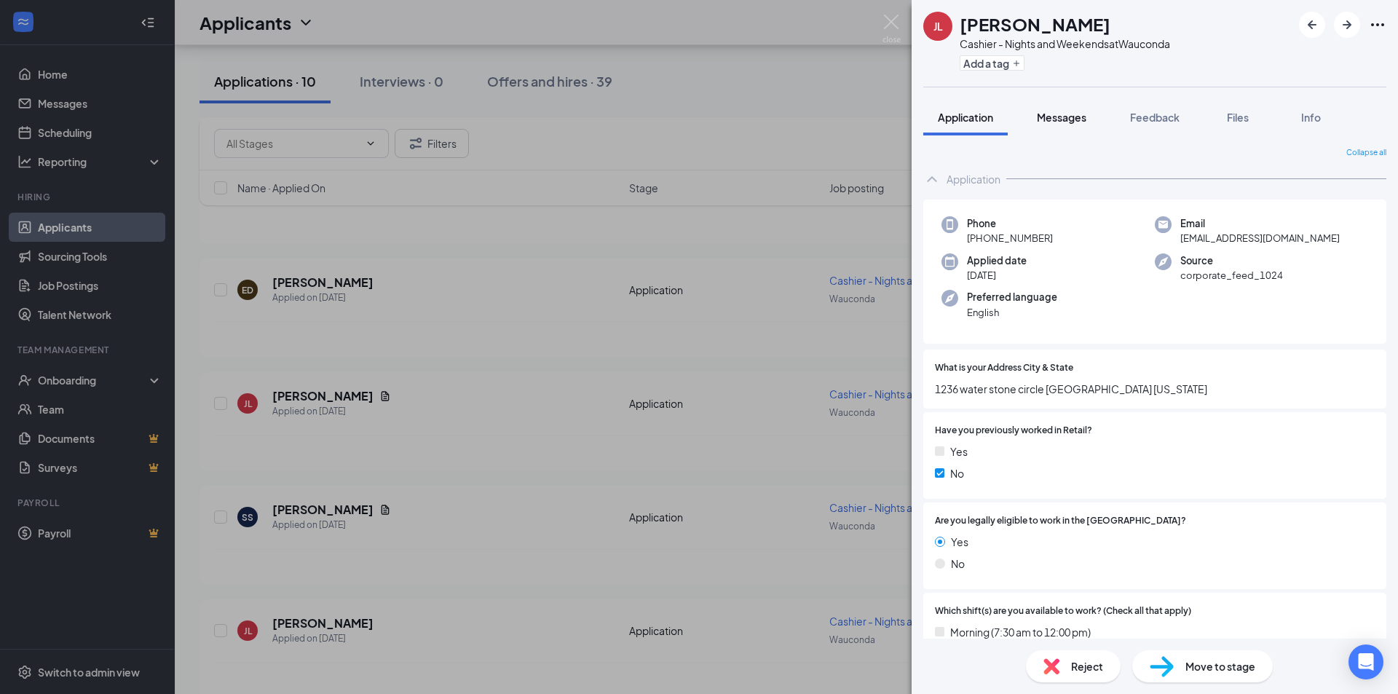
click at [1054, 120] on span "Messages" at bounding box center [1060, 117] width 49 height 13
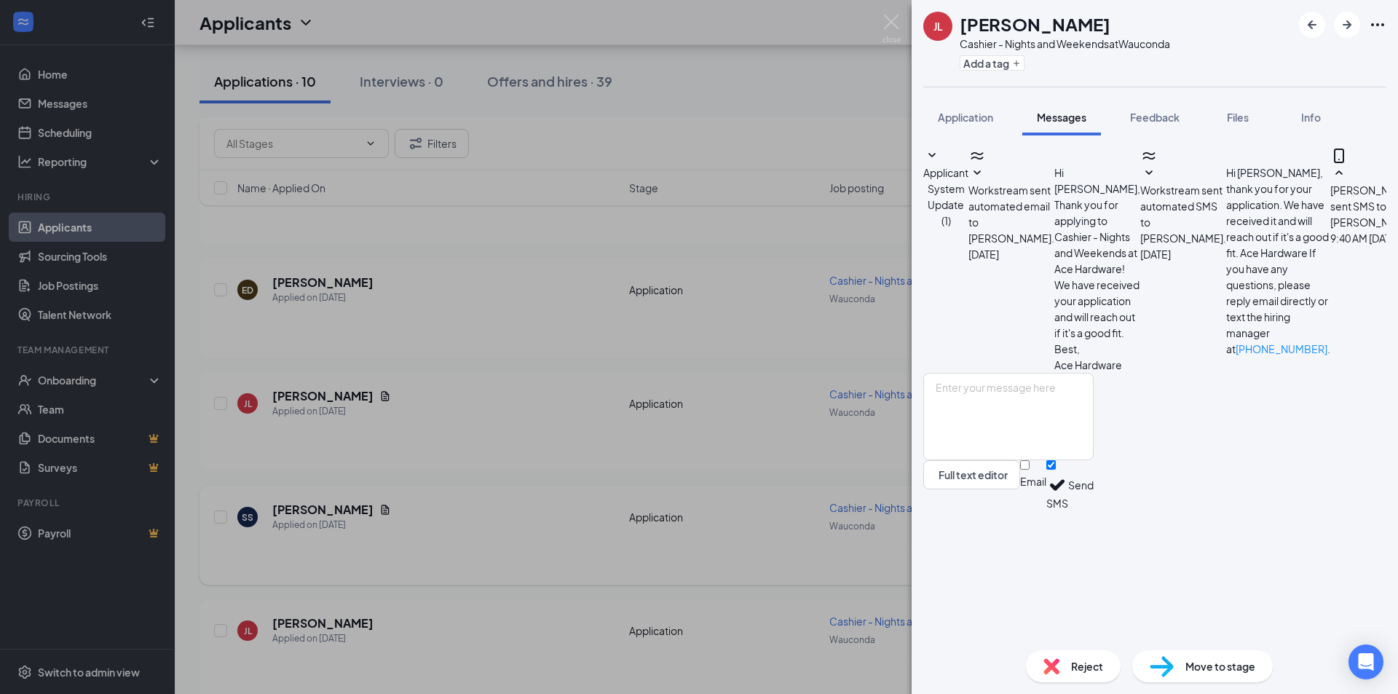
drag, startPoint x: 520, startPoint y: 451, endPoint x: 480, endPoint y: 498, distance: 61.4
click at [520, 451] on div "JL Jonathan Lassota Cashier - Nights and Weekends at Wauconda Add a tag Applica…" at bounding box center [699, 347] width 1398 height 694
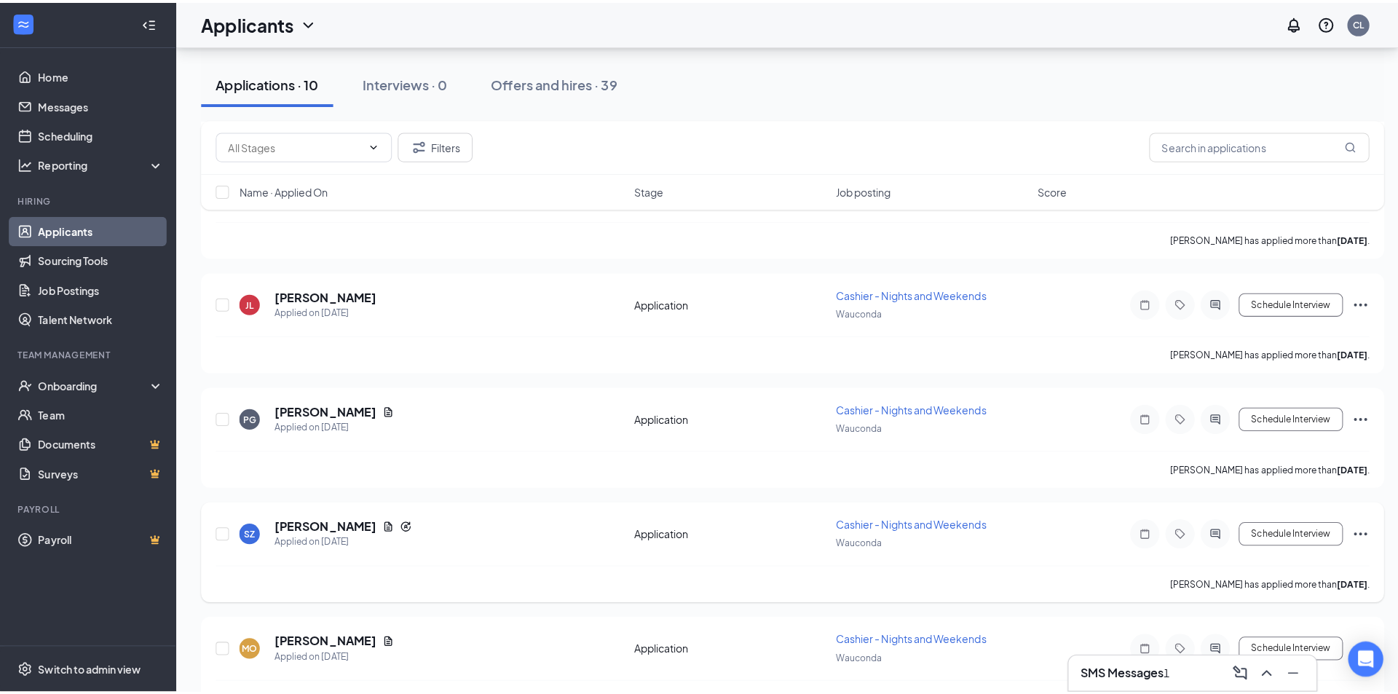
scroll to position [728, 0]
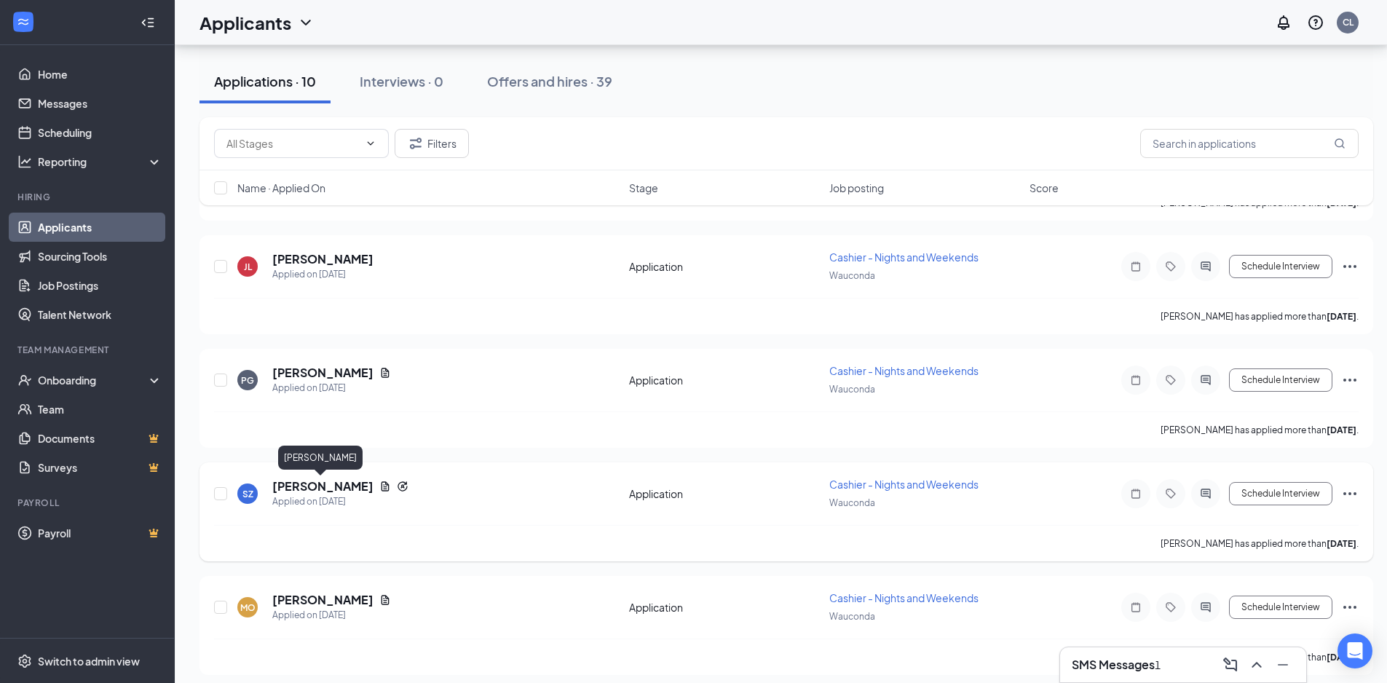
click at [315, 488] on h5 "Sheri Ziccarelli" at bounding box center [322, 486] width 101 height 16
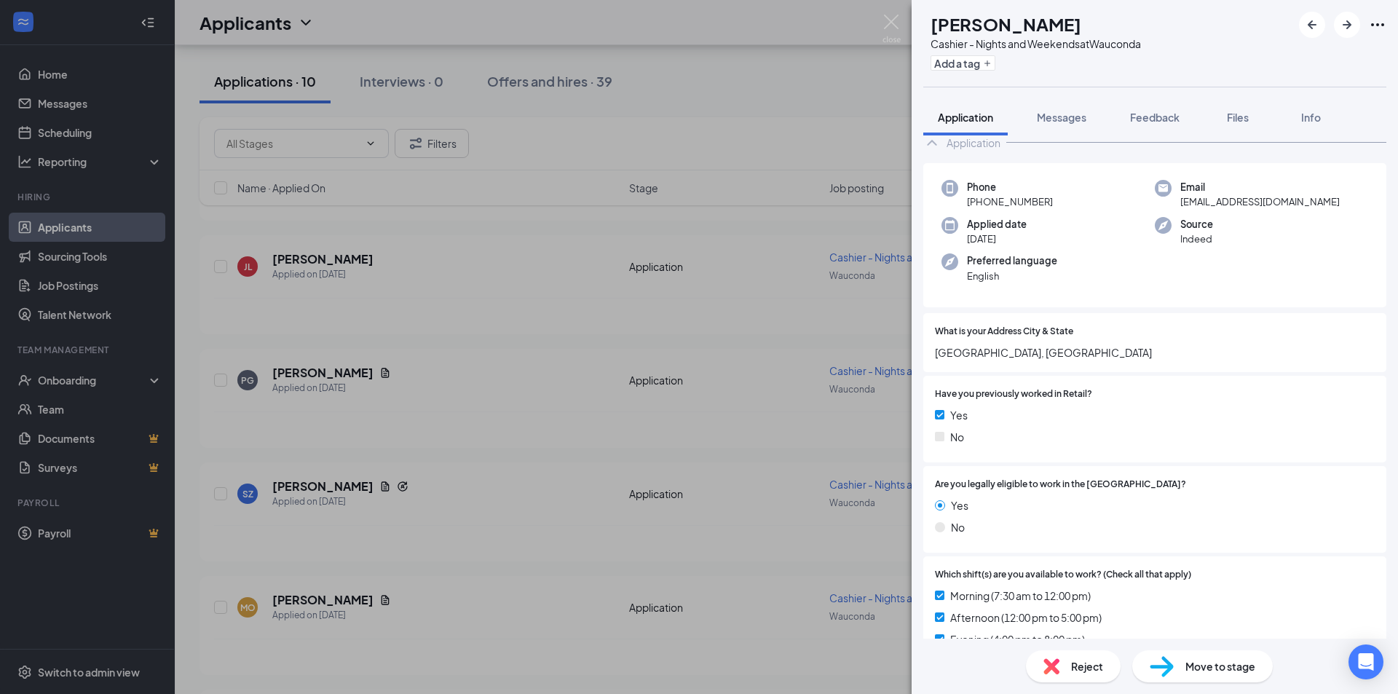
scroll to position [146, 0]
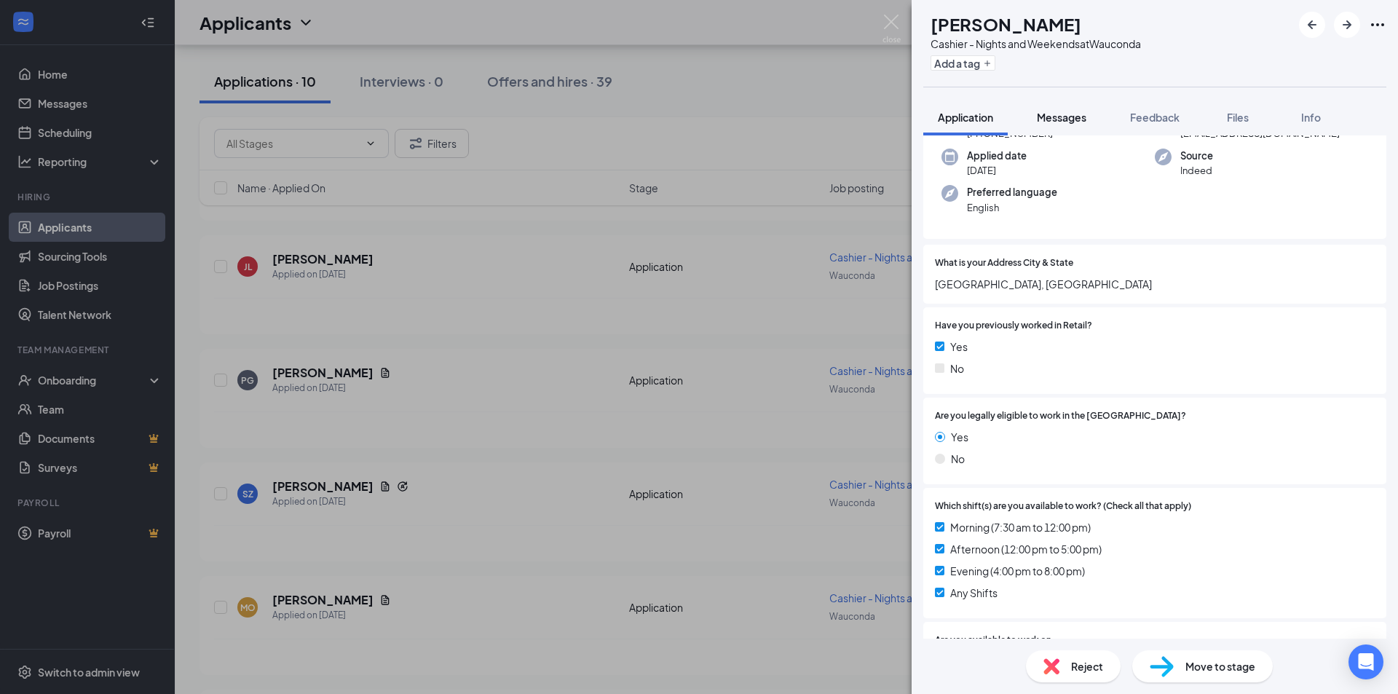
click at [1054, 120] on span "Messages" at bounding box center [1060, 117] width 49 height 13
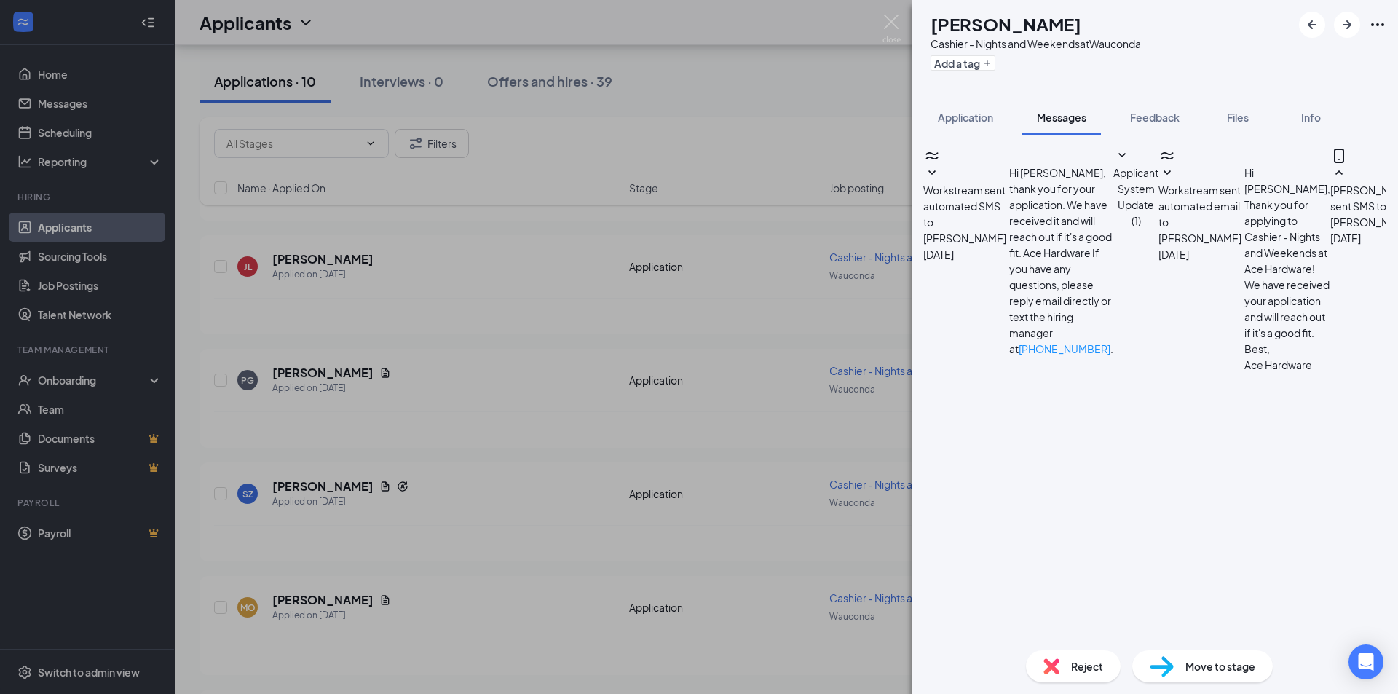
scroll to position [477, 0]
click at [995, 66] on button "Add a tag" at bounding box center [962, 62] width 65 height 15
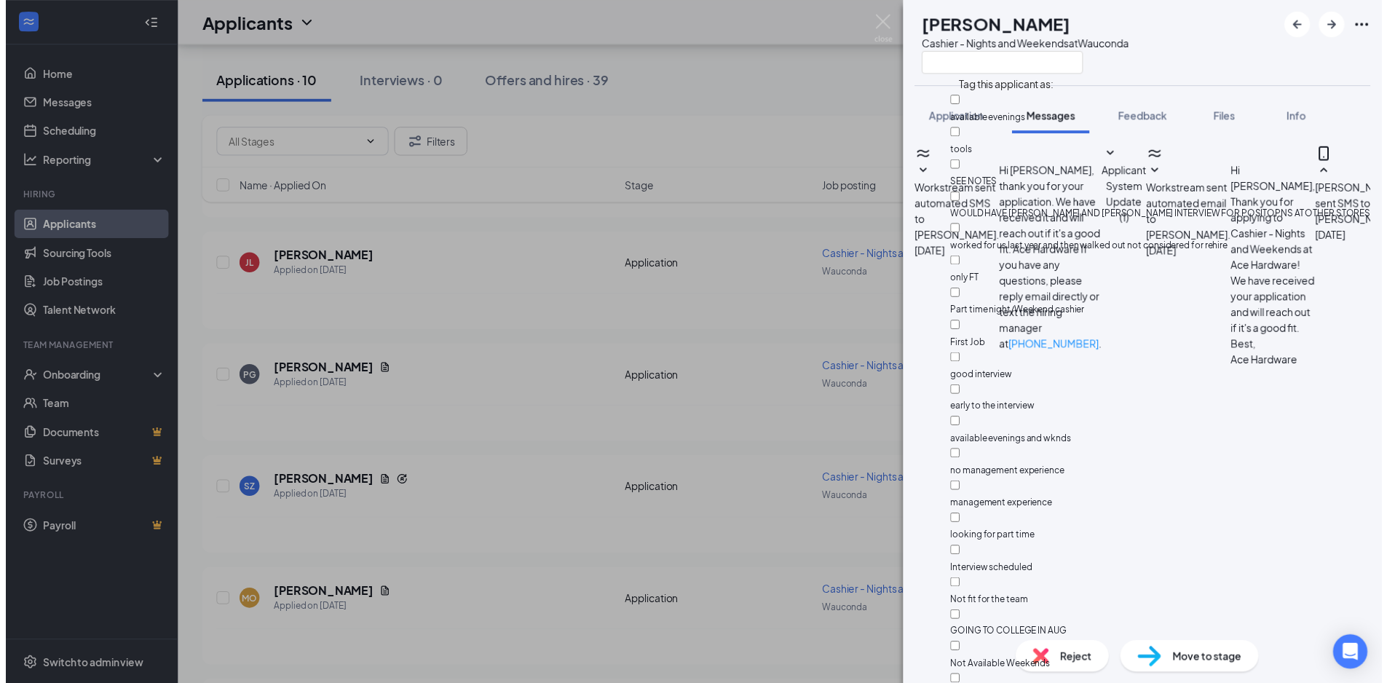
scroll to position [728, 0]
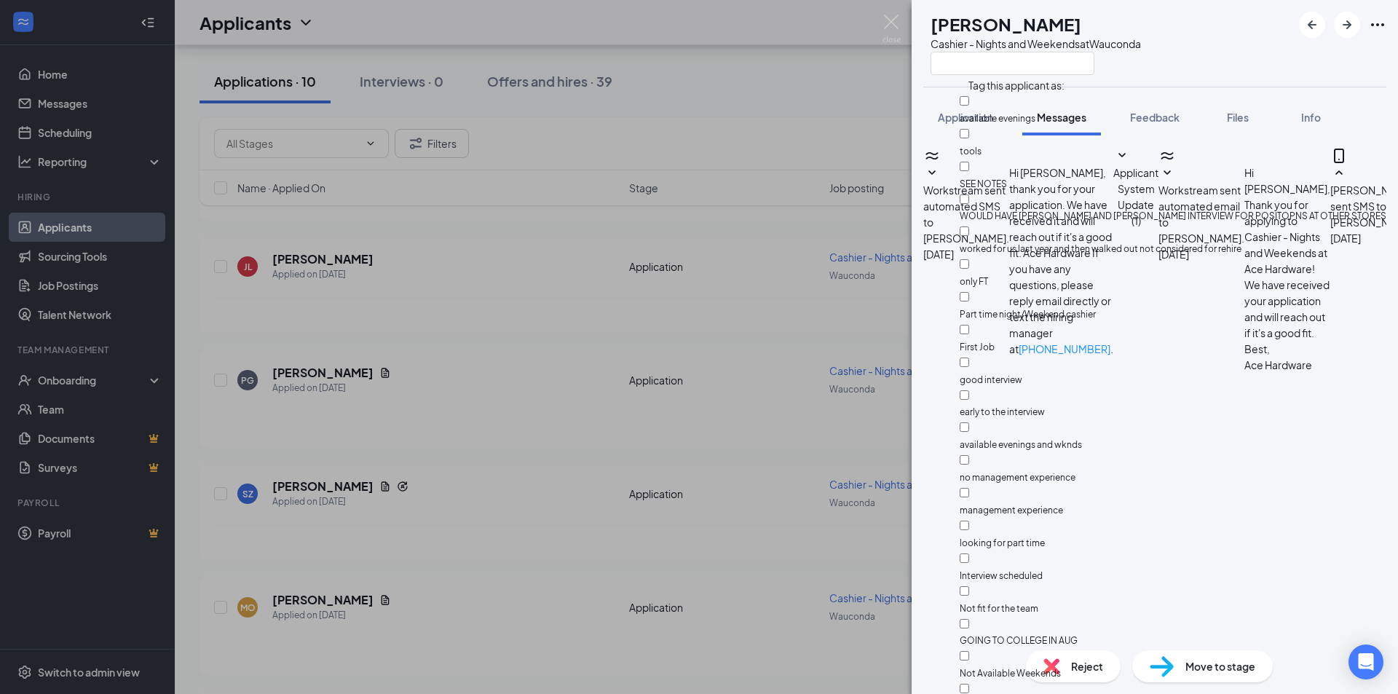
checkbox input "true"
click at [1237, 49] on div "SZ Sheri Ziccarelli Cashier - Nights and Weekends at Wauconda" at bounding box center [1154, 43] width 486 height 87
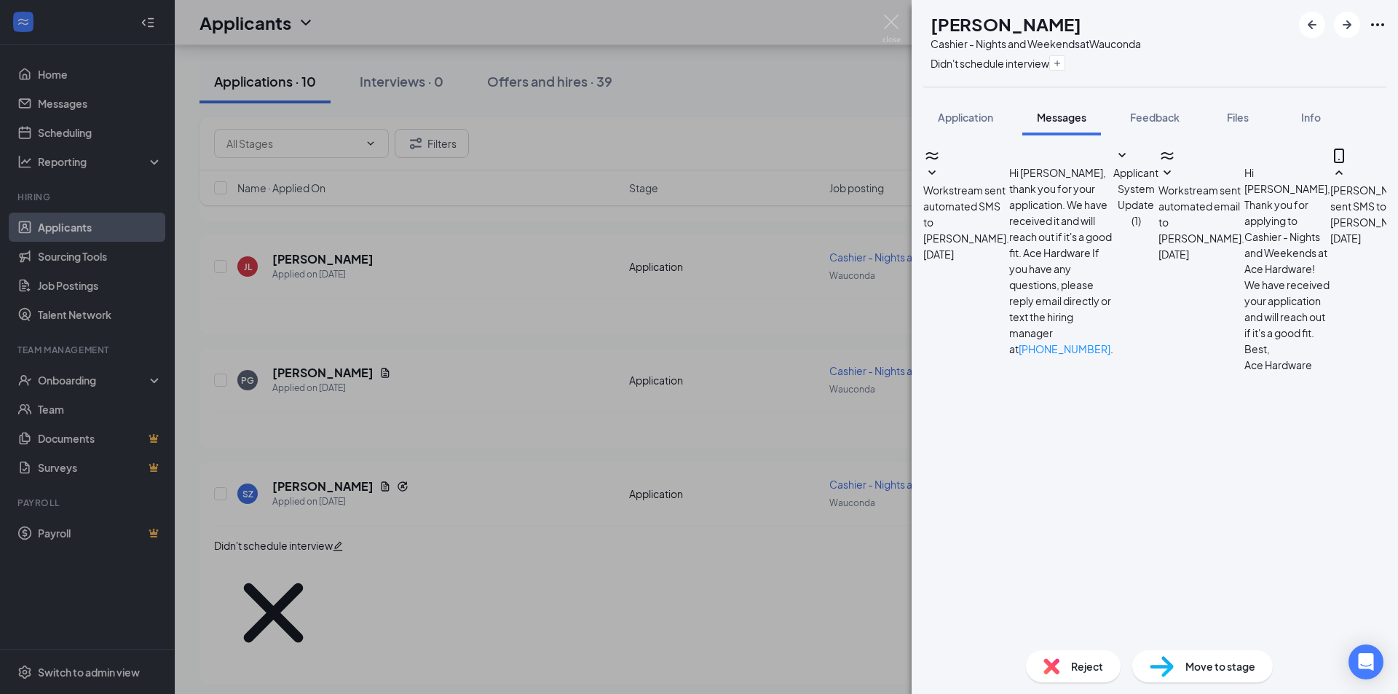
drag, startPoint x: 556, startPoint y: 427, endPoint x: 520, endPoint y: 491, distance: 73.3
click at [555, 427] on div "SZ Sheri Ziccarelli Cashier - Nights and Weekends at Wauconda Didn't schedule i…" at bounding box center [699, 347] width 1398 height 694
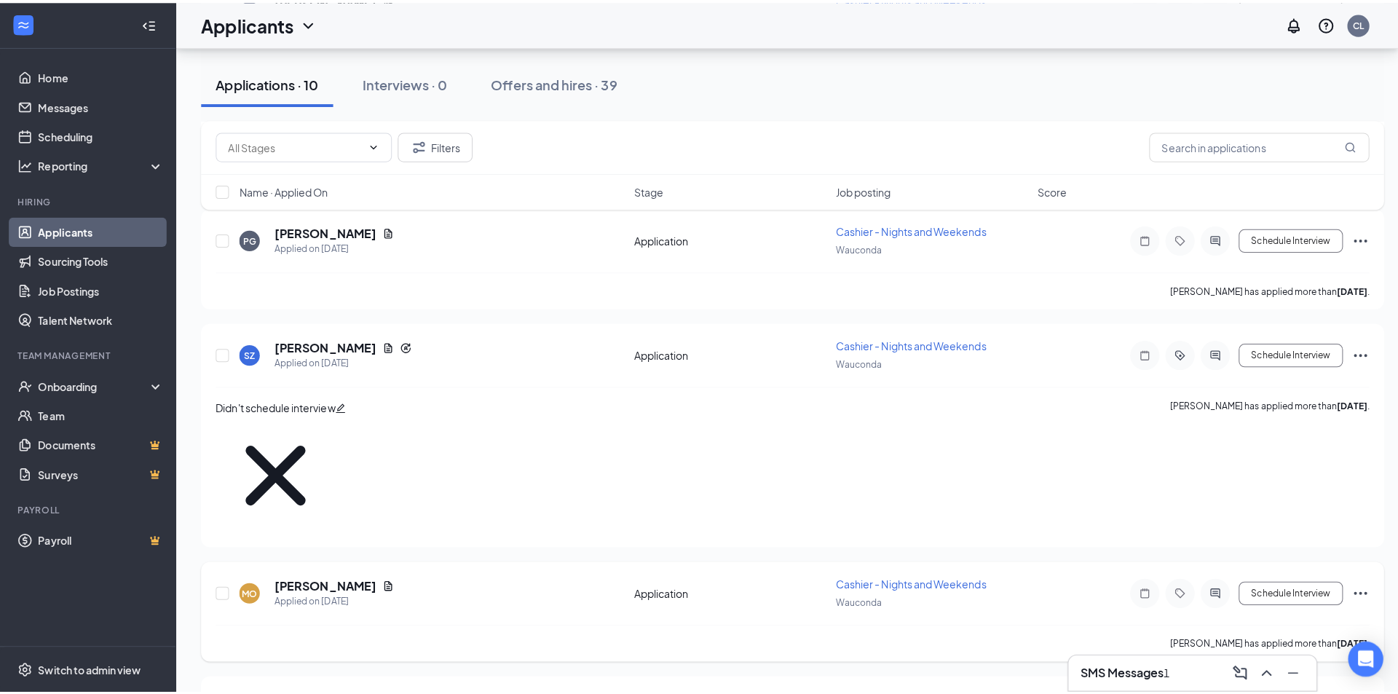
scroll to position [873, 0]
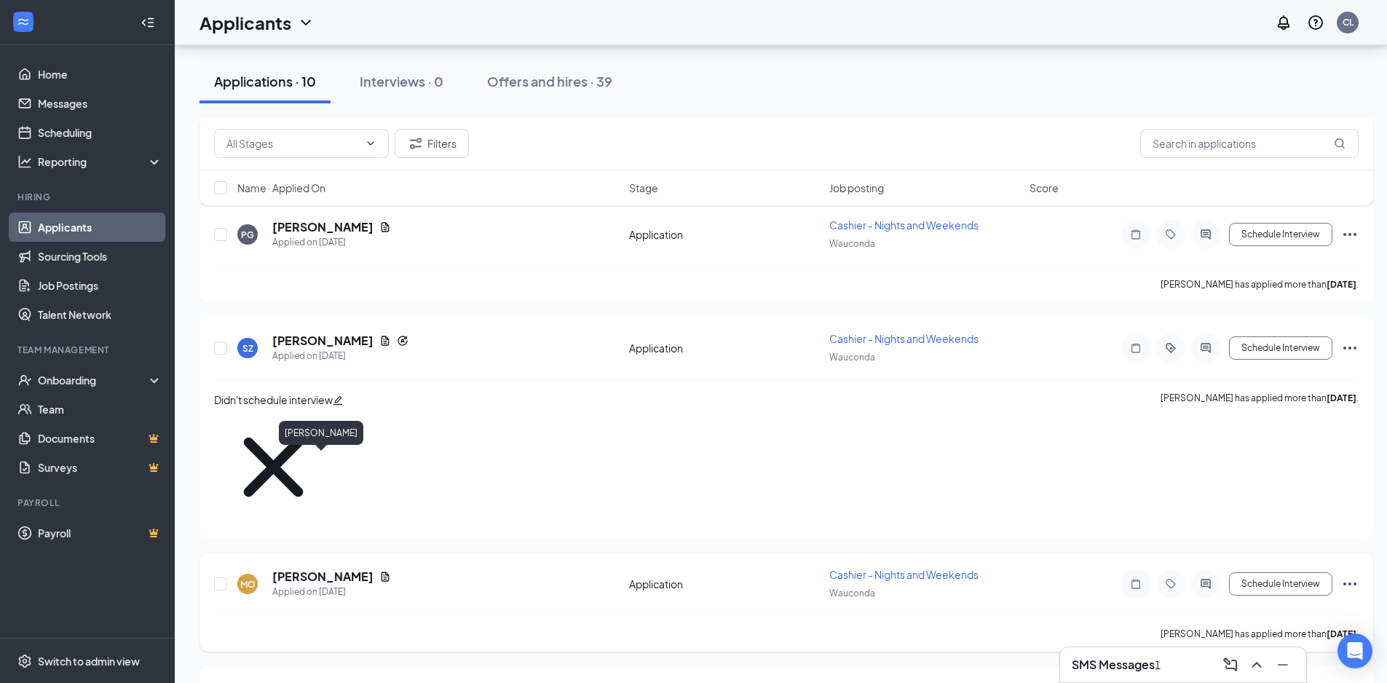
click at [290, 568] on h5 "Mackenzie Opal" at bounding box center [322, 576] width 101 height 16
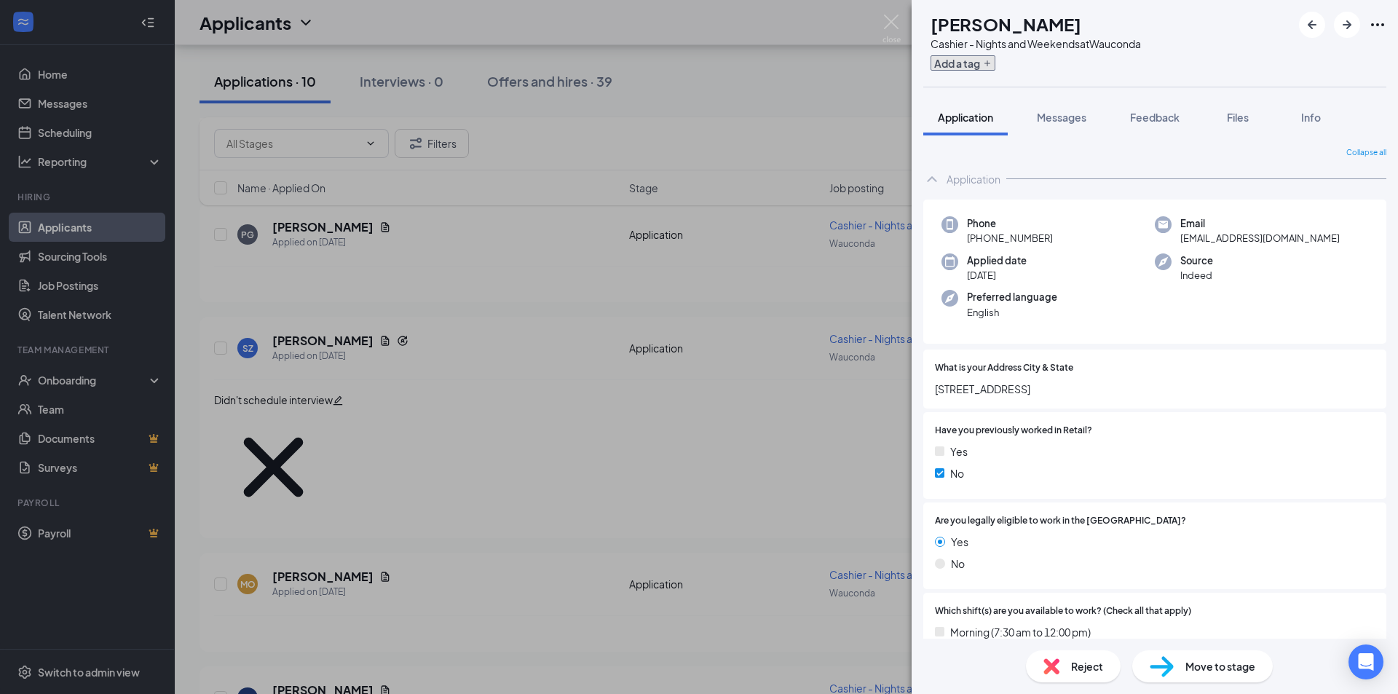
click at [995, 65] on button "Add a tag" at bounding box center [962, 62] width 65 height 15
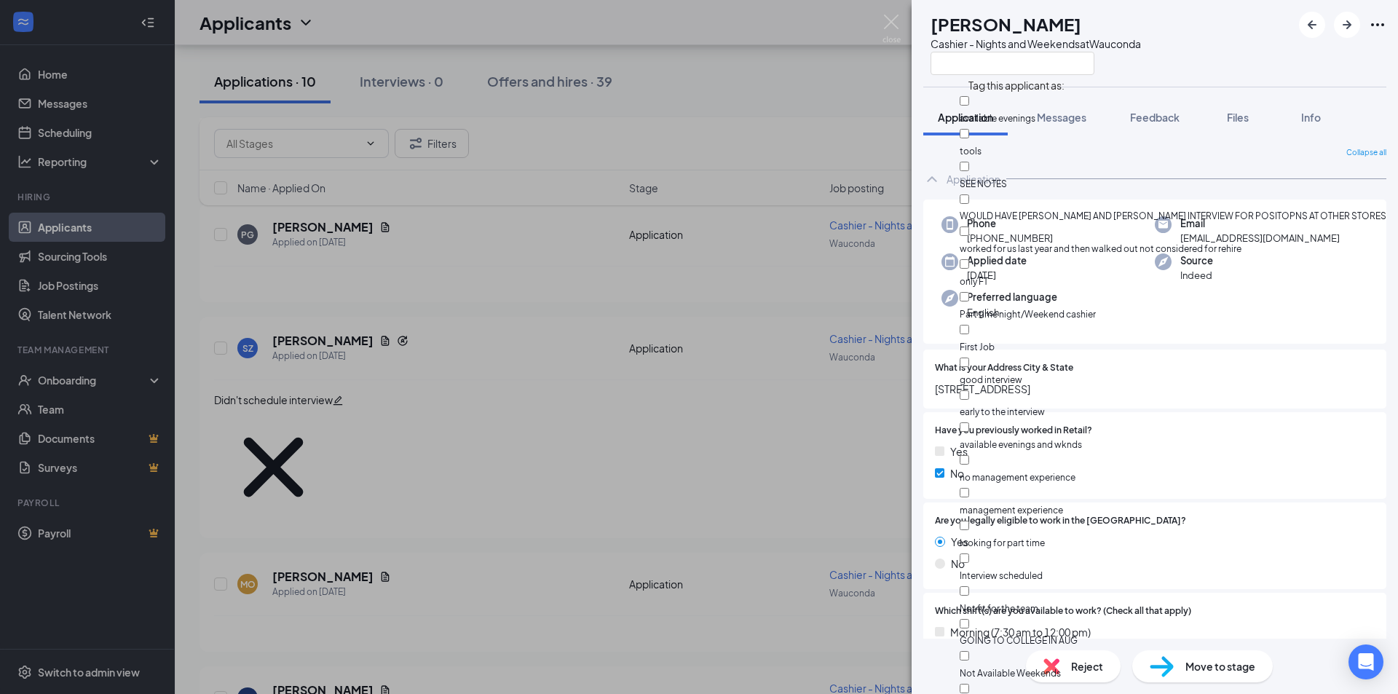
scroll to position [146, 0]
click at [969, 357] on input "good interview" at bounding box center [963, 361] width 9 height 9
checkbox input "true"
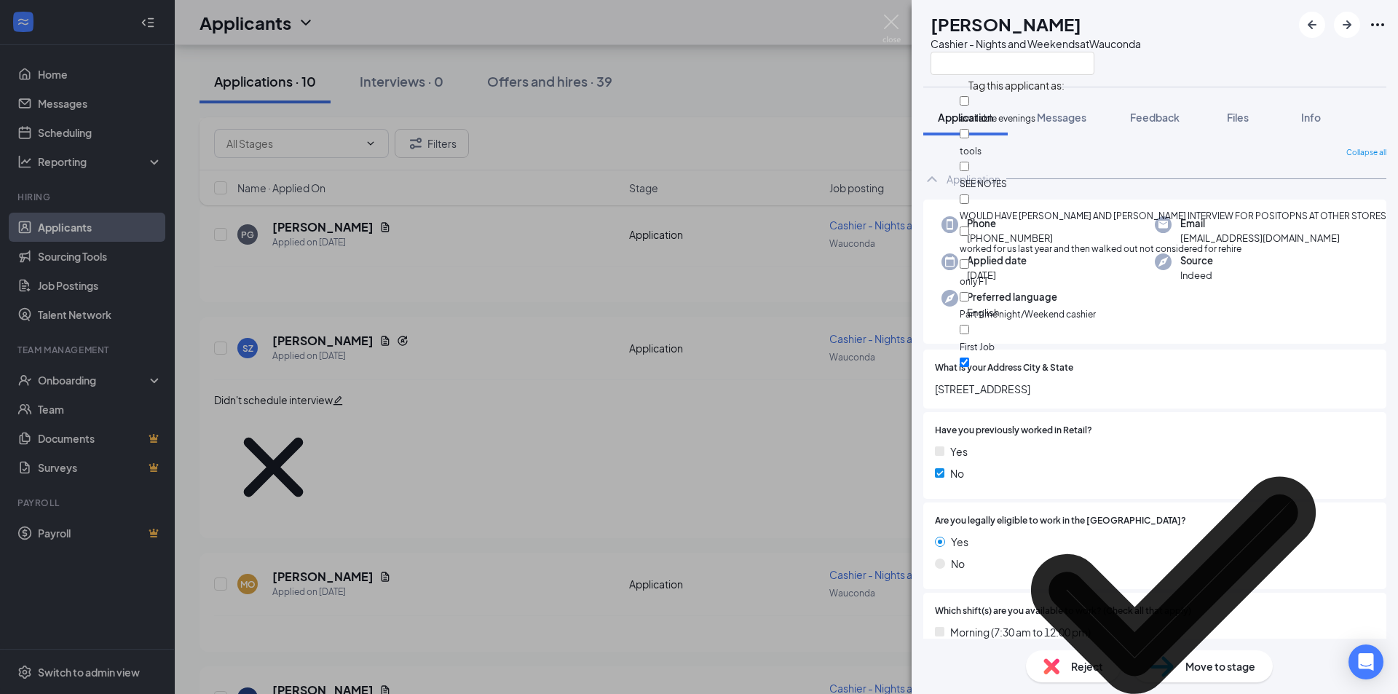
click at [1187, 156] on div "Collapse all" at bounding box center [1154, 153] width 463 height 12
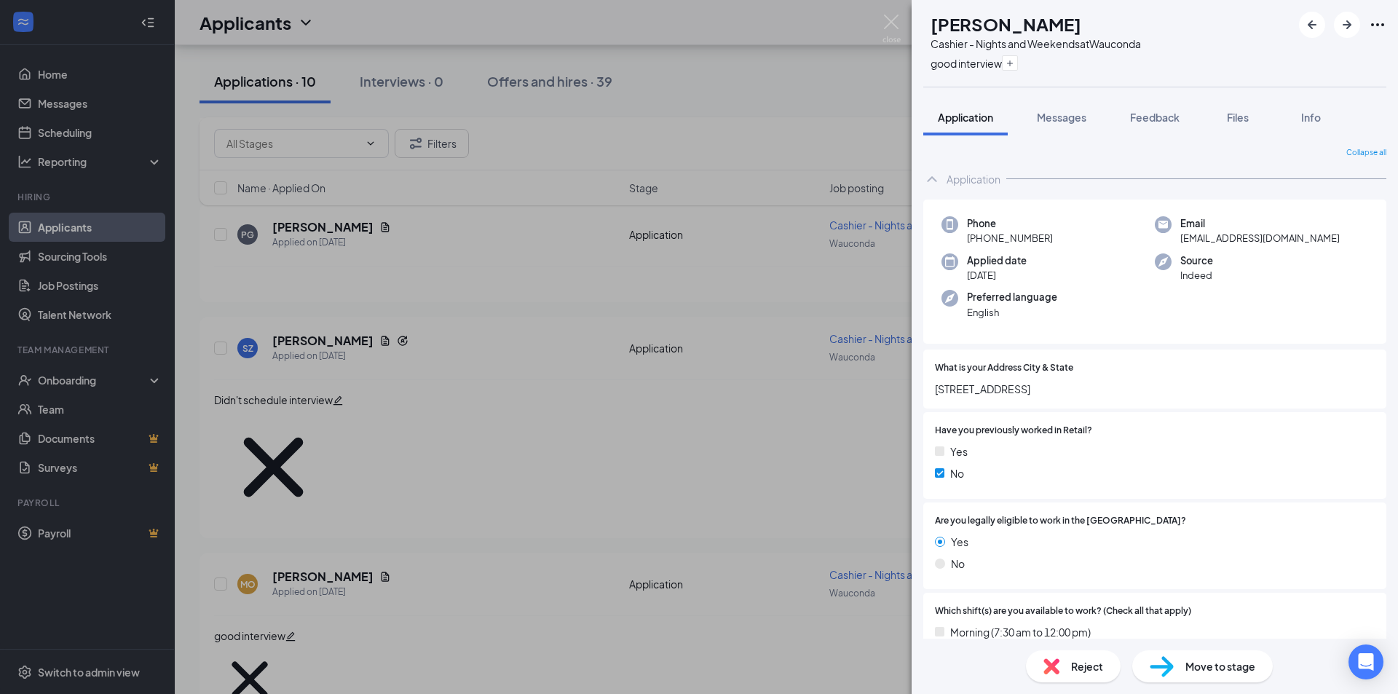
click at [285, 587] on div "MO Mackenzie Opal Cashier - Nights and Weekends at Wauconda good interview Appl…" at bounding box center [699, 347] width 1398 height 694
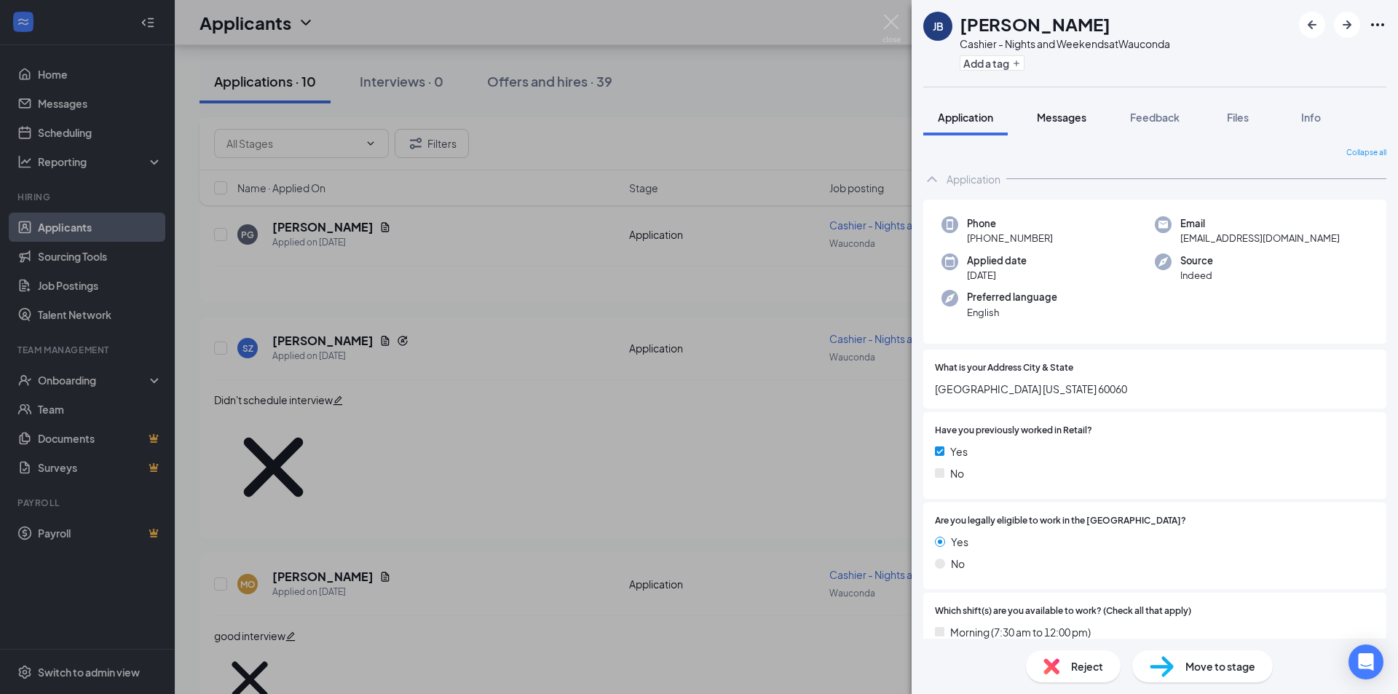
click at [1072, 114] on span "Messages" at bounding box center [1060, 117] width 49 height 13
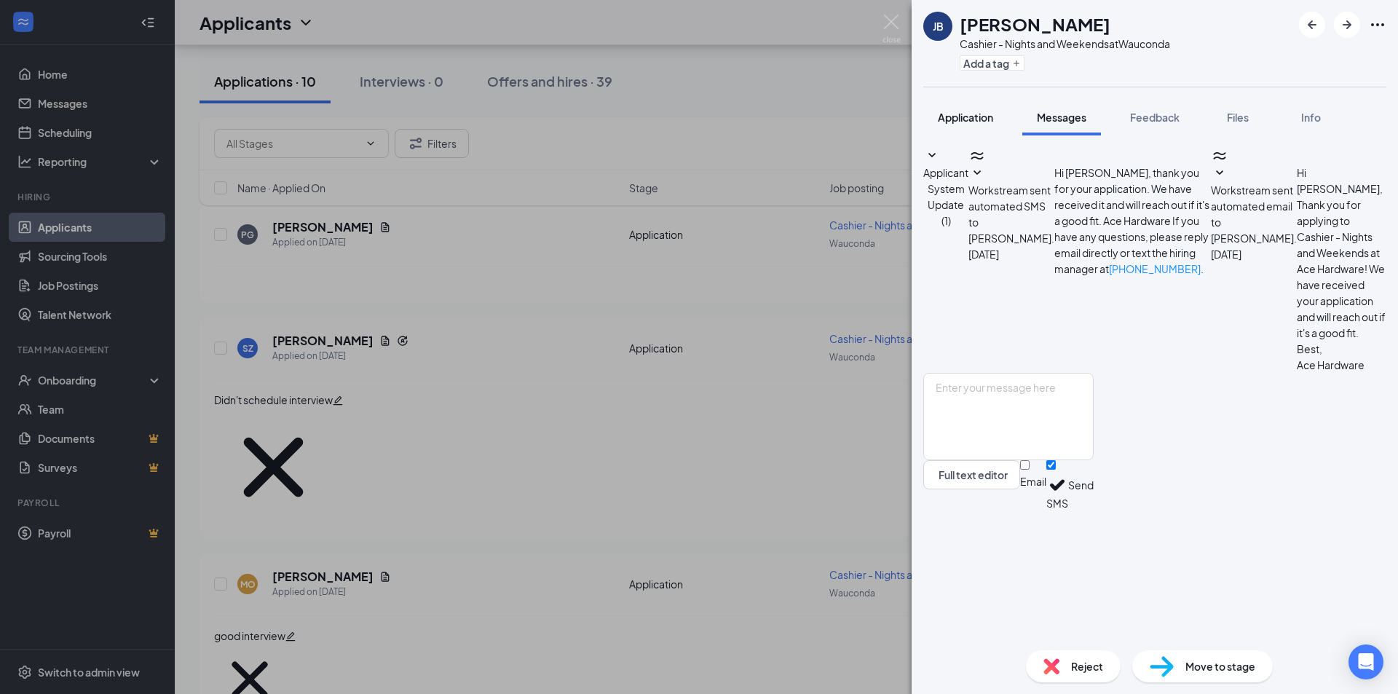
click at [964, 118] on span "Application" at bounding box center [964, 117] width 55 height 13
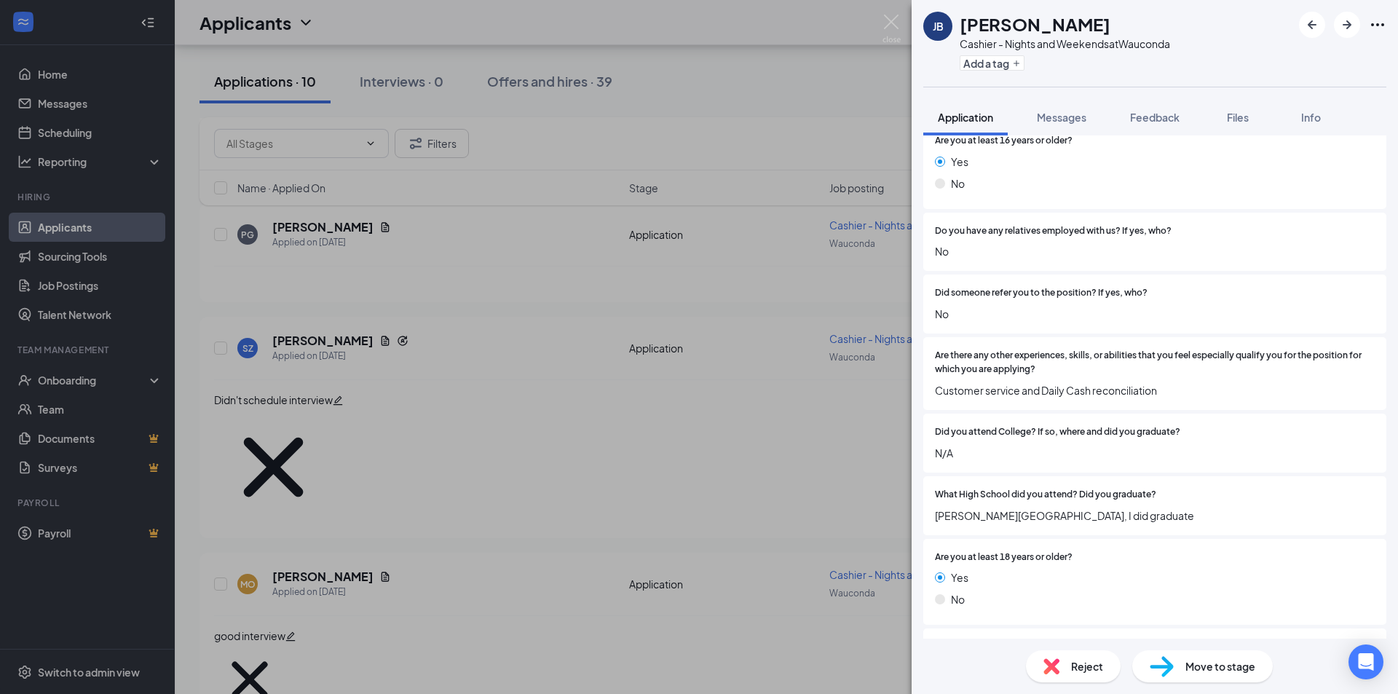
scroll to position [1102, 0]
click at [1060, 122] on span "Messages" at bounding box center [1060, 117] width 49 height 13
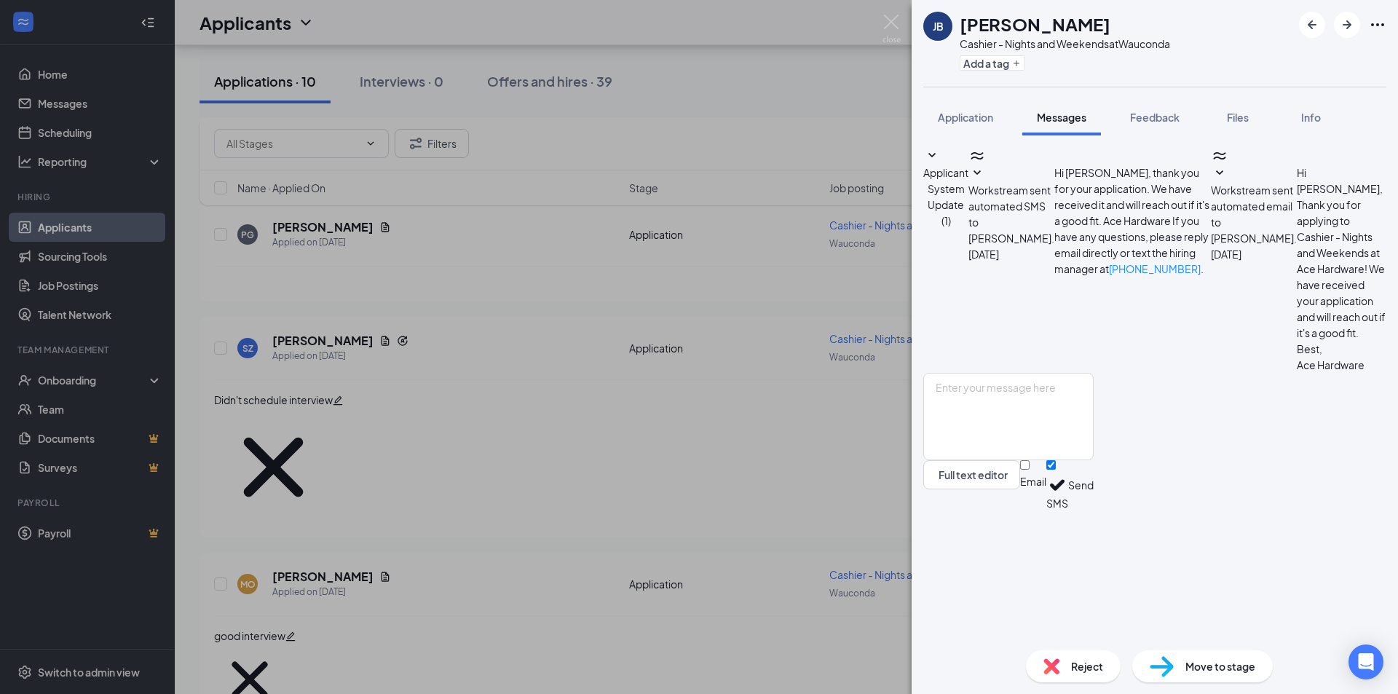
click at [988, 491] on div "Full text editor Email SMS Send" at bounding box center [1008, 442] width 170 height 138
drag, startPoint x: 983, startPoint y: 491, endPoint x: 980, endPoint y: 503, distance: 12.7
click at [983, 493] on div "Full text editor Email SMS Send" at bounding box center [1008, 442] width 170 height 138
paste textarea "Would you be available for an interview with Wauconda Ace Hardware on Thursday …"
drag, startPoint x: 1038, startPoint y: 534, endPoint x: 997, endPoint y: 544, distance: 42.2
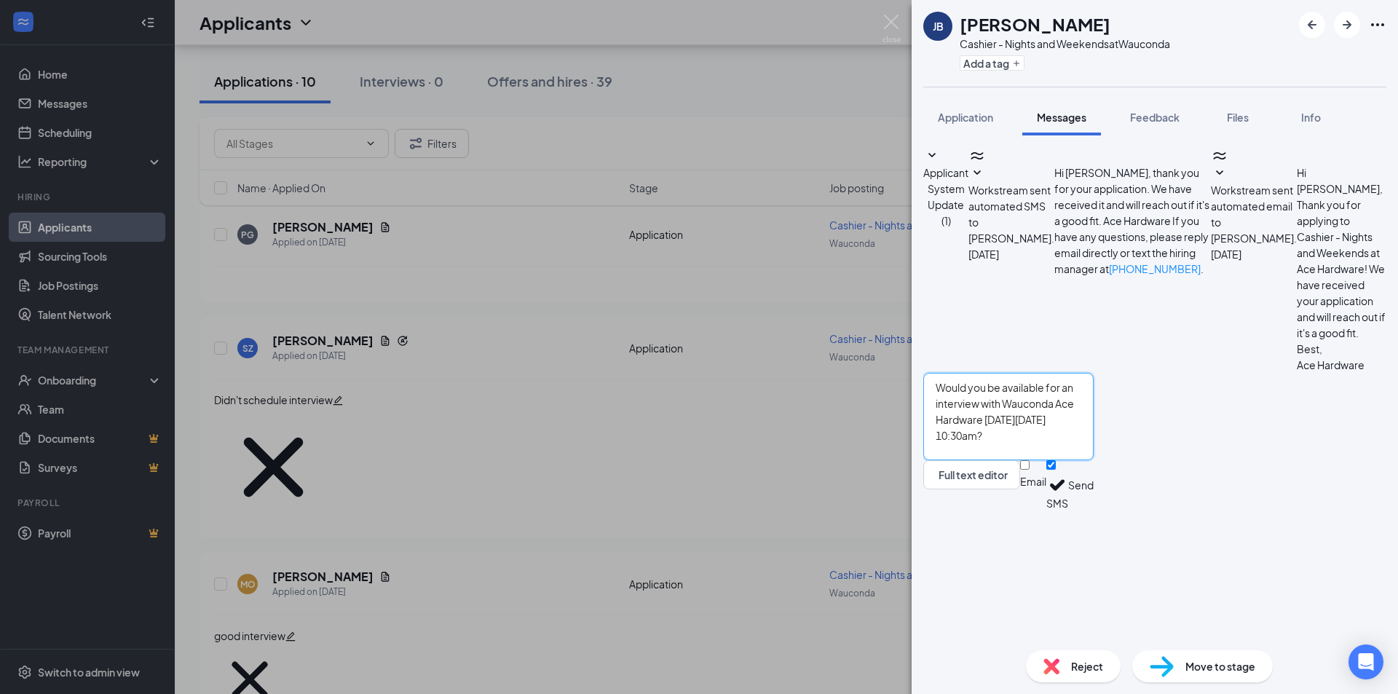
click at [997, 460] on textarea "Would you be available for an interview with Wauconda Ace Hardware on Thursday …" at bounding box center [1008, 416] width 170 height 87
type textarea "Would you be available for an interview with Wauconda Ace Hardware on Thursday …"
click at [1093, 510] on button "Send" at bounding box center [1080, 485] width 25 height 50
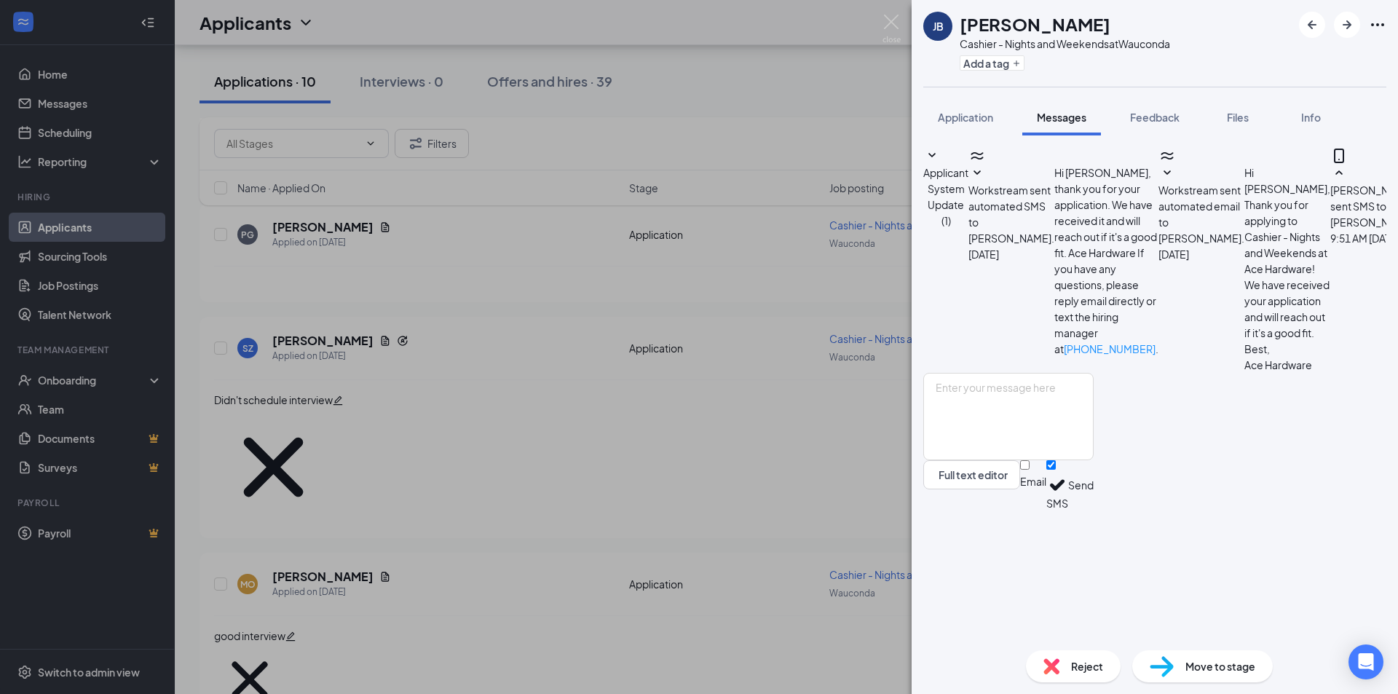
click at [677, 85] on div "JB Julio Barrientos Cashier - Nights and Weekends at Wauconda Add a tag Applica…" at bounding box center [699, 347] width 1398 height 694
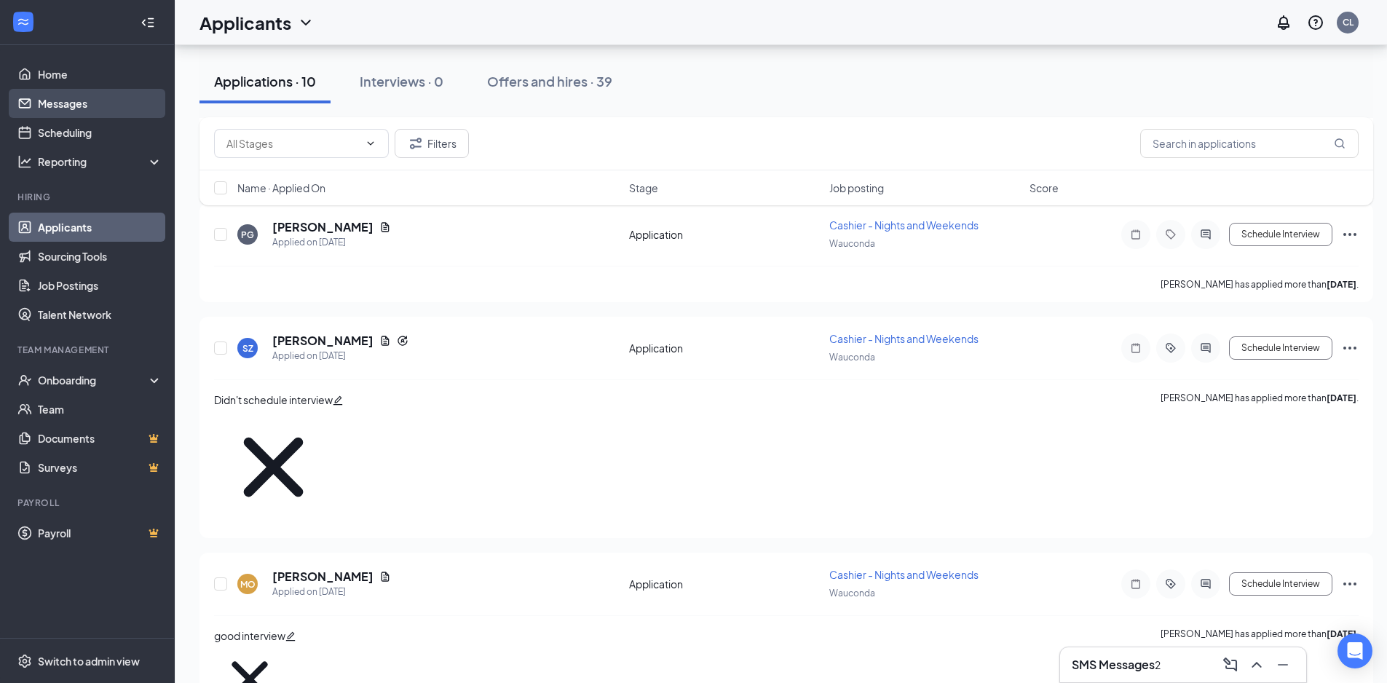
click at [108, 113] on link "Messages" at bounding box center [100, 103] width 124 height 29
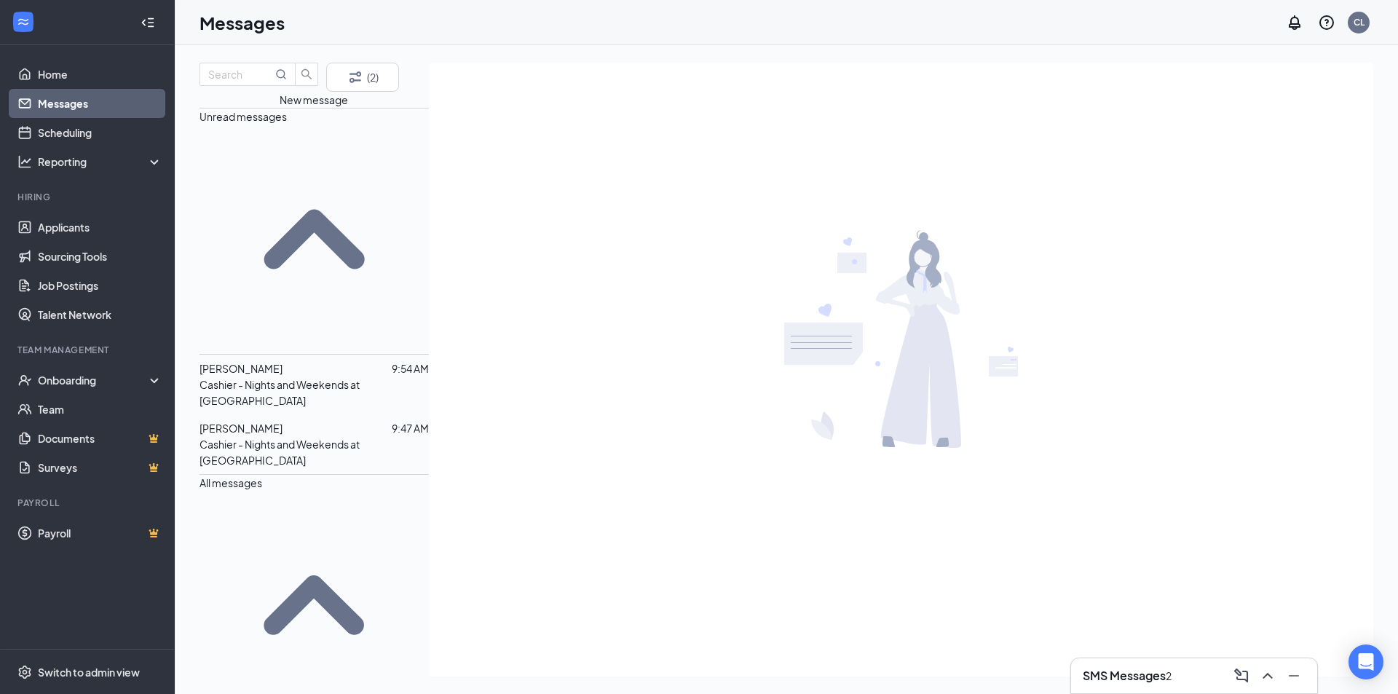
click at [306, 420] on div at bounding box center [336, 428] width 109 height 16
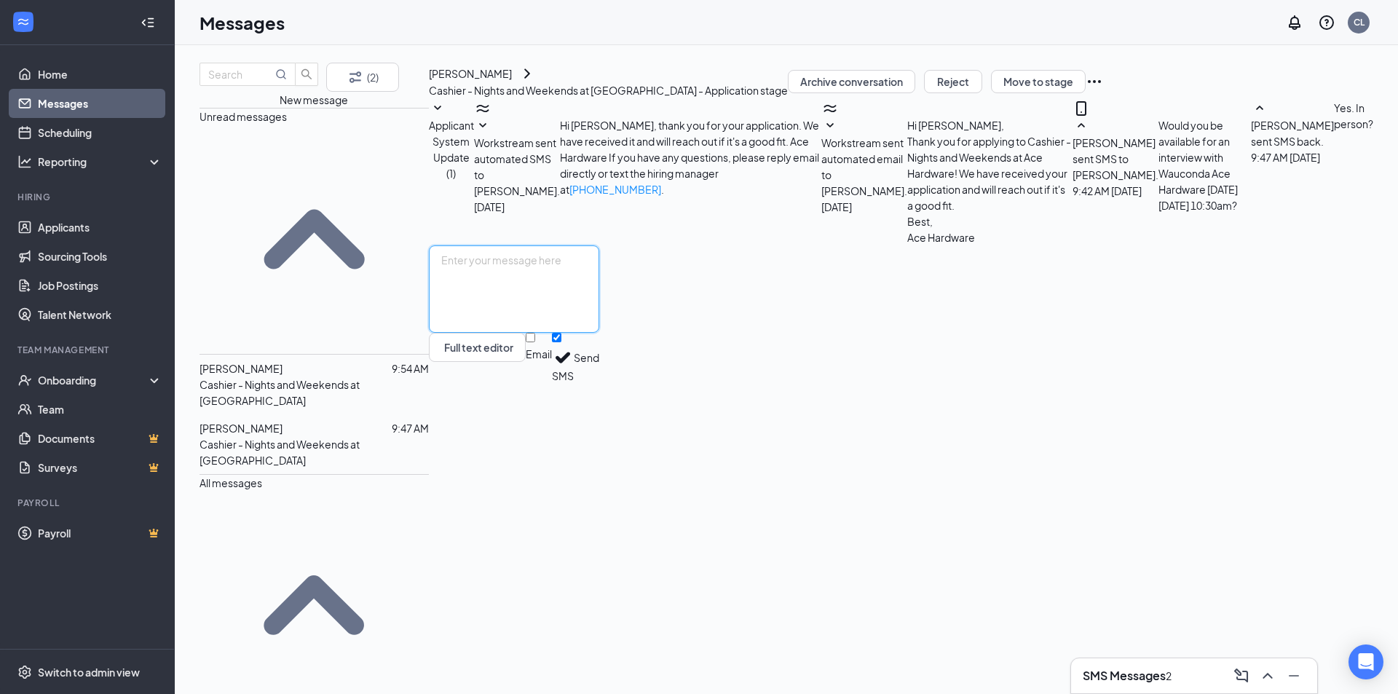
click at [599, 333] on textarea at bounding box center [514, 288] width 170 height 87
type textarea "Yes. 425 W Liberty St, Wauconda, IL 60084. Just come in and tell the cashier th…"
click at [599, 383] on button "Send" at bounding box center [586, 358] width 25 height 50
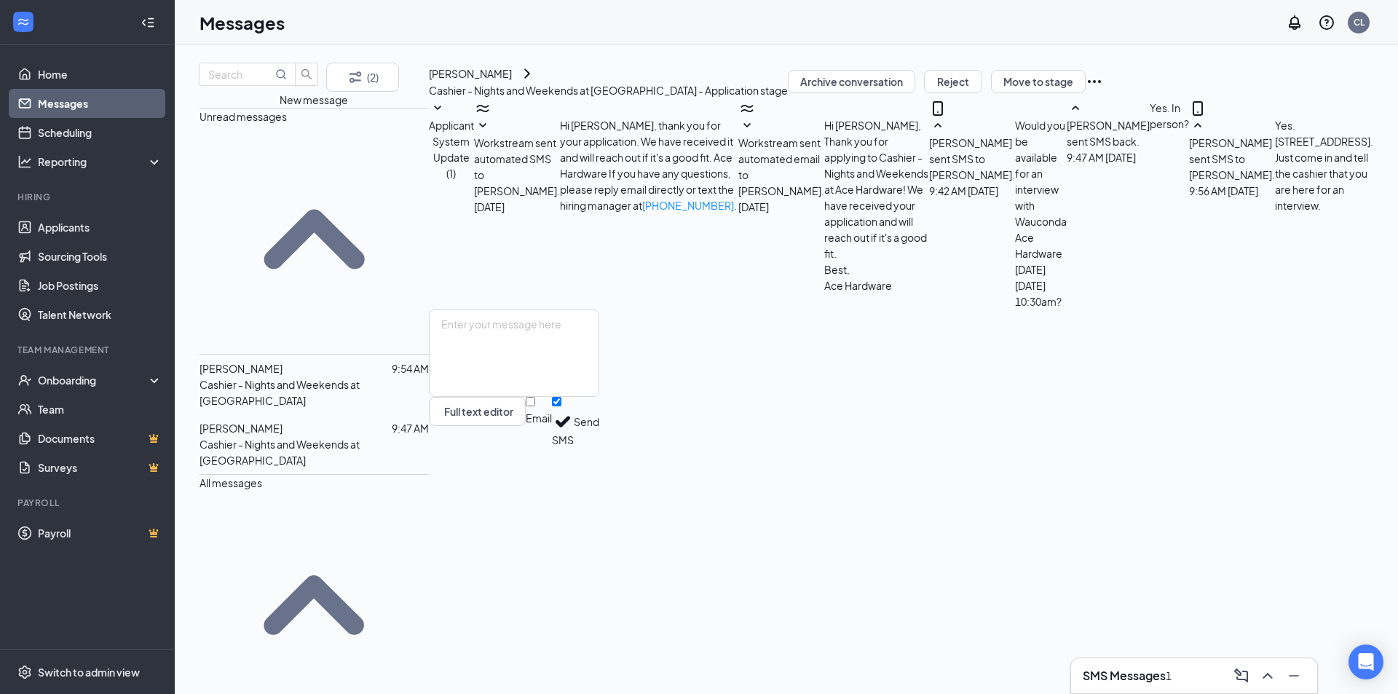
click at [303, 376] on p "Cashier - Nights and Weekends at Wauconda" at bounding box center [313, 392] width 229 height 32
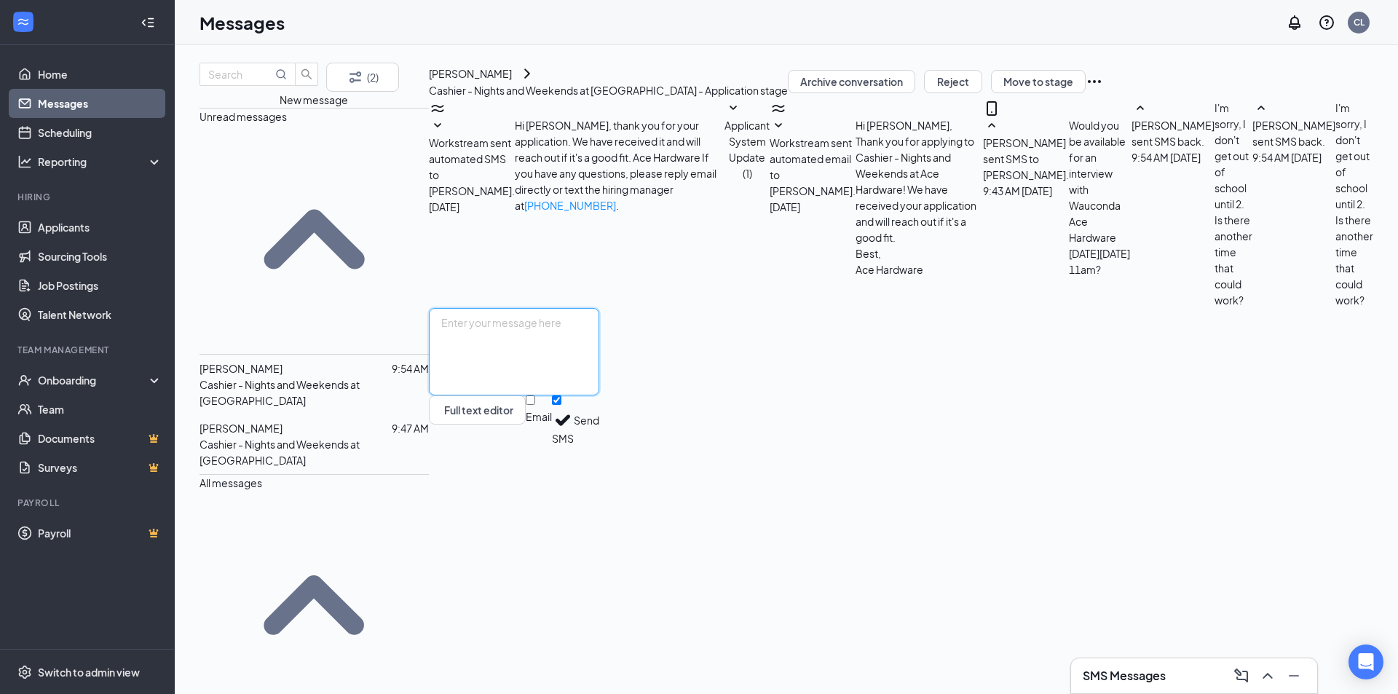
click at [589, 395] on textarea at bounding box center [514, 351] width 170 height 87
type textarea "Yes! How about 3p that same day?"
click at [599, 445] on button "Send" at bounding box center [586, 420] width 25 height 50
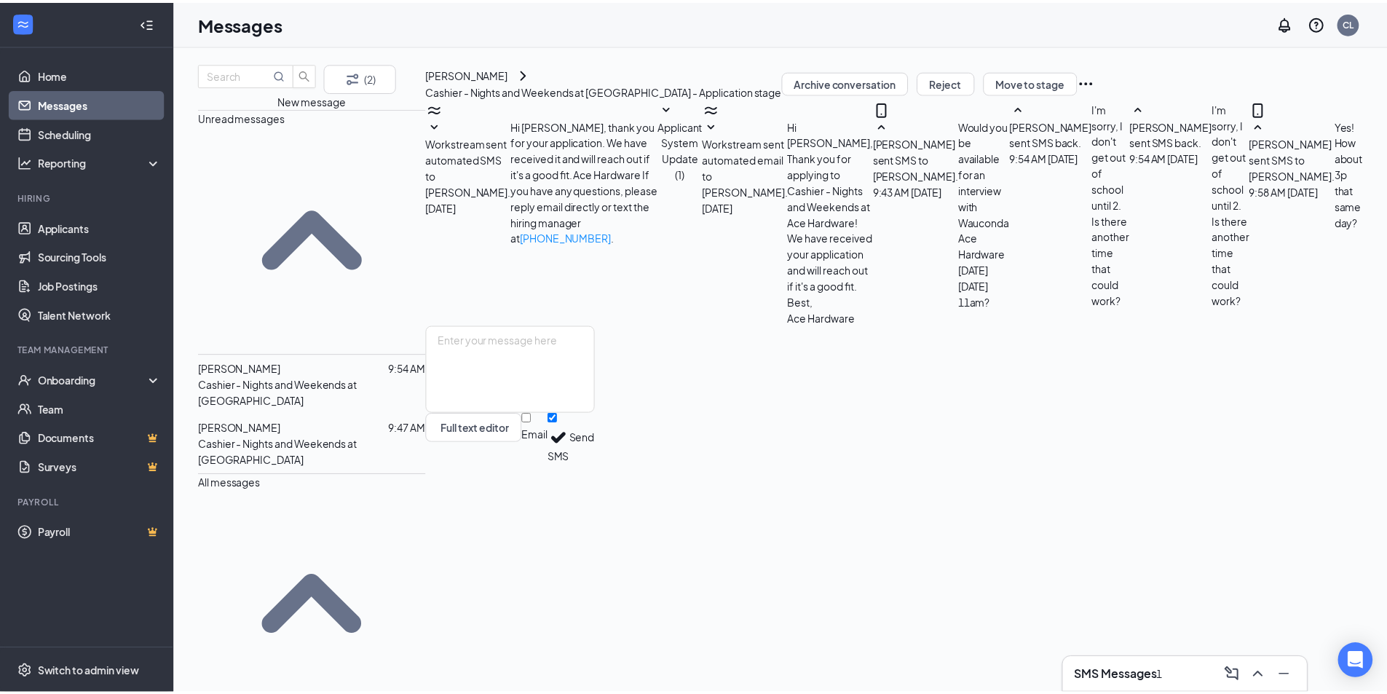
scroll to position [73, 0]
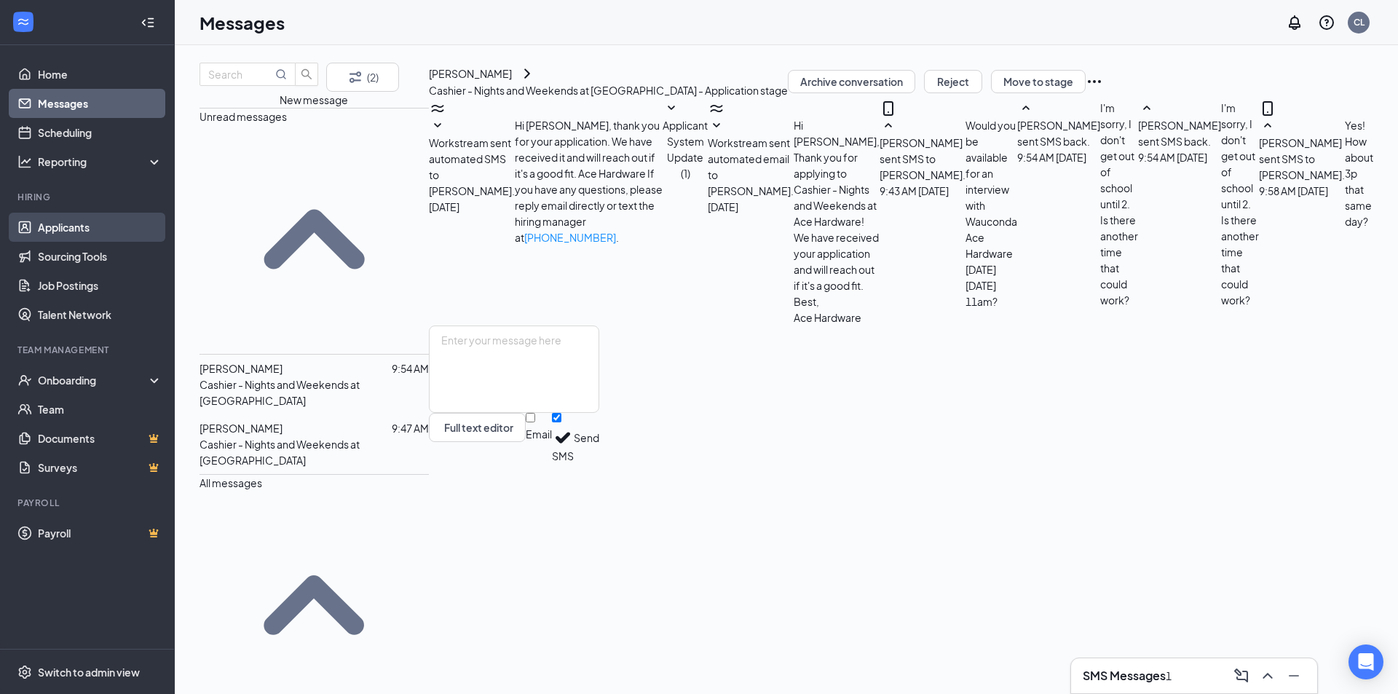
click at [69, 236] on link "Applicants" at bounding box center [100, 227] width 124 height 29
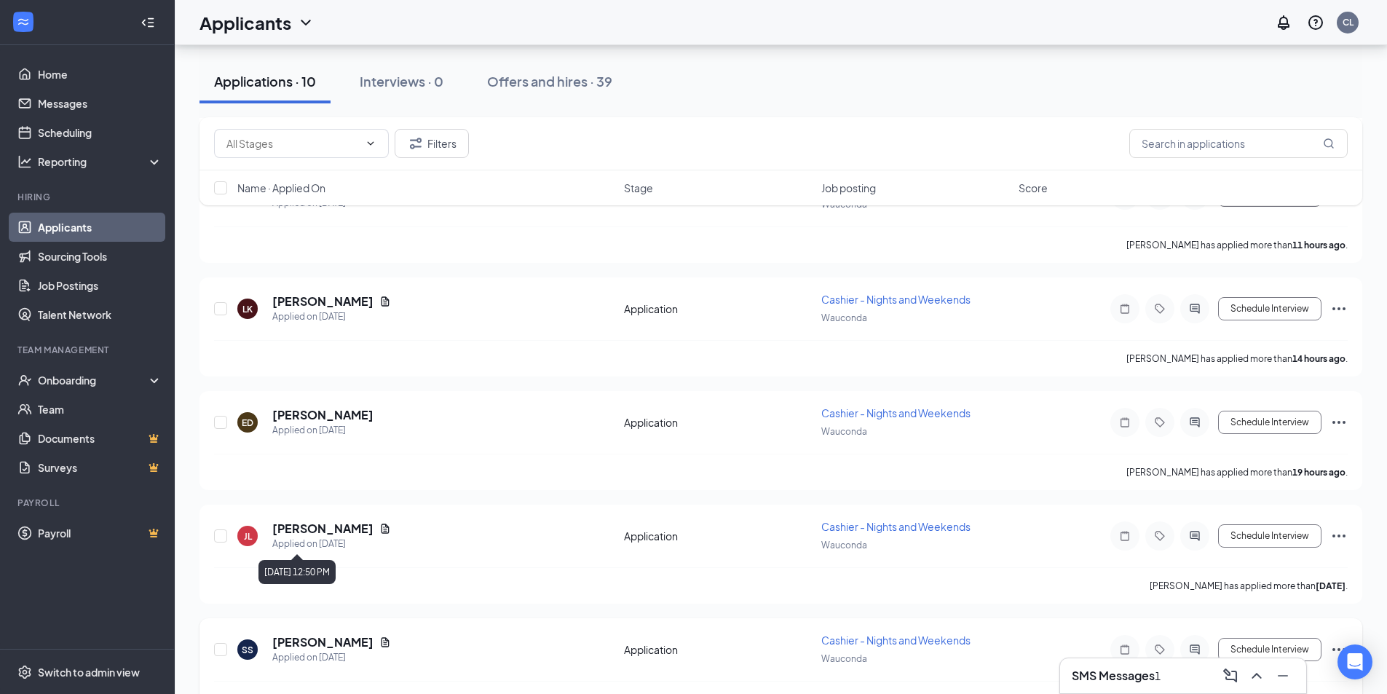
scroll to position [13, 0]
